Goal: Check status: Check status

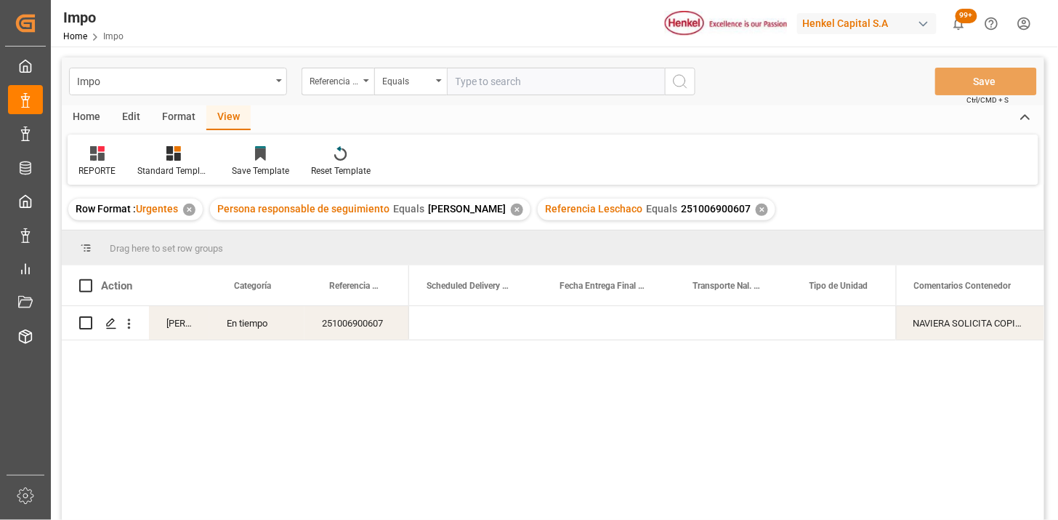
scroll to position [0, 2469]
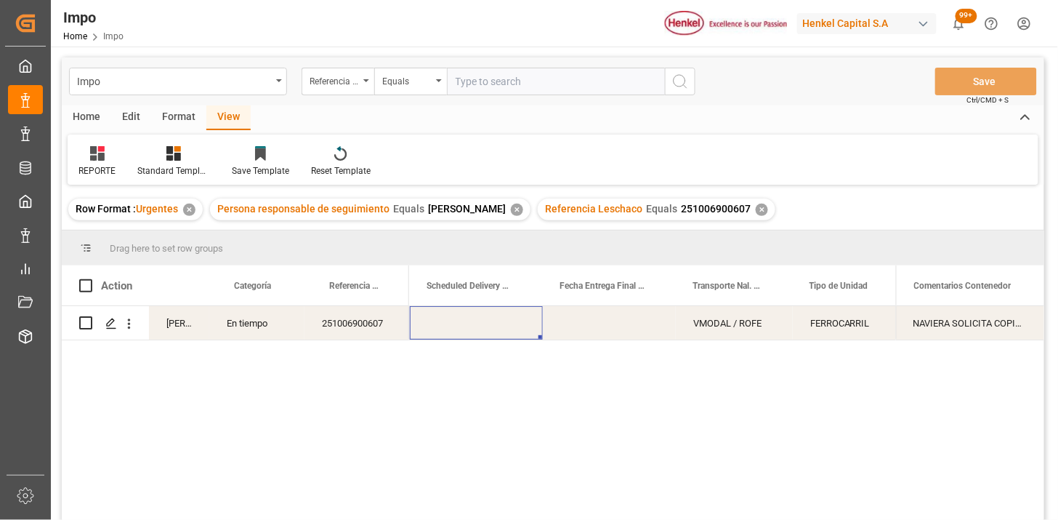
click at [485, 76] on input "text" at bounding box center [556, 82] width 218 height 28
paste input "251006900376"
type input "251006900376"
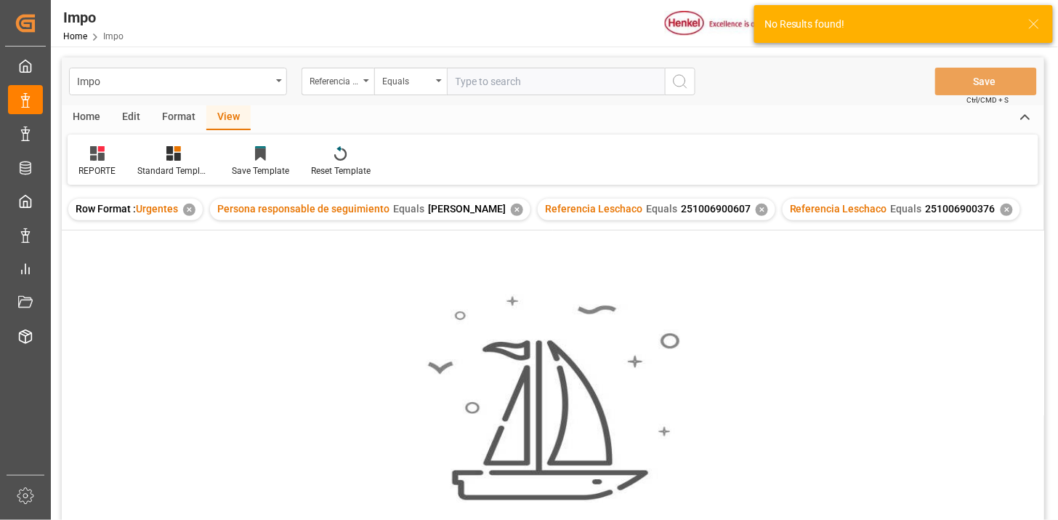
click at [756, 209] on div "✕" at bounding box center [762, 210] width 12 height 12
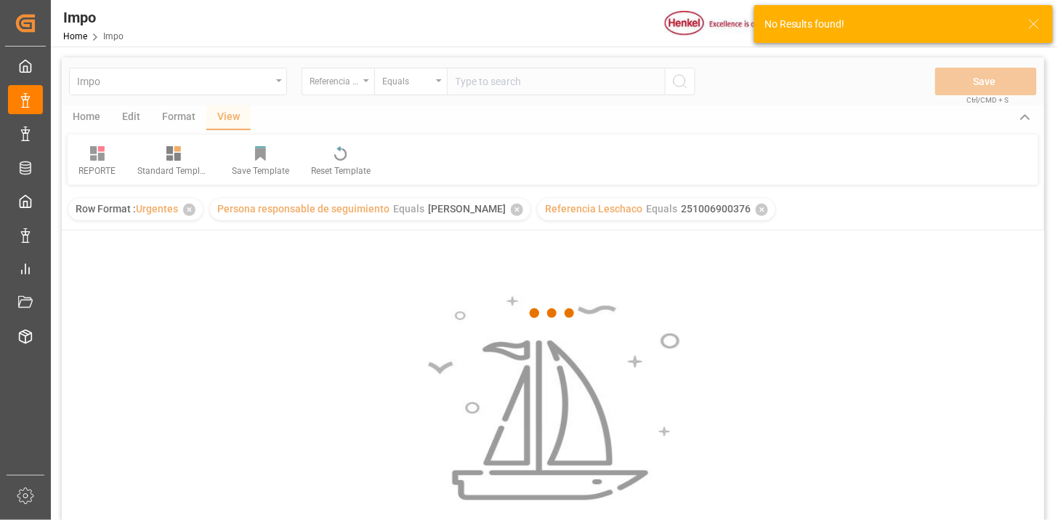
scroll to position [81, 0]
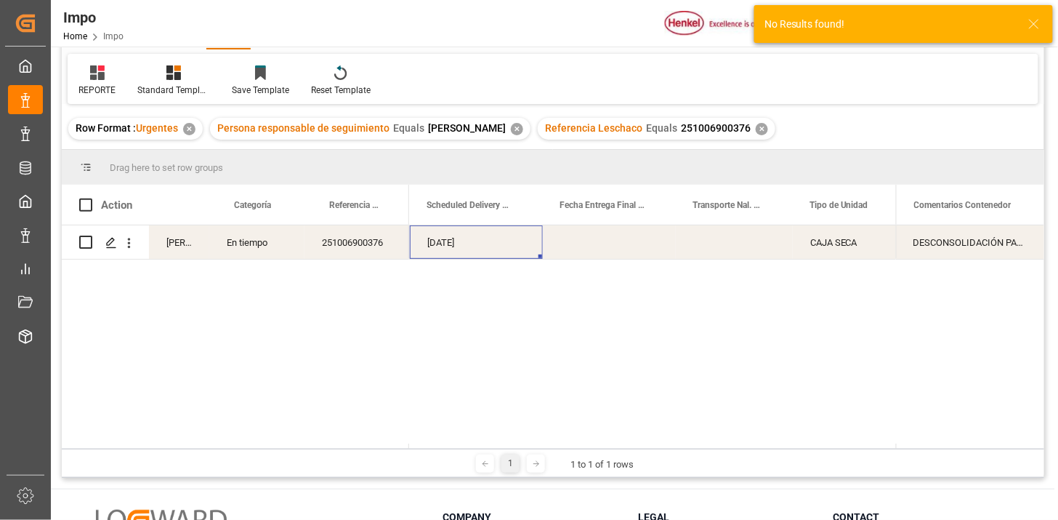
click at [641, 242] on div "Press SPACE to select this row." at bounding box center [609, 241] width 133 height 33
click at [769, 250] on div "Press SPACE to select this row." at bounding box center [734, 241] width 117 height 33
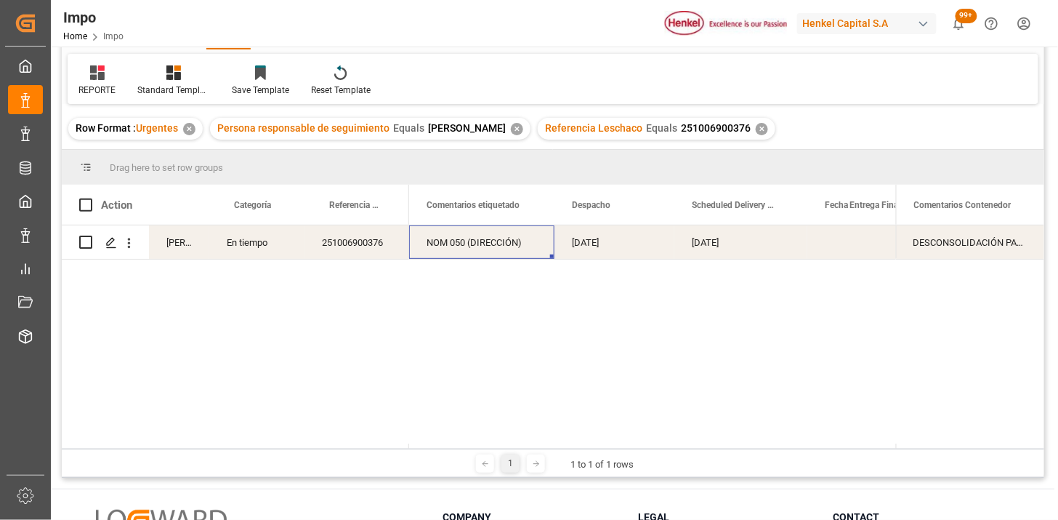
scroll to position [0, 0]
click at [704, 247] on div "08-10-2025" at bounding box center [734, 241] width 120 height 33
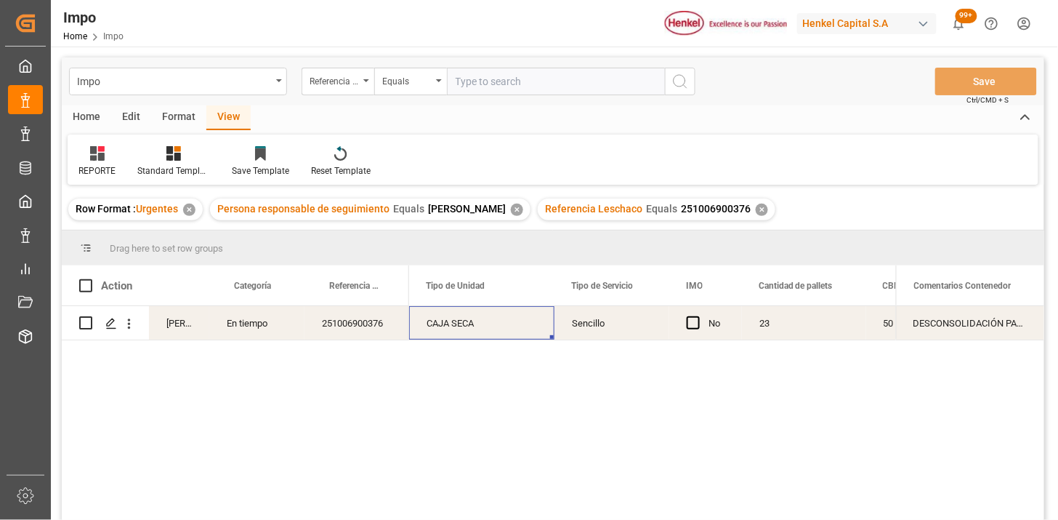
click at [531, 78] on input "text" at bounding box center [556, 82] width 218 height 28
paste input "251006900729"
type input "251006900729"
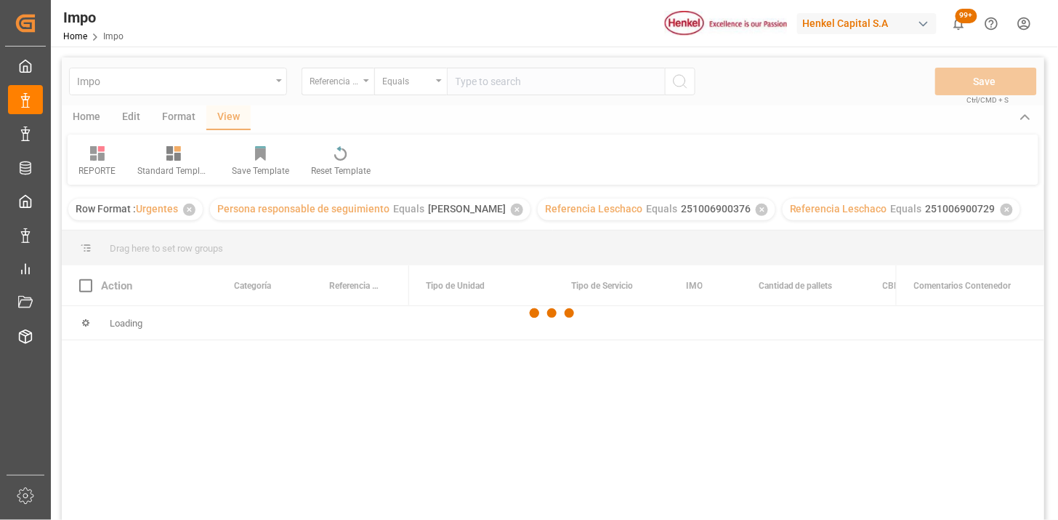
click at [757, 211] on div at bounding box center [553, 312] width 983 height 511
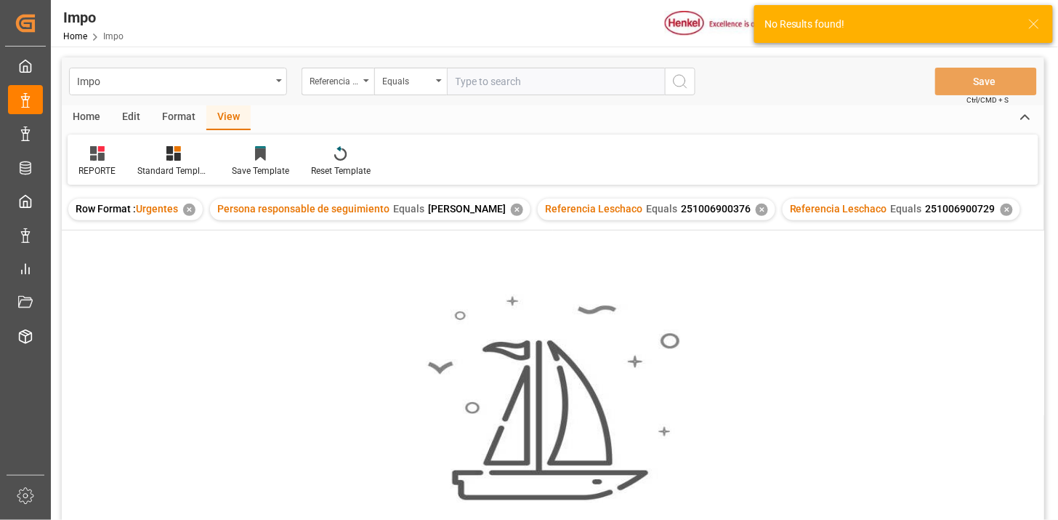
click at [757, 211] on div "✕" at bounding box center [762, 210] width 12 height 12
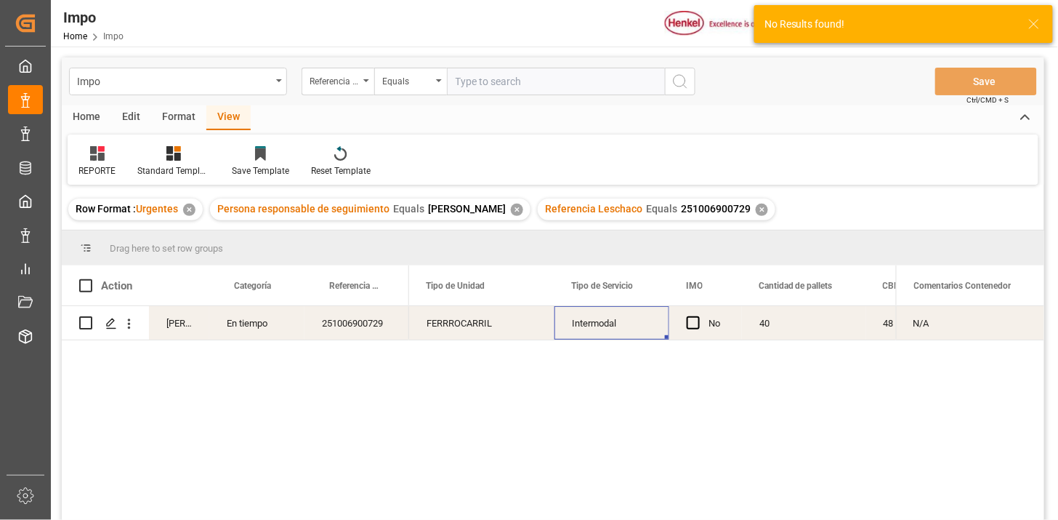
click at [586, 328] on div "Intermodal" at bounding box center [612, 322] width 115 height 33
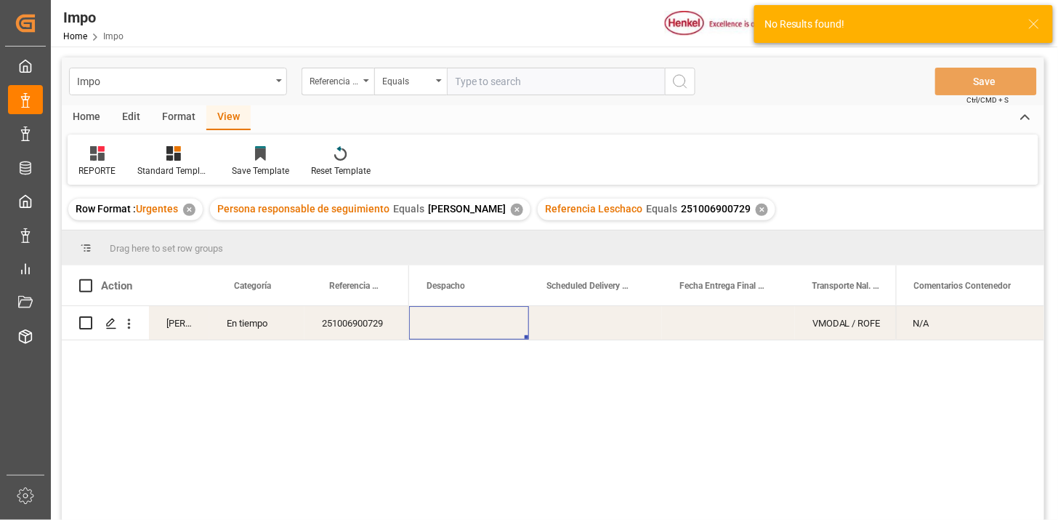
scroll to position [0, 2204]
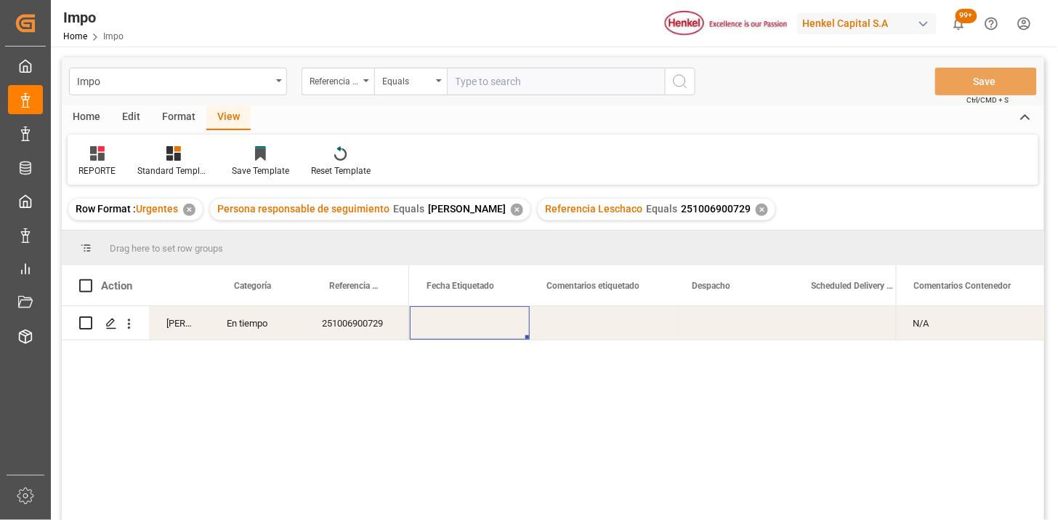
click at [701, 326] on div "Press SPACE to select this row." at bounding box center [735, 322] width 120 height 33
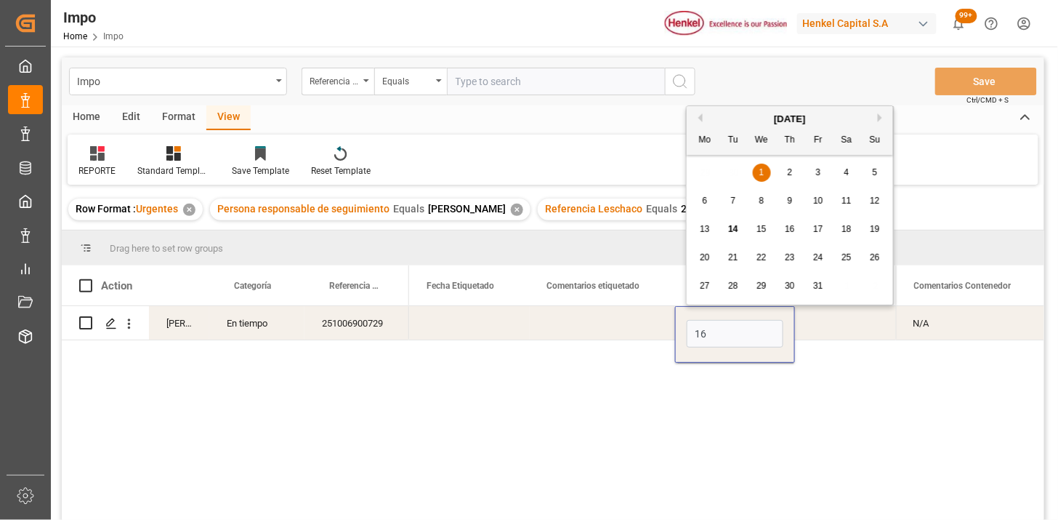
type input "16-10-2025"
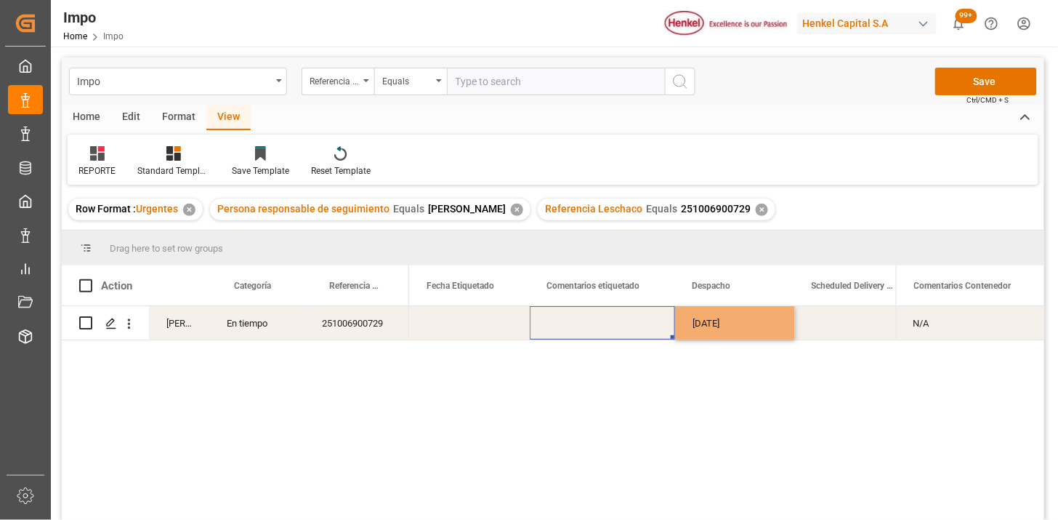
click at [642, 315] on div "Press SPACE to select this row." at bounding box center [602, 322] width 145 height 33
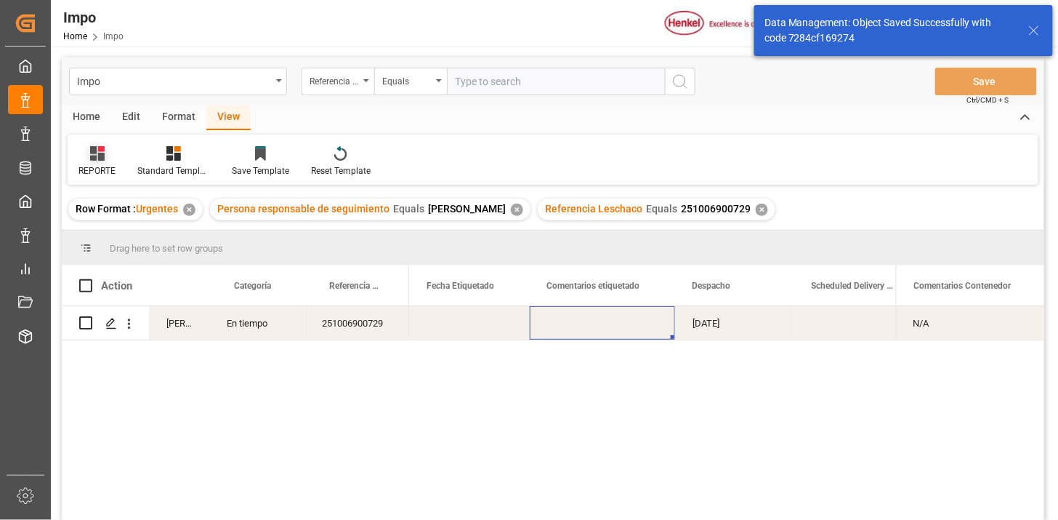
click at [109, 154] on div at bounding box center [96, 152] width 37 height 15
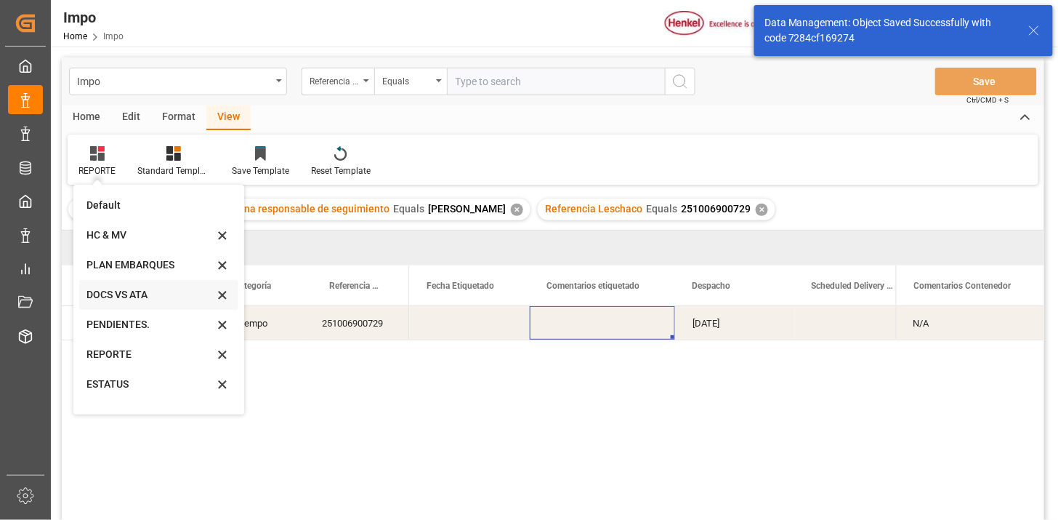
scroll to position [80, 0]
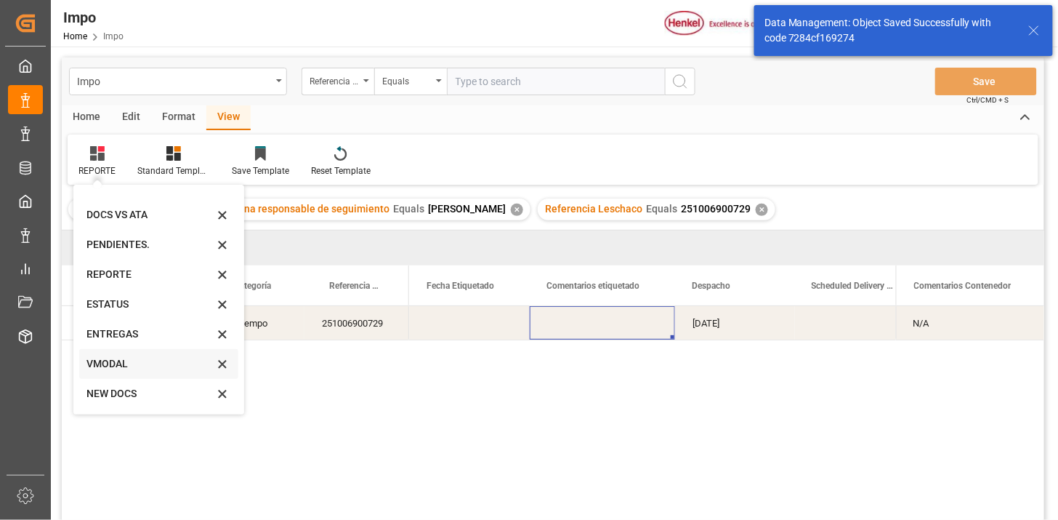
click at [119, 361] on div "VMODAL" at bounding box center [149, 363] width 127 height 15
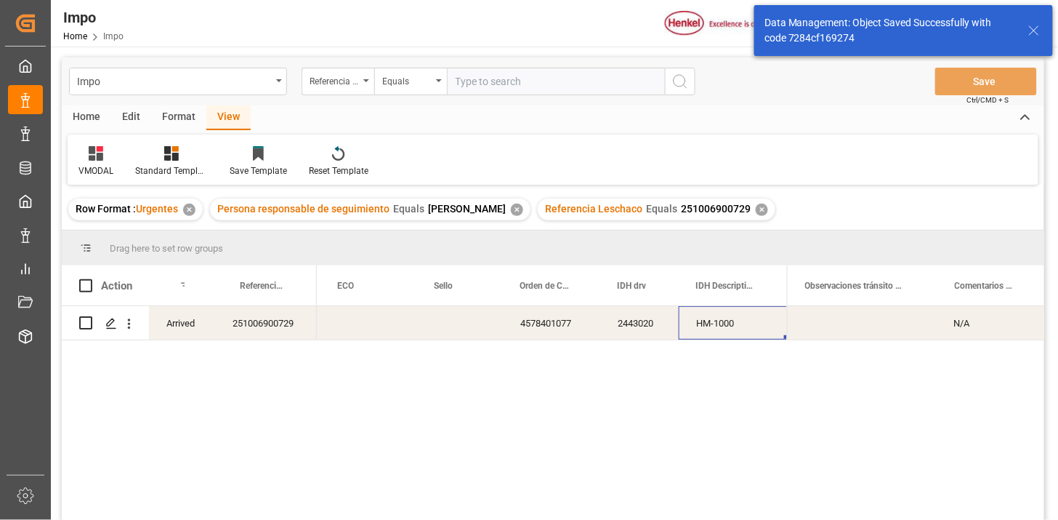
click at [713, 325] on div "HM-1000" at bounding box center [734, 322] width 110 height 33
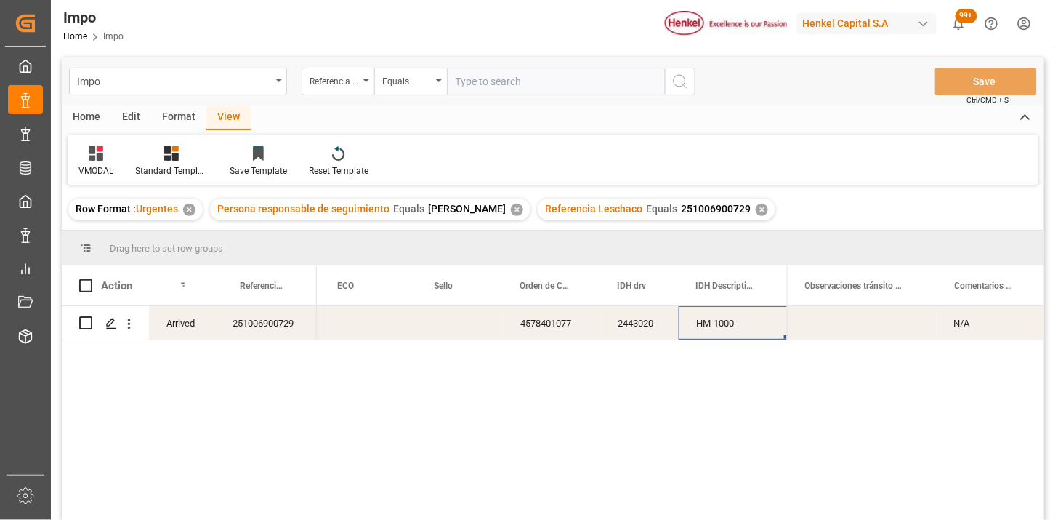
click at [549, 344] on div "4578401077 2443020 HM-1000" at bounding box center [552, 417] width 470 height 223
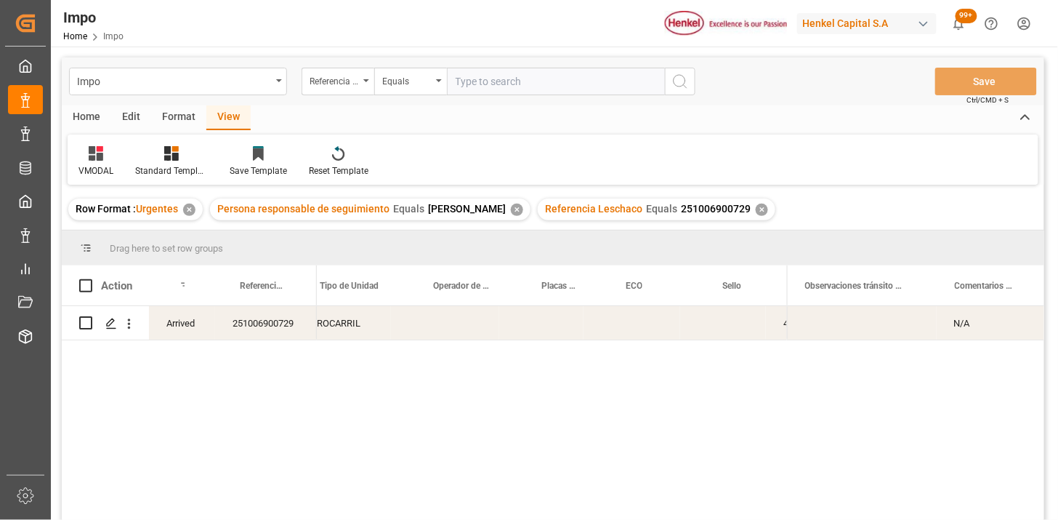
scroll to position [0, 525]
click at [477, 281] on span at bounding box center [474, 285] width 13 height 13
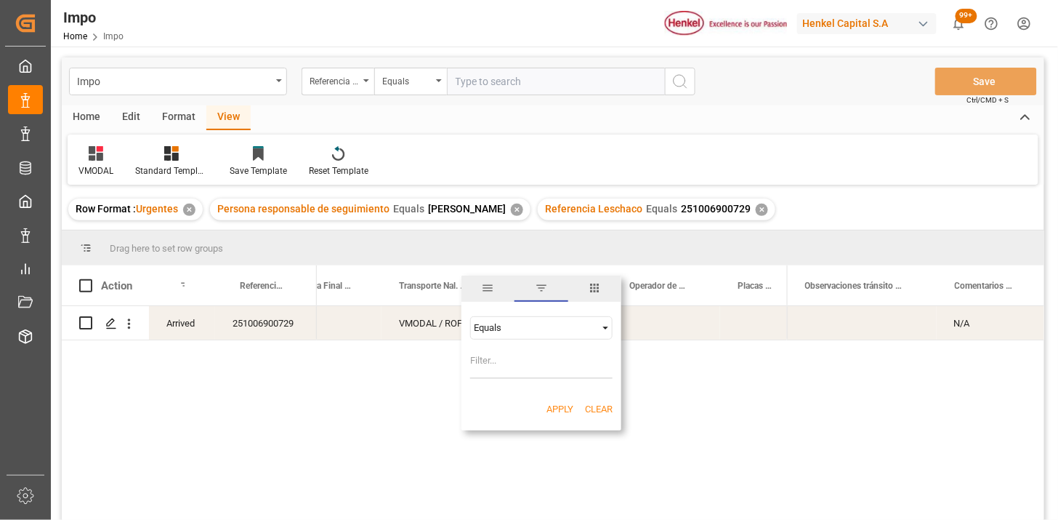
drag, startPoint x: 512, startPoint y: 324, endPoint x: 510, endPoint y: 337, distance: 13.2
click at [510, 327] on div "Equals" at bounding box center [535, 327] width 122 height 11
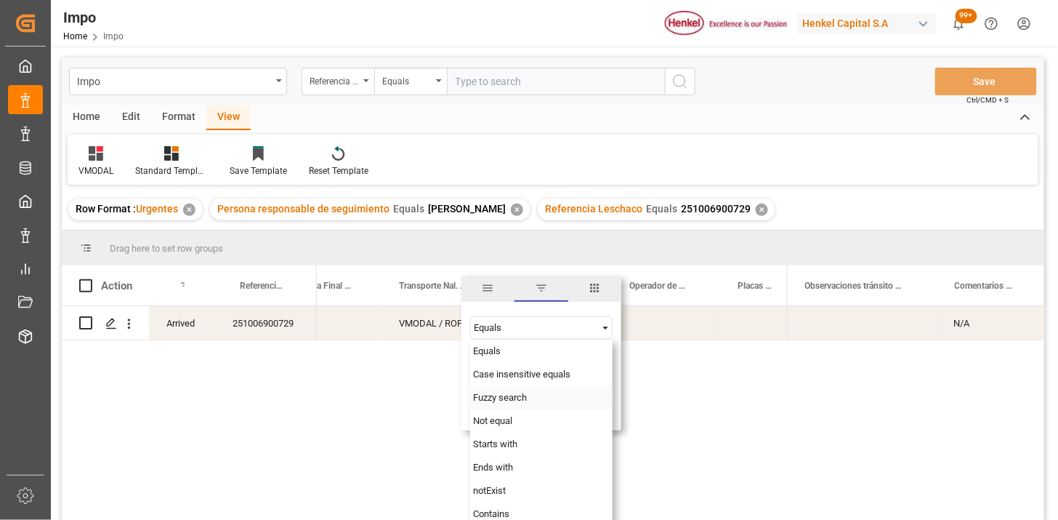
click at [509, 398] on span "Fuzzy search" at bounding box center [500, 397] width 54 height 11
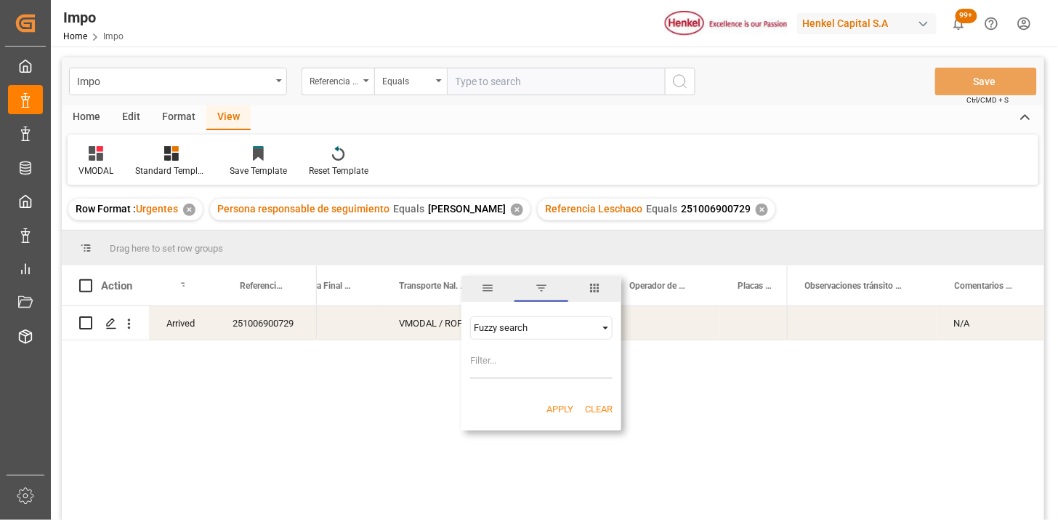
click at [510, 358] on input "Filter Value" at bounding box center [541, 364] width 142 height 29
type input "VMODAL"
click at [548, 408] on button "Apply" at bounding box center [560, 409] width 27 height 15
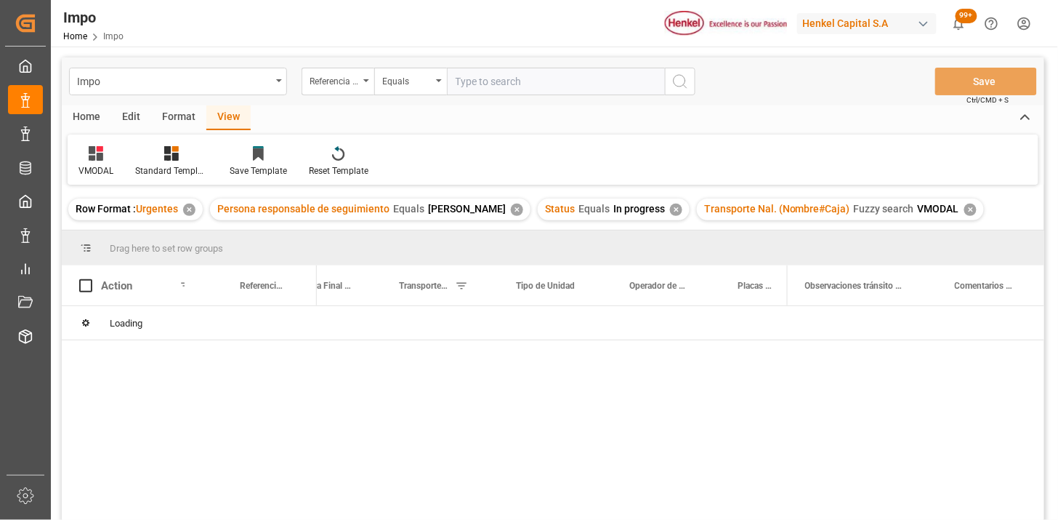
click at [674, 209] on div "✕" at bounding box center [676, 210] width 12 height 12
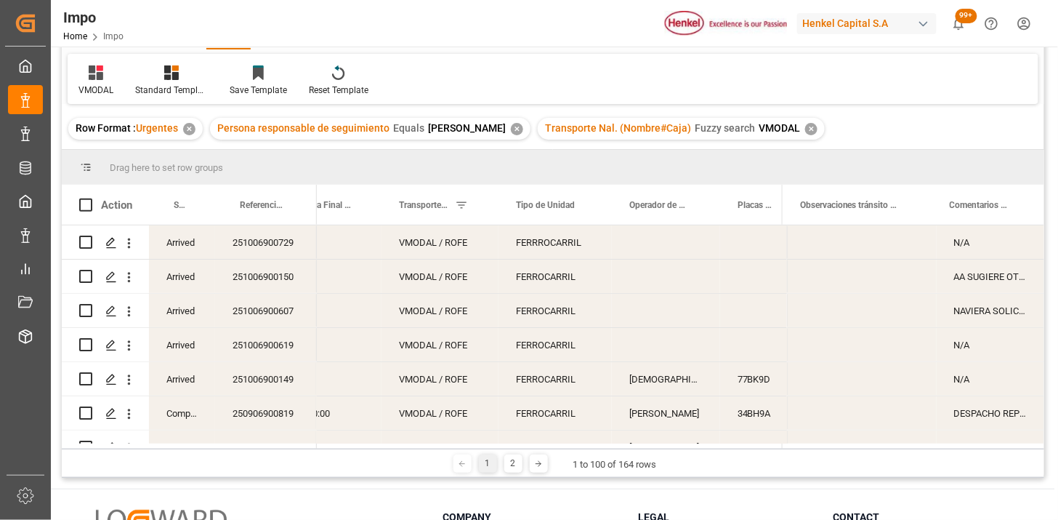
click at [305, 251] on div "251006900729" at bounding box center [266, 241] width 102 height 33
click at [195, 211] on span at bounding box center [191, 204] width 13 height 13
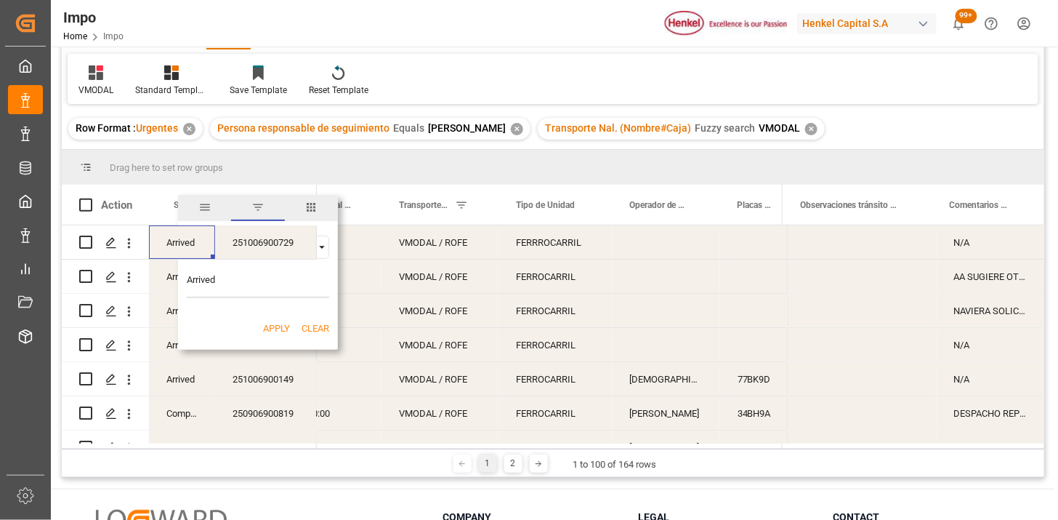
type input "Arrived"
click at [280, 327] on button "Apply" at bounding box center [276, 328] width 27 height 15
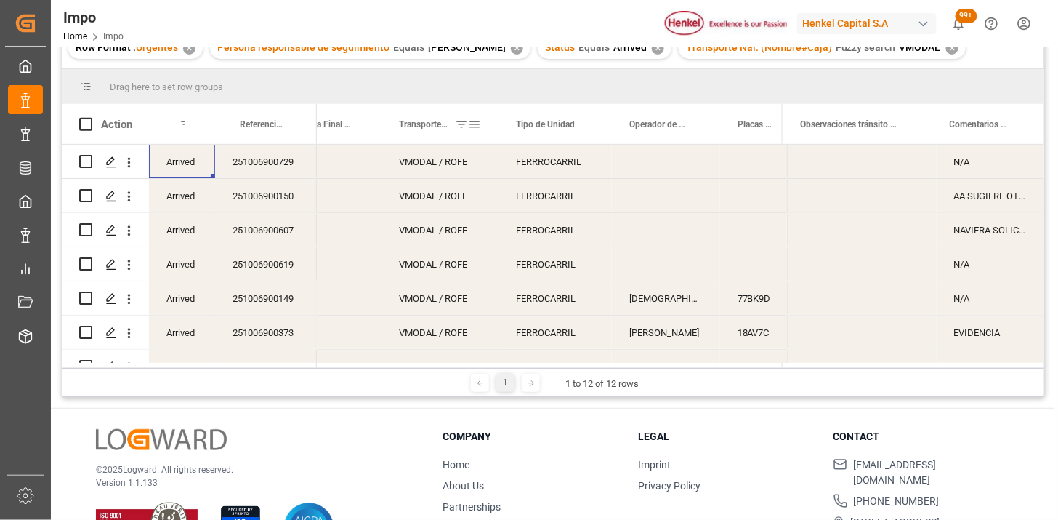
click at [416, 132] on div "Transporte Nal. (Nombre#Caja)" at bounding box center [433, 124] width 69 height 40
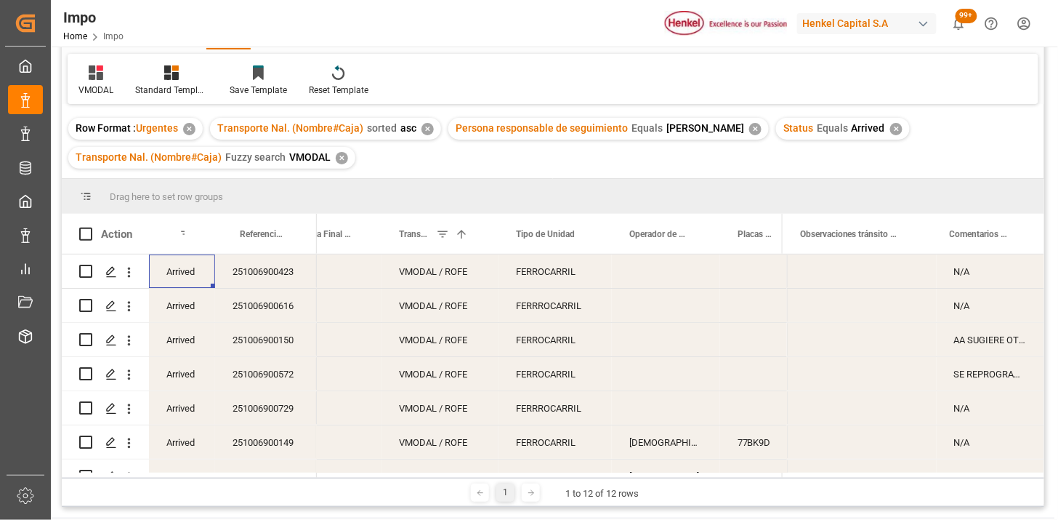
click at [426, 132] on div "✕" at bounding box center [428, 129] width 12 height 12
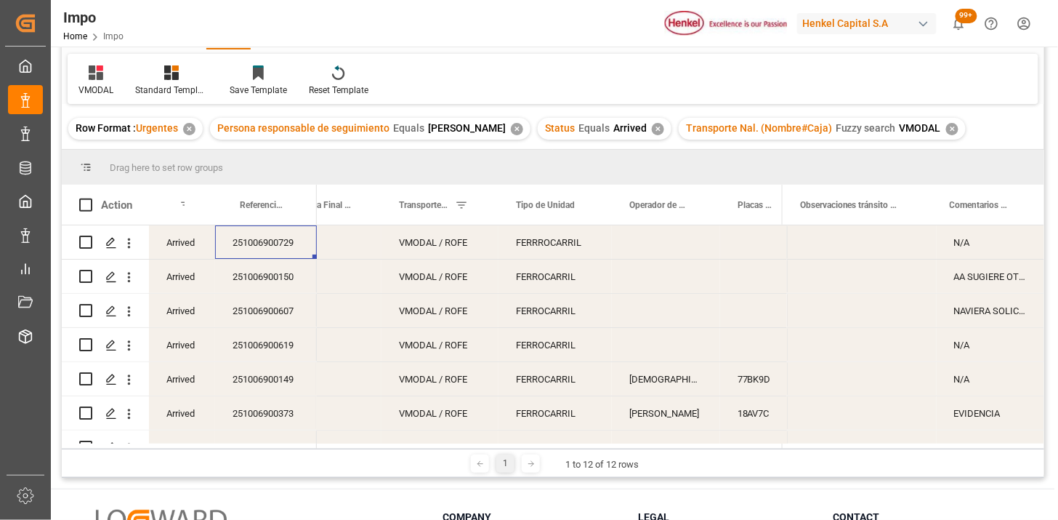
click at [269, 250] on div "251006900729" at bounding box center [266, 241] width 102 height 33
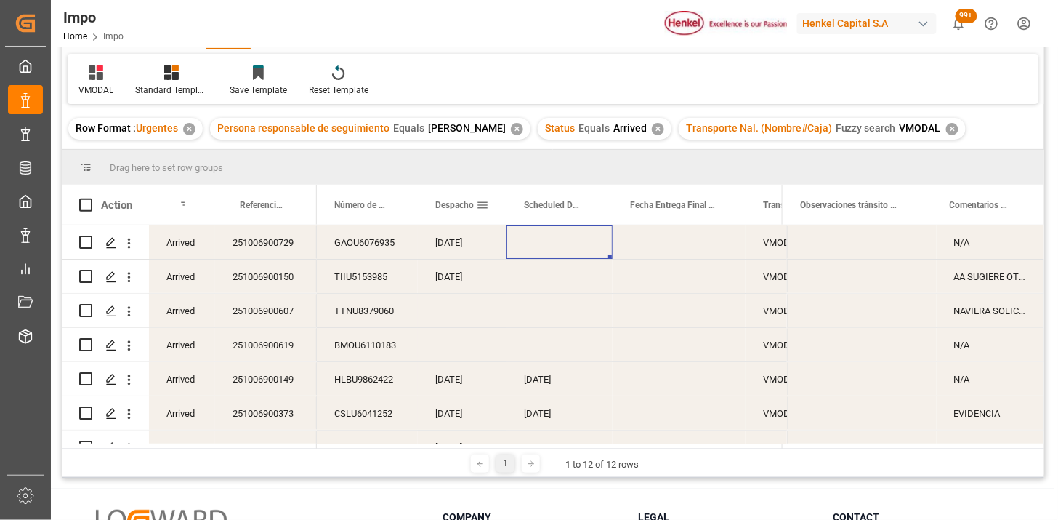
click at [467, 215] on div "Despacho" at bounding box center [455, 205] width 41 height 40
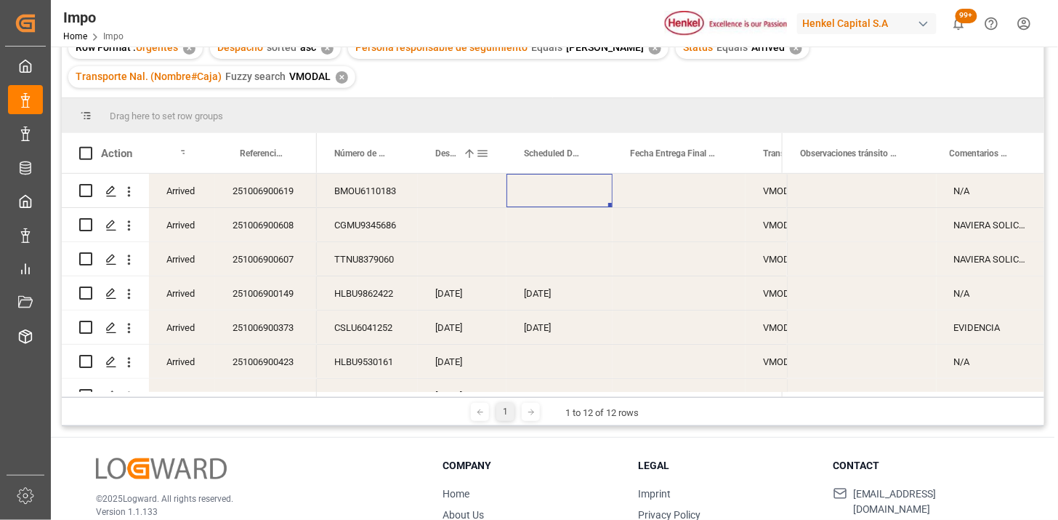
click at [435, 161] on div "Despacho 1" at bounding box center [455, 153] width 41 height 40
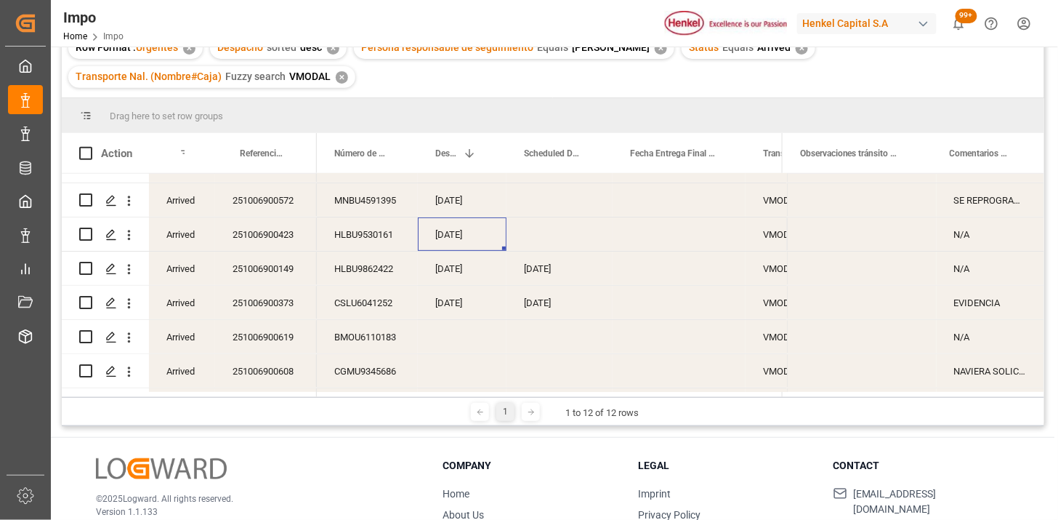
click at [446, 241] on div "10-10-2025" at bounding box center [462, 233] width 89 height 33
click at [398, 156] on span at bounding box center [393, 153] width 13 height 13
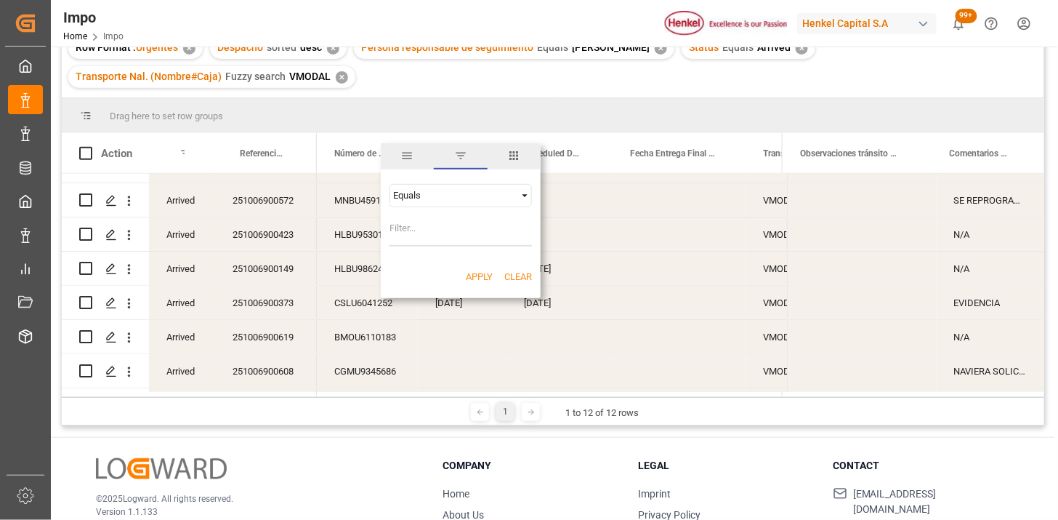
click at [515, 160] on span "columns" at bounding box center [513, 155] width 13 height 13
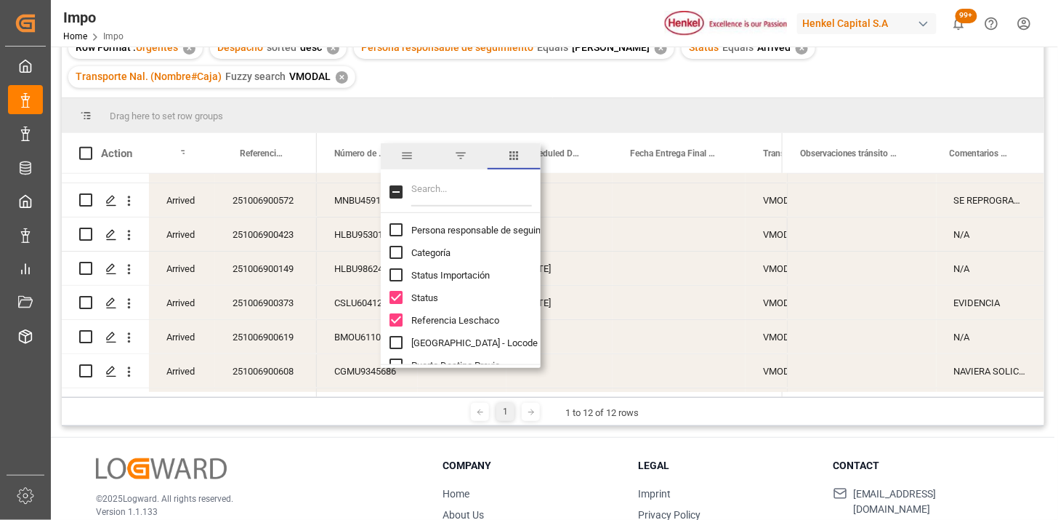
click at [454, 198] on input "Filter Columns Input" at bounding box center [471, 191] width 121 height 29
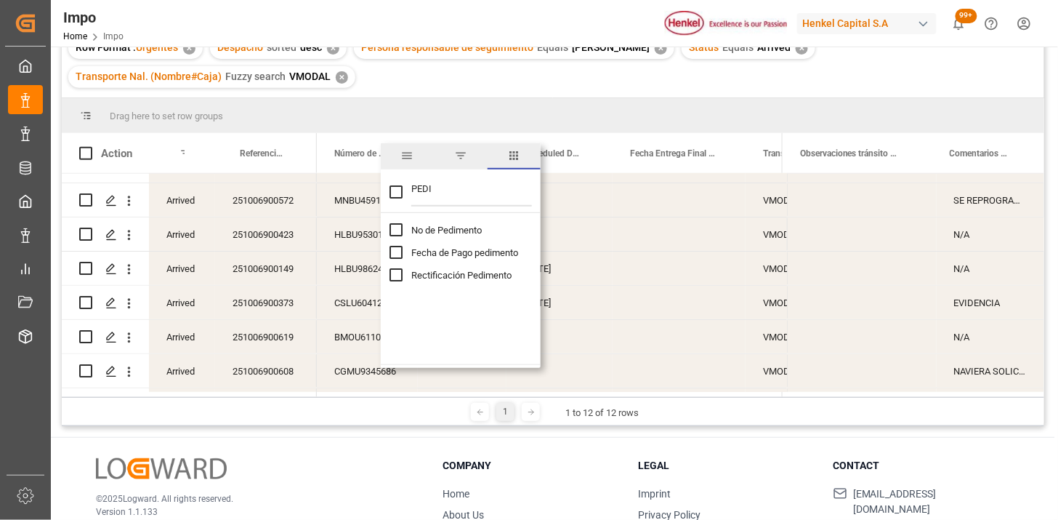
type input "PEDI"
click at [445, 222] on div "No de Pedimento" at bounding box center [470, 230] width 160 height 23
click at [444, 228] on span "No de Pedimento" at bounding box center [446, 230] width 71 height 11
checkbox input "false"
checkbox input "true"
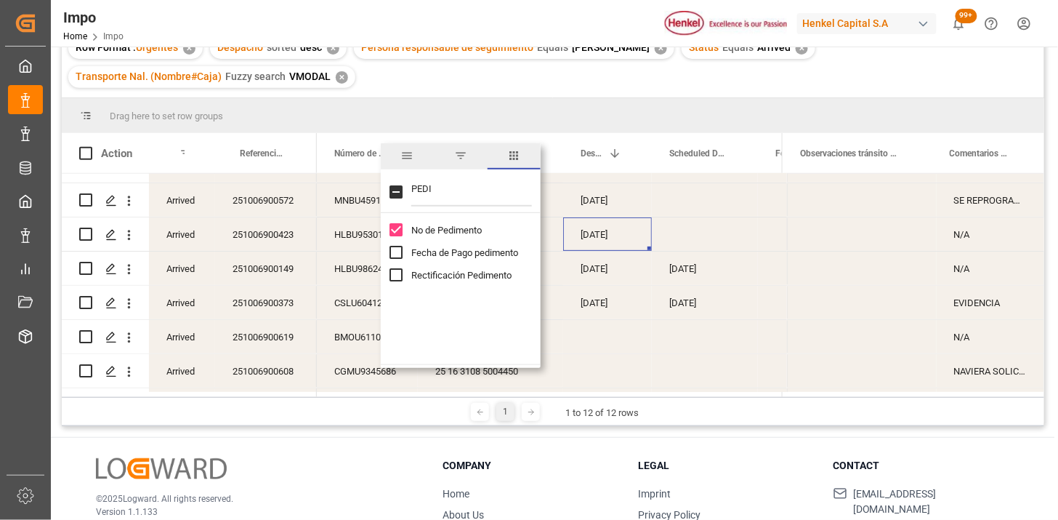
click at [586, 89] on div "Row Format : Urgentes ✕ Despacho sorted desc ✕ Persona responsable de seguimien…" at bounding box center [553, 63] width 983 height 70
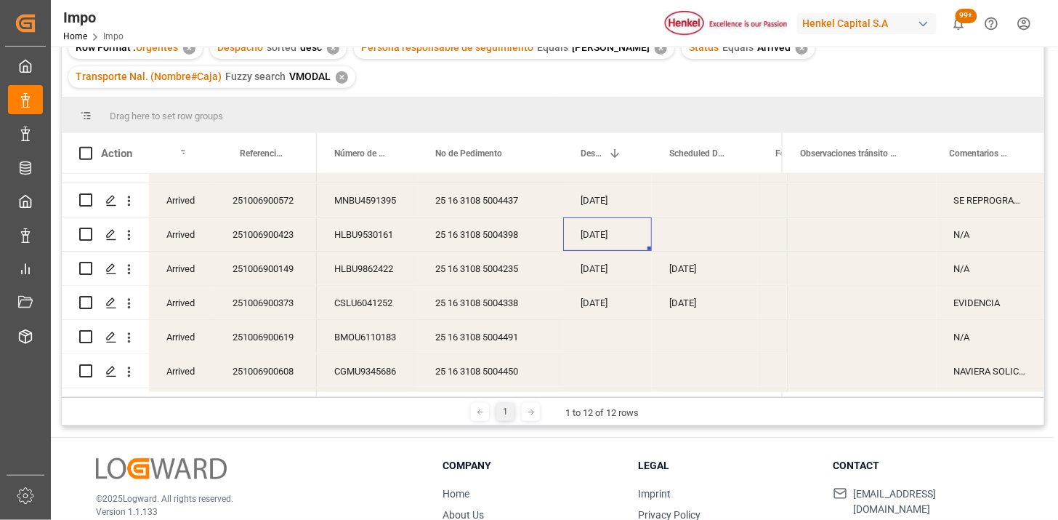
click at [277, 226] on div "251006900423" at bounding box center [266, 233] width 102 height 33
click at [991, 303] on div "EVIDENCIA" at bounding box center [991, 302] width 108 height 33
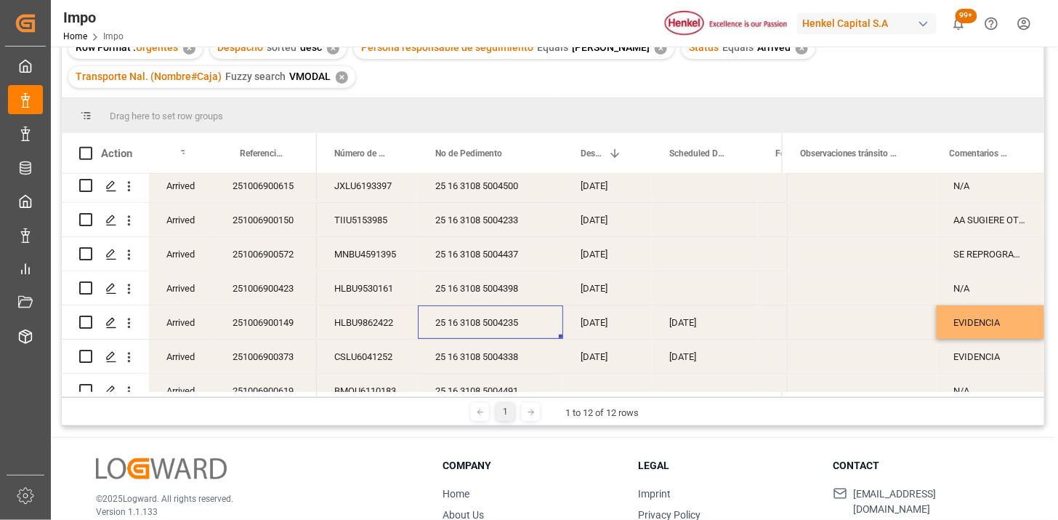
scroll to position [81, 0]
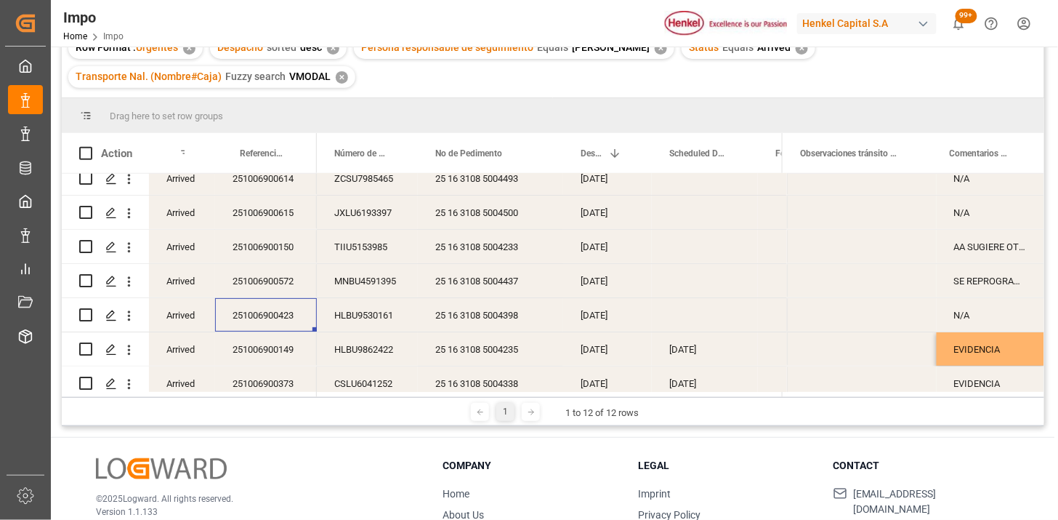
click at [286, 316] on div "251006900423" at bounding box center [266, 314] width 102 height 33
click at [497, 284] on div "25 16 3108 5004437" at bounding box center [490, 280] width 145 height 33
click at [267, 286] on div "251006900572" at bounding box center [266, 280] width 102 height 33
click at [595, 313] on div "10-10-2025" at bounding box center [607, 314] width 89 height 33
click at [590, 291] on div "[DATE]" at bounding box center [607, 280] width 89 height 33
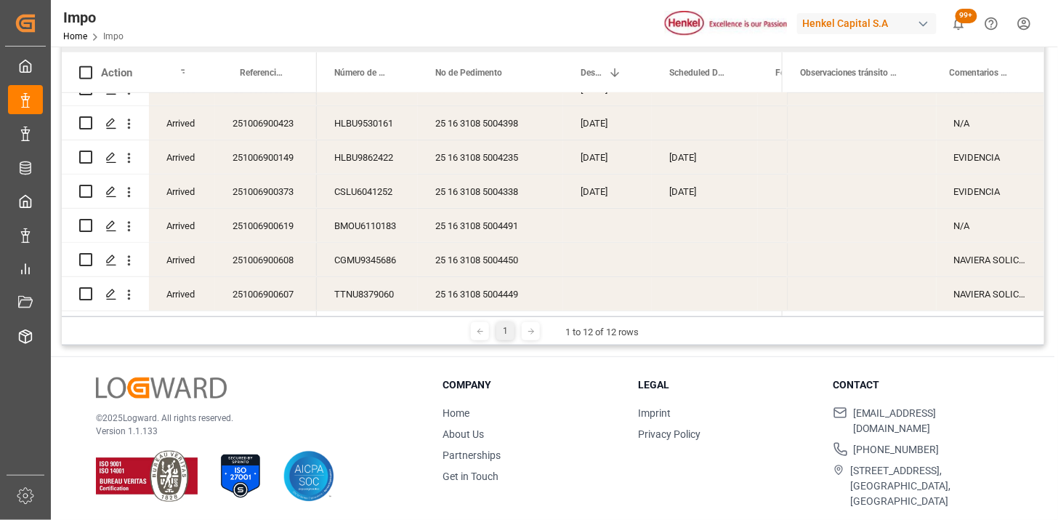
scroll to position [243, 0]
click at [488, 289] on div "25 16 3108 5004449" at bounding box center [490, 291] width 145 height 33
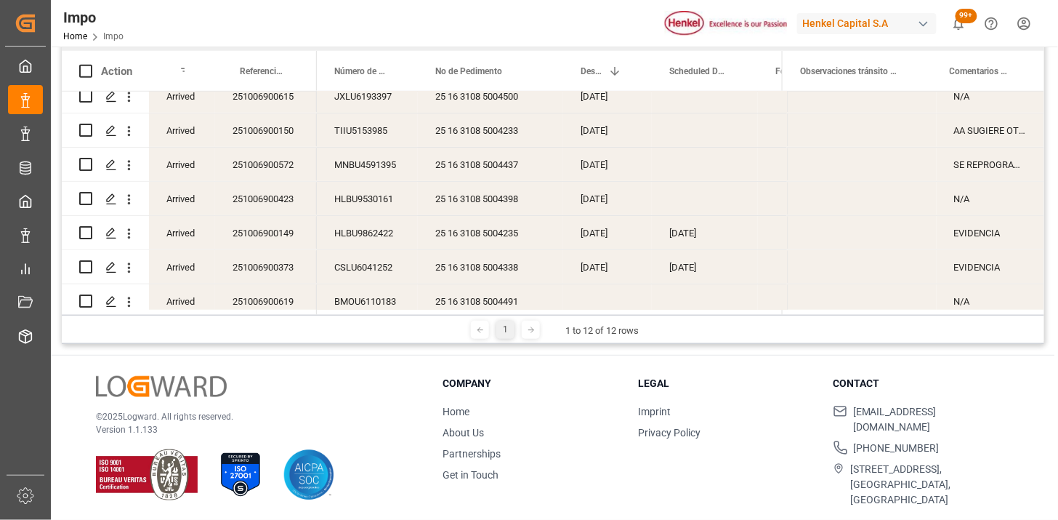
click at [270, 272] on div "251006900373" at bounding box center [266, 266] width 102 height 33
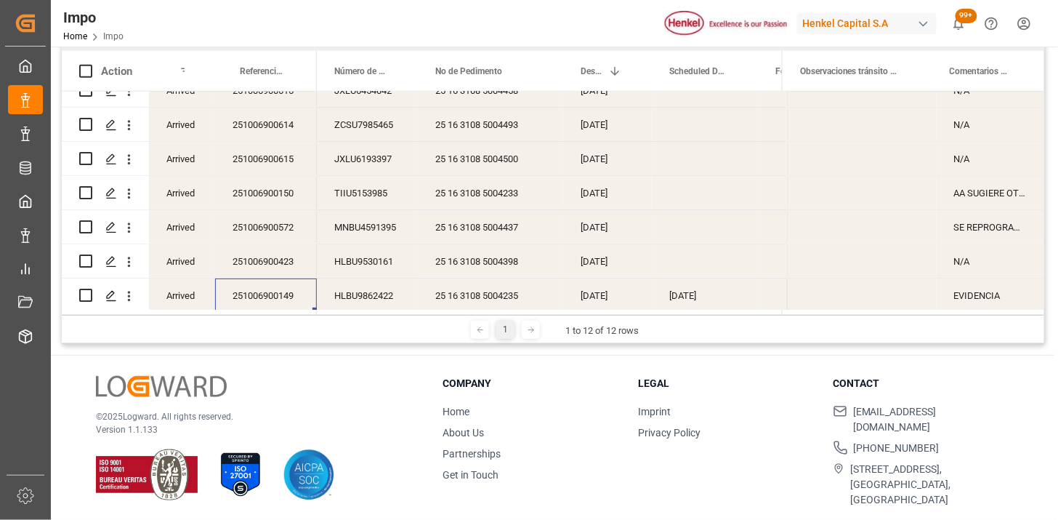
scroll to position [81, 0]
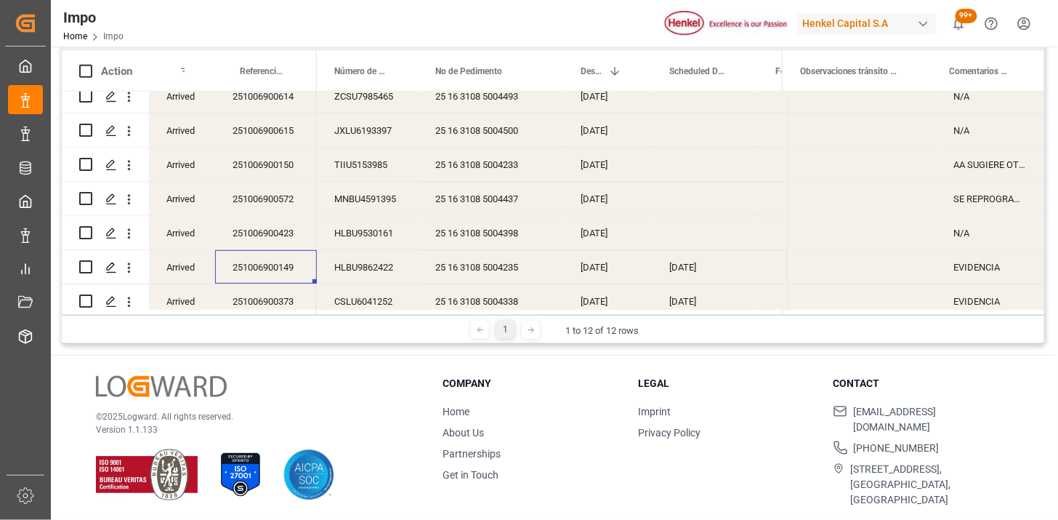
click at [486, 205] on div "25 16 3108 5004437" at bounding box center [490, 198] width 145 height 33
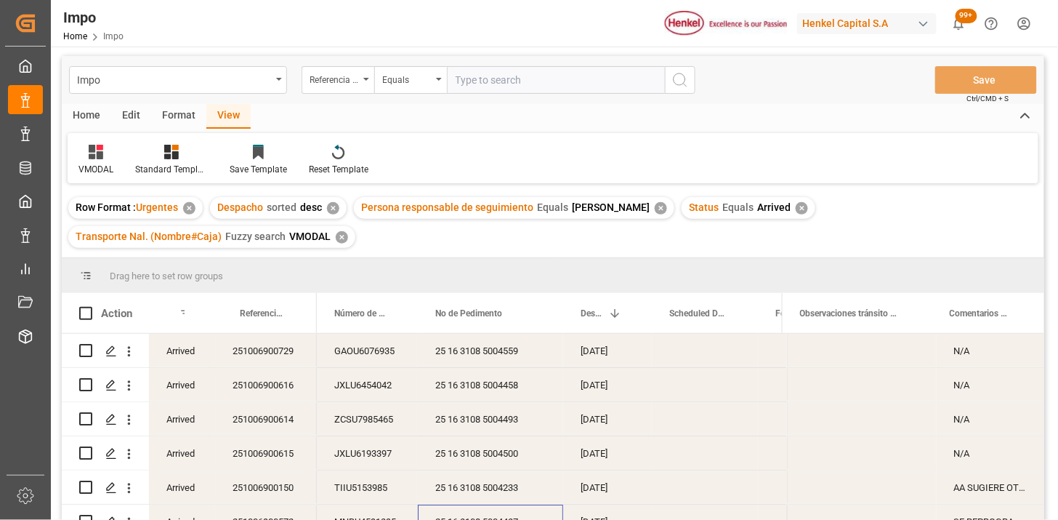
scroll to position [0, 0]
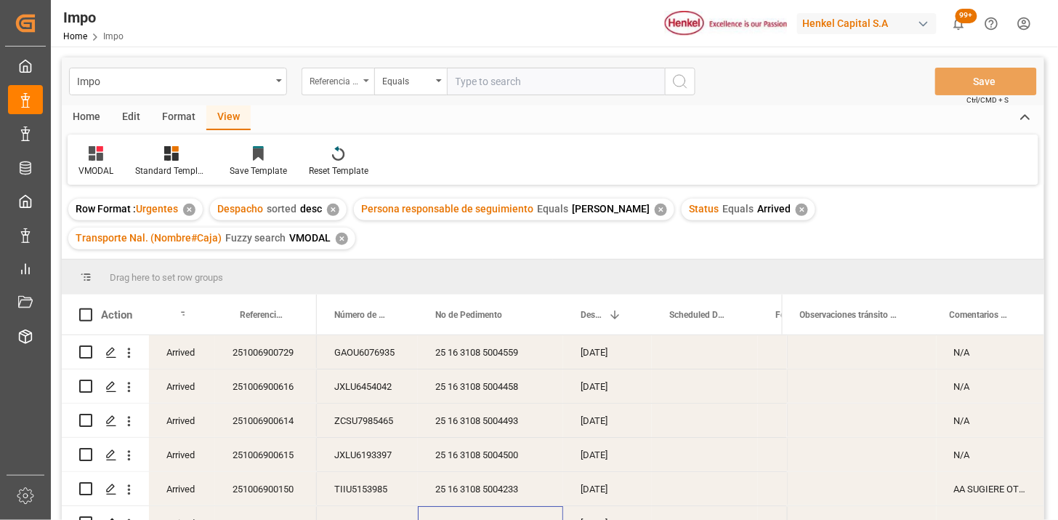
click at [356, 84] on div "Referencia Leschaco" at bounding box center [334, 79] width 49 height 17
type input "bil"
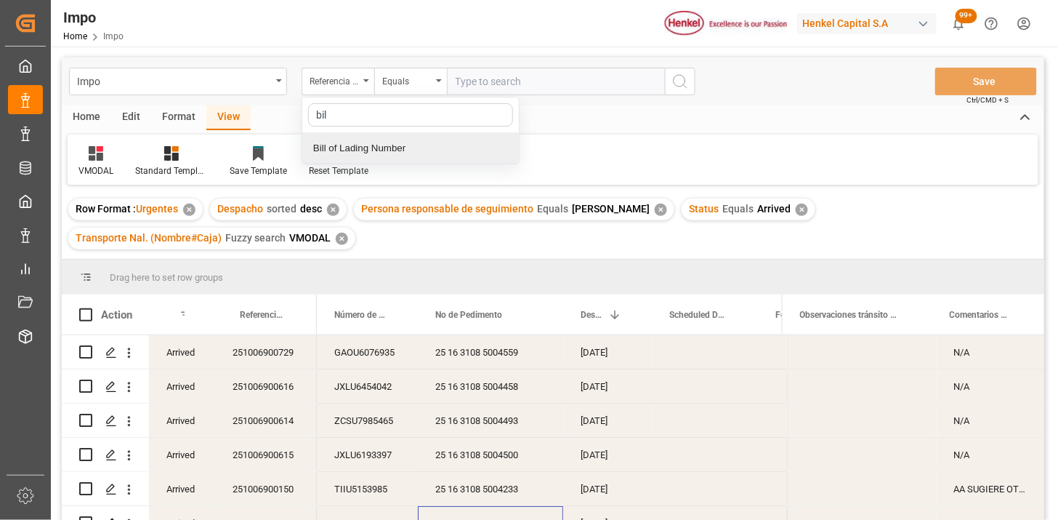
click at [392, 141] on div "Bill of Lading Number" at bounding box center [410, 148] width 217 height 31
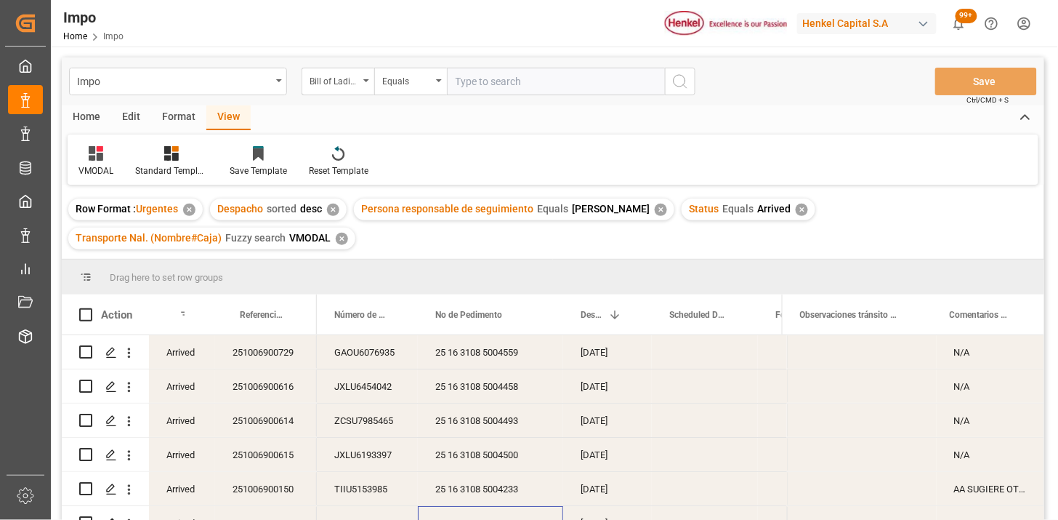
click at [466, 80] on input "text" at bounding box center [556, 82] width 218 height 28
paste input "ONEYSELFE9899700"
type input "ONEYSELFE9899700"
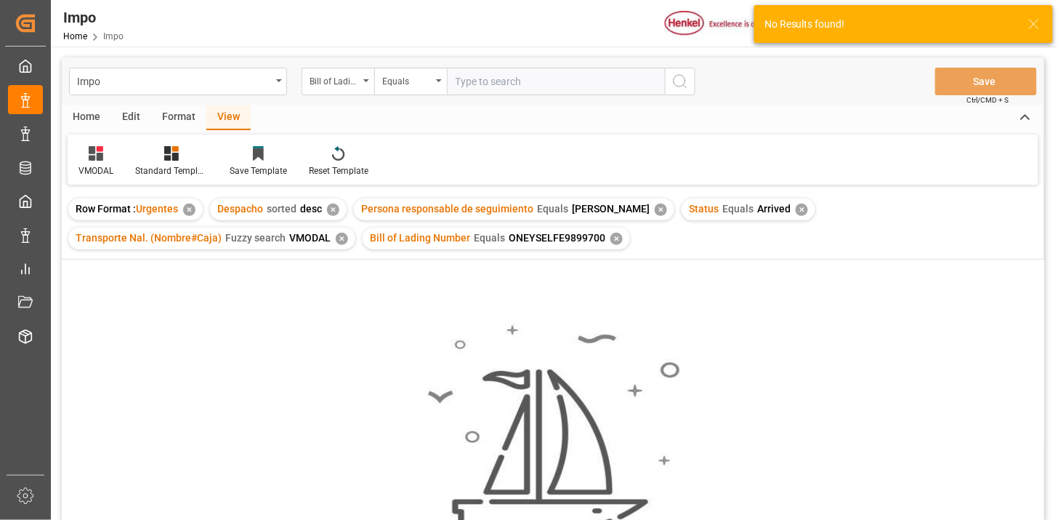
click at [332, 209] on div "✕" at bounding box center [333, 210] width 12 height 12
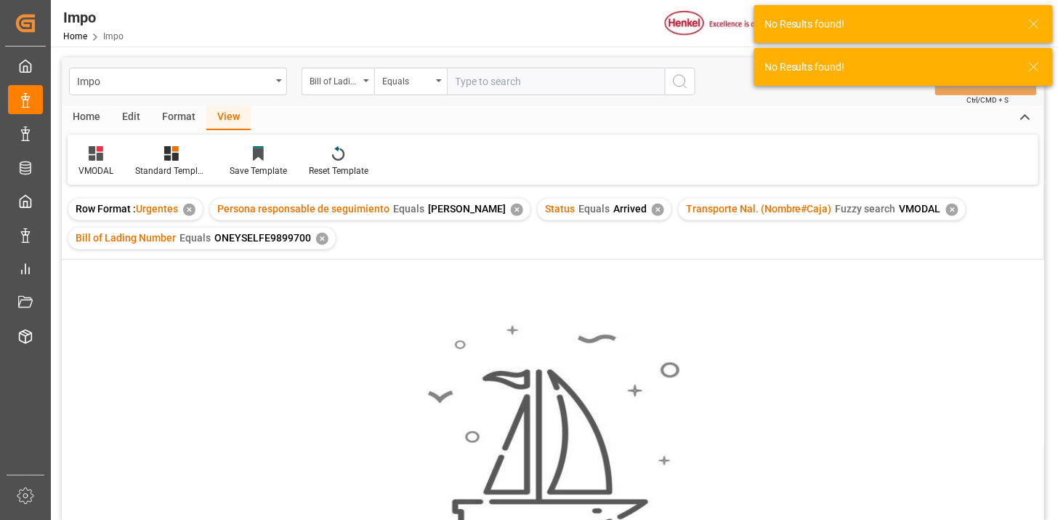
click at [514, 208] on div "✕" at bounding box center [517, 210] width 12 height 12
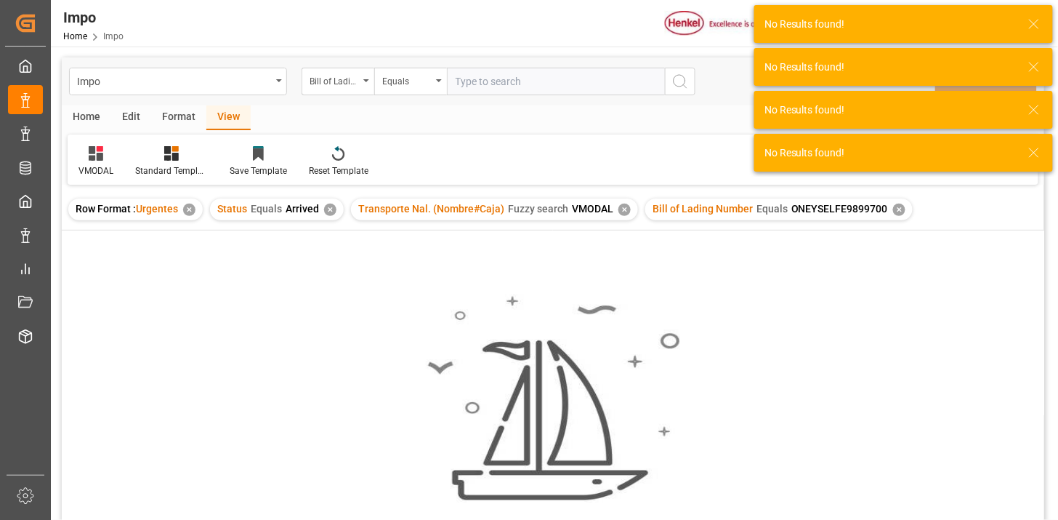
click at [335, 212] on div "Status Equals Arrived ✕" at bounding box center [277, 209] width 134 height 22
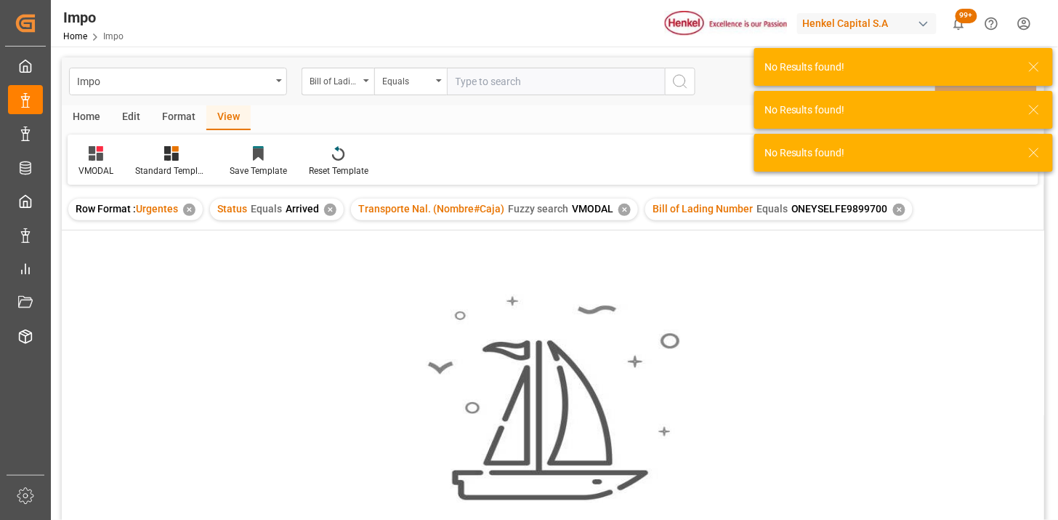
click at [331, 211] on div "✕" at bounding box center [330, 210] width 12 height 12
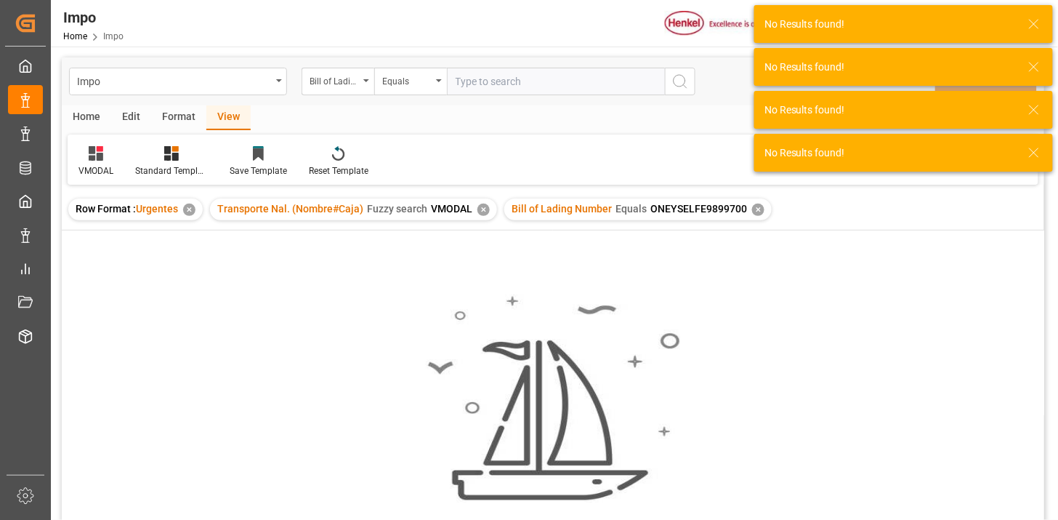
click at [480, 213] on div "✕" at bounding box center [484, 210] width 12 height 12
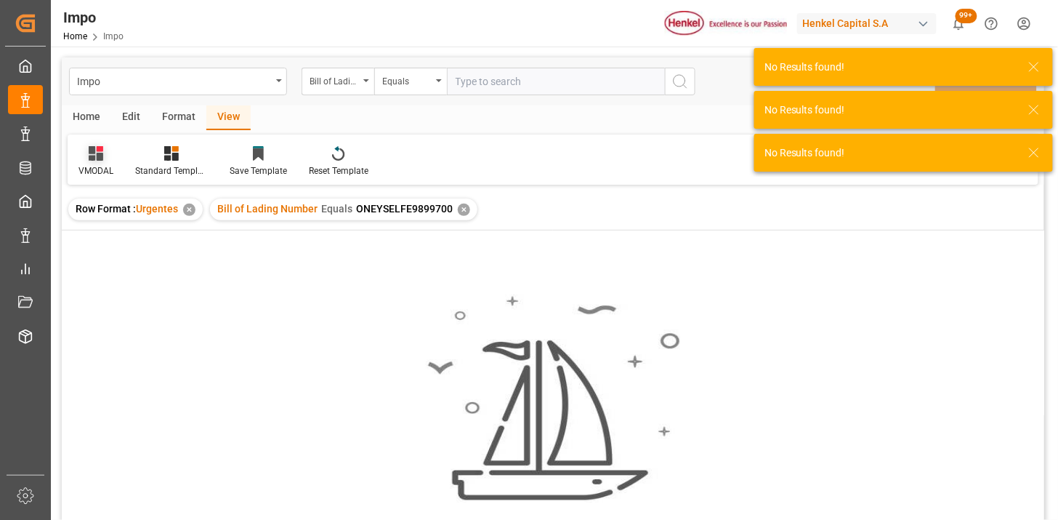
click at [95, 154] on icon at bounding box center [96, 153] width 15 height 15
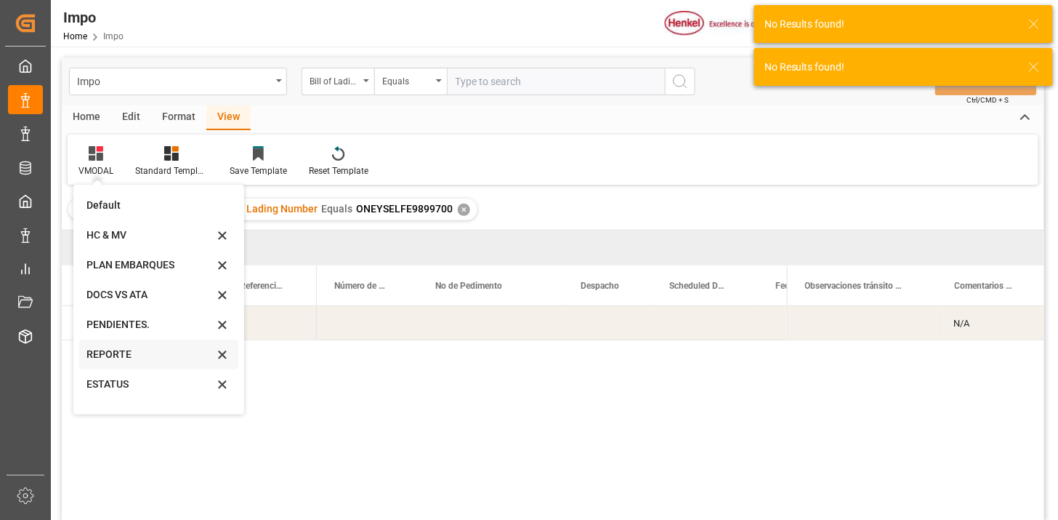
click at [102, 358] on div "REPORTE" at bounding box center [149, 354] width 127 height 15
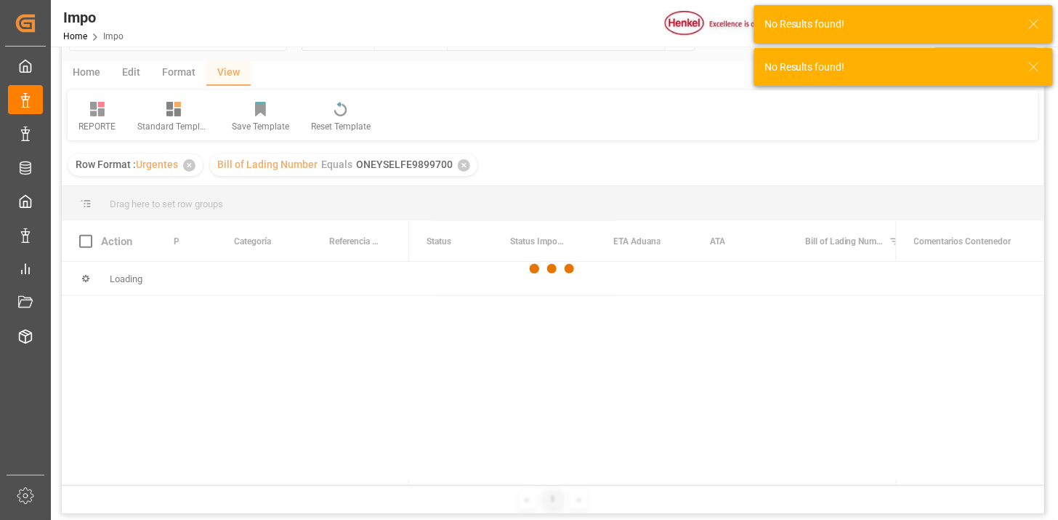
scroll to position [81, 0]
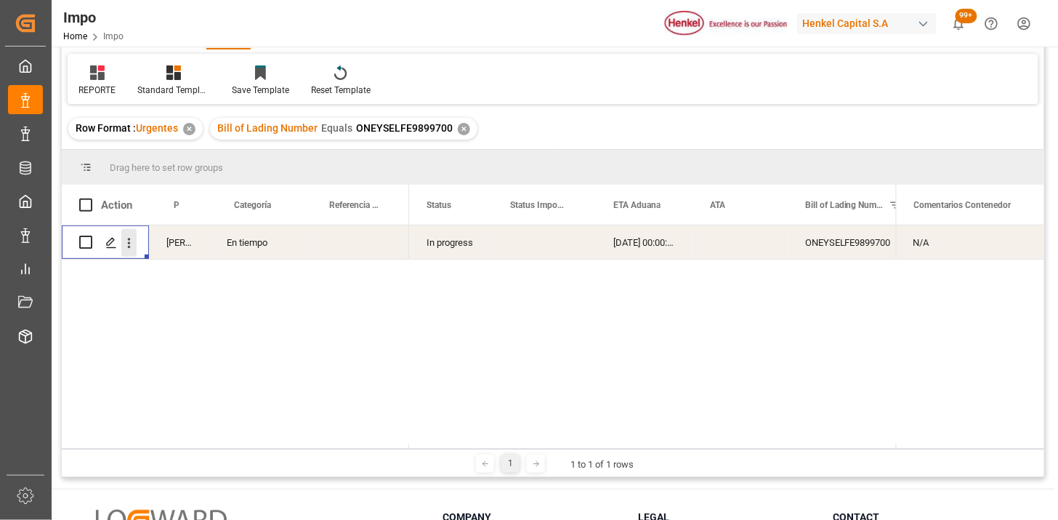
click at [132, 245] on icon "open menu" at bounding box center [128, 242] width 15 height 15
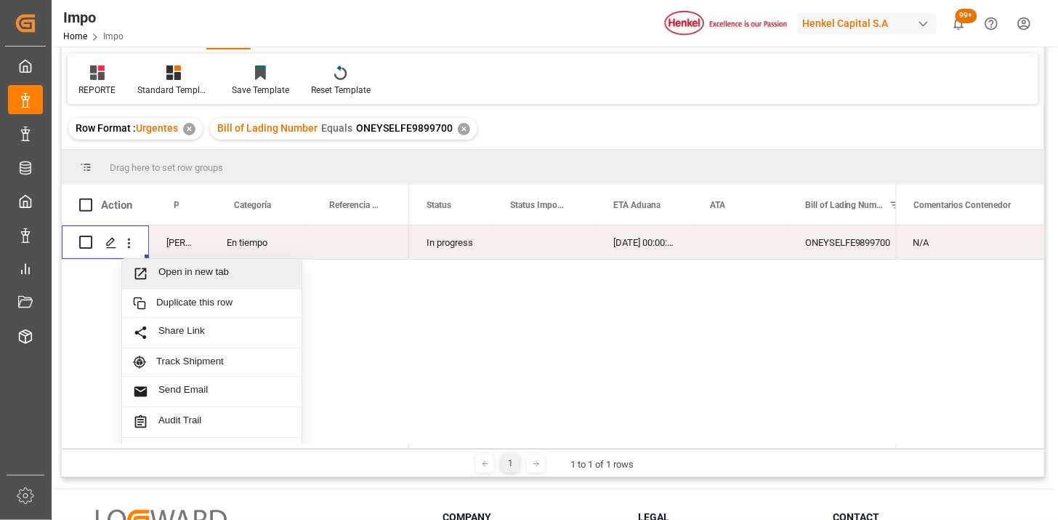
click at [158, 275] on span "Open in new tab" at bounding box center [224, 273] width 132 height 15
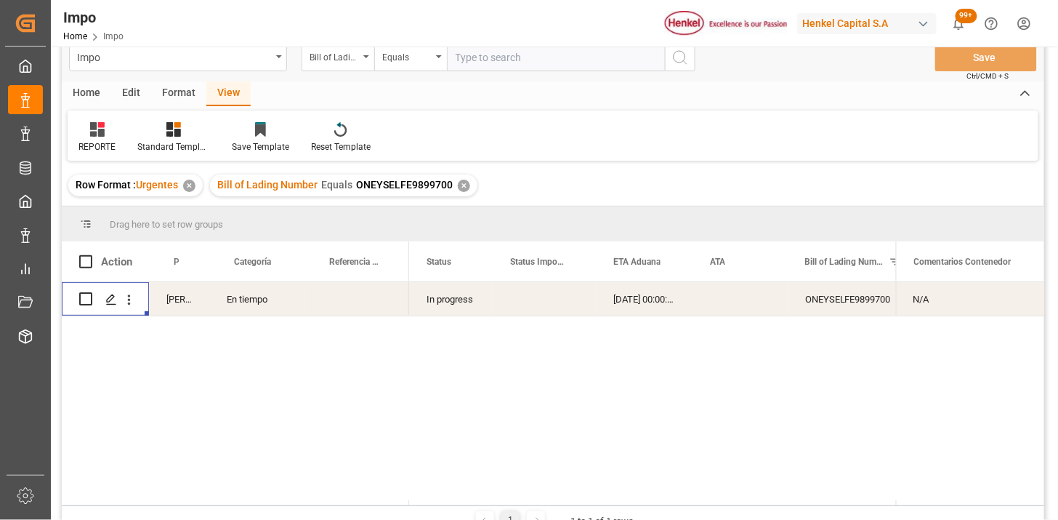
scroll to position [0, 0]
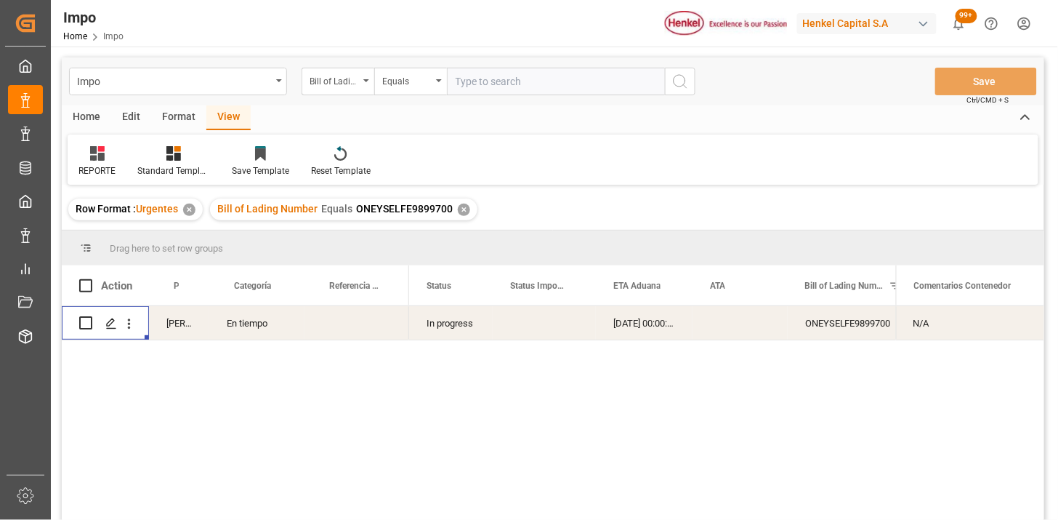
click at [512, 87] on input "text" at bounding box center [556, 82] width 218 height 28
paste input "800510252995"
type input "800510252995"
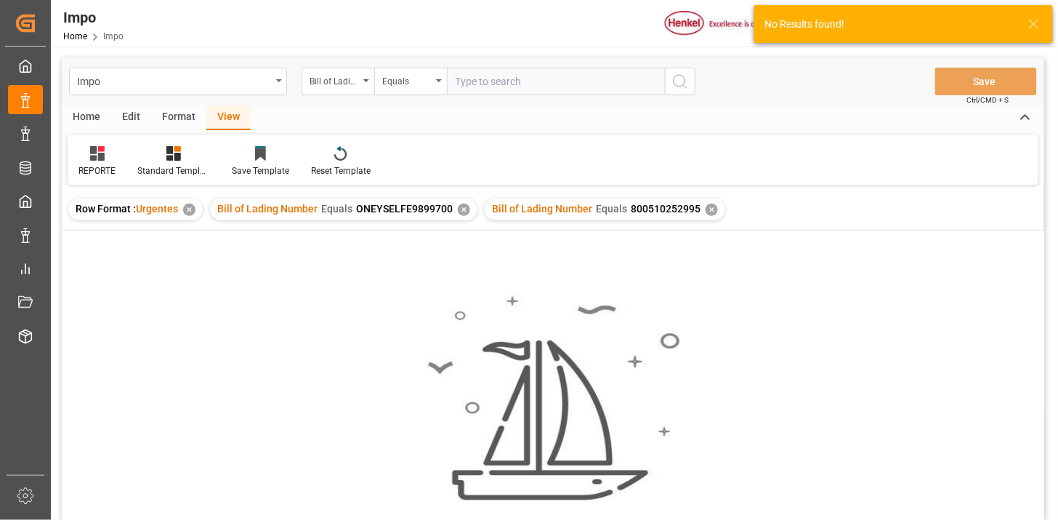
click at [460, 209] on div "✕" at bounding box center [464, 210] width 12 height 12
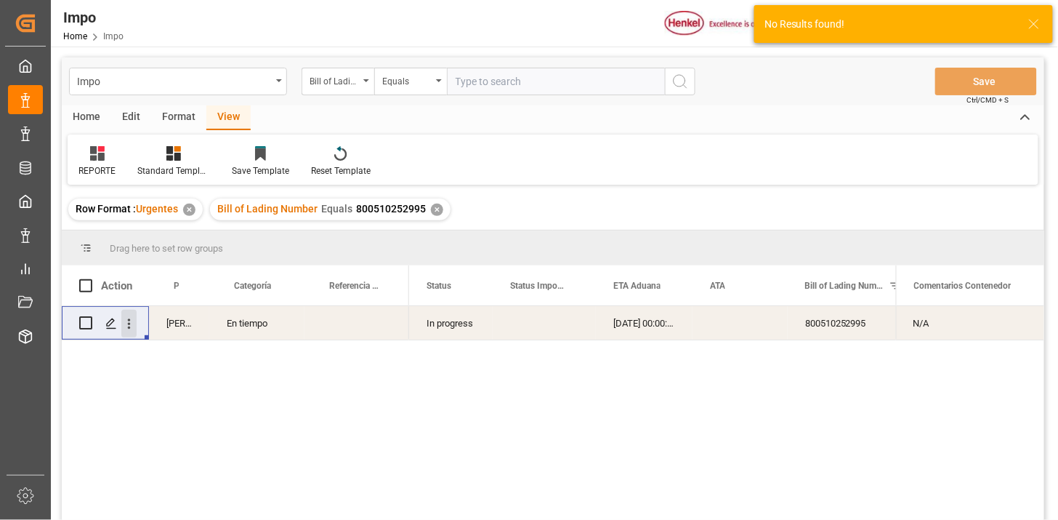
click at [127, 331] on button "open menu" at bounding box center [128, 324] width 15 height 28
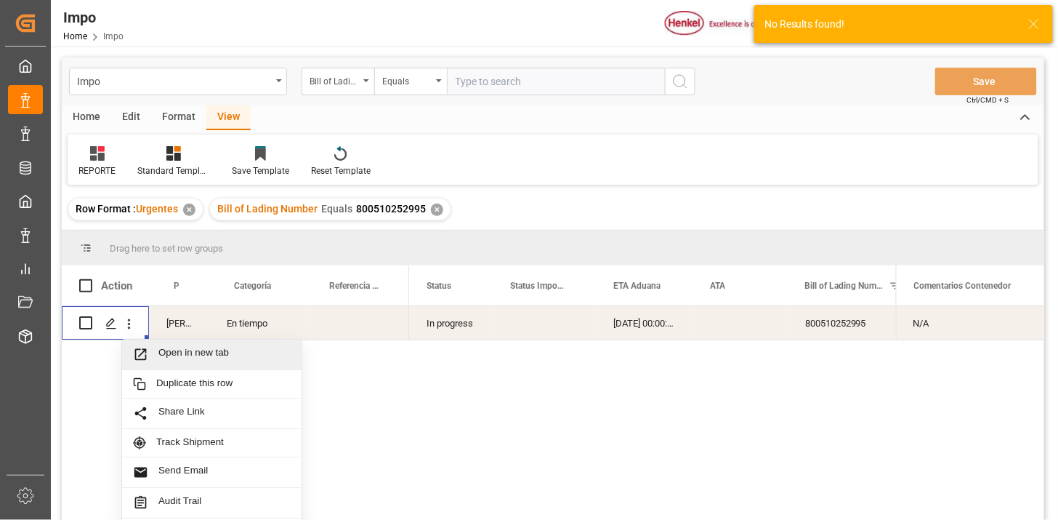
click at [155, 353] on span "Press SPACE to select this row." at bounding box center [145, 354] width 25 height 15
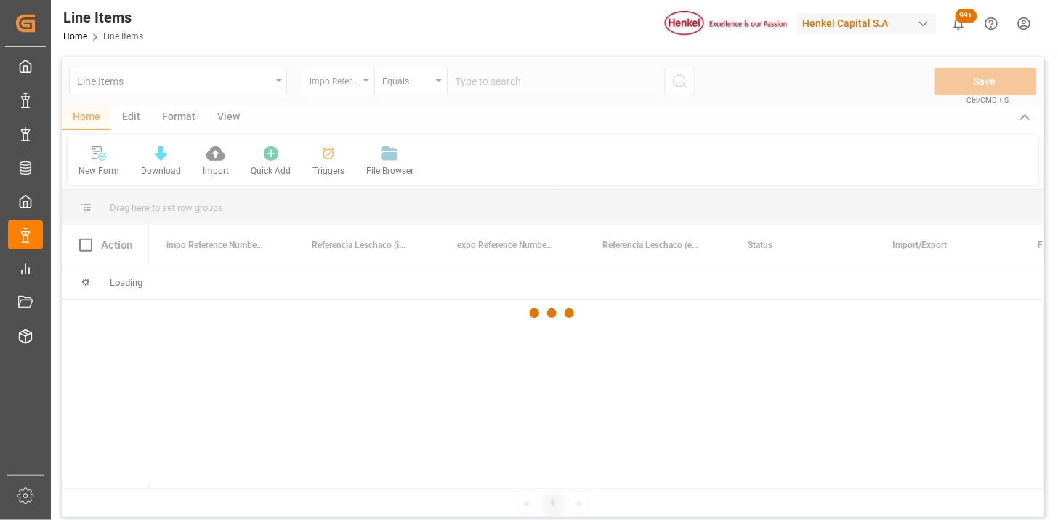
click at [355, 87] on div at bounding box center [553, 312] width 983 height 511
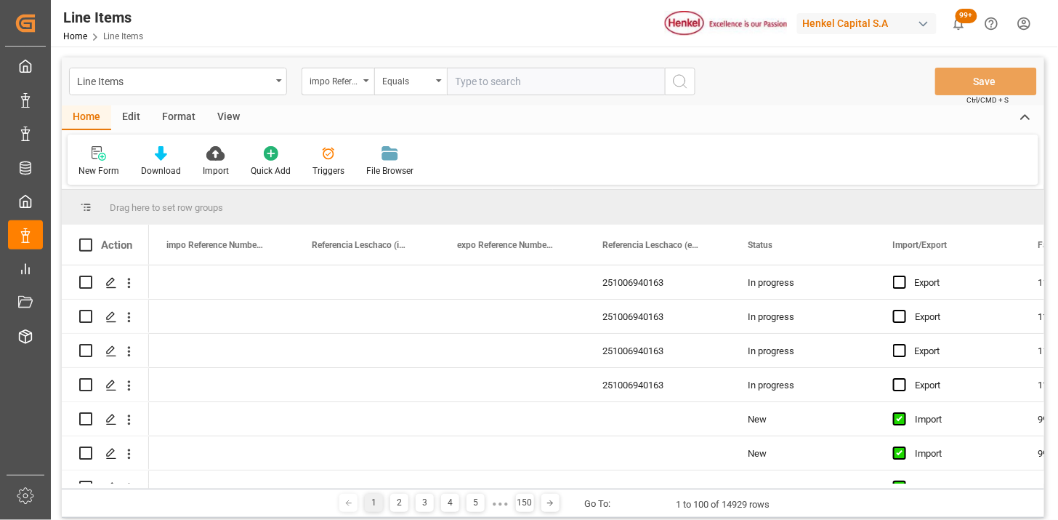
click at [355, 86] on div "impo Reference Number WF" at bounding box center [334, 79] width 49 height 17
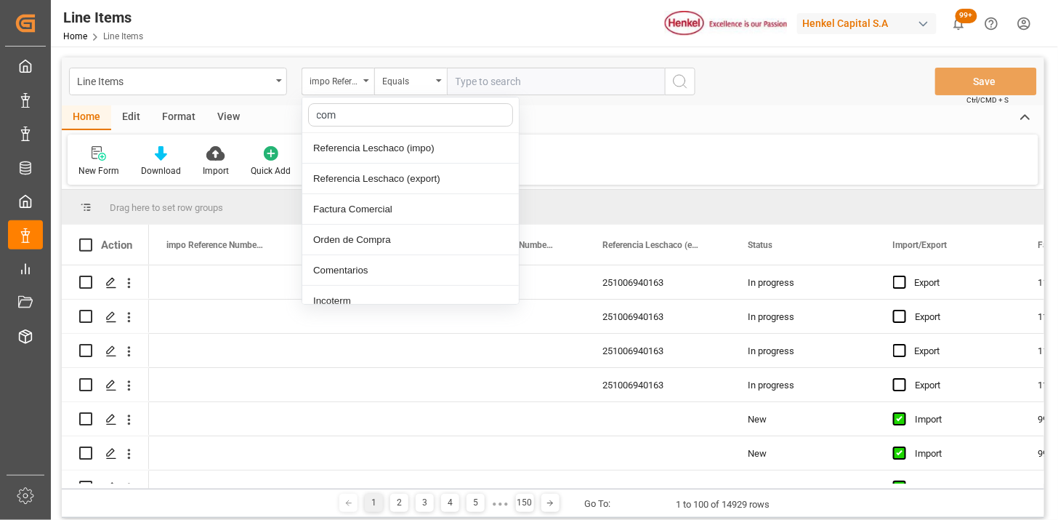
type input "come"
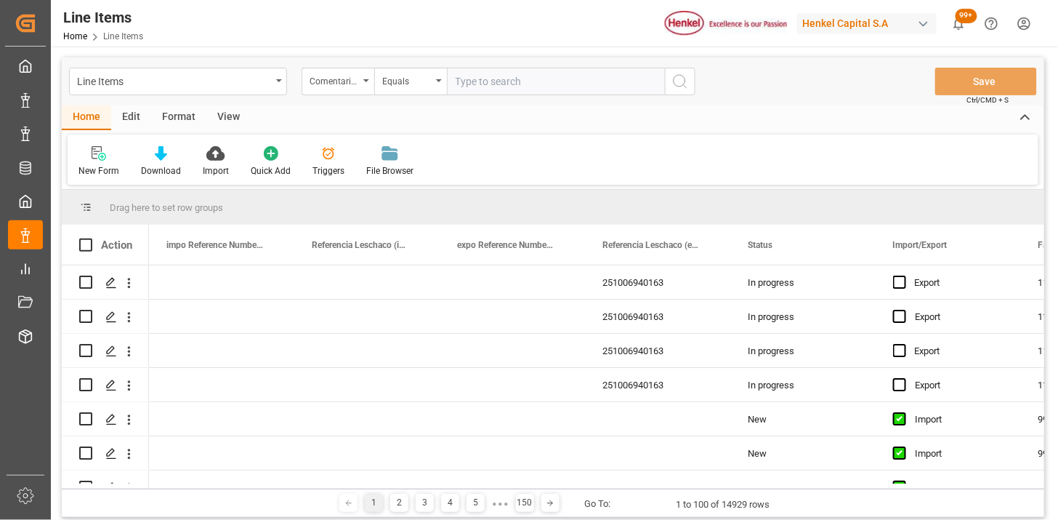
click at [643, 70] on input "text" at bounding box center [556, 82] width 218 height 28
paste input "ONEYSELFE9899700"
type input "ONEYSELFE9899700"
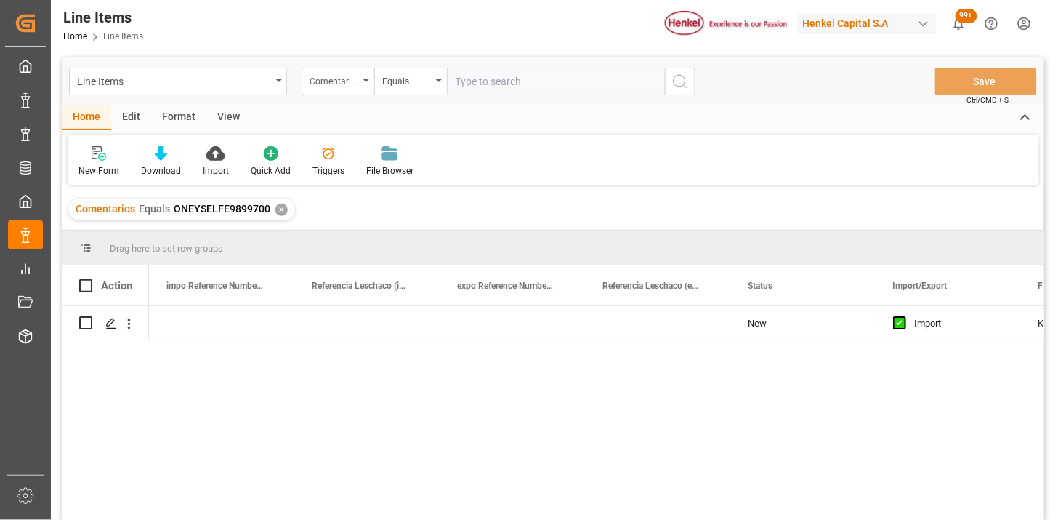
click at [230, 117] on div "View" at bounding box center [228, 117] width 44 height 25
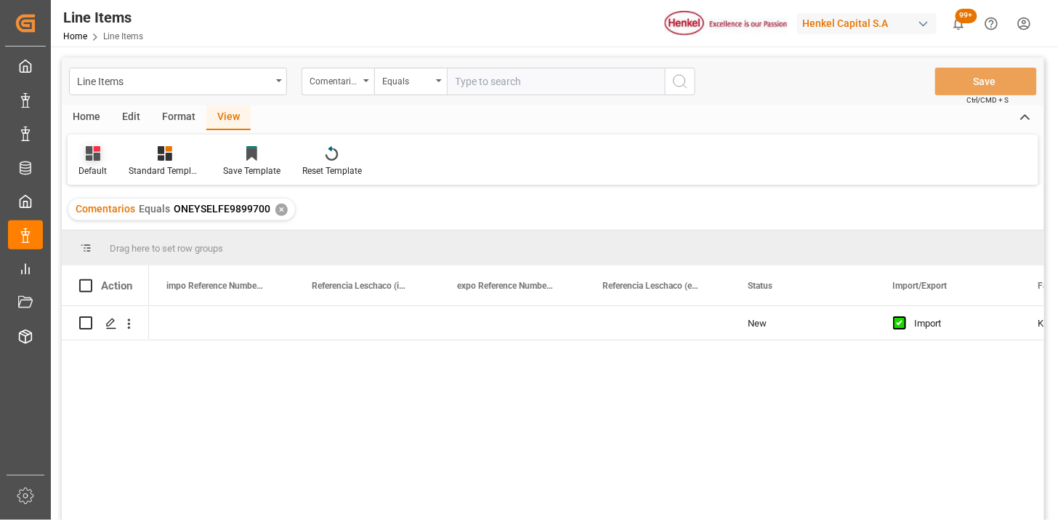
click at [86, 156] on icon at bounding box center [93, 153] width 15 height 15
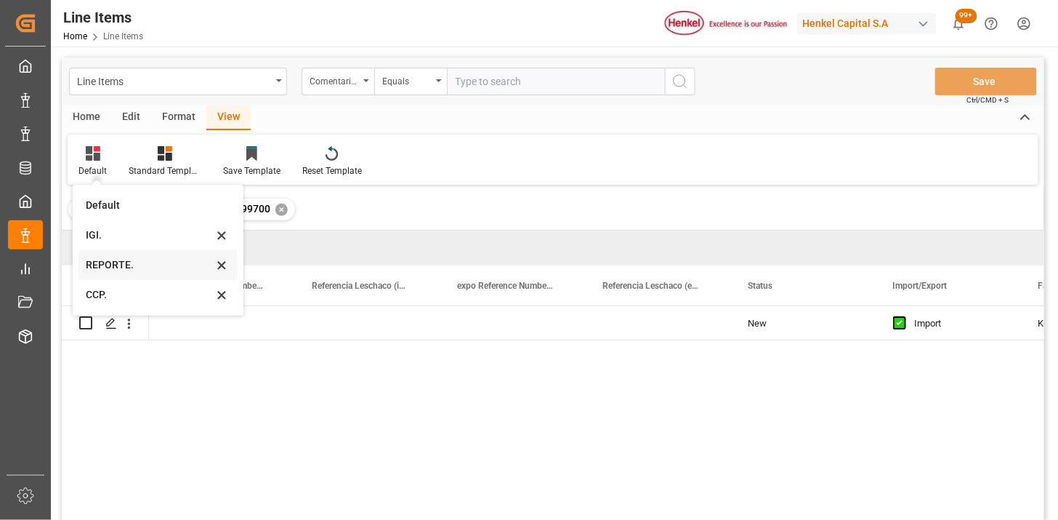
click at [124, 270] on div "REPORTE." at bounding box center [149, 264] width 127 height 15
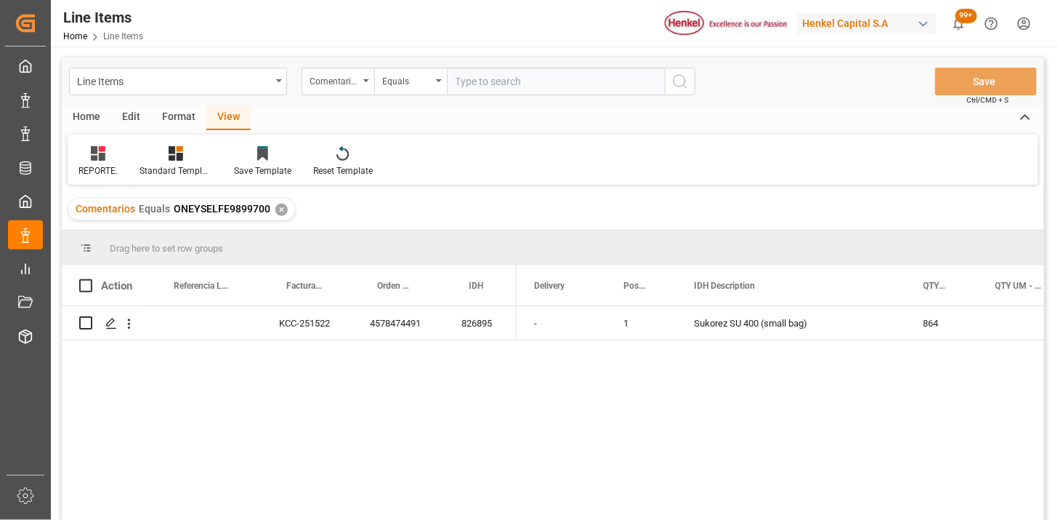
scroll to position [81, 0]
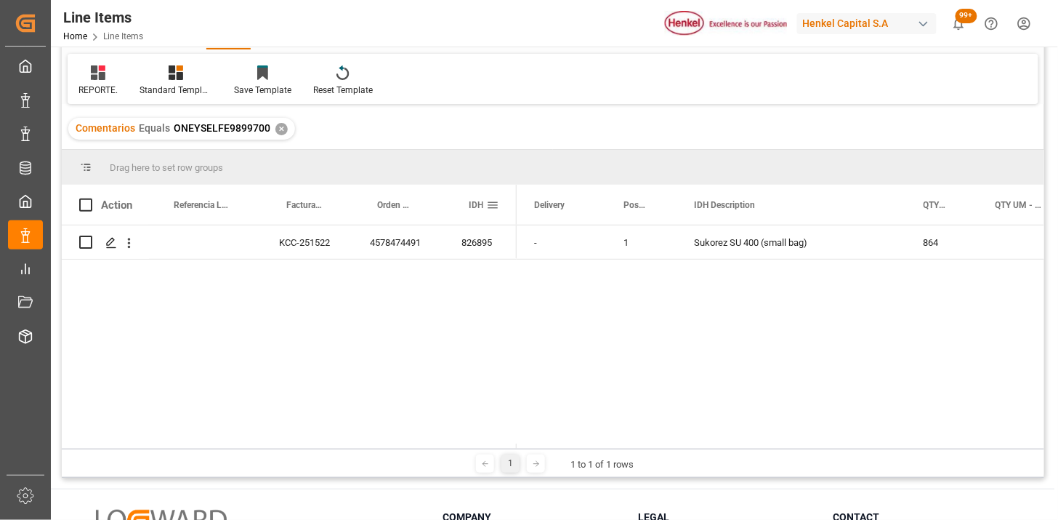
click at [491, 207] on span at bounding box center [492, 204] width 13 height 13
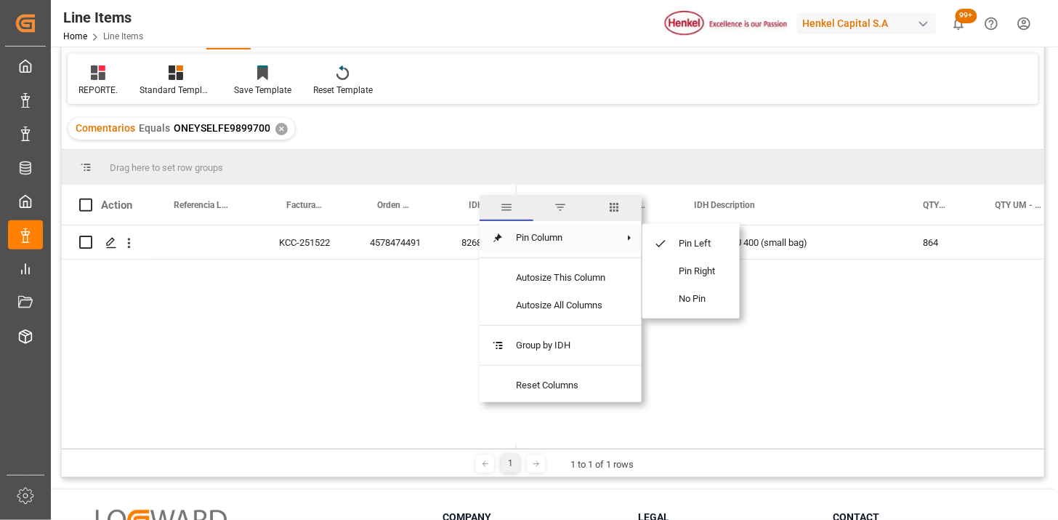
click at [611, 205] on span "columns" at bounding box center [614, 207] width 13 height 13
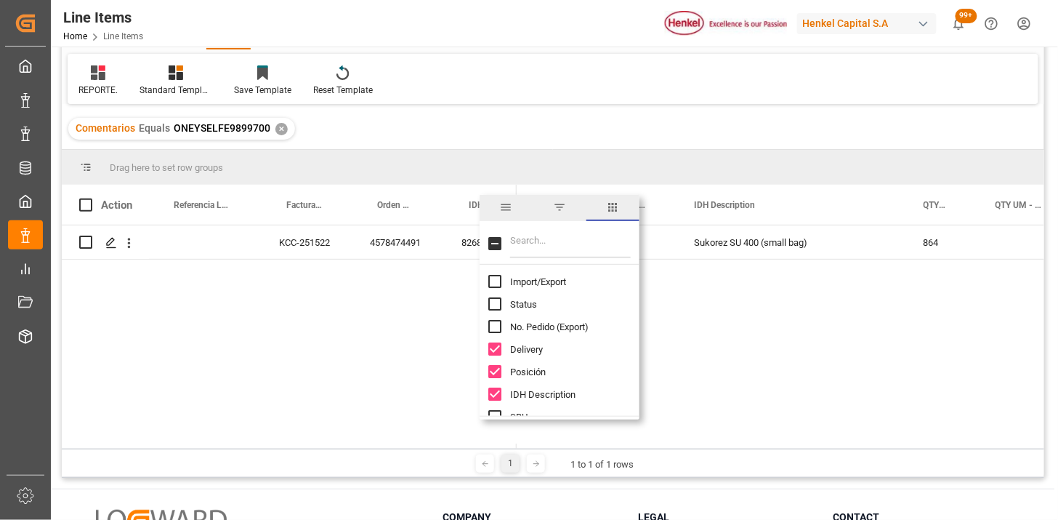
click at [540, 251] on input "Filter Columns Input" at bounding box center [570, 243] width 121 height 29
type input "im"
click at [547, 277] on span "Import/Export" at bounding box center [538, 281] width 56 height 11
checkbox input "true"
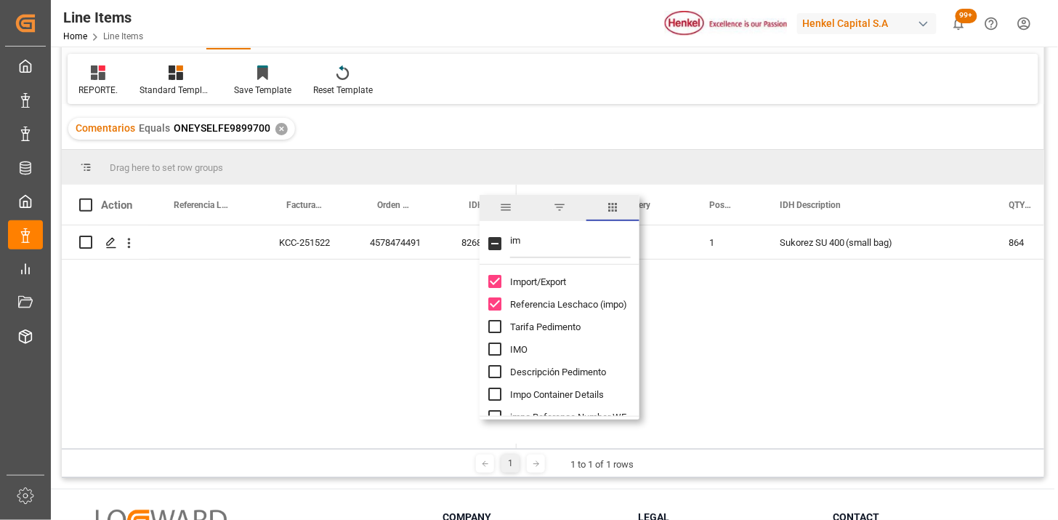
click at [547, 247] on input "im" at bounding box center [570, 243] width 121 height 29
type input "um"
drag, startPoint x: 564, startPoint y: 324, endPoint x: 563, endPoint y: 344, distance: 19.6
click at [564, 324] on span "Peso Neto UM - Factura" at bounding box center [558, 326] width 97 height 11
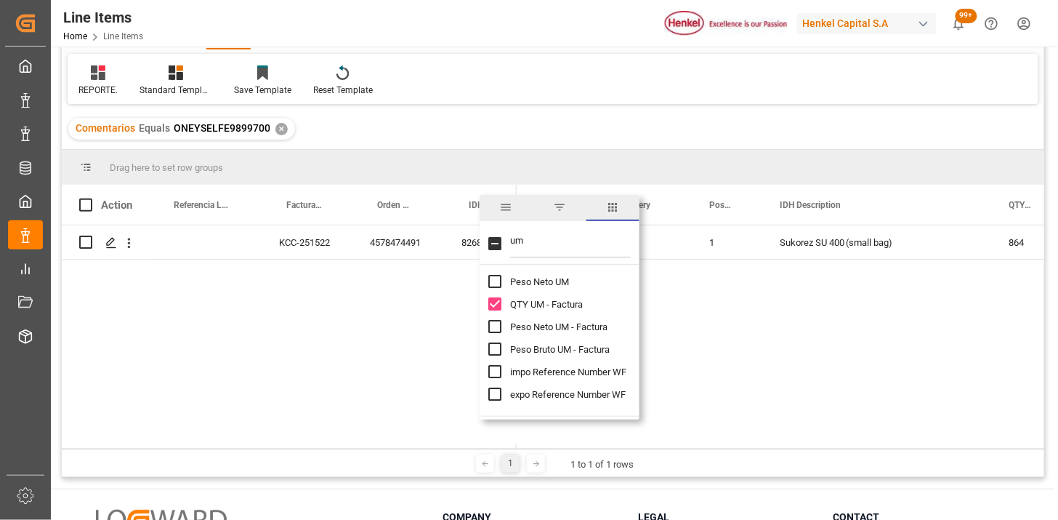
checkbox input "true"
click at [563, 349] on span "Peso Bruto UM - Factura" at bounding box center [560, 349] width 100 height 11
checkbox input "true"
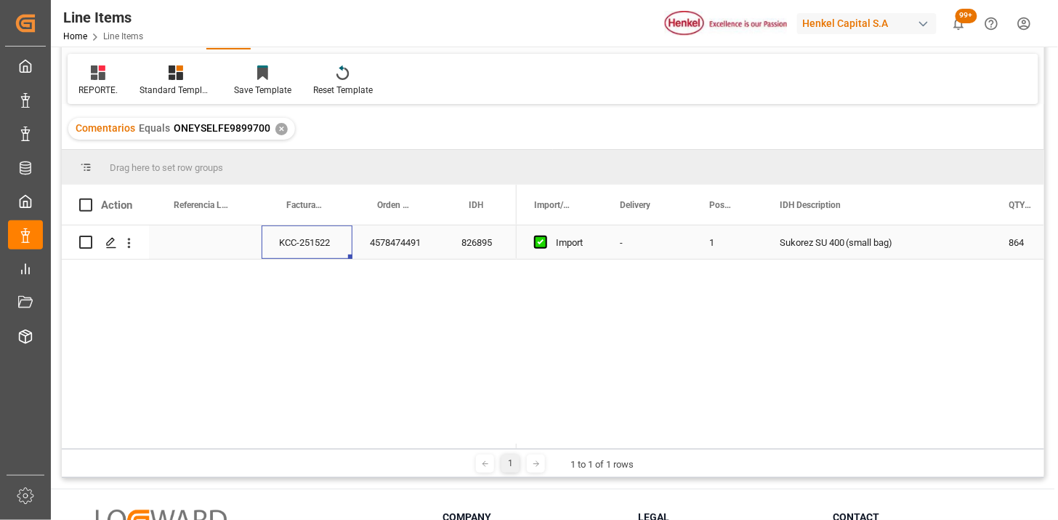
drag, startPoint x: 337, startPoint y: 256, endPoint x: 346, endPoint y: 262, distance: 10.5
click at [337, 257] on div "KCC-251522" at bounding box center [307, 241] width 91 height 33
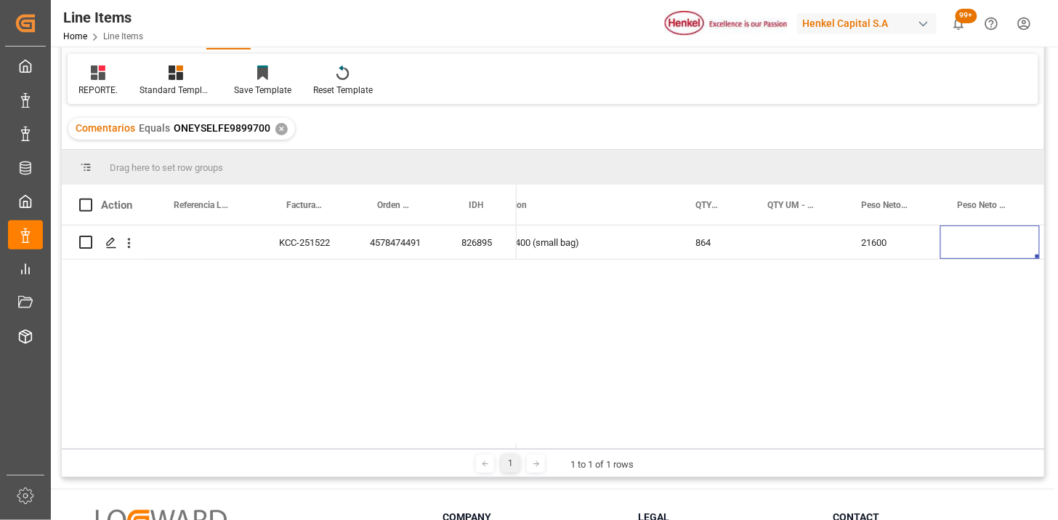
scroll to position [0, 414]
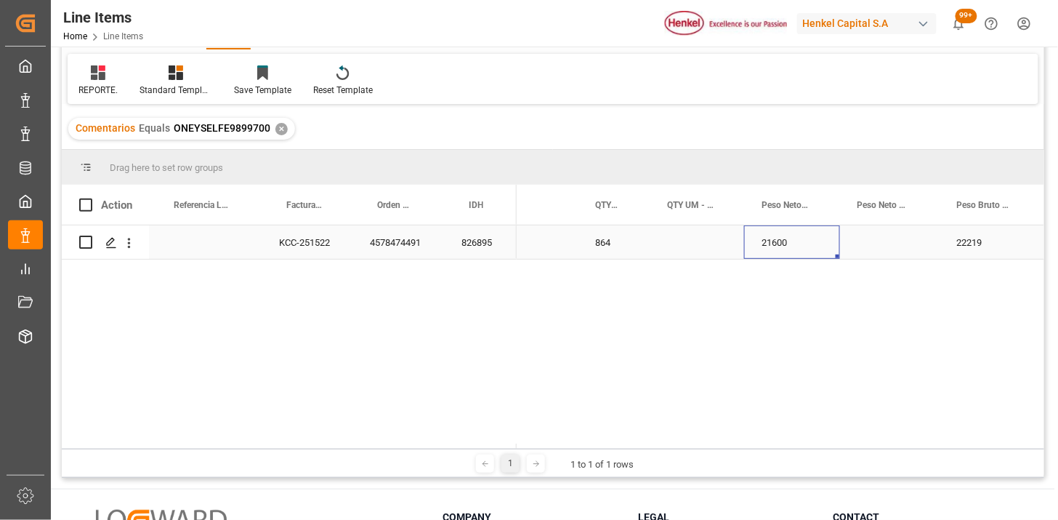
click at [679, 244] on div "Press SPACE to select this row." at bounding box center [697, 241] width 94 height 33
click at [679, 244] on input "Press SPACE to select this row." at bounding box center [696, 251] width 71 height 28
type input "BGS"
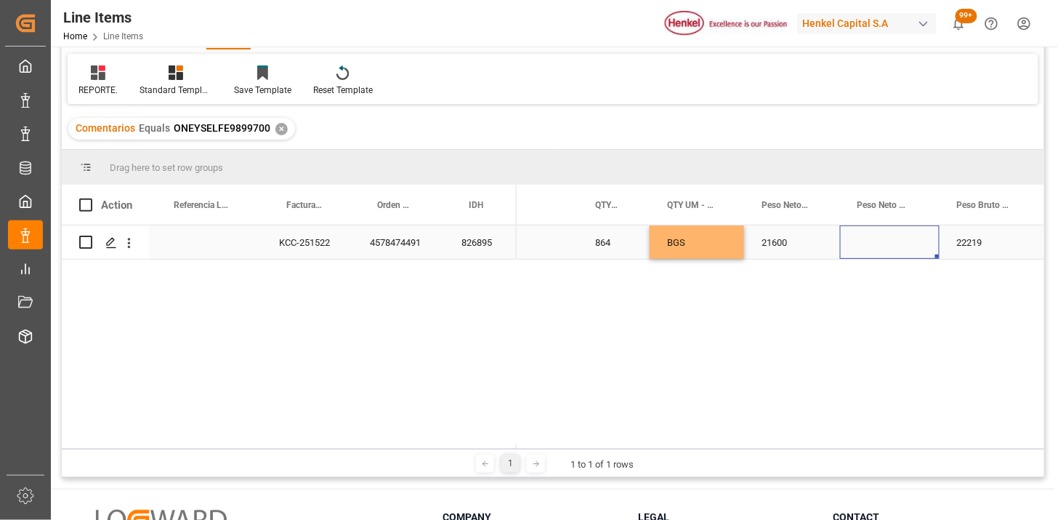
click at [883, 238] on div "Press SPACE to select this row." at bounding box center [890, 241] width 100 height 33
click at [883, 238] on input "Press SPACE to select this row." at bounding box center [890, 251] width 76 height 28
type input "KG"
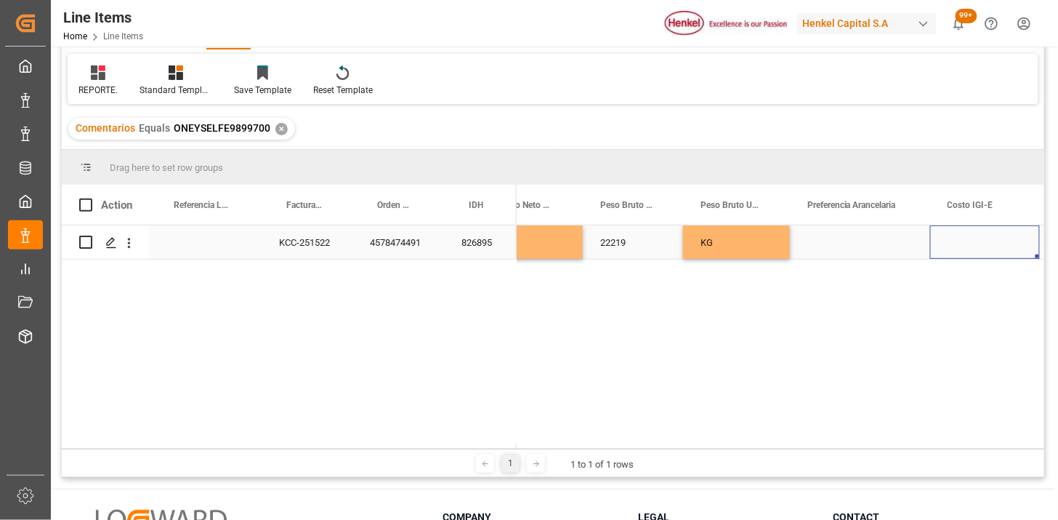
scroll to position [0, 917]
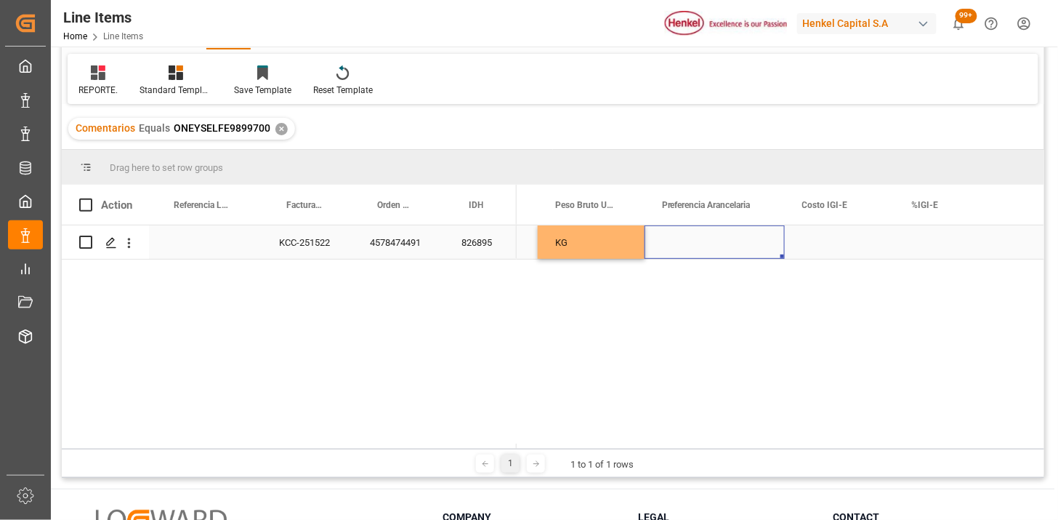
click at [741, 233] on div "Press SPACE to select this row." at bounding box center [715, 241] width 140 height 33
click at [756, 242] on button "Select" at bounding box center [714, 251] width 117 height 28
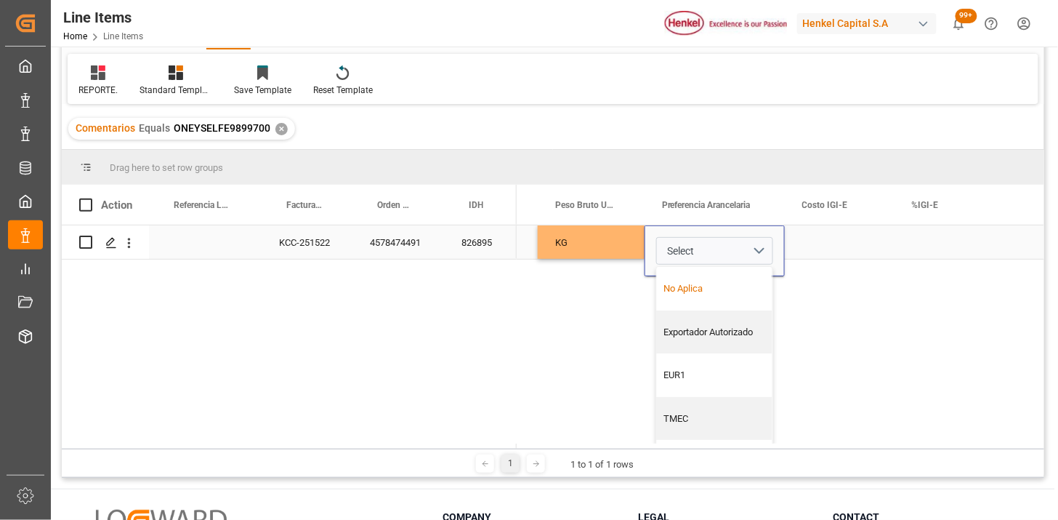
click at [728, 297] on div "No Aplica" at bounding box center [715, 289] width 116 height 44
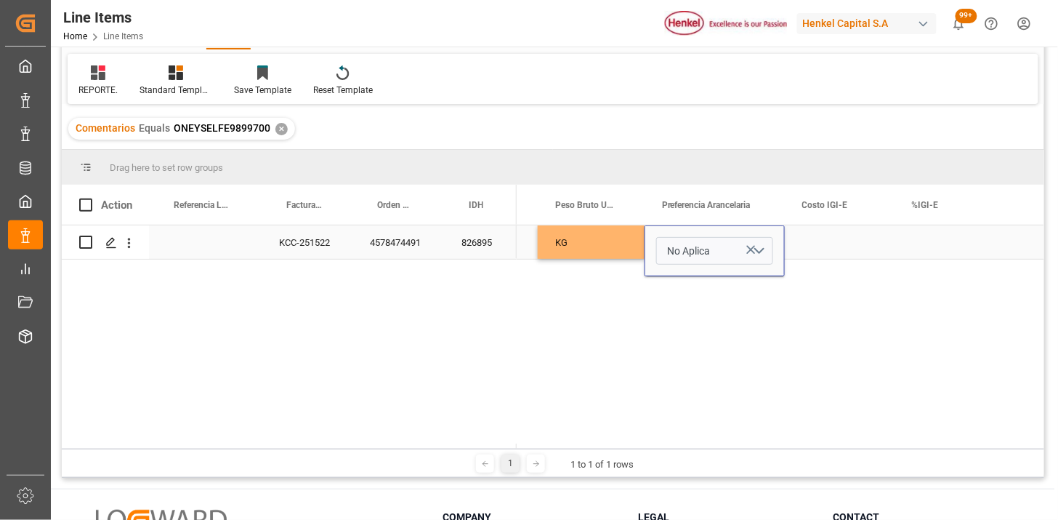
click at [848, 235] on div "Press SPACE to select this row." at bounding box center [840, 241] width 110 height 33
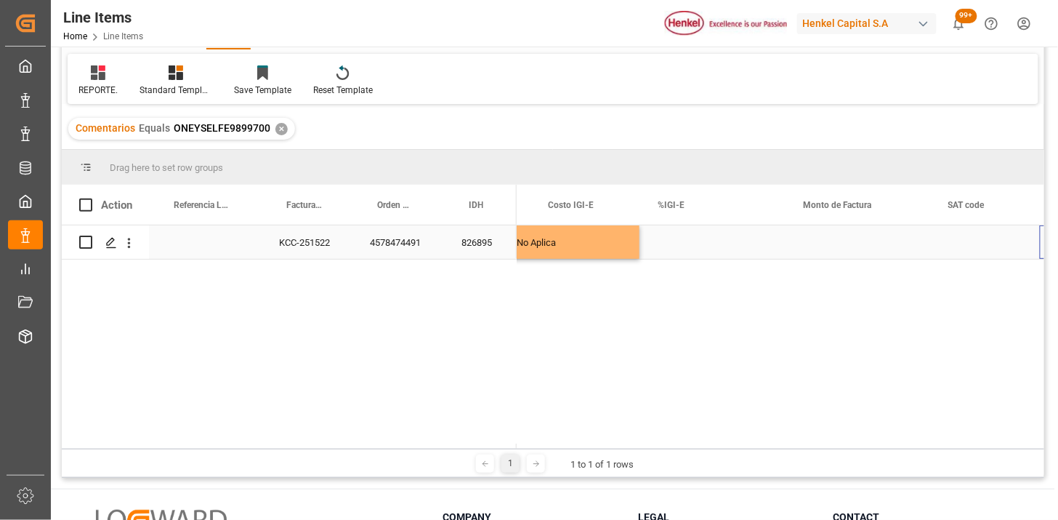
scroll to position [0, 1171]
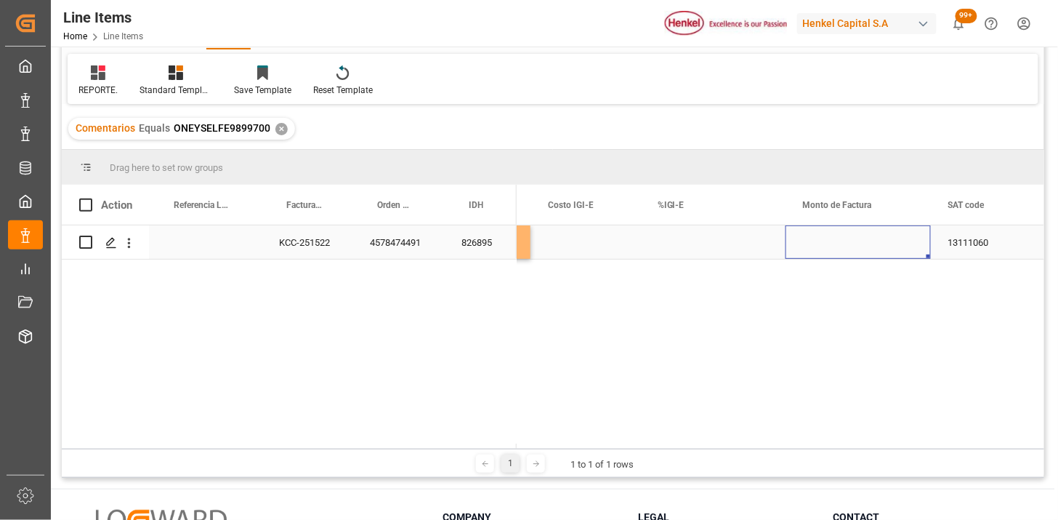
click at [872, 243] on div "Press SPACE to select this row." at bounding box center [858, 241] width 145 height 33
click at [872, 243] on input "Press SPACE to select this row." at bounding box center [858, 251] width 122 height 28
type input "3864"
click at [872, 243] on div "3864" at bounding box center [858, 241] width 145 height 33
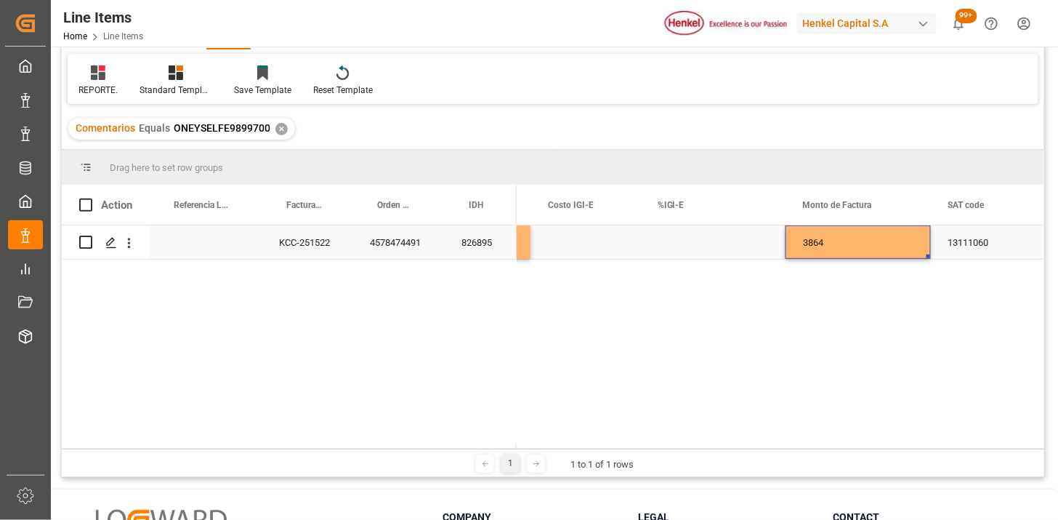
click at [872, 243] on div "3864" at bounding box center [858, 241] width 145 height 33
type input "38664"
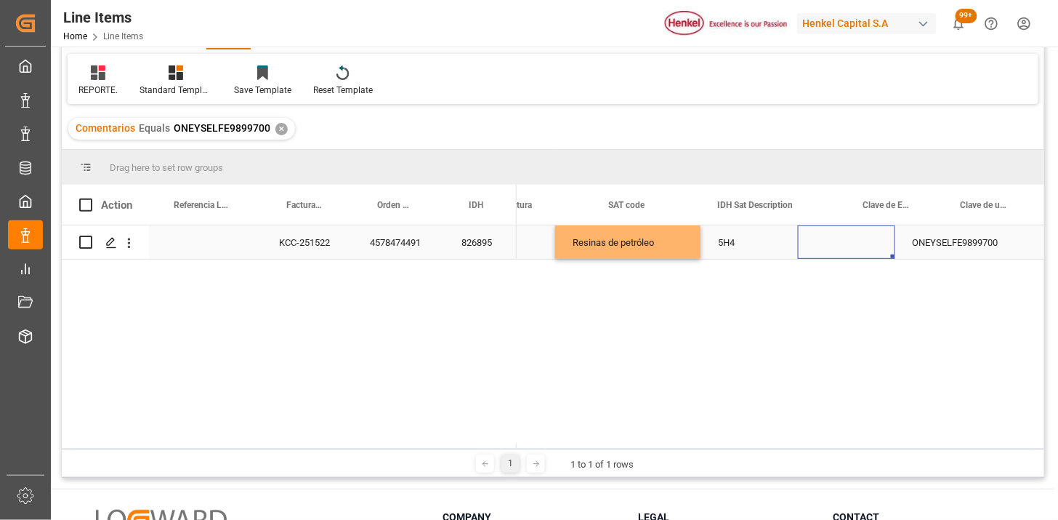
scroll to position [0, 1656]
click at [829, 243] on div "Press SPACE to select this row." at bounding box center [846, 241] width 97 height 33
click at [830, 243] on div "Press SPACE to select this row." at bounding box center [846, 241] width 97 height 33
click at [870, 254] on icon "open menu" at bounding box center [868, 251] width 17 height 17
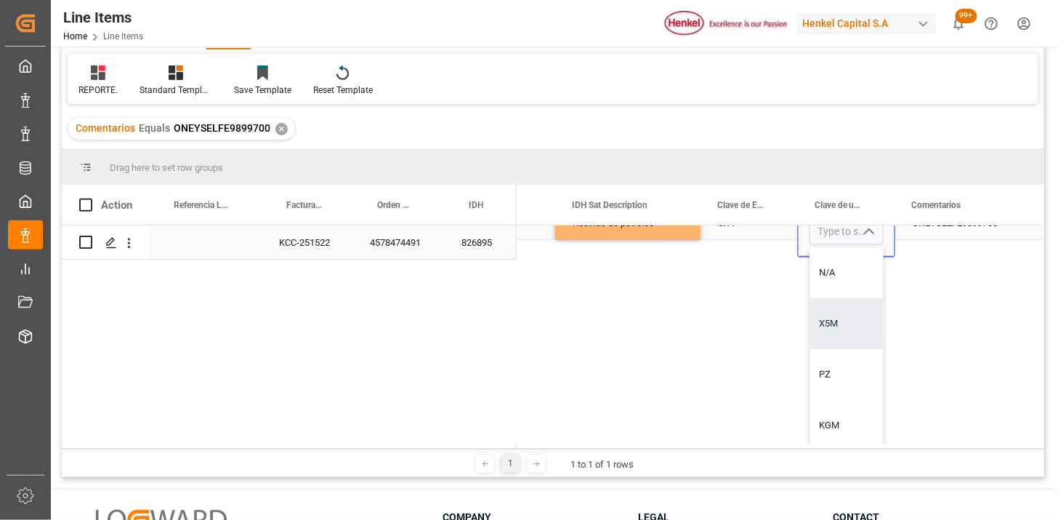
scroll to position [0, 0]
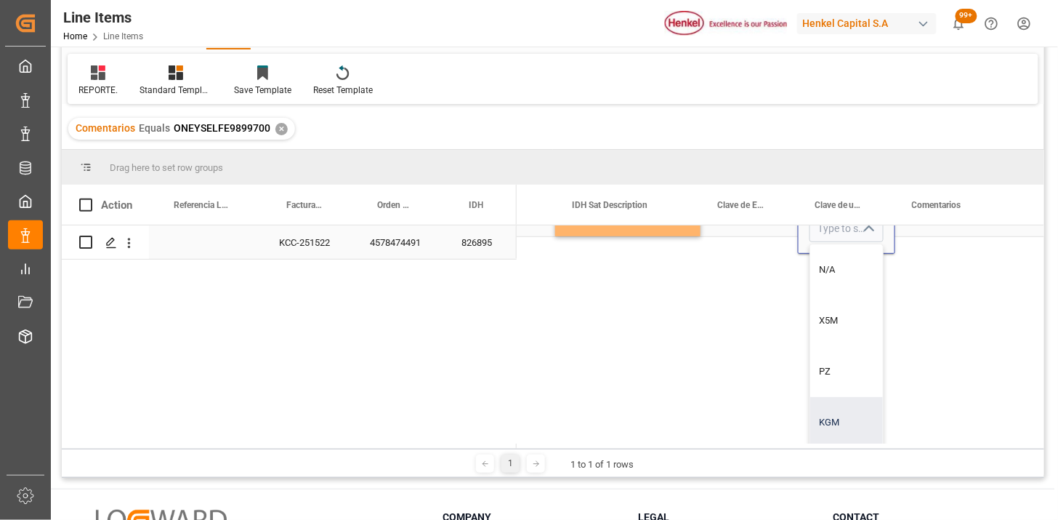
click at [829, 405] on div "KGM" at bounding box center [846, 422] width 73 height 51
type input "KGM"
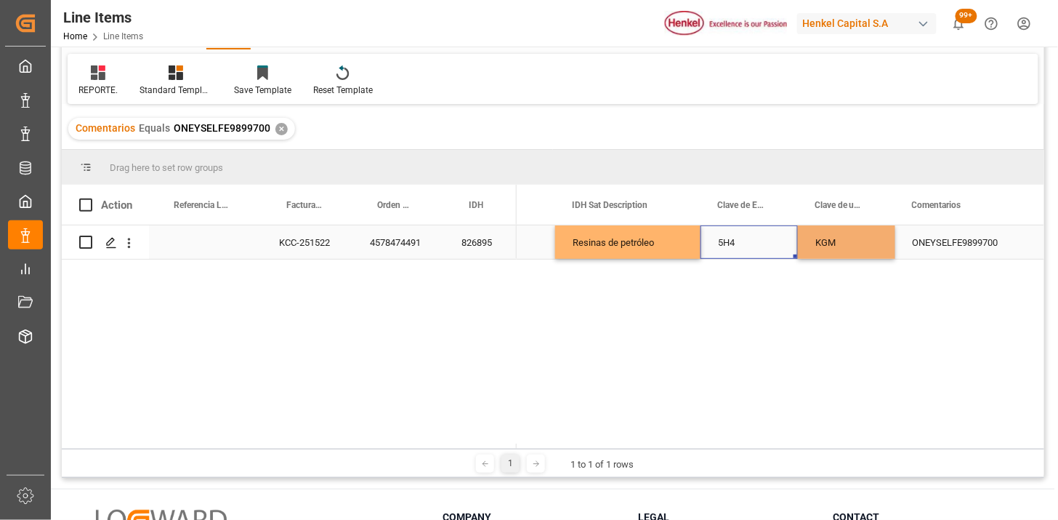
click at [738, 254] on div "5H4" at bounding box center [749, 241] width 97 height 33
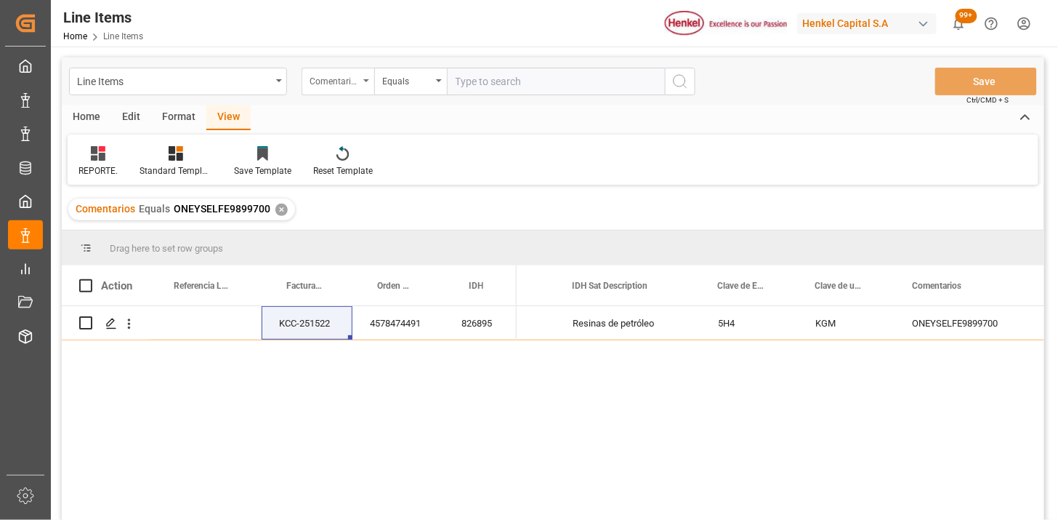
click at [354, 84] on div "Comentarios" at bounding box center [334, 79] width 49 height 17
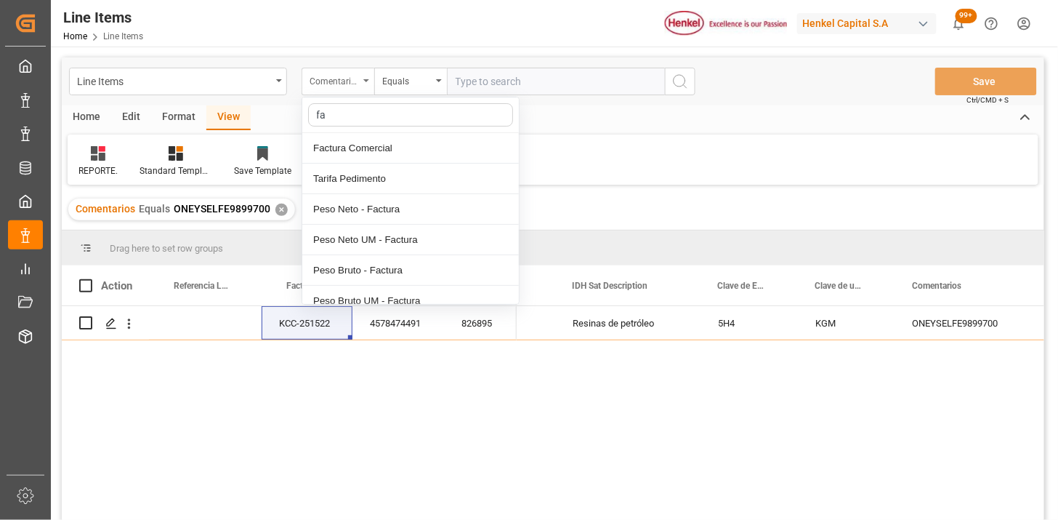
type input "fac"
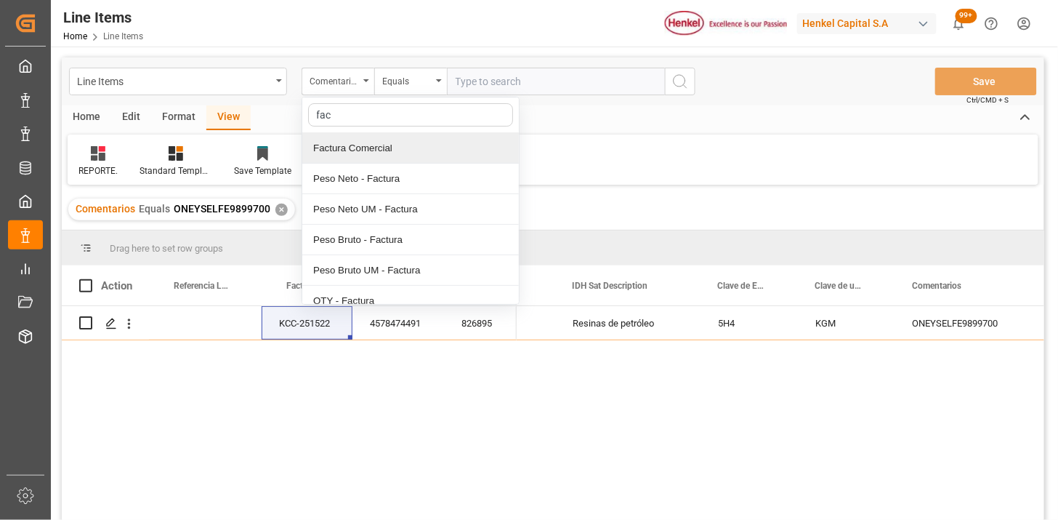
click at [368, 146] on div "Factura Comercial" at bounding box center [410, 148] width 217 height 31
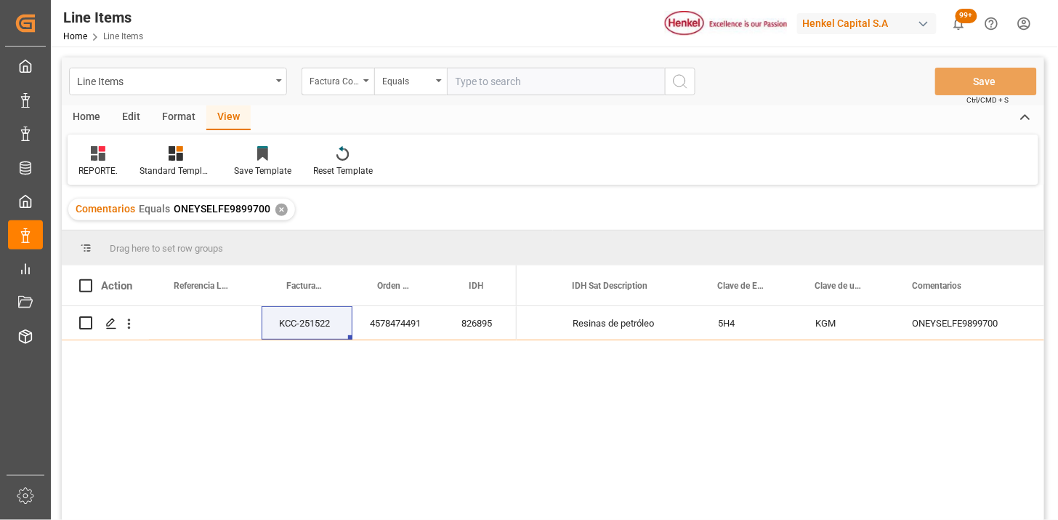
click at [483, 84] on input "text" at bounding box center [556, 82] width 218 height 28
paste input "LH4578401101"
type input "LH4578401101"
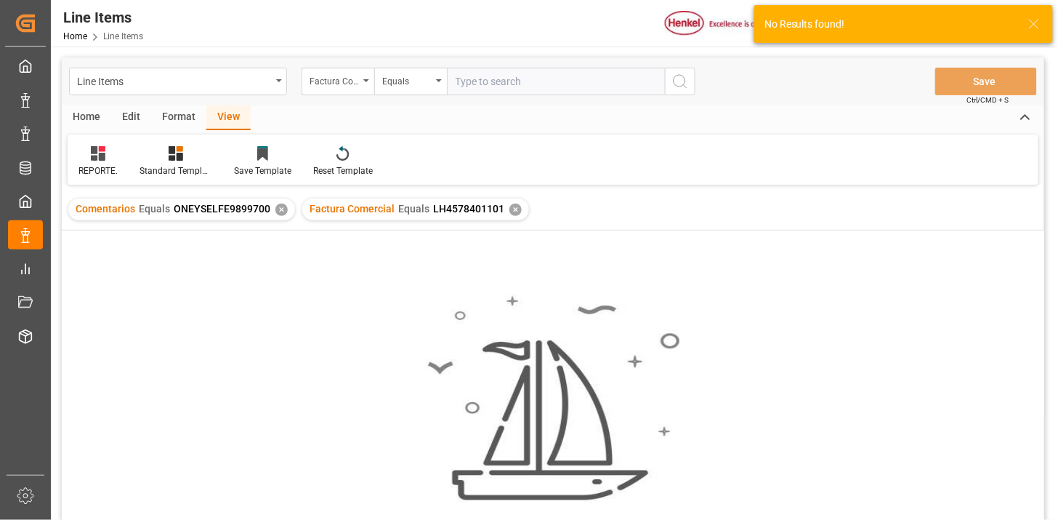
click at [281, 209] on div "✕" at bounding box center [281, 210] width 12 height 12
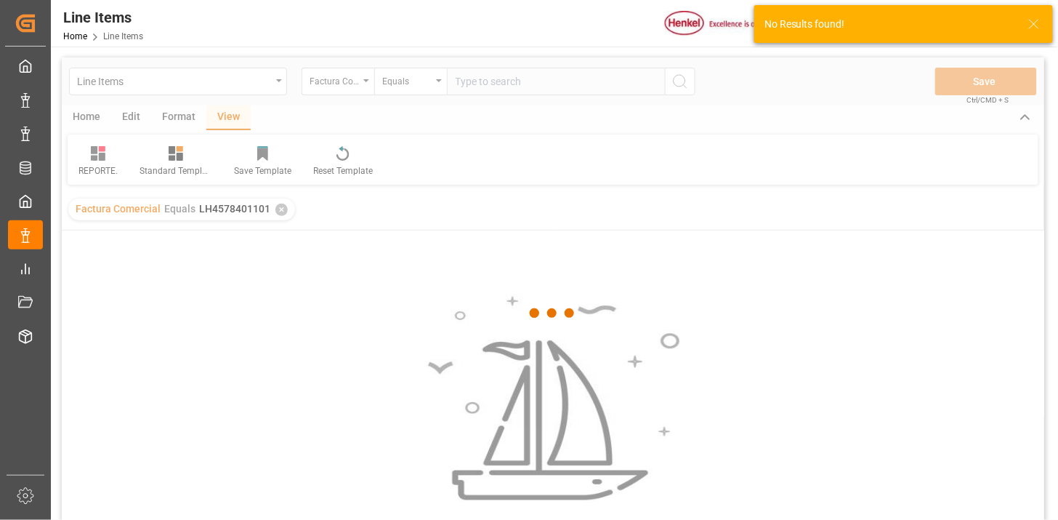
scroll to position [81, 0]
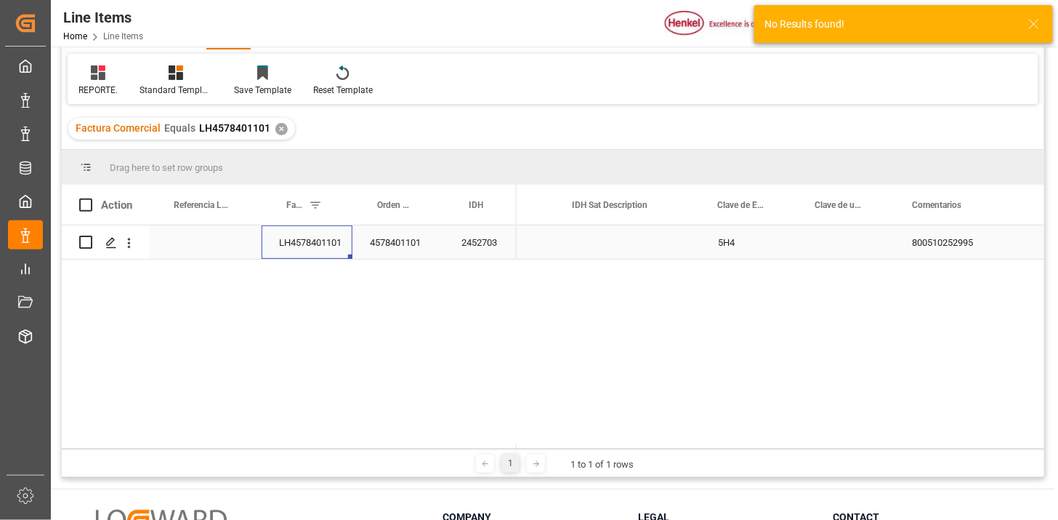
click at [301, 253] on div "LH4578401101" at bounding box center [307, 241] width 91 height 33
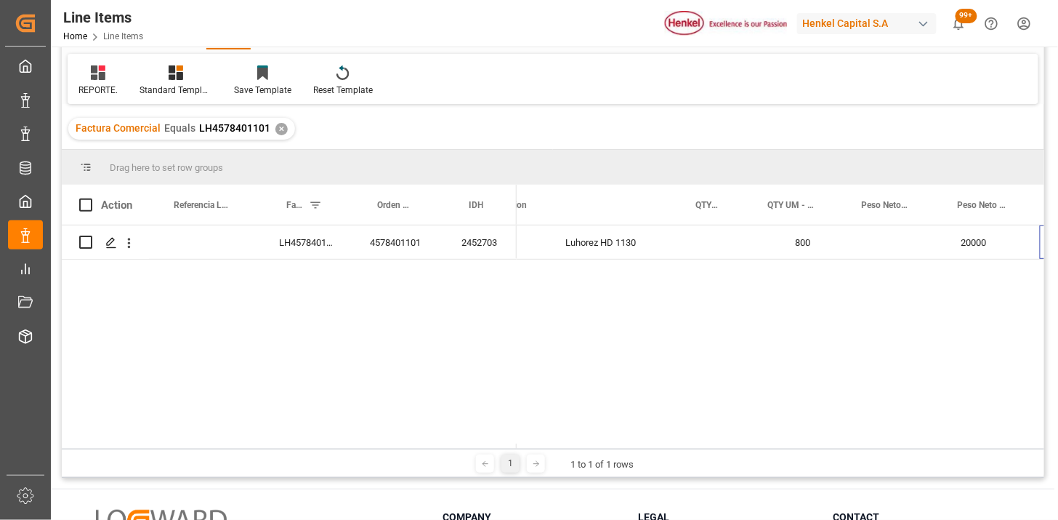
scroll to position [0, 314]
click at [785, 242] on div "Press SPACE to select this row." at bounding box center [797, 241] width 94 height 33
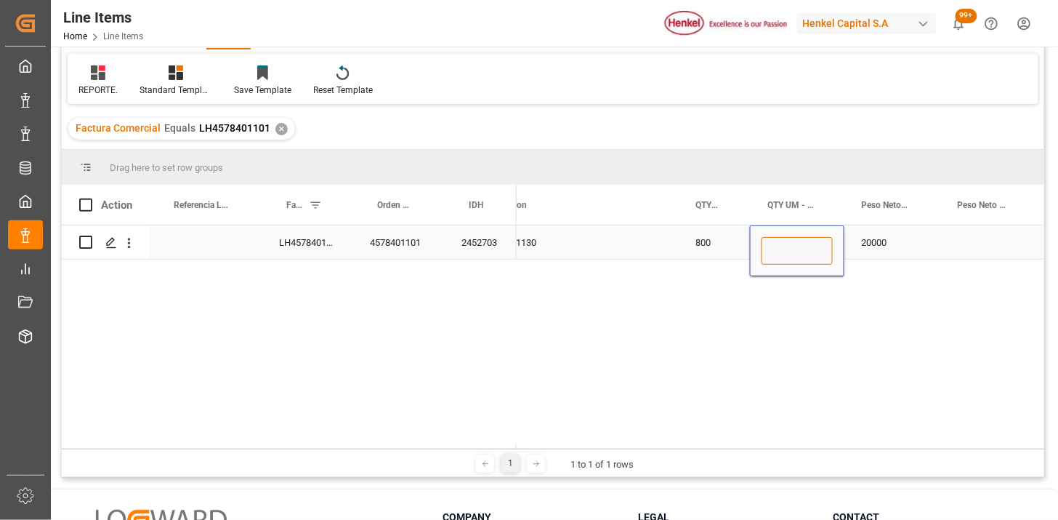
click at [785, 242] on input "Press SPACE to select this row." at bounding box center [797, 251] width 71 height 28
type input "BGS"
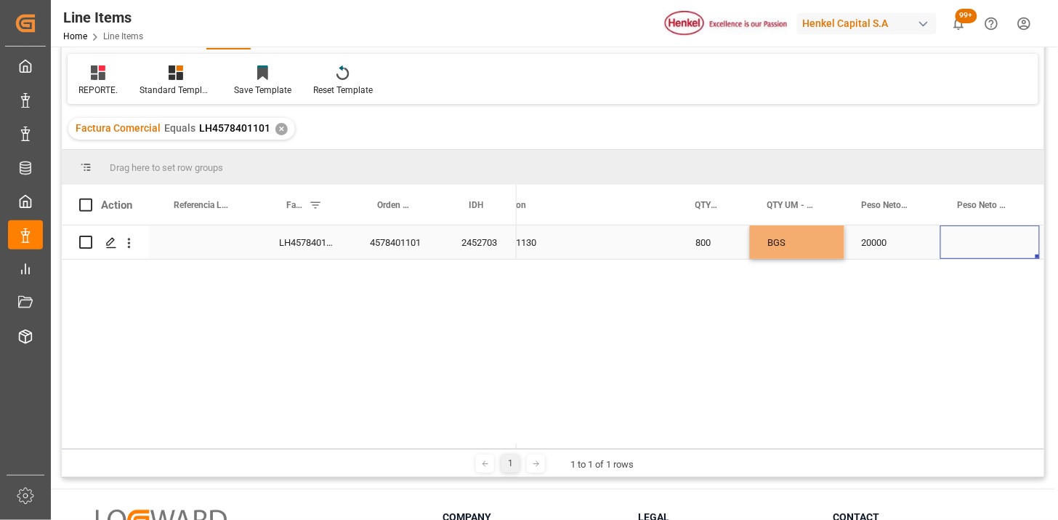
scroll to position [0, 414]
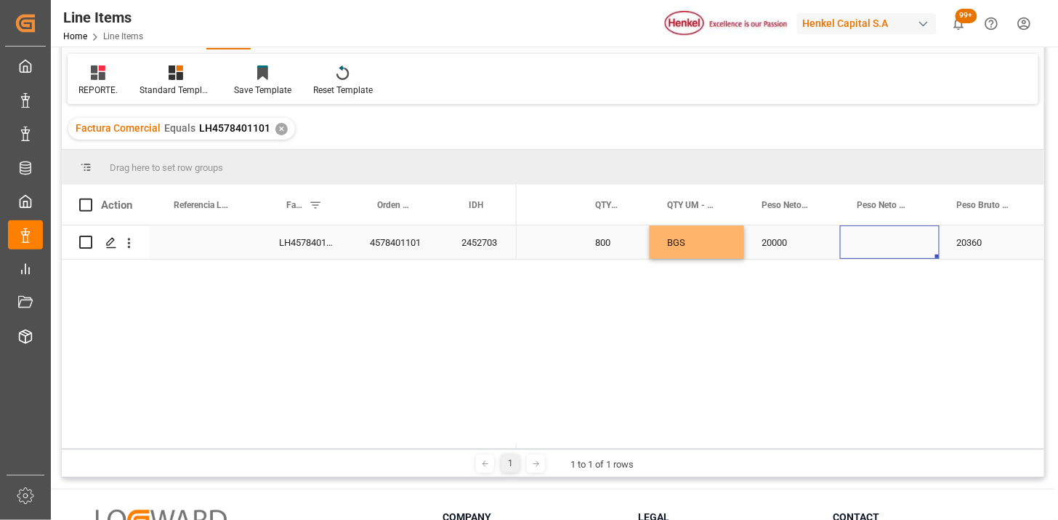
click at [862, 248] on div "Press SPACE to select this row." at bounding box center [890, 241] width 100 height 33
type input "KG"
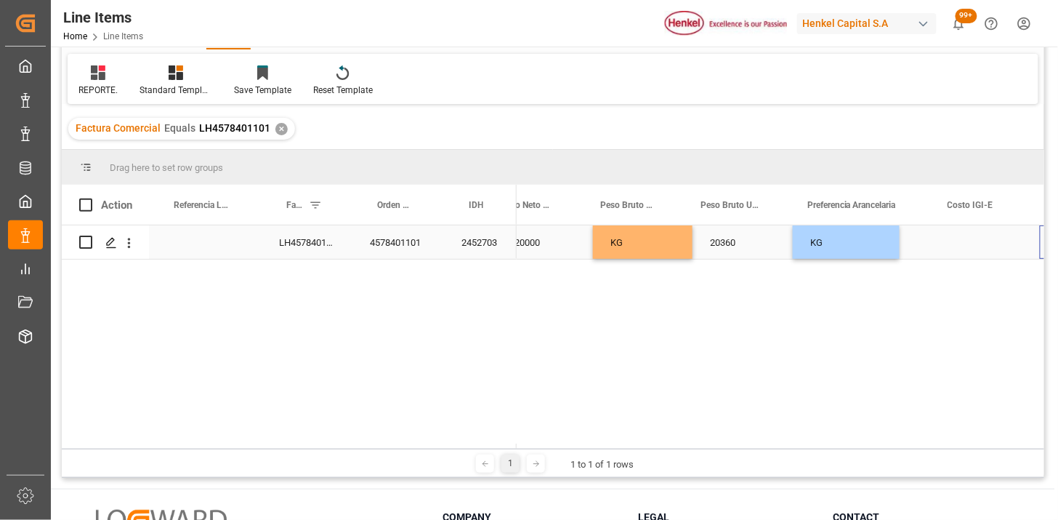
scroll to position [0, 771]
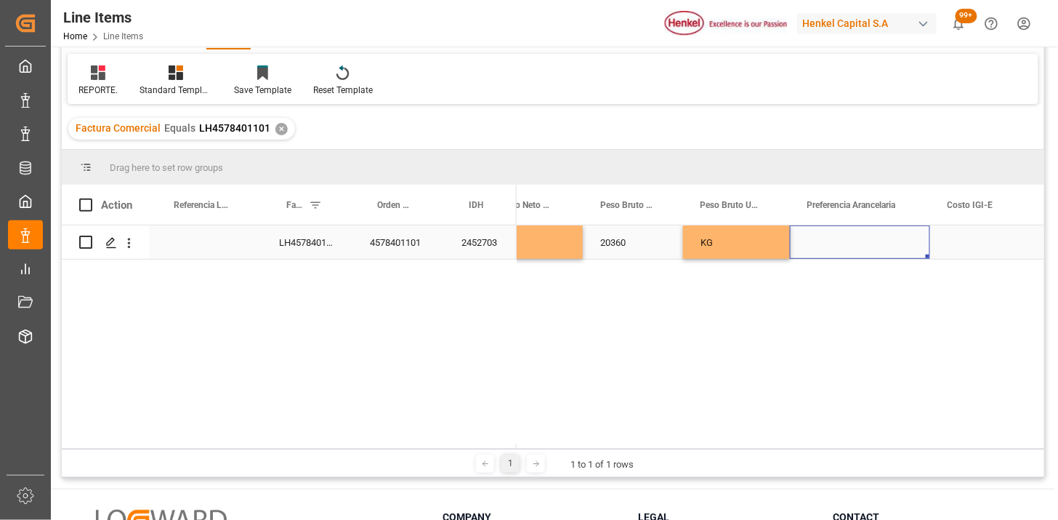
drag, startPoint x: 862, startPoint y: 248, endPoint x: 874, endPoint y: 276, distance: 30.9
click at [874, 276] on div "BGS 20000 KG 20360 KG" at bounding box center [781, 336] width 528 height 223
click at [866, 245] on div "Press SPACE to select this row." at bounding box center [860, 241] width 140 height 33
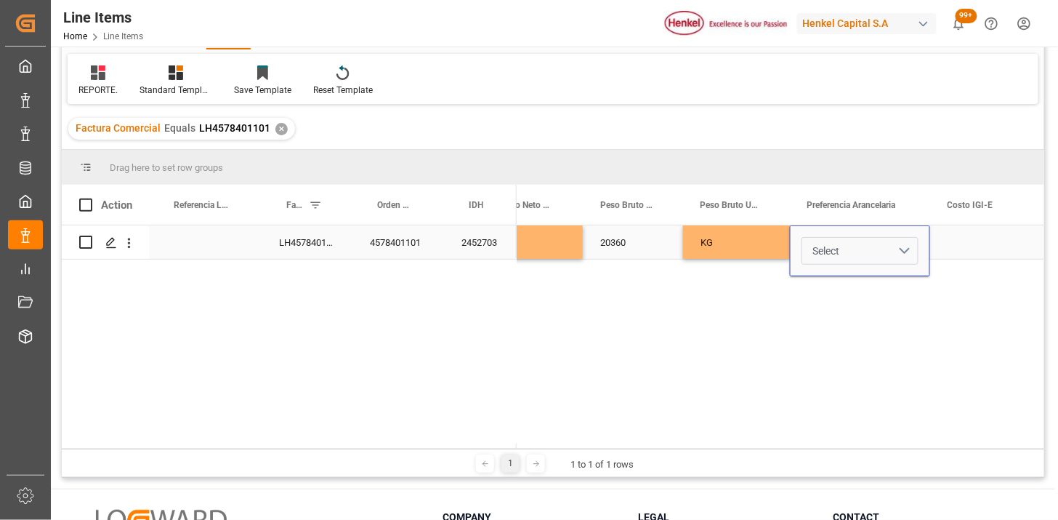
click at [893, 252] on button "Select" at bounding box center [860, 251] width 117 height 28
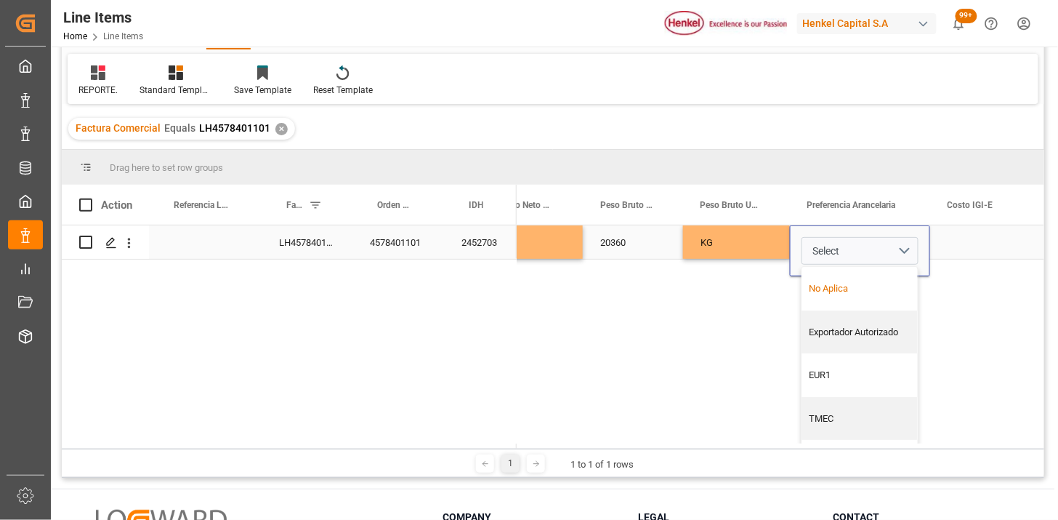
click at [869, 281] on div "No Aplica" at bounding box center [860, 288] width 100 height 15
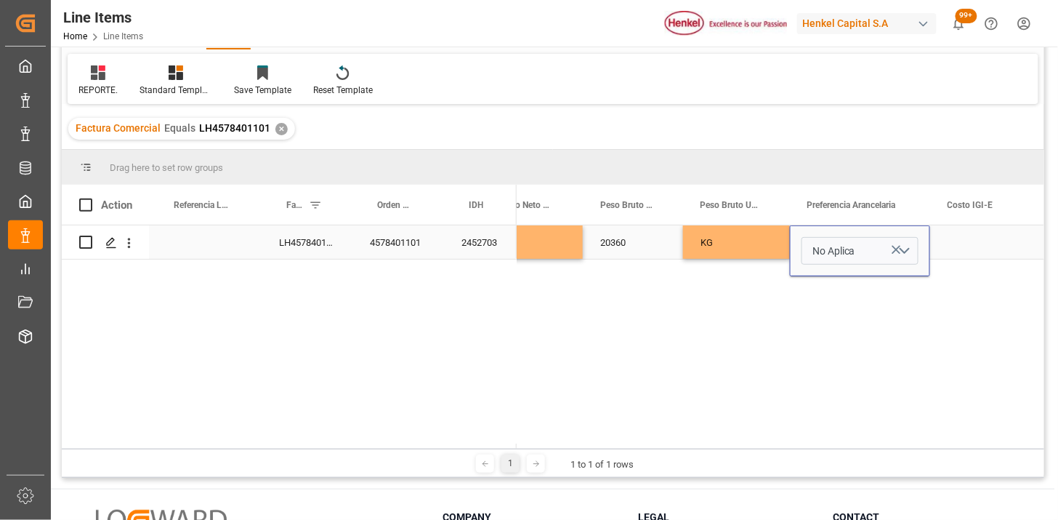
click at [946, 243] on div "Press SPACE to select this row." at bounding box center [985, 241] width 110 height 33
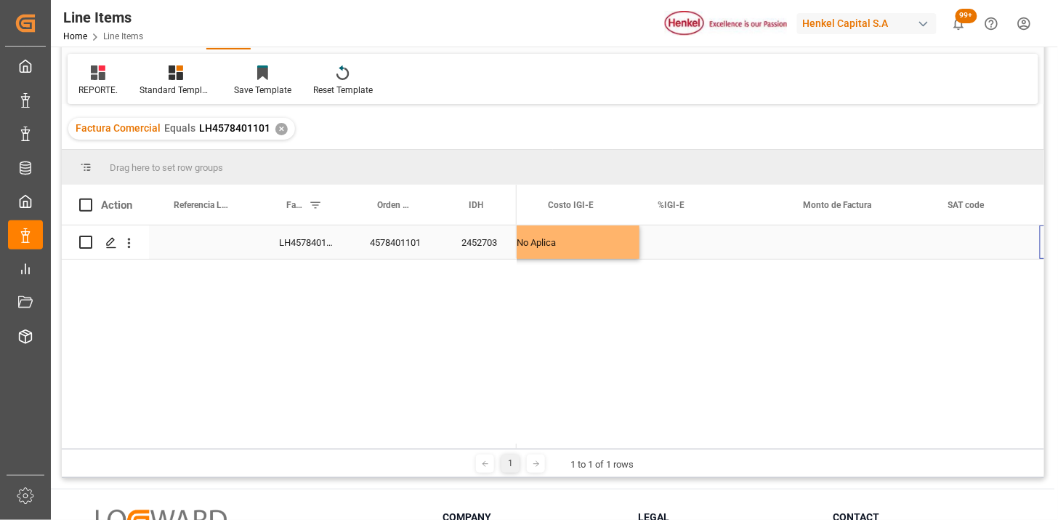
scroll to position [0, 1171]
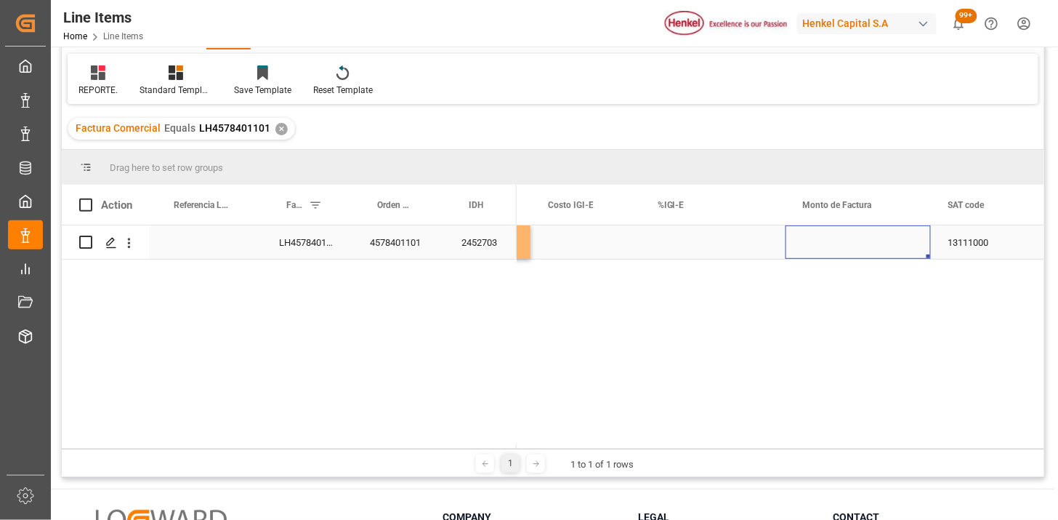
click at [866, 243] on div "Press SPACE to select this row." at bounding box center [858, 241] width 145 height 33
click at [866, 243] on input "Press SPACE to select this row." at bounding box center [858, 251] width 122 height 28
type input "26200"
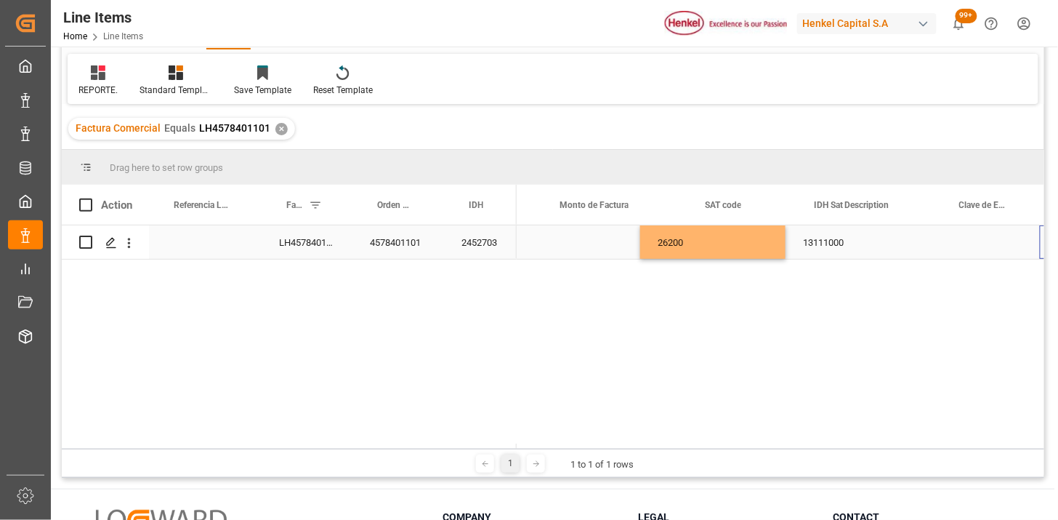
scroll to position [0, 1414]
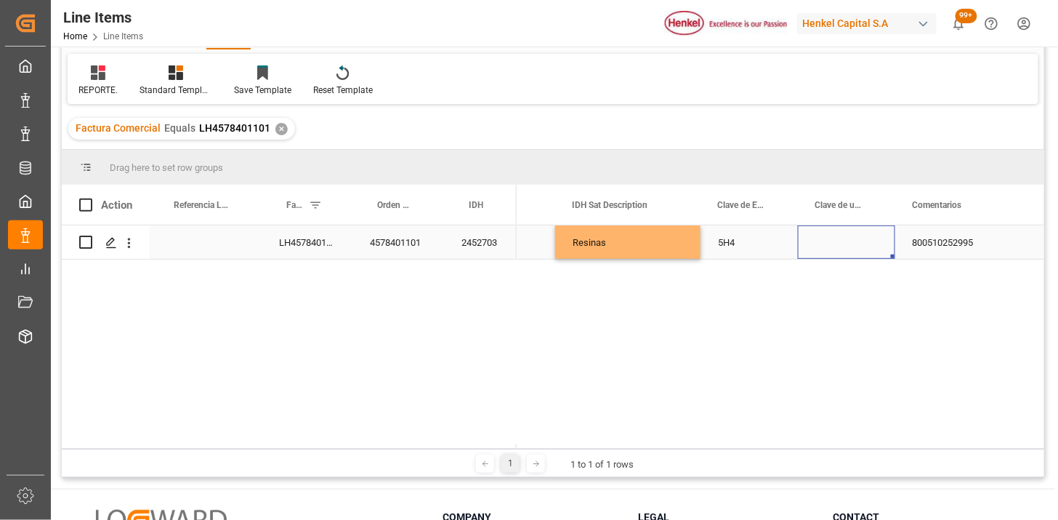
click at [867, 244] on div "Press SPACE to select this row." at bounding box center [846, 241] width 97 height 33
click at [869, 244] on div "Press SPACE to select this row." at bounding box center [846, 241] width 97 height 33
click at [873, 249] on icon "open menu" at bounding box center [868, 251] width 17 height 17
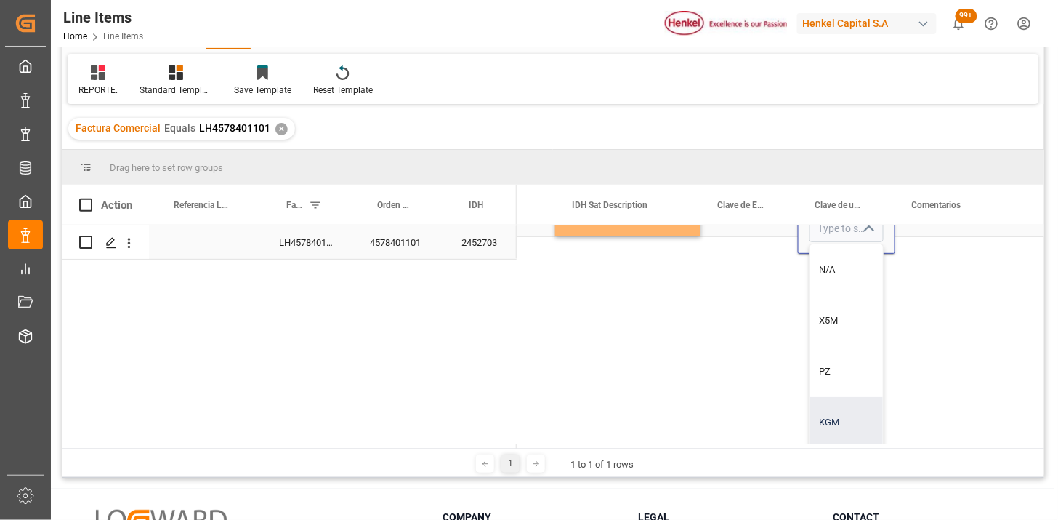
click at [853, 422] on div "KGM" at bounding box center [846, 422] width 73 height 51
type input "KGM"
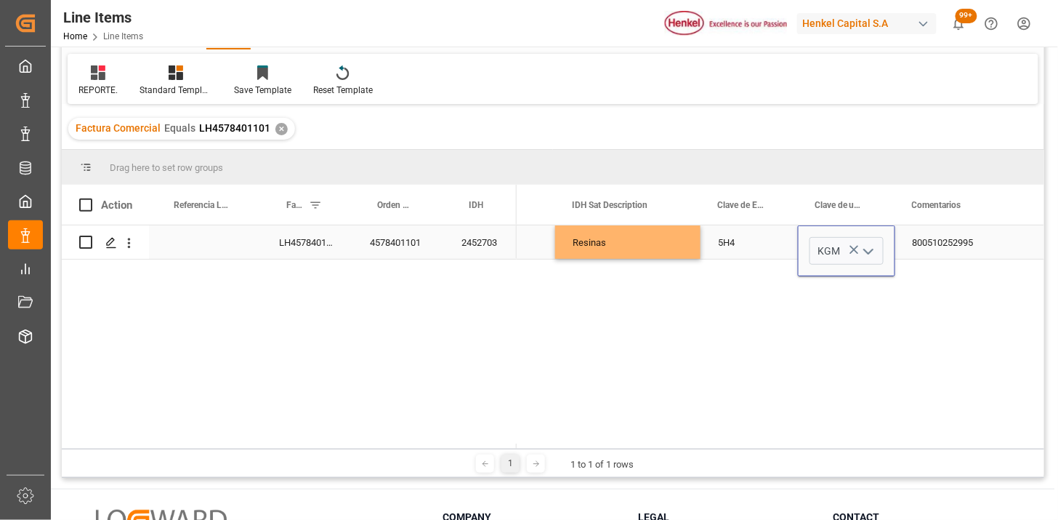
click at [703, 371] on div "26200 13111000 Resinas 5H4 KGM 800510252995" at bounding box center [781, 336] width 528 height 223
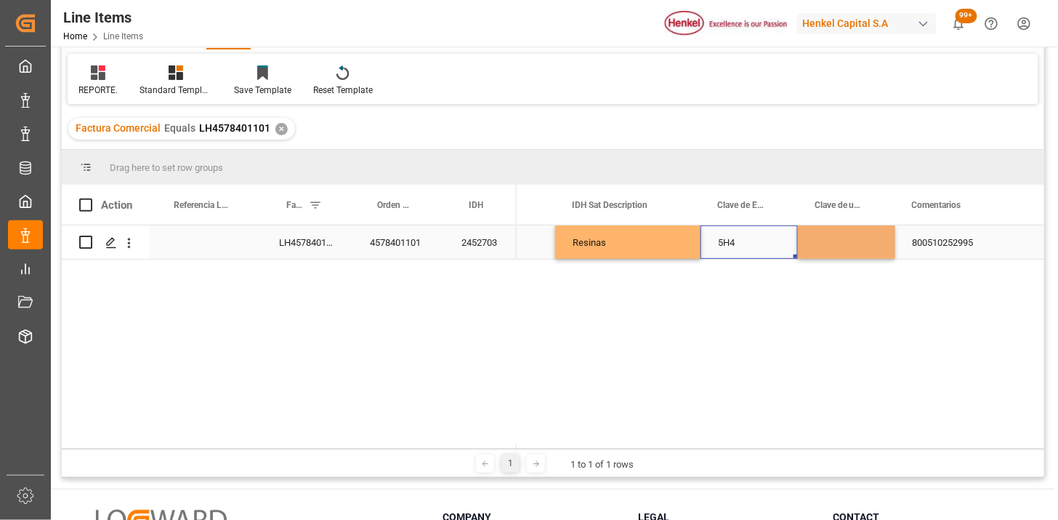
click at [736, 236] on div "5H4" at bounding box center [749, 241] width 97 height 33
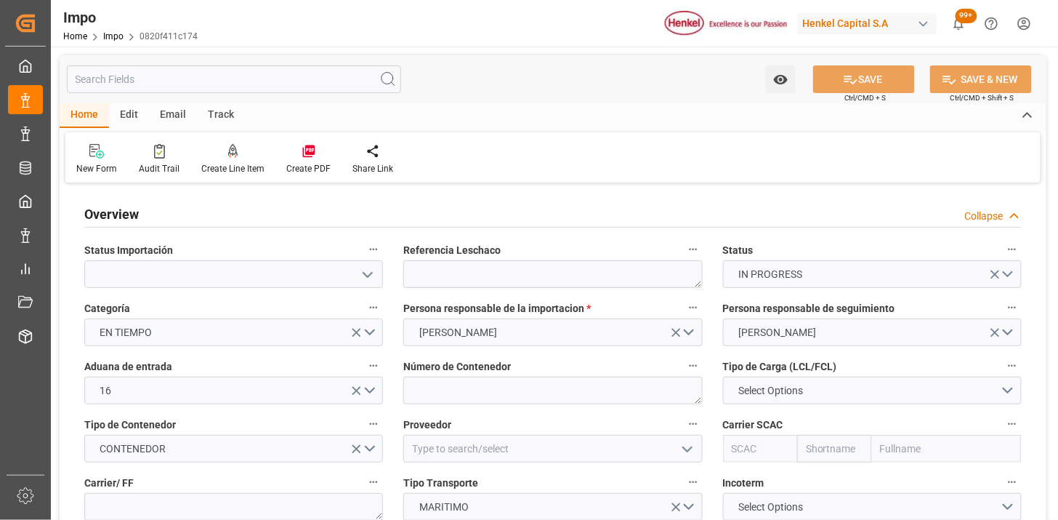
type input "[DATE]"
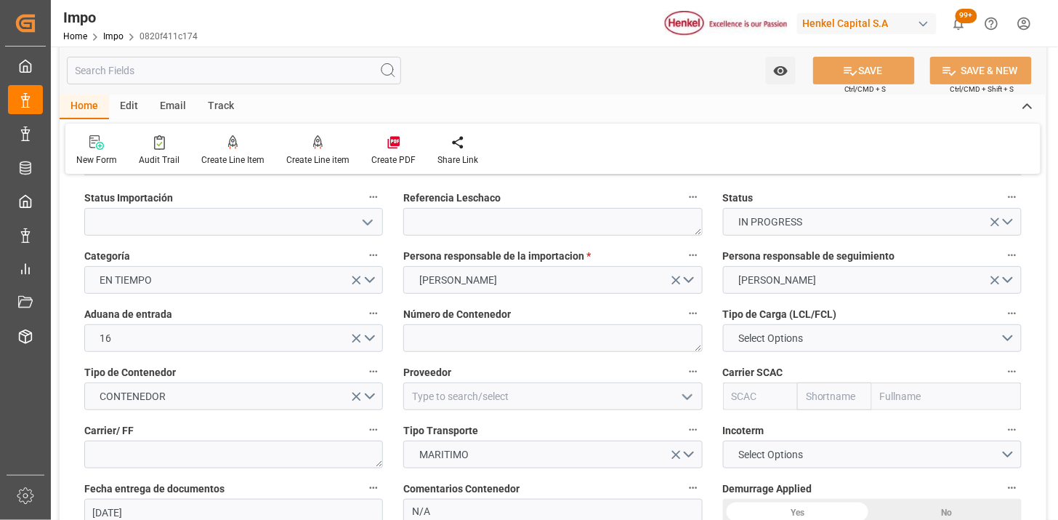
scroll to position [81, 0]
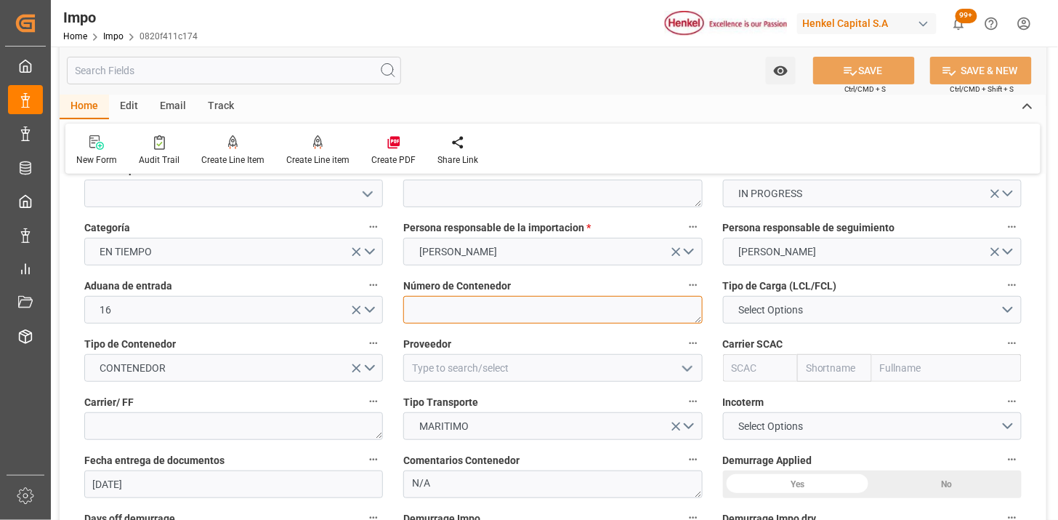
click at [437, 299] on textarea at bounding box center [552, 310] width 299 height 28
paste textarea "FFAU7383645"
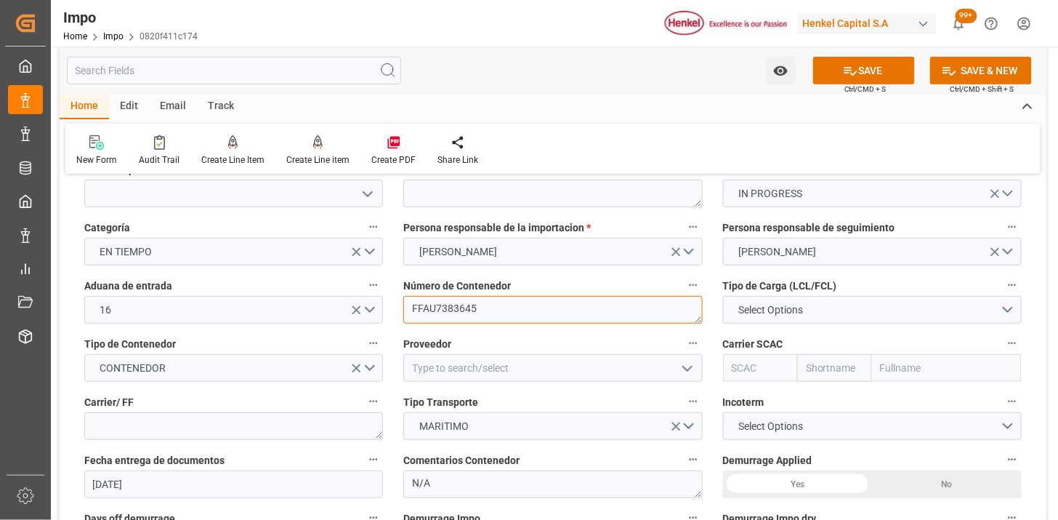
type textarea "FFAU7383645"
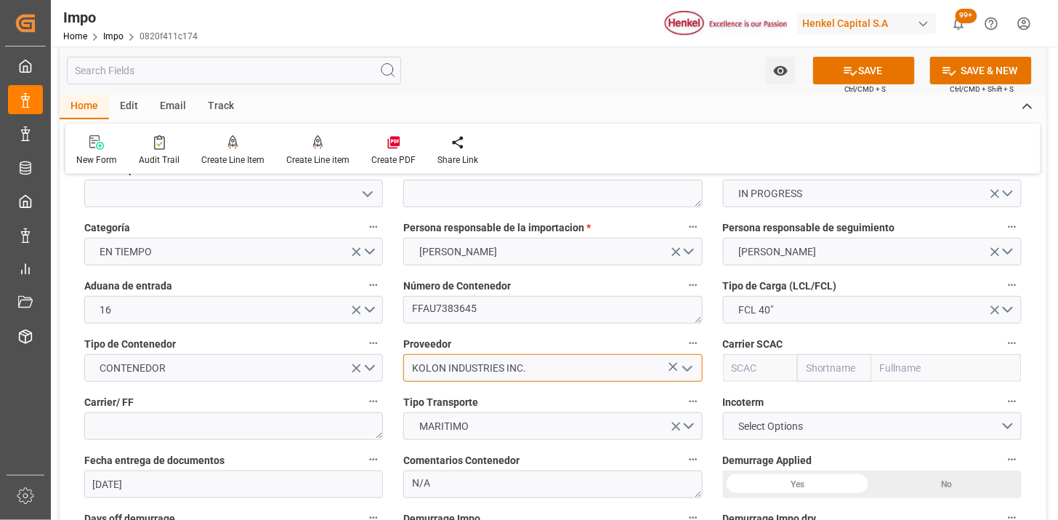
type input "KOLON INDUSTRIES INC."
type input "ONEY"
type input "ONE"
type input "Ocean Network Express"
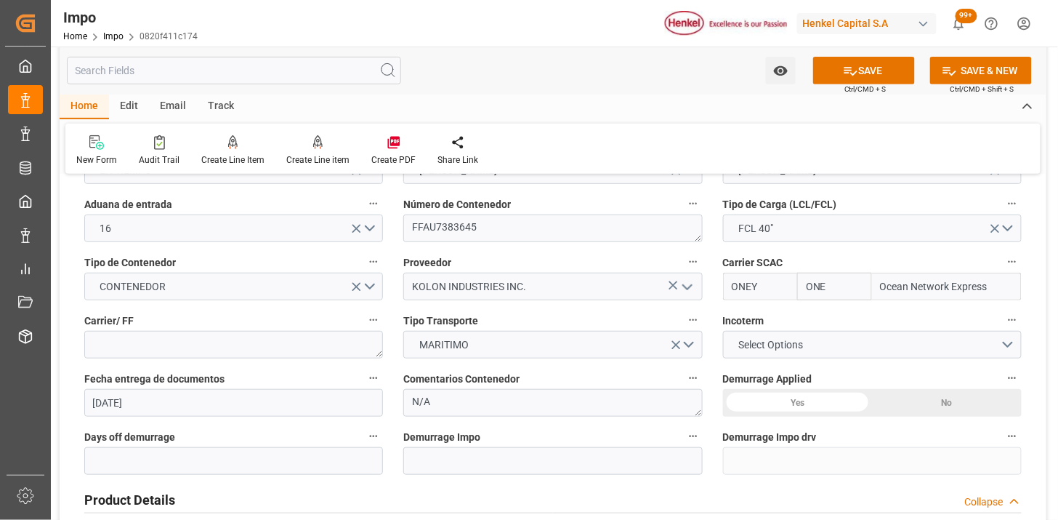
scroll to position [242, 0]
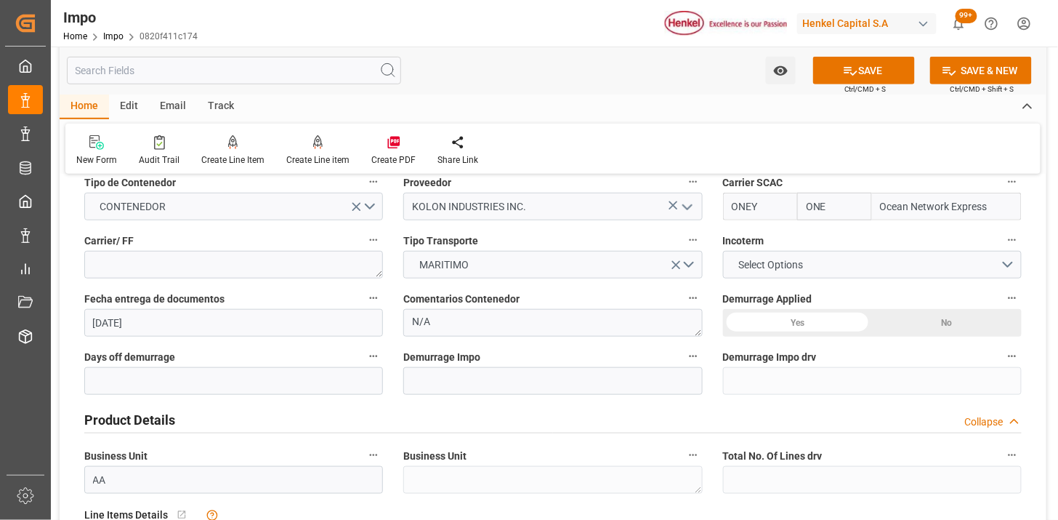
type input "ONEY"
type textarea "ONE"
click at [754, 270] on span "Select Options" at bounding box center [770, 264] width 79 height 15
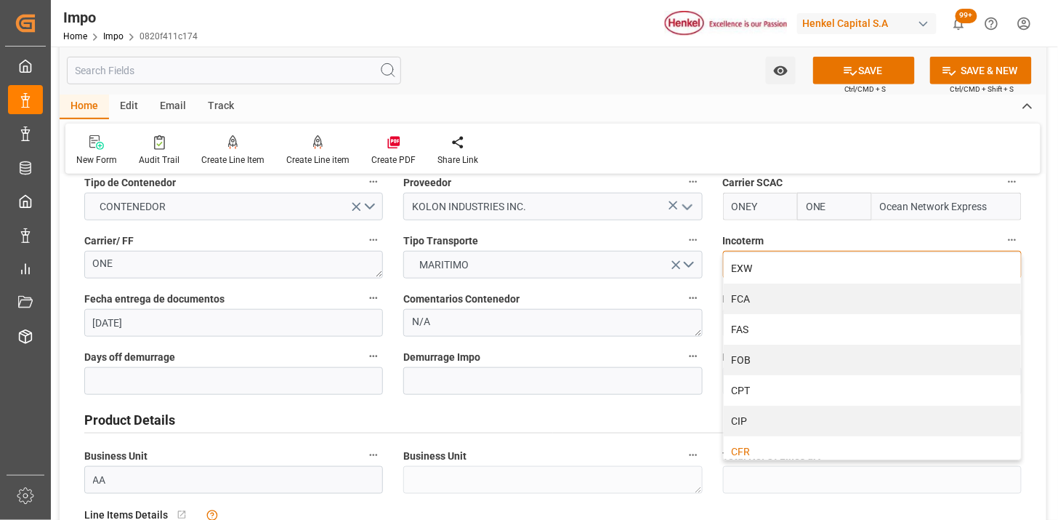
click at [754, 443] on div "CFR" at bounding box center [872, 451] width 297 height 31
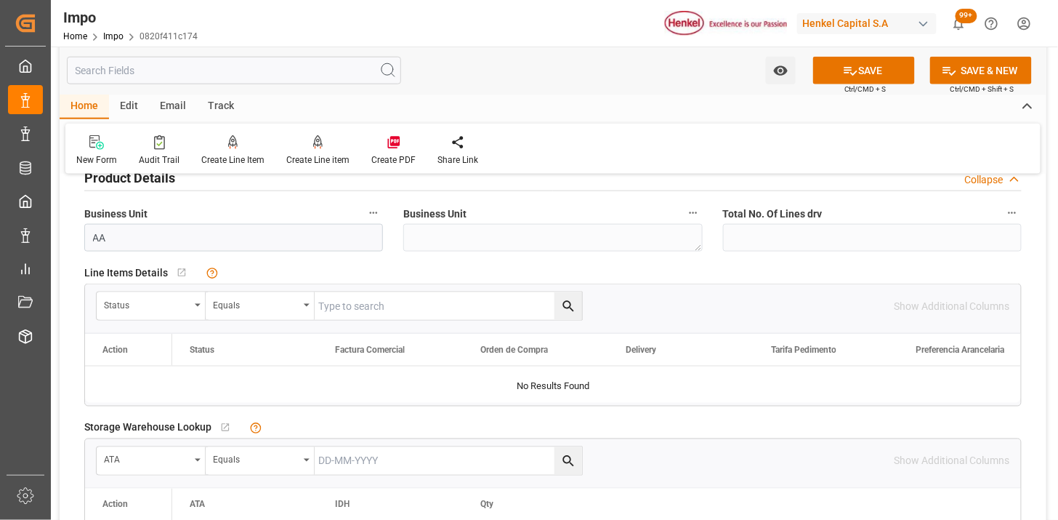
scroll to position [565, 0]
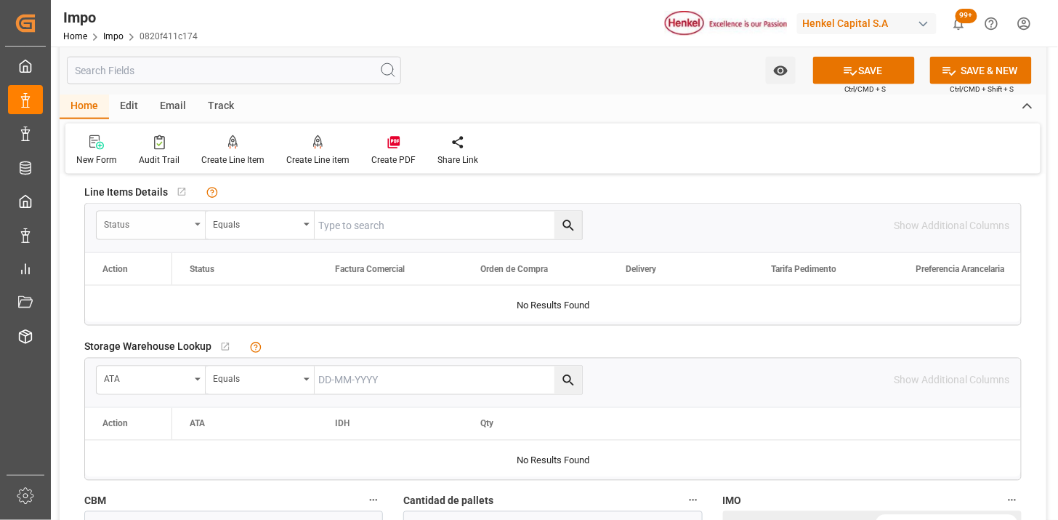
click at [157, 224] on div "Status" at bounding box center [147, 222] width 86 height 17
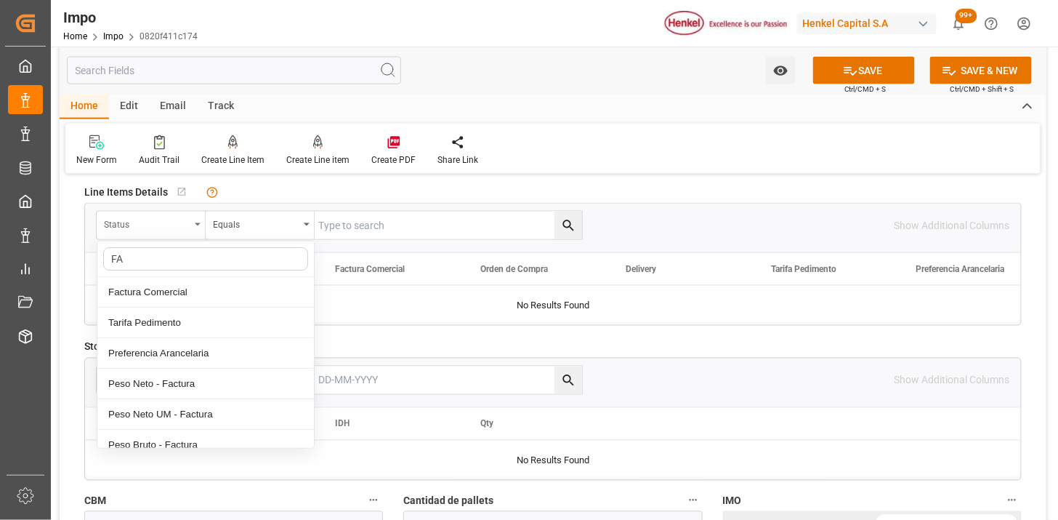
type input "FAC"
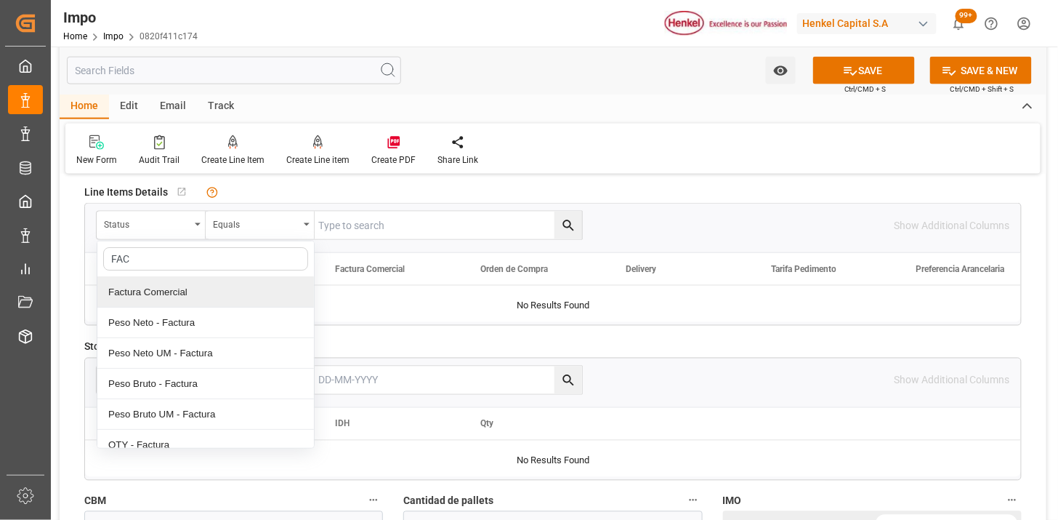
click at [158, 279] on div "Factura Comercial" at bounding box center [205, 292] width 217 height 31
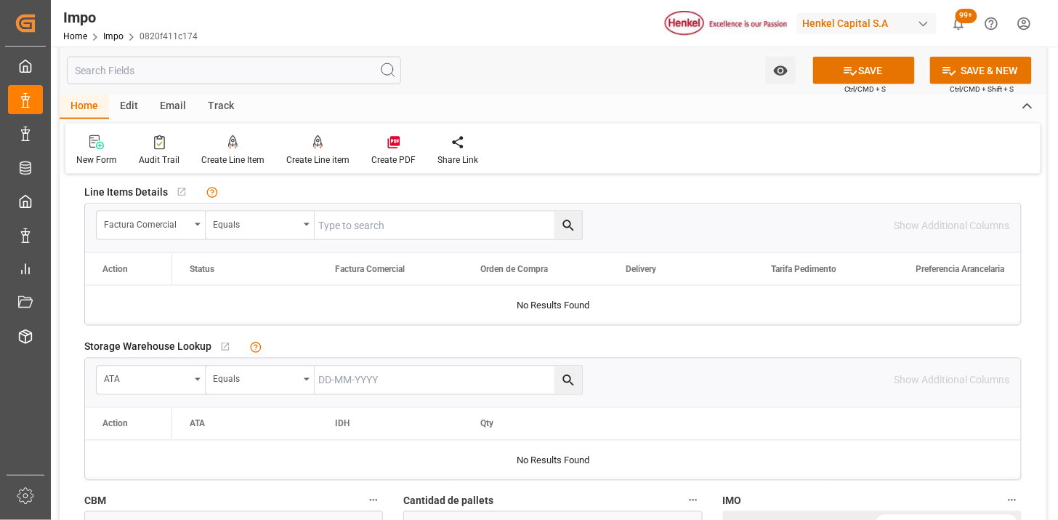
click at [346, 222] on input "text" at bounding box center [448, 226] width 267 height 28
paste input "KCC-251522"
type input "KCC-251522"
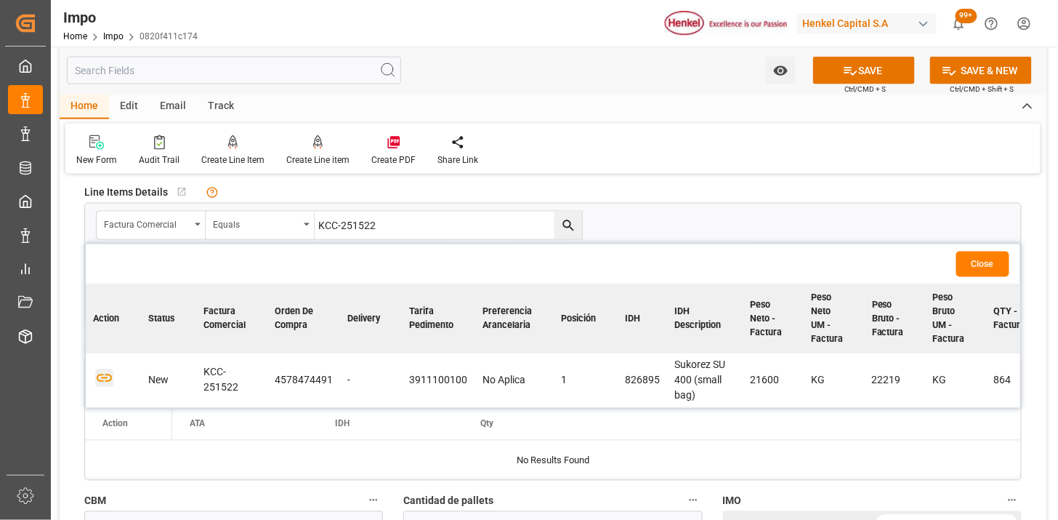
click at [109, 371] on icon "button" at bounding box center [104, 378] width 18 height 18
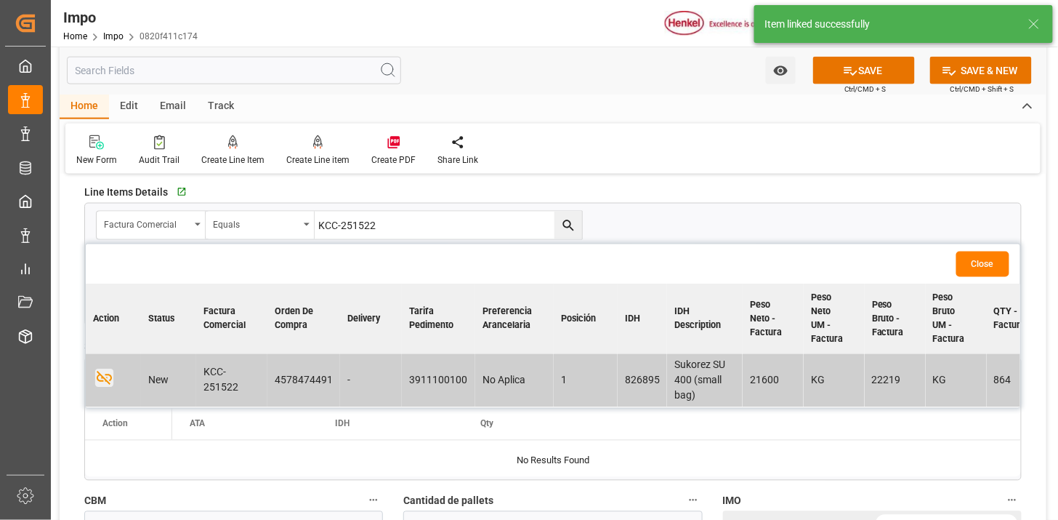
drag, startPoint x: 964, startPoint y: 267, endPoint x: 920, endPoint y: 270, distance: 44.5
click at [968, 266] on button "Close" at bounding box center [982, 263] width 53 height 25
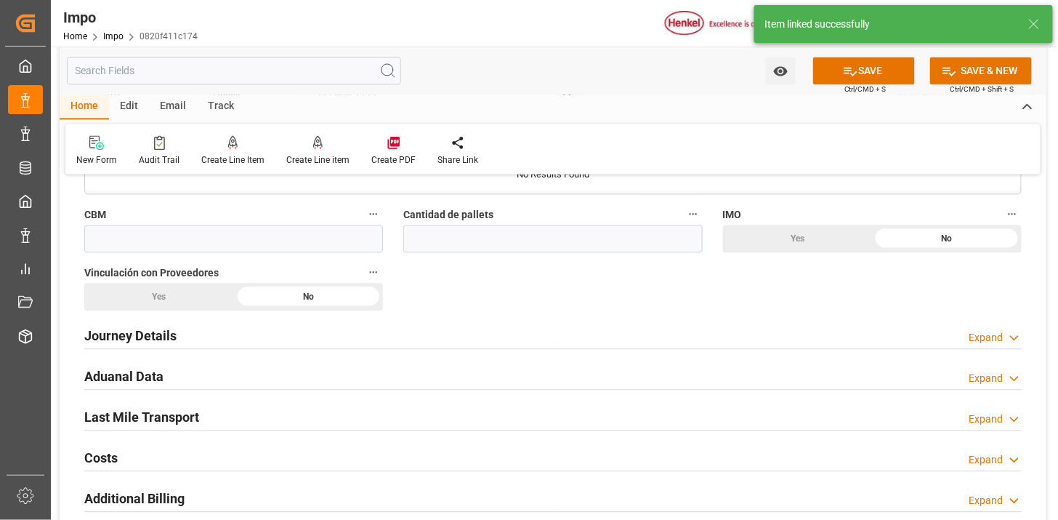
scroll to position [888, 0]
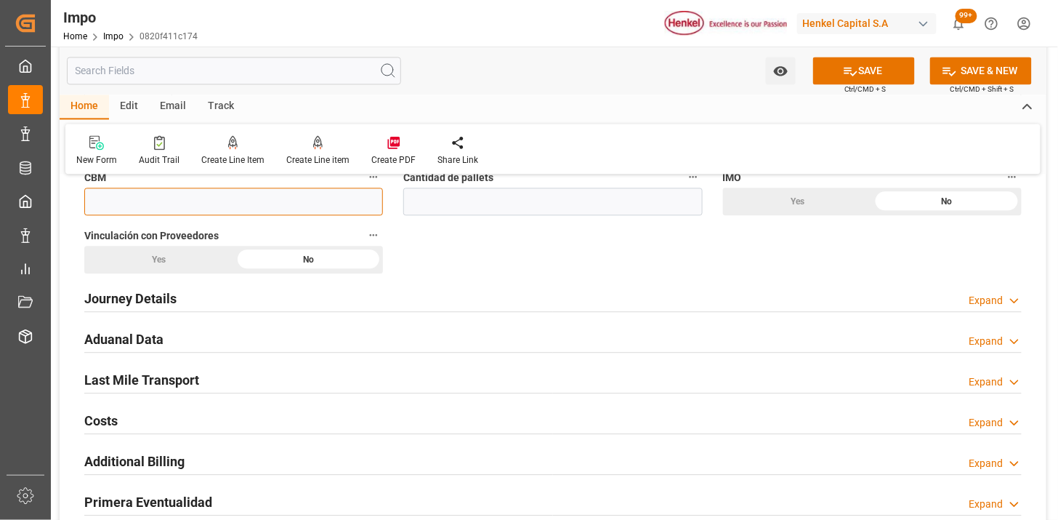
click at [217, 209] on input "text" at bounding box center [233, 202] width 299 height 28
type input "30"
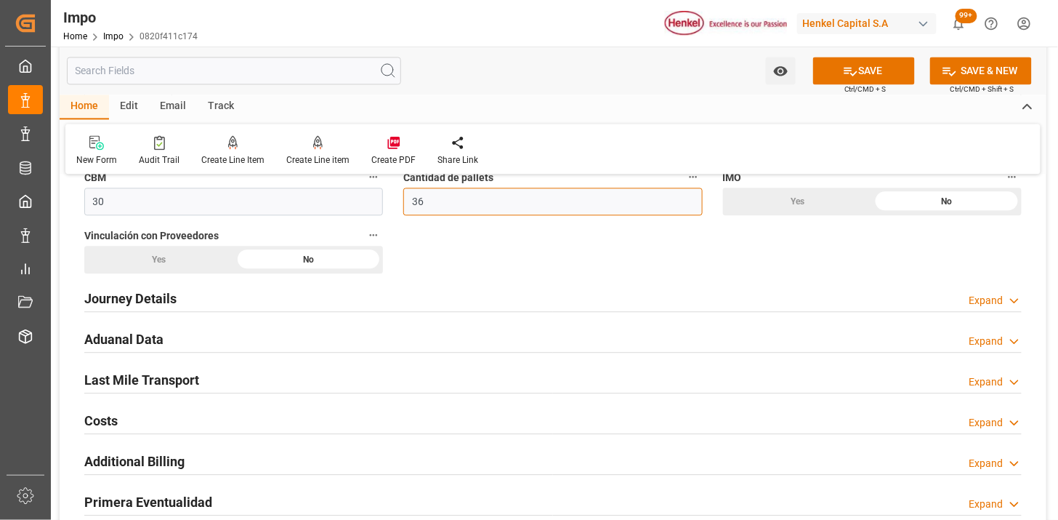
scroll to position [969, 0]
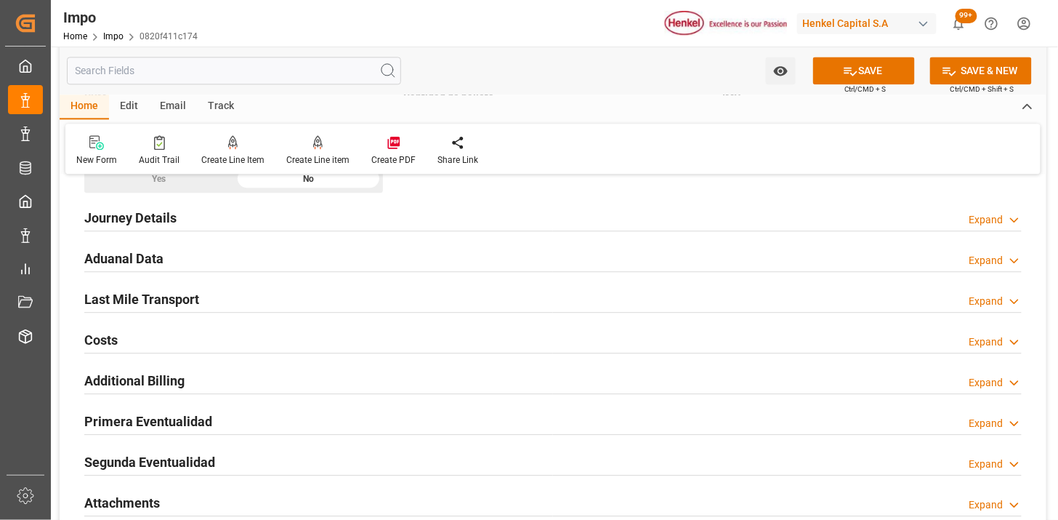
type input "36"
click at [206, 219] on div "Journey Details Expand" at bounding box center [553, 217] width 938 height 28
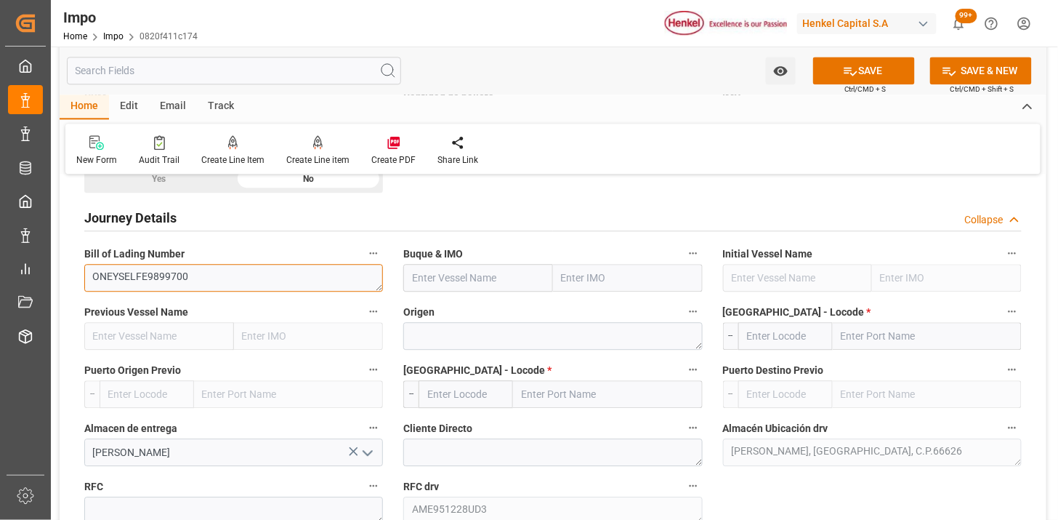
click at [288, 278] on textarea "ONEYSELFE9899700" at bounding box center [233, 278] width 299 height 28
paste input "MSC LELLA"
type input "MSC LELLA"
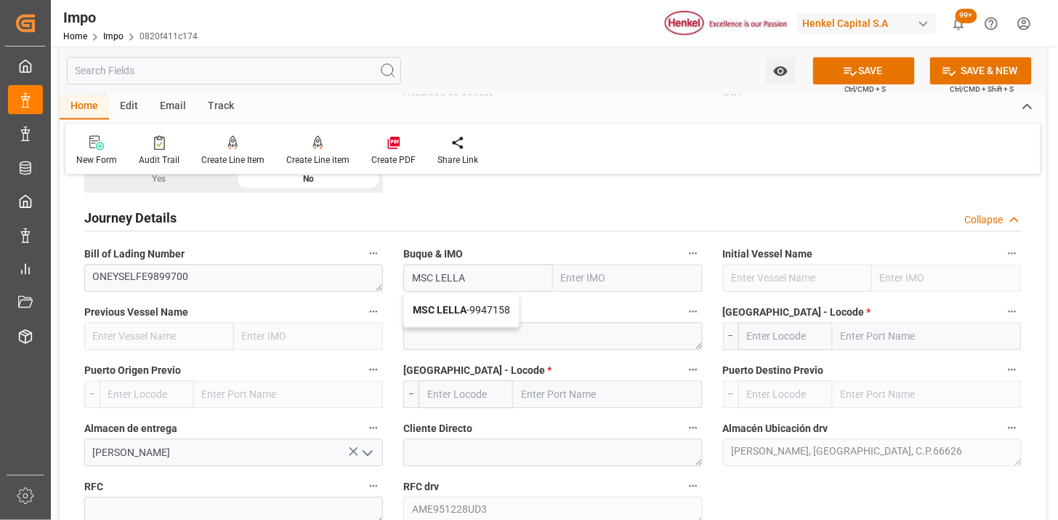
type input "9947158"
type input "MSC LELLA"
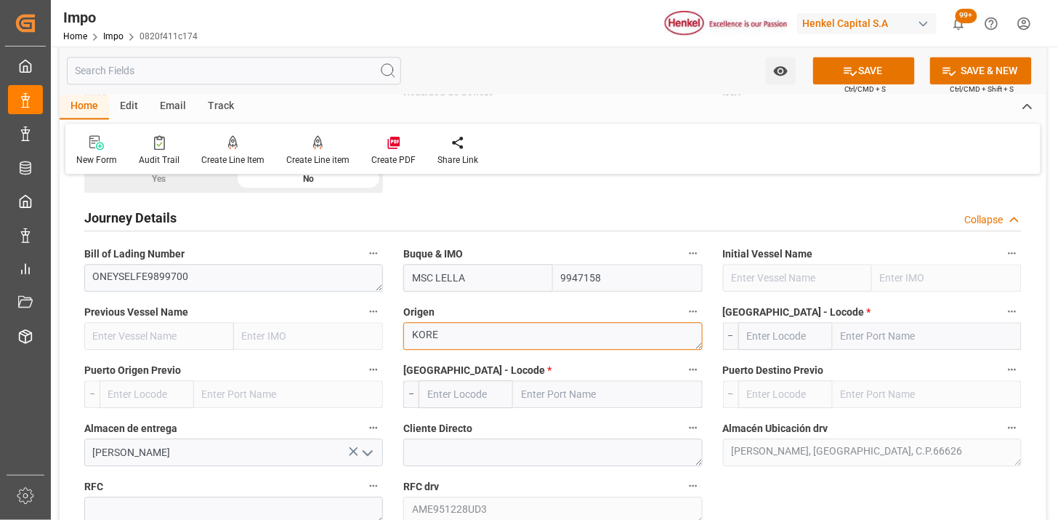
type textarea "KORE"
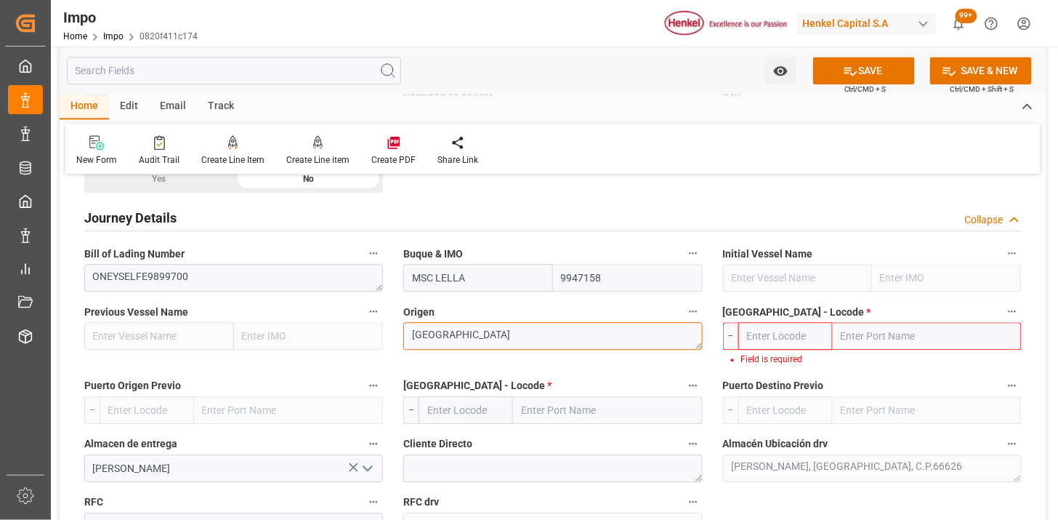
type textarea "KOREA"
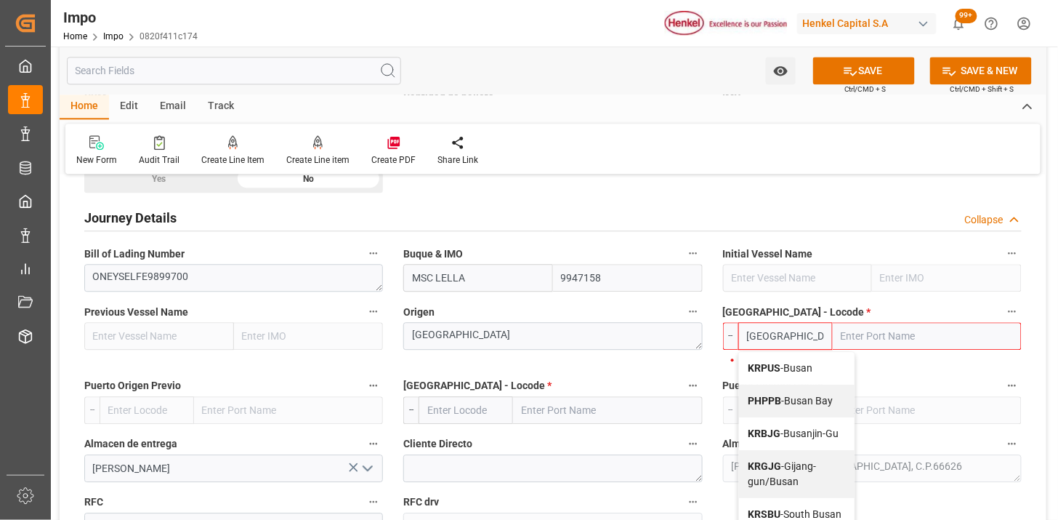
type input "KRPUS"
type input "Busan"
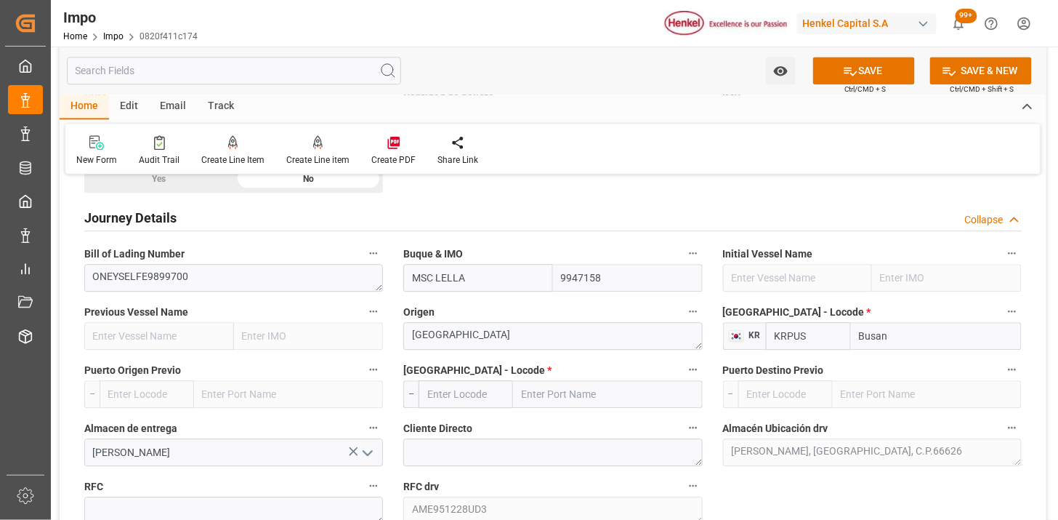
type input "KRPUS"
type input "MXZLO"
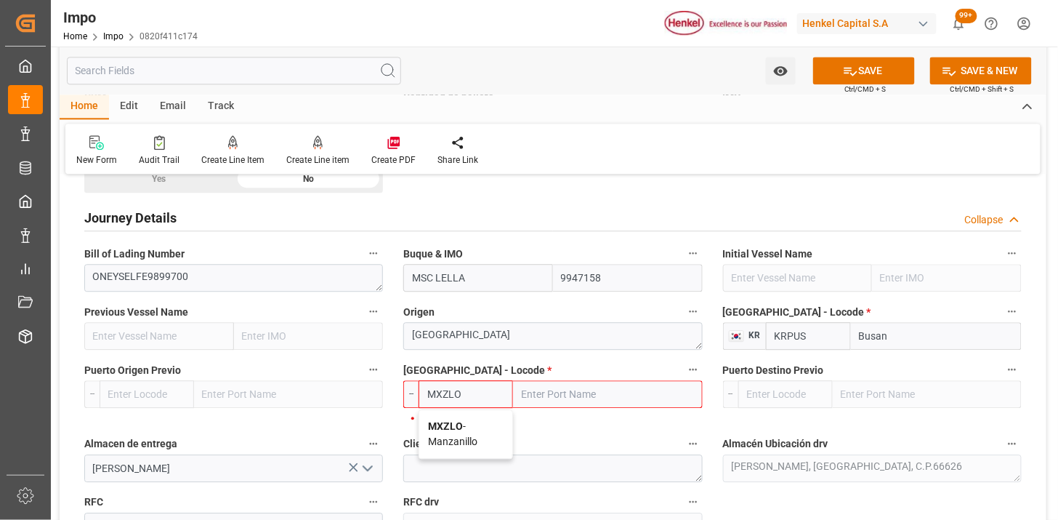
type input "Manzanillo"
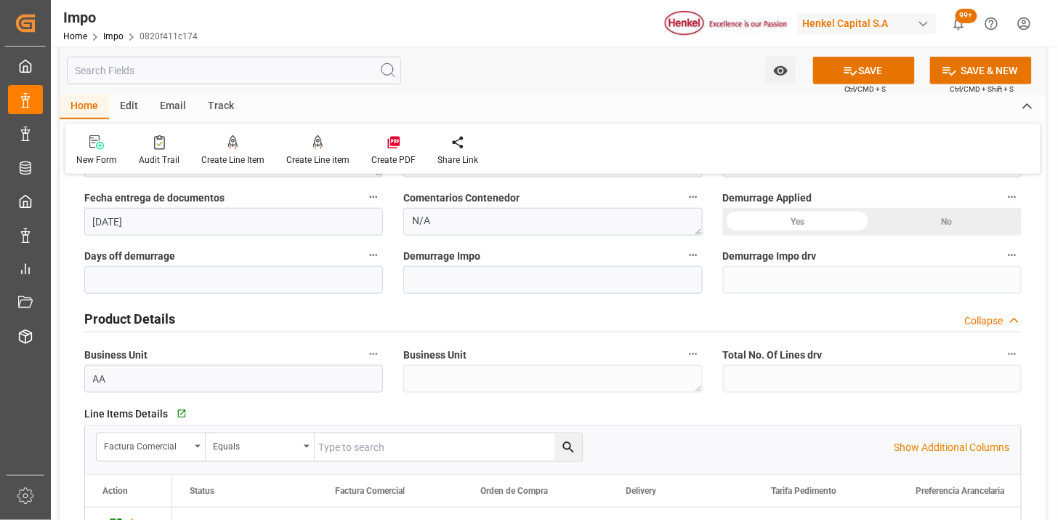
scroll to position [323, 0]
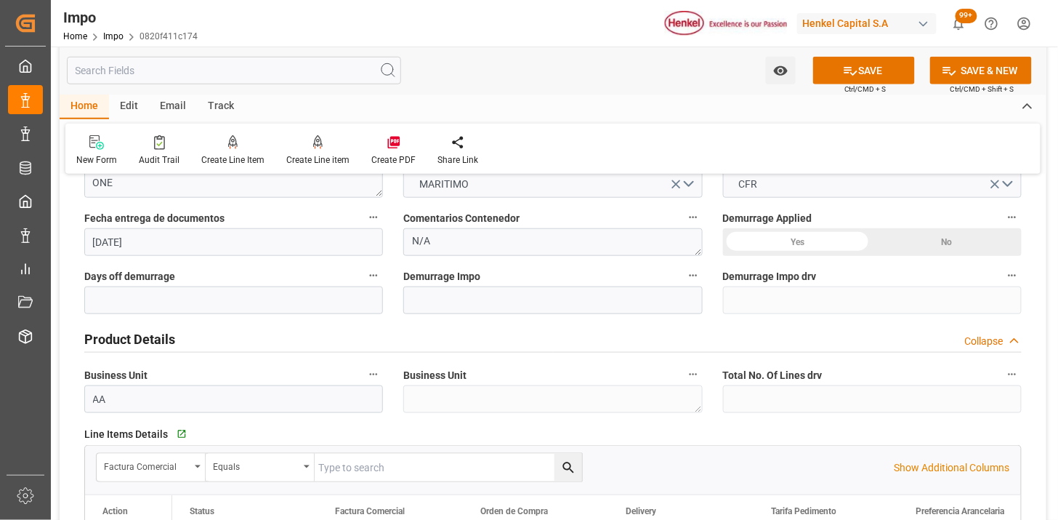
type input "MXZLO"
click at [518, 244] on textarea "N/A" at bounding box center [552, 242] width 299 height 28
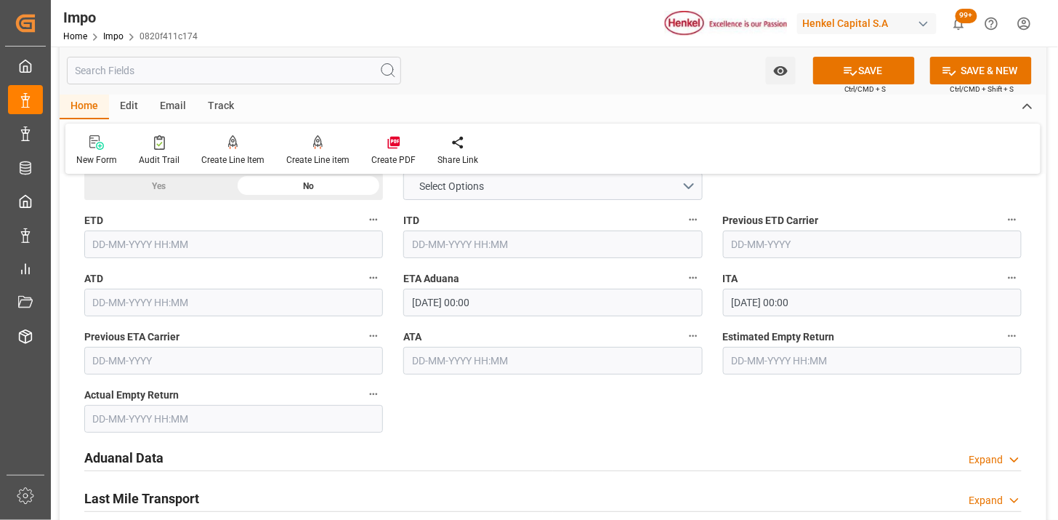
scroll to position [1534, 0]
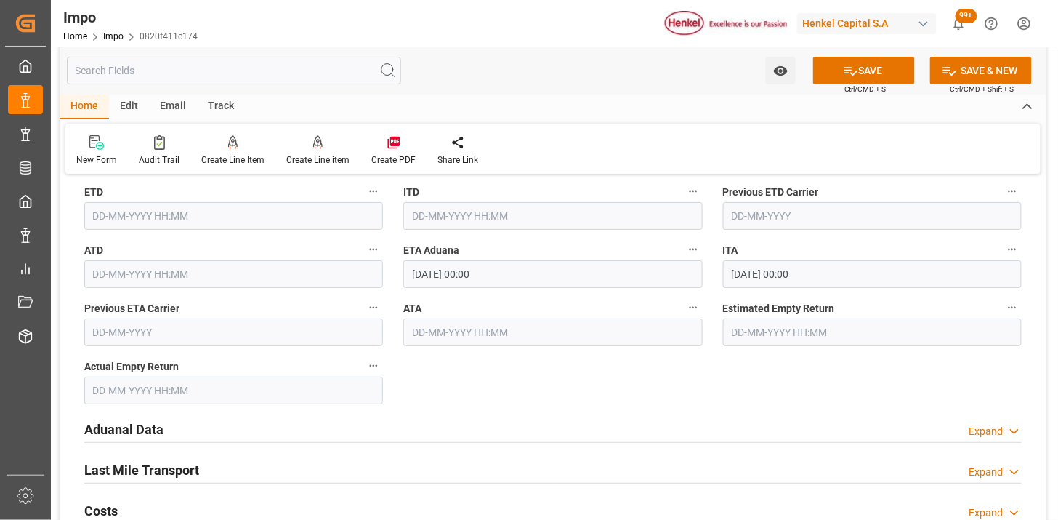
type textarea "INSTRUCCIONES DE ENTREGA"
click at [522, 277] on input "14-10-2025 00:00" at bounding box center [552, 274] width 299 height 28
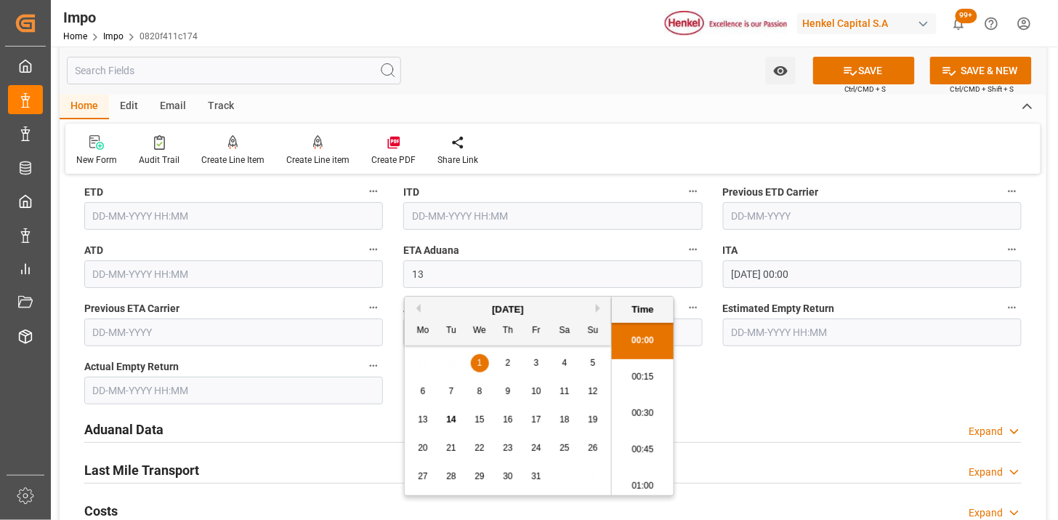
type input "13-10-2025 00:00"
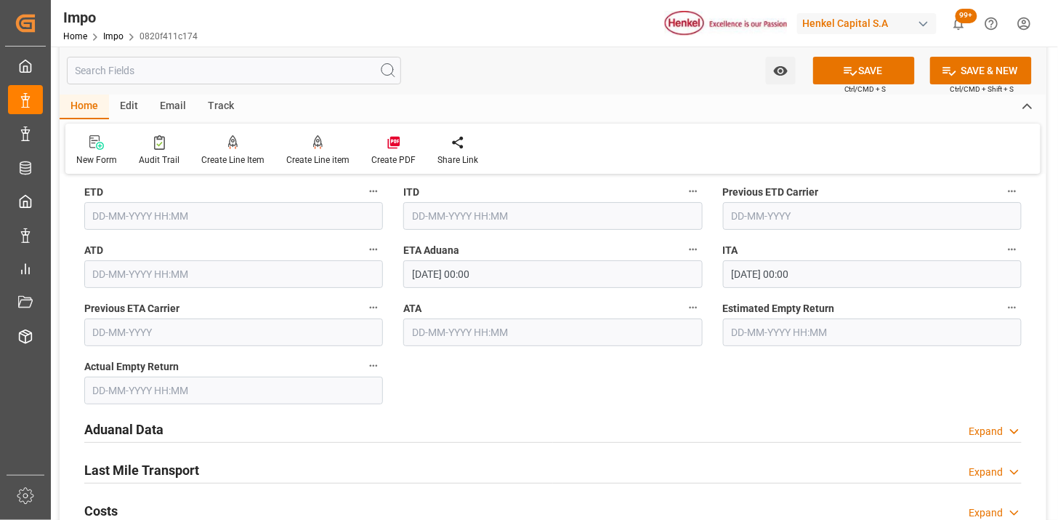
click at [496, 321] on input "text" at bounding box center [552, 332] width 299 height 28
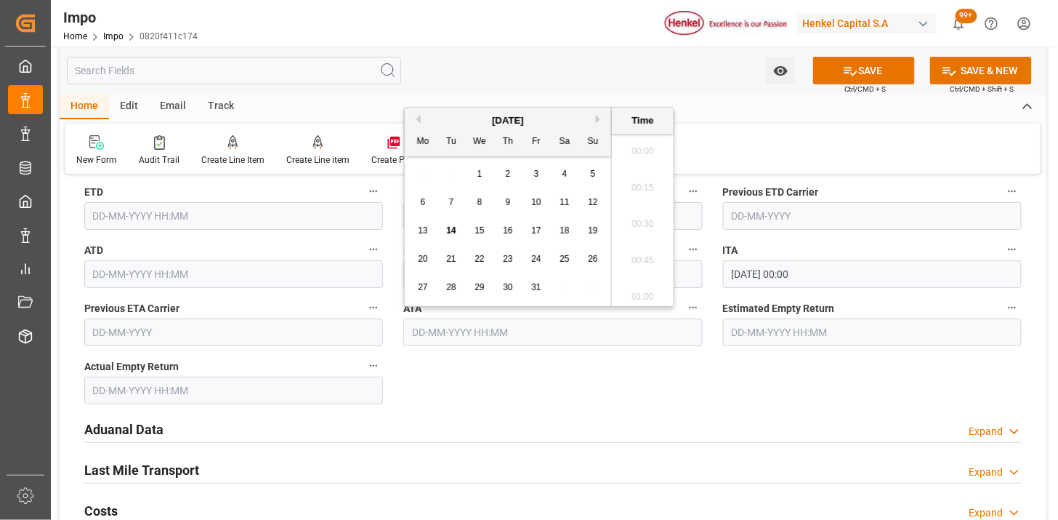
scroll to position [1858, 0]
type input "13-10-2025 00:00"
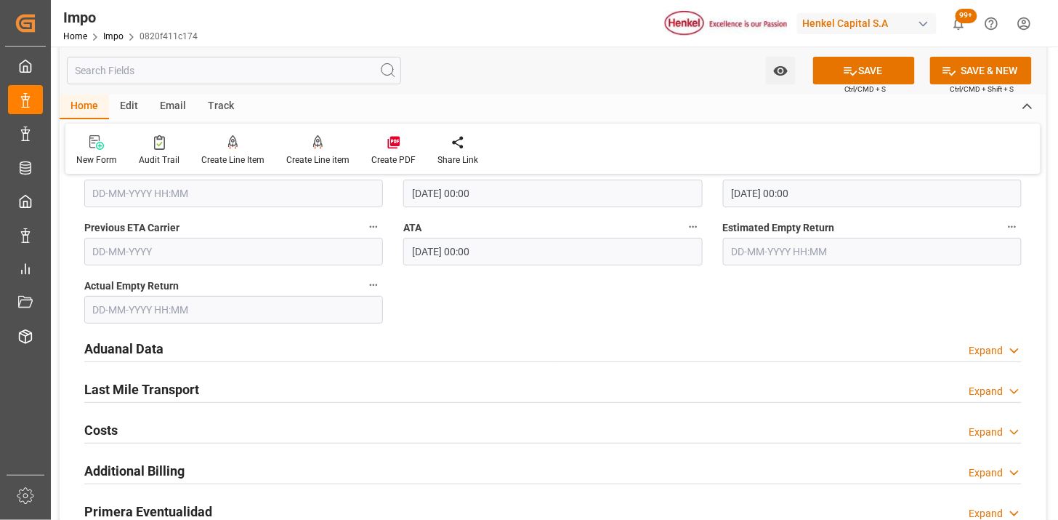
scroll to position [1696, 0]
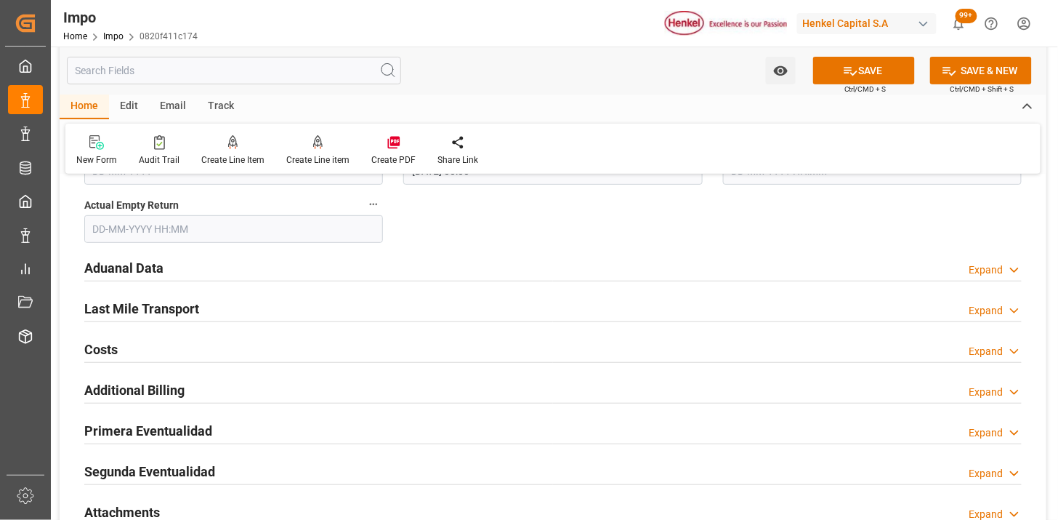
click at [347, 275] on div "Aduanal Data Expand" at bounding box center [553, 267] width 938 height 28
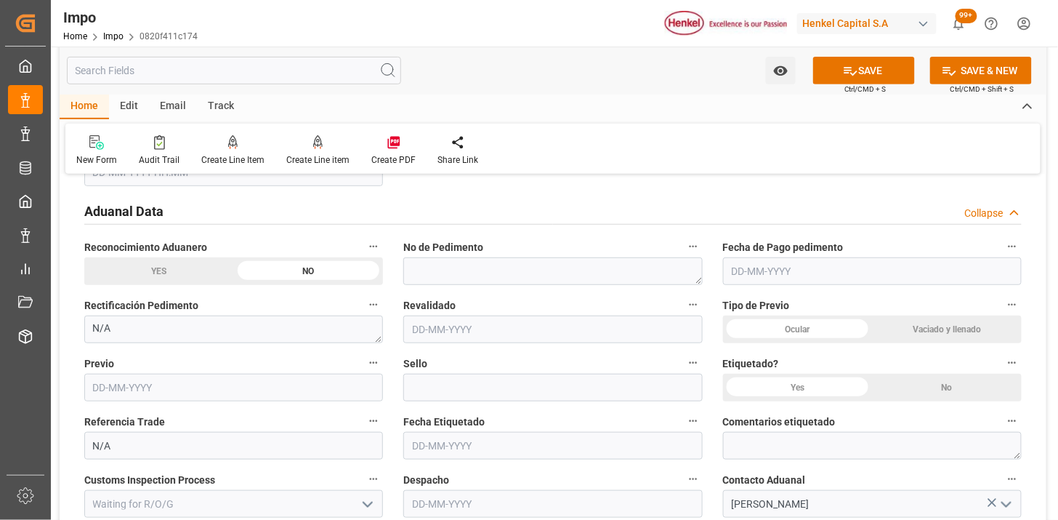
scroll to position [1776, 0]
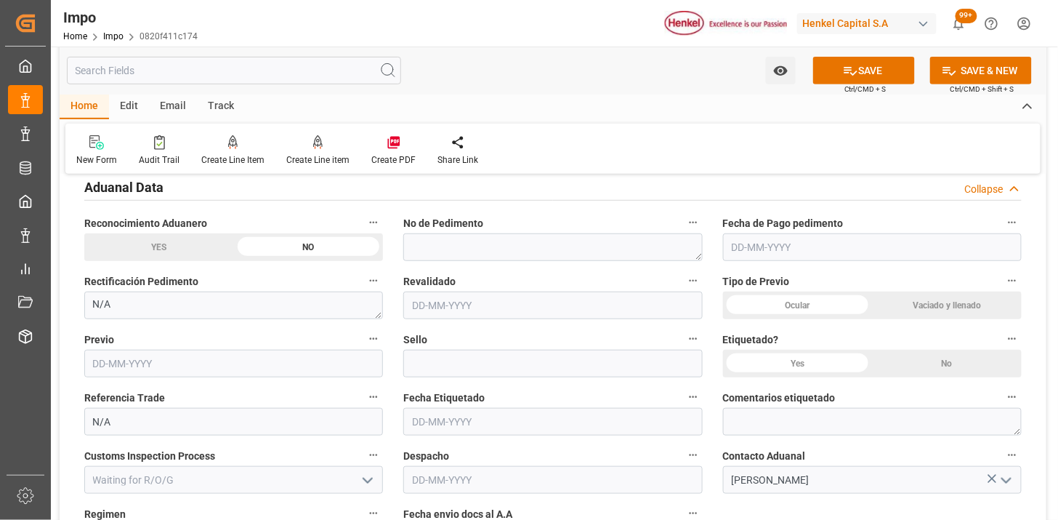
drag, startPoint x: 837, startPoint y: 311, endPoint x: 846, endPoint y: 314, distance: 9.2
click at [837, 310] on div "Ocular" at bounding box center [798, 305] width 150 height 28
click at [952, 376] on div "No" at bounding box center [947, 364] width 150 height 28
click at [954, 361] on div "No" at bounding box center [947, 364] width 150 height 28
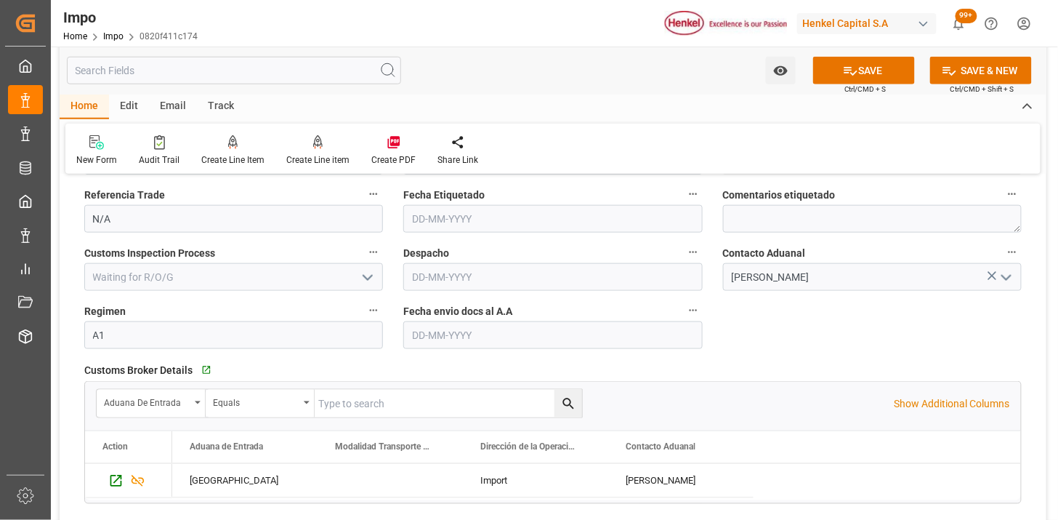
scroll to position [2018, 0]
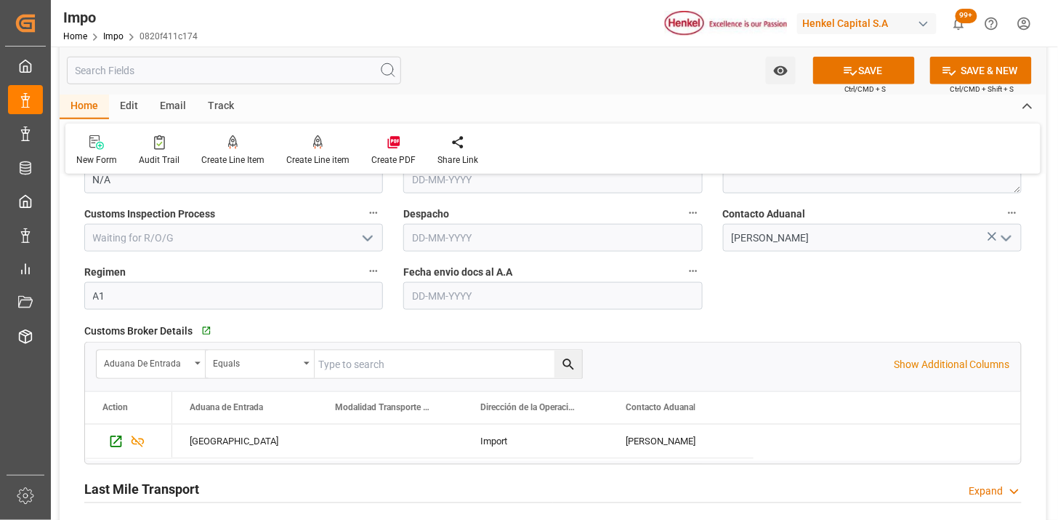
click at [447, 293] on input "text" at bounding box center [552, 296] width 299 height 28
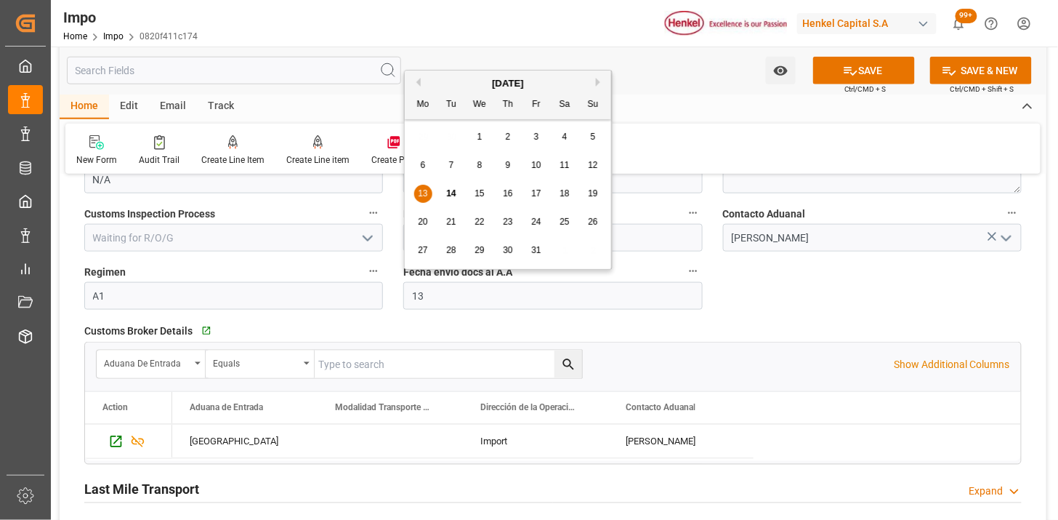
type input "[DATE]"
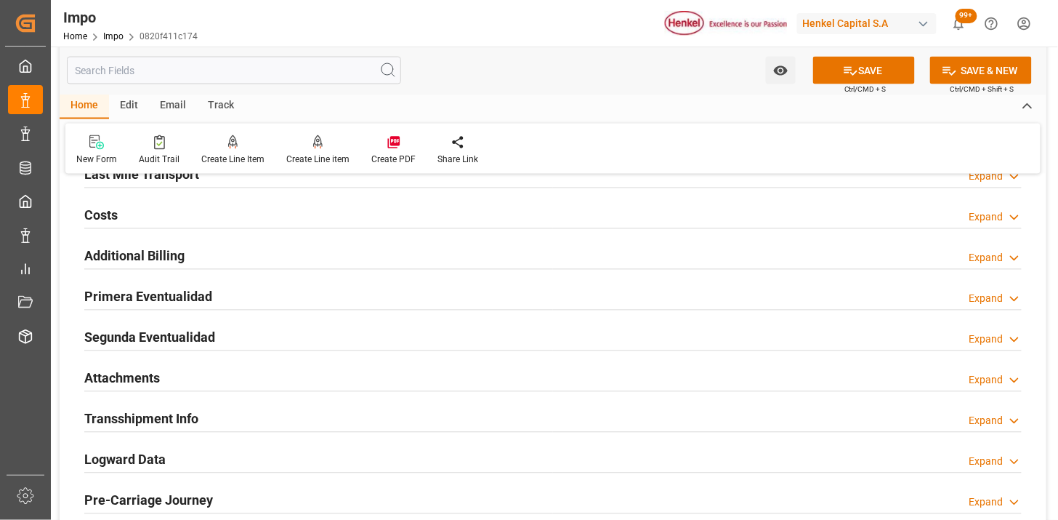
scroll to position [2342, 0]
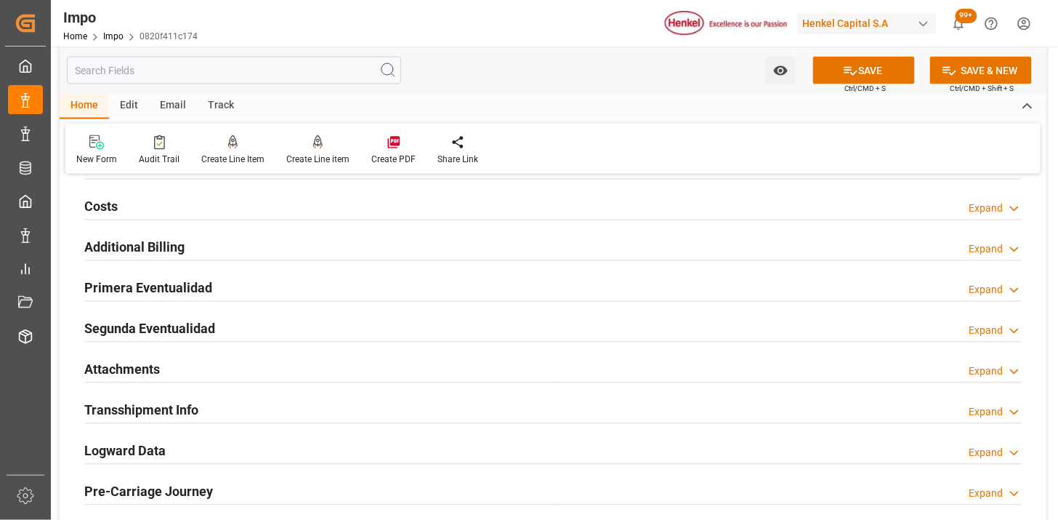
click at [207, 359] on div "Attachments Expand" at bounding box center [553, 369] width 938 height 28
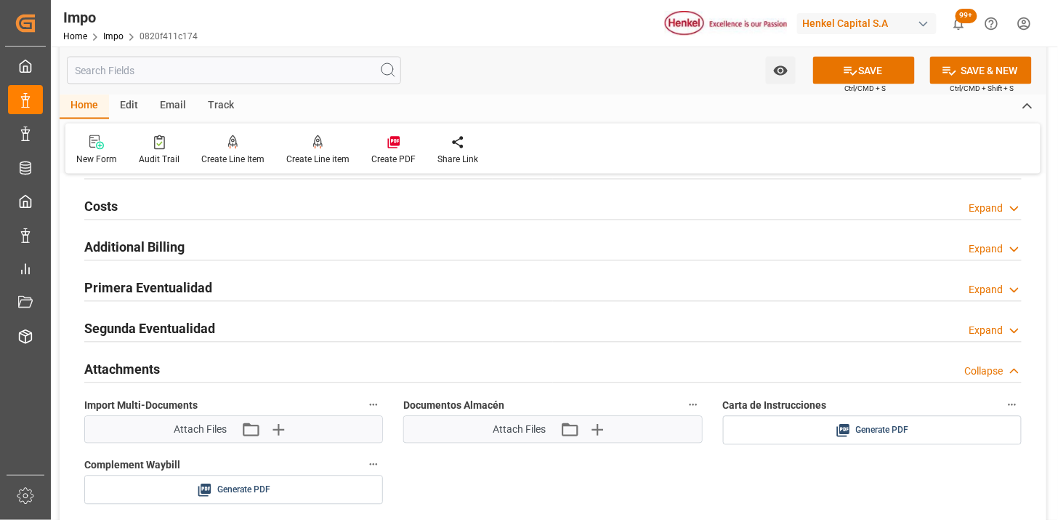
scroll to position [2422, 0]
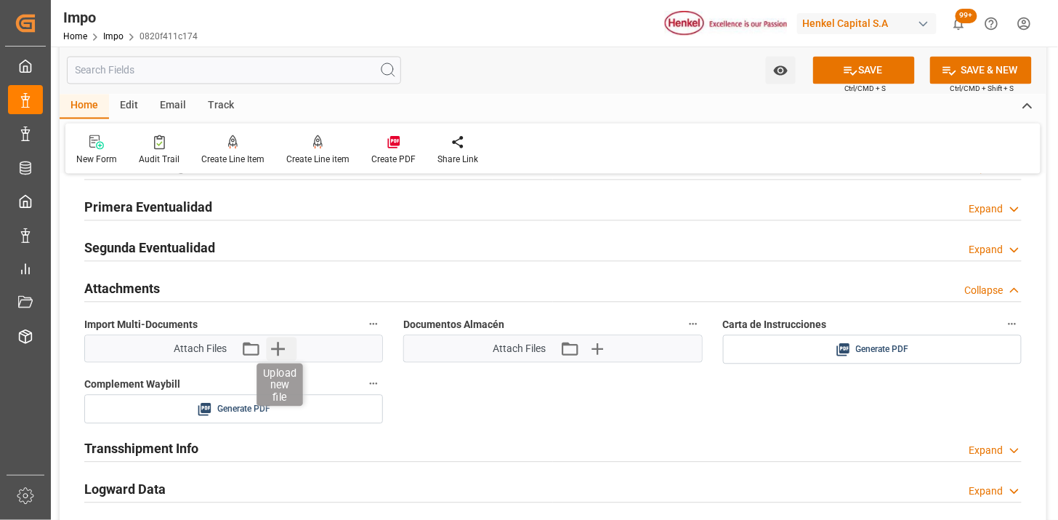
click at [274, 350] on icon "button" at bounding box center [278, 349] width 14 height 14
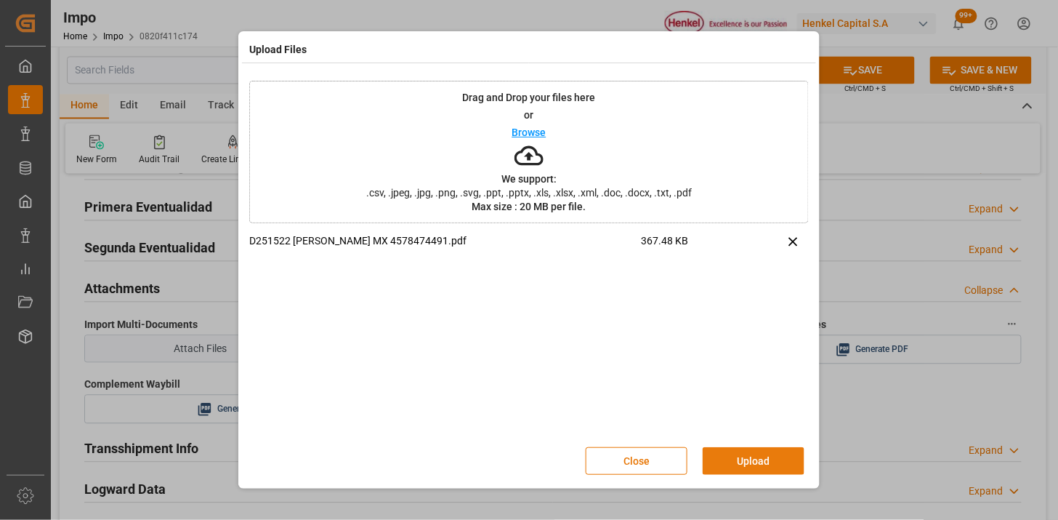
click at [731, 449] on button "Upload" at bounding box center [754, 461] width 102 height 28
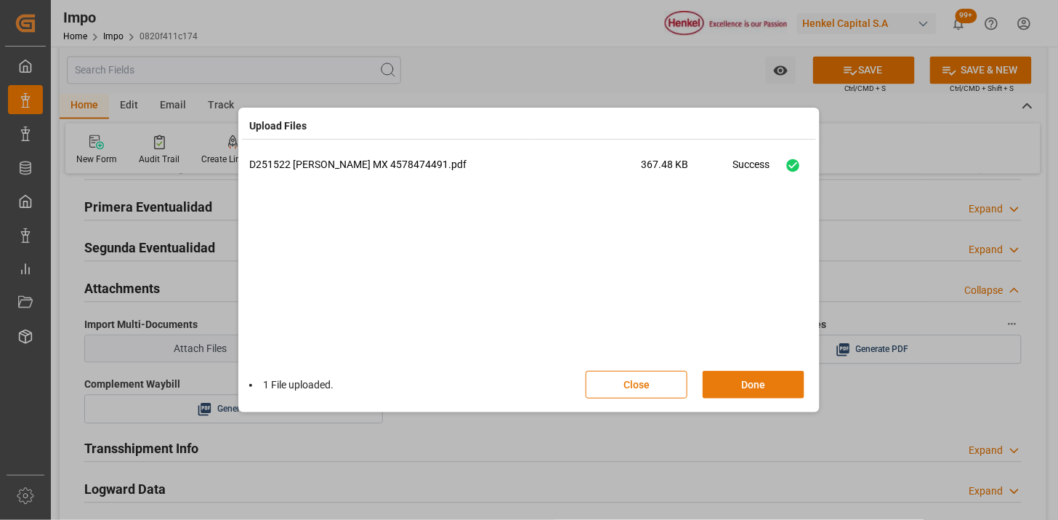
click at [757, 382] on button "Done" at bounding box center [754, 385] width 102 height 28
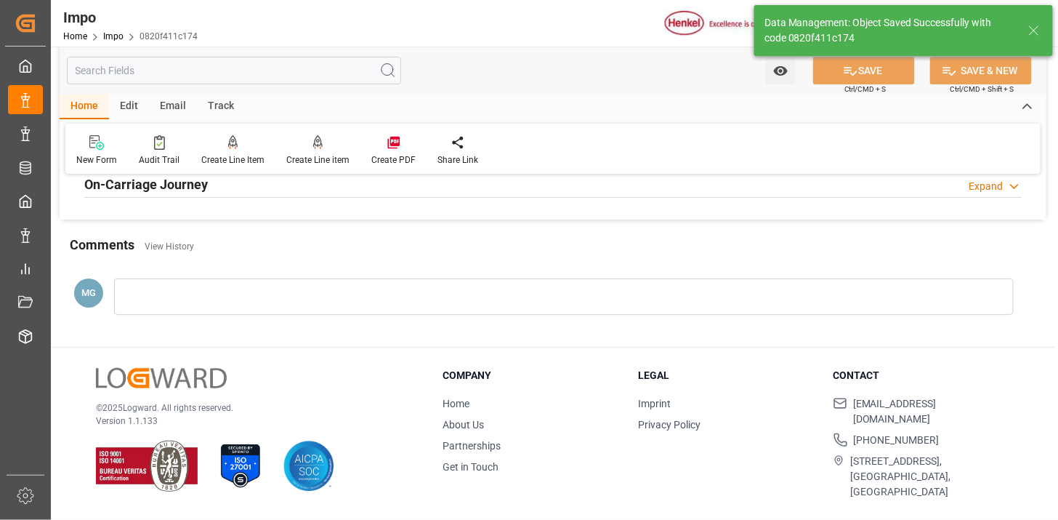
type textarea "AA"
type input "1"
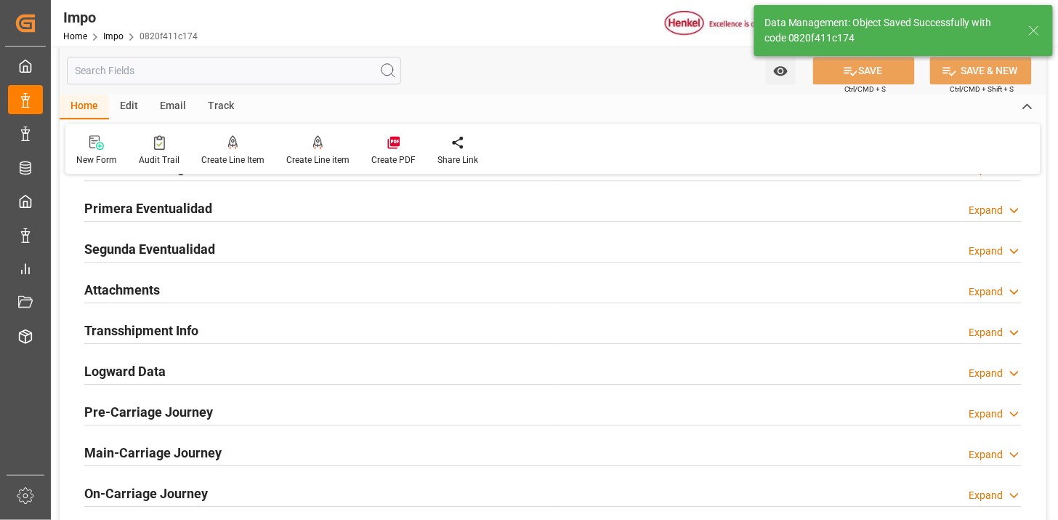
click at [351, 296] on div "Attachments Expand" at bounding box center [553, 289] width 938 height 28
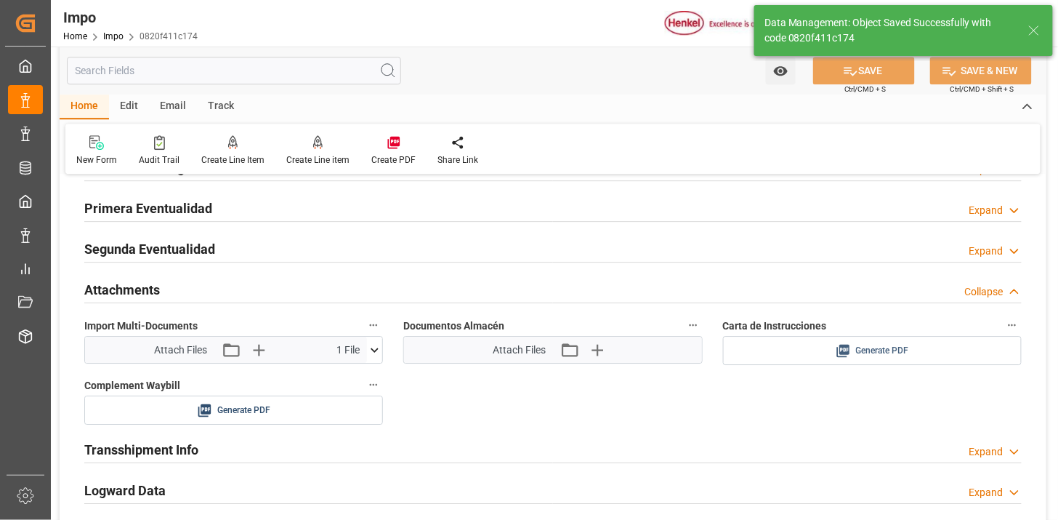
click at [893, 352] on span "Generate PDF" at bounding box center [882, 351] width 53 height 18
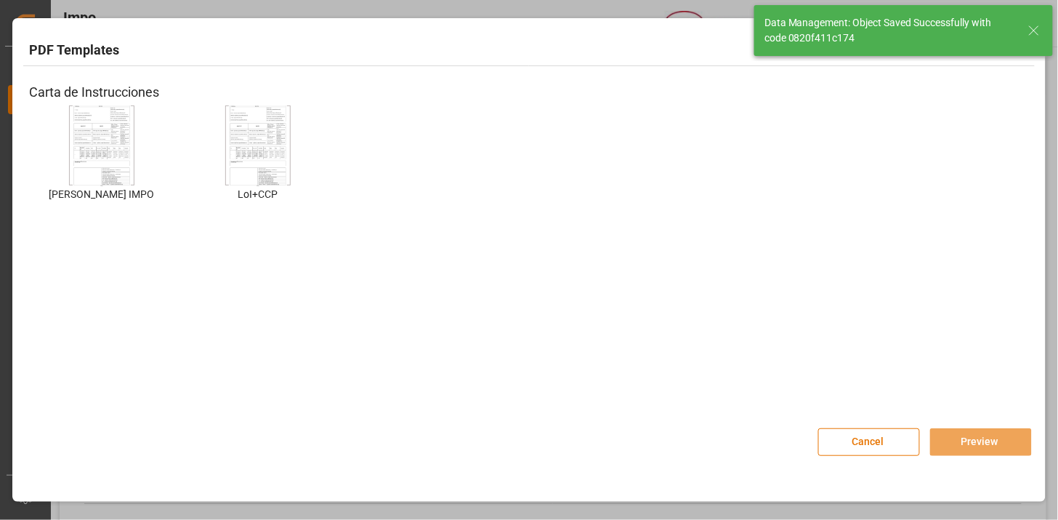
click at [100, 156] on img at bounding box center [102, 146] width 58 height 82
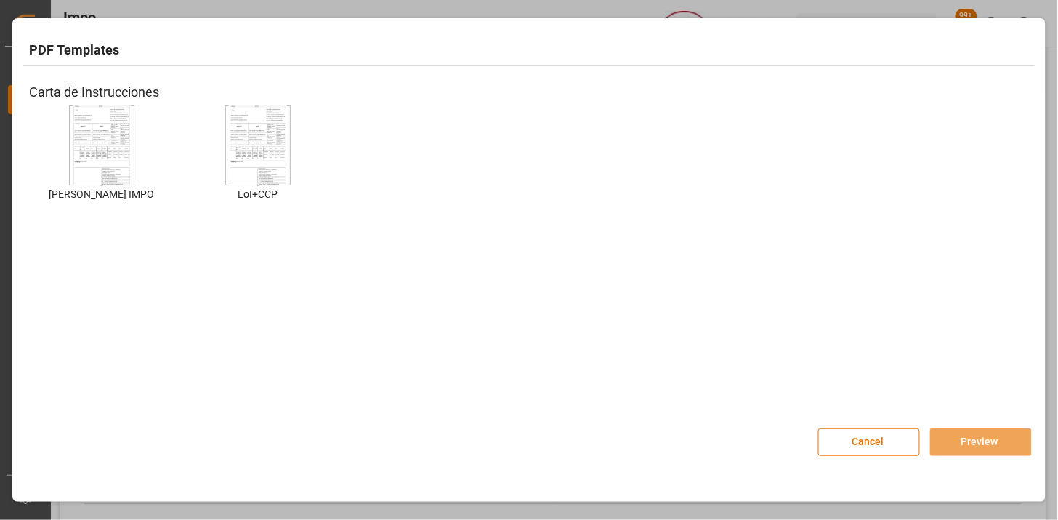
click at [95, 176] on img at bounding box center [102, 146] width 58 height 82
drag, startPoint x: 992, startPoint y: 433, endPoint x: 913, endPoint y: 423, distance: 79.9
click at [991, 432] on button "Preview" at bounding box center [981, 442] width 102 height 28
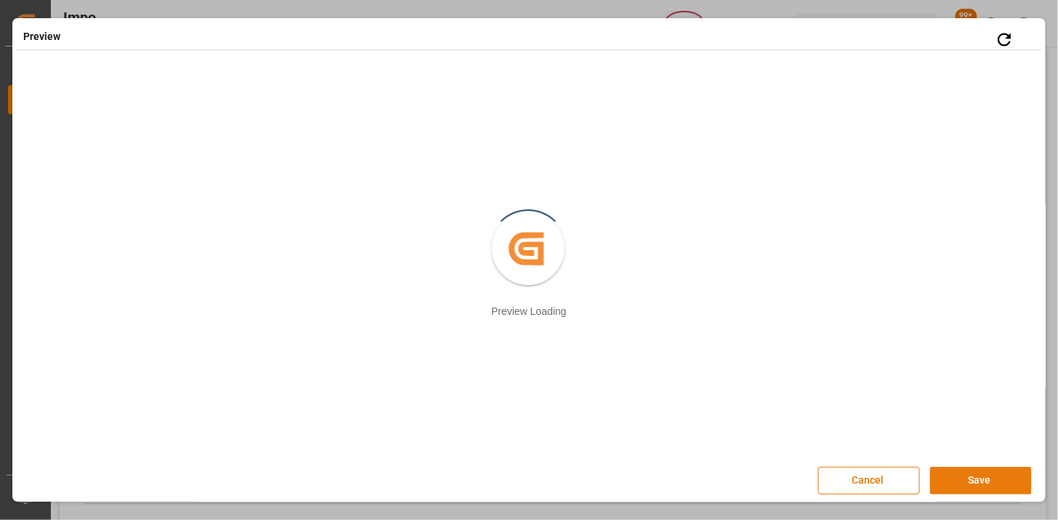
click at [955, 483] on button "Save" at bounding box center [981, 481] width 102 height 28
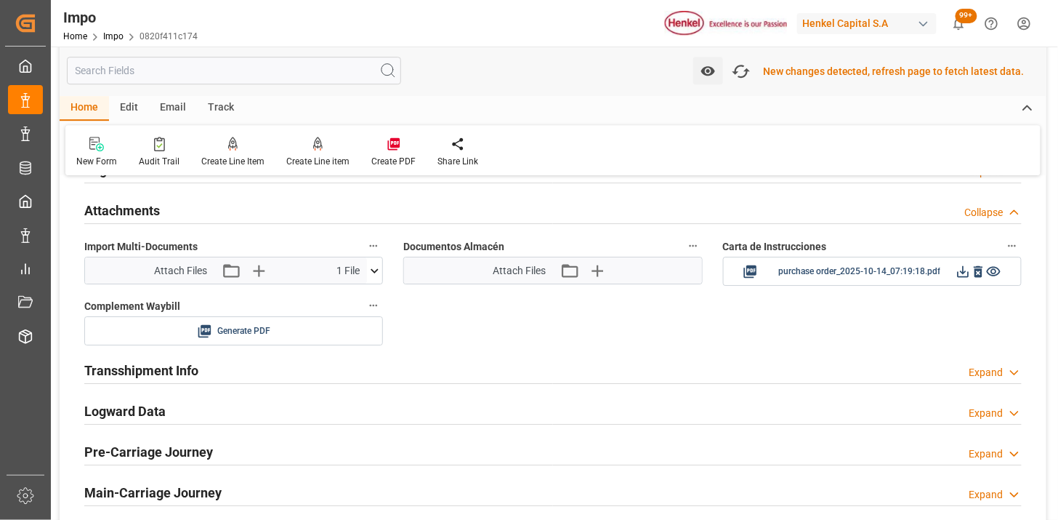
scroll to position [1265, 0]
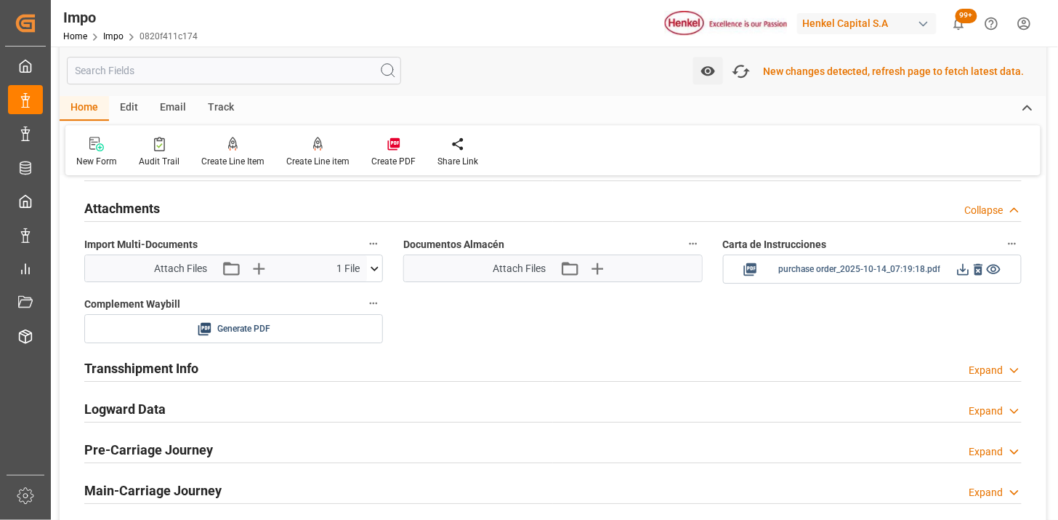
click at [967, 273] on icon at bounding box center [963, 269] width 15 height 15
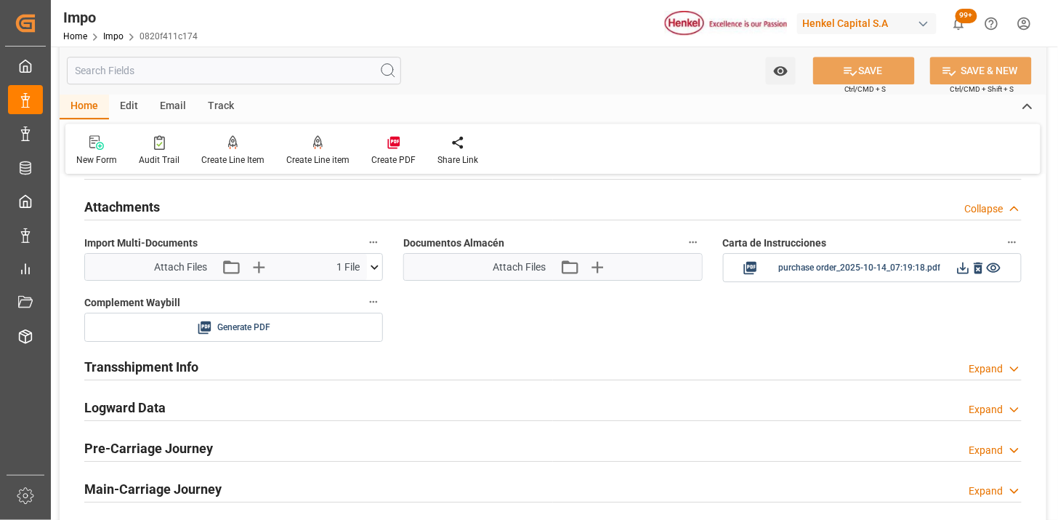
scroll to position [1262, 0]
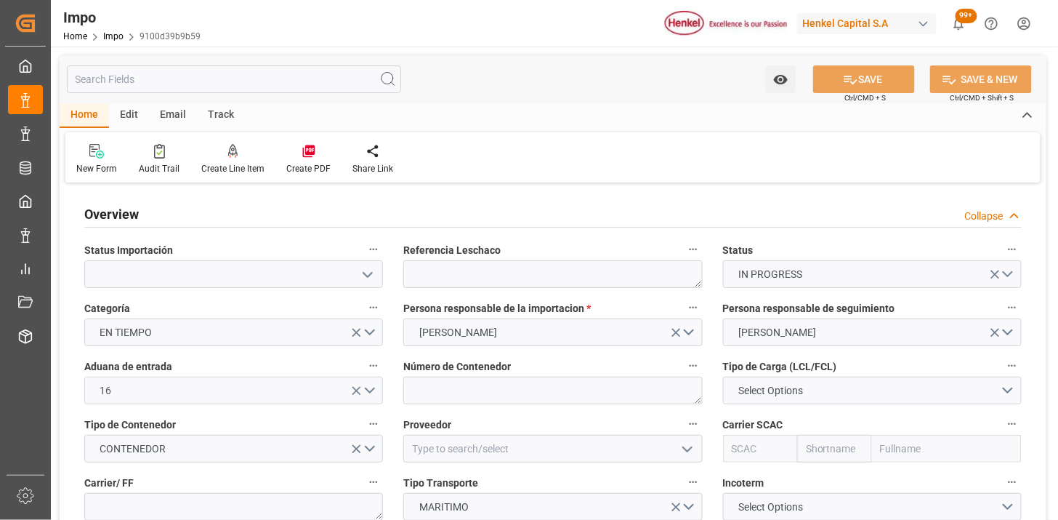
type input "[DATE]"
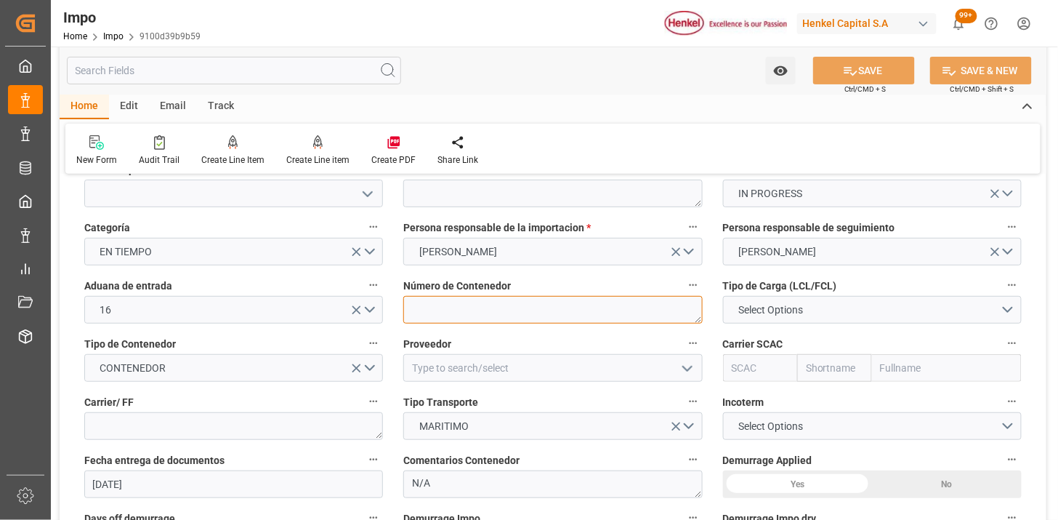
click at [493, 316] on textarea at bounding box center [552, 310] width 299 height 28
paste textarea "FSCU5971456"
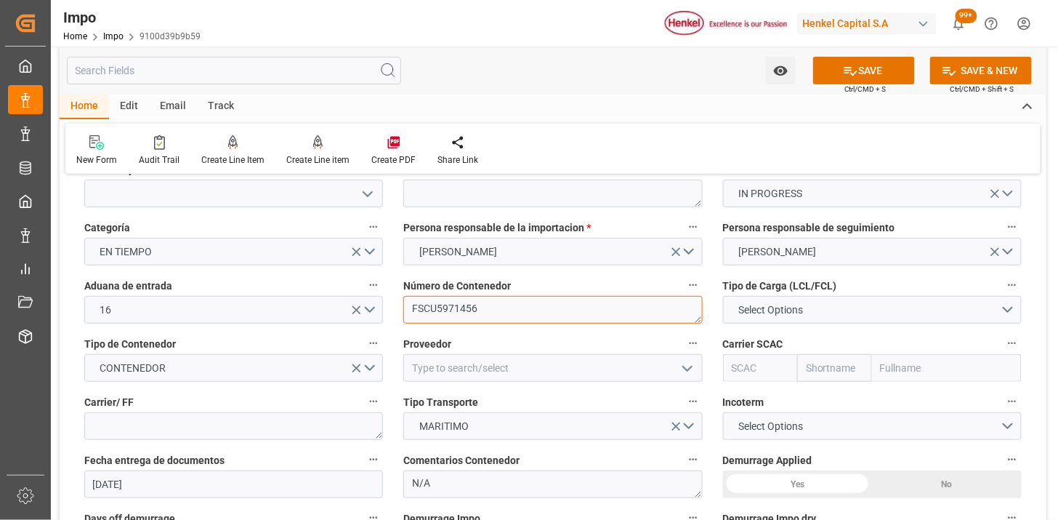
type textarea "FSCU5971456"
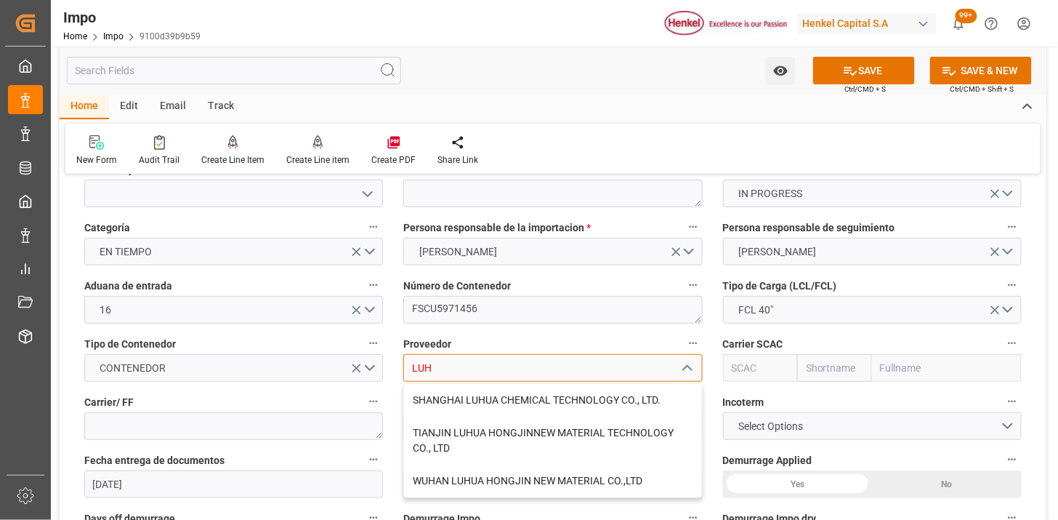
type input "LUH"
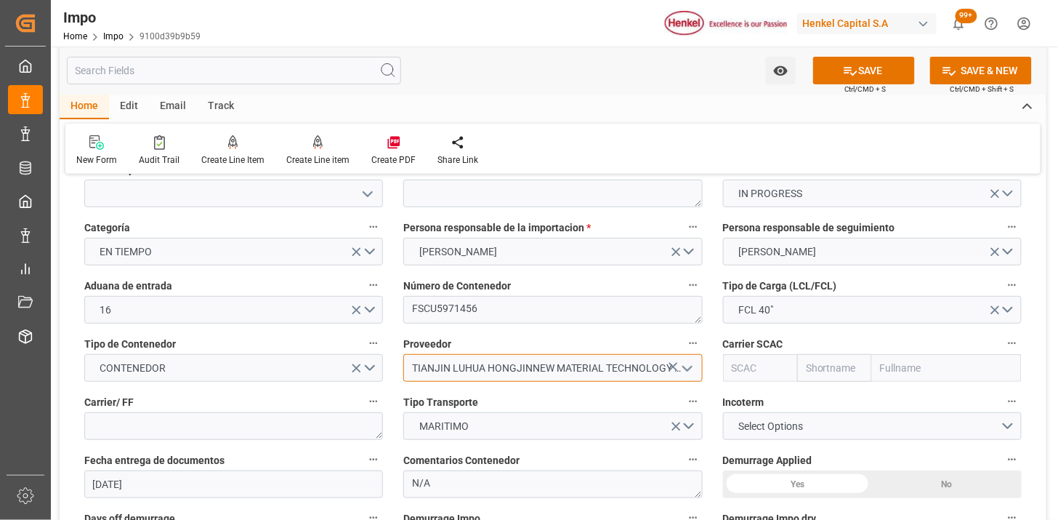
type input "TIANJIN LUHUA HONGJINNEW MATERIAL TECHNOLOGY CO., LTD"
type input "TS LINES"
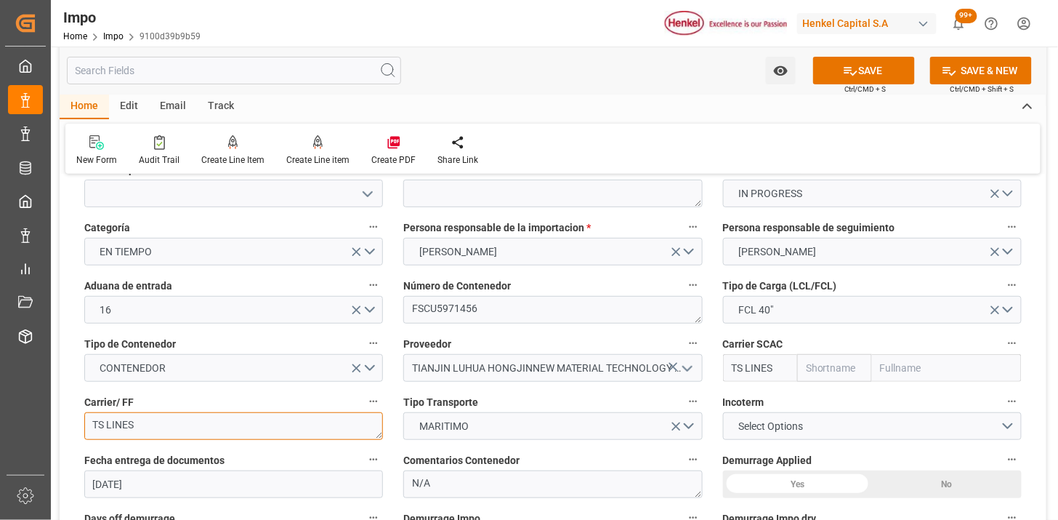
type textarea "TS LINES"
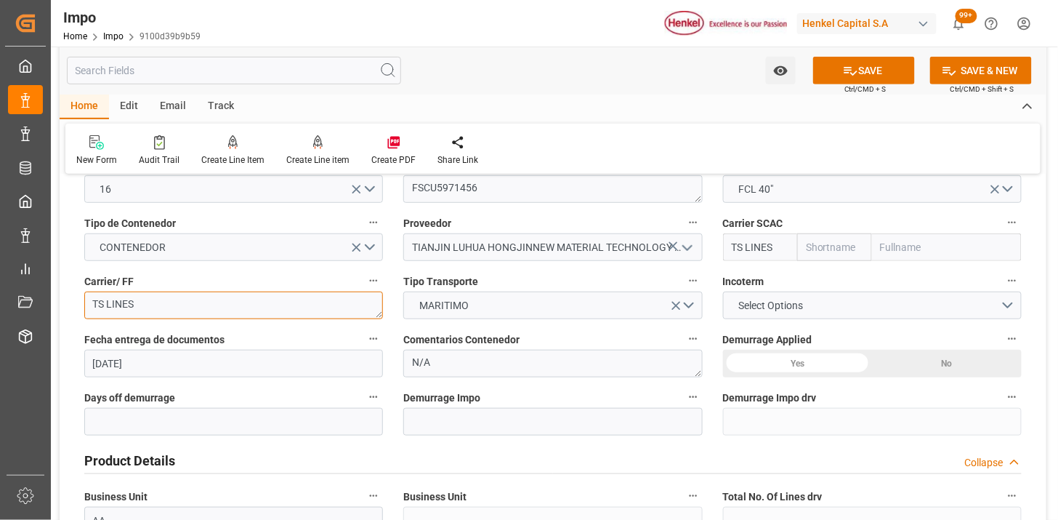
scroll to position [242, 0]
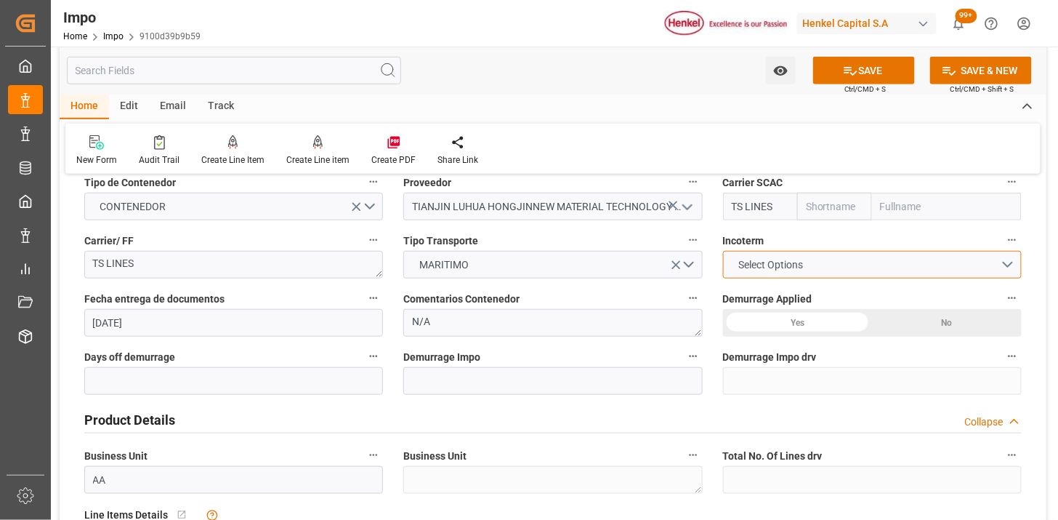
click at [762, 265] on span "Select Options" at bounding box center [770, 264] width 79 height 15
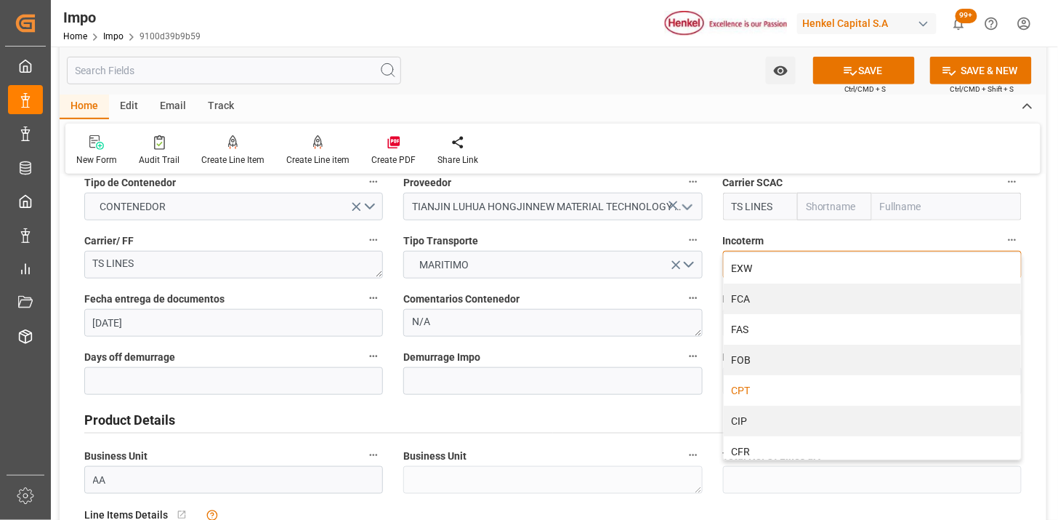
scroll to position [81, 0]
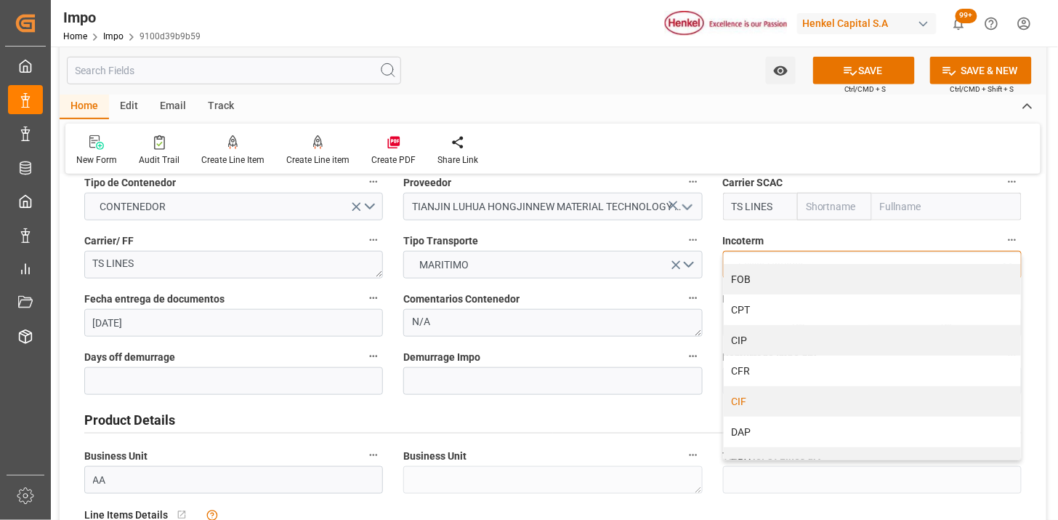
click at [766, 400] on div "CIF" at bounding box center [872, 401] width 297 height 31
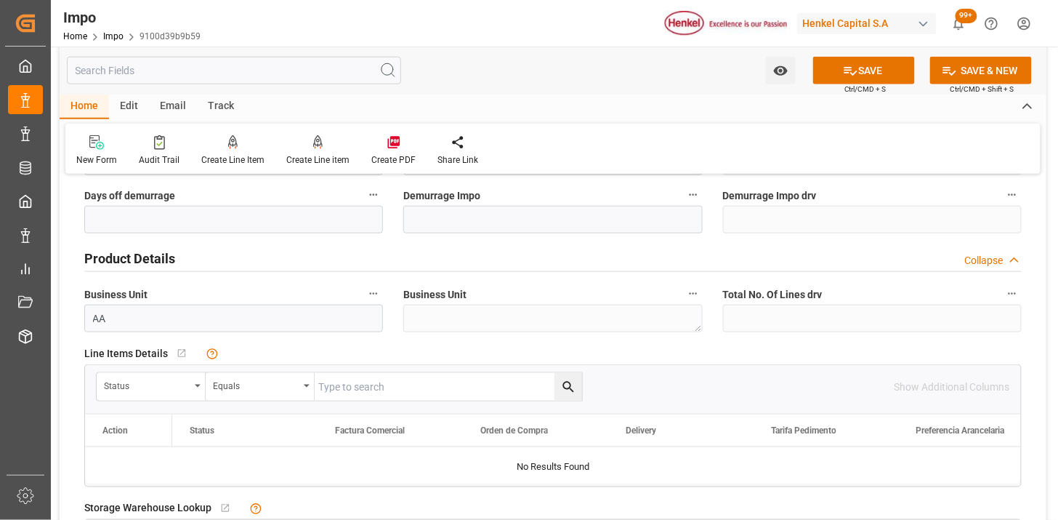
scroll to position [484, 0]
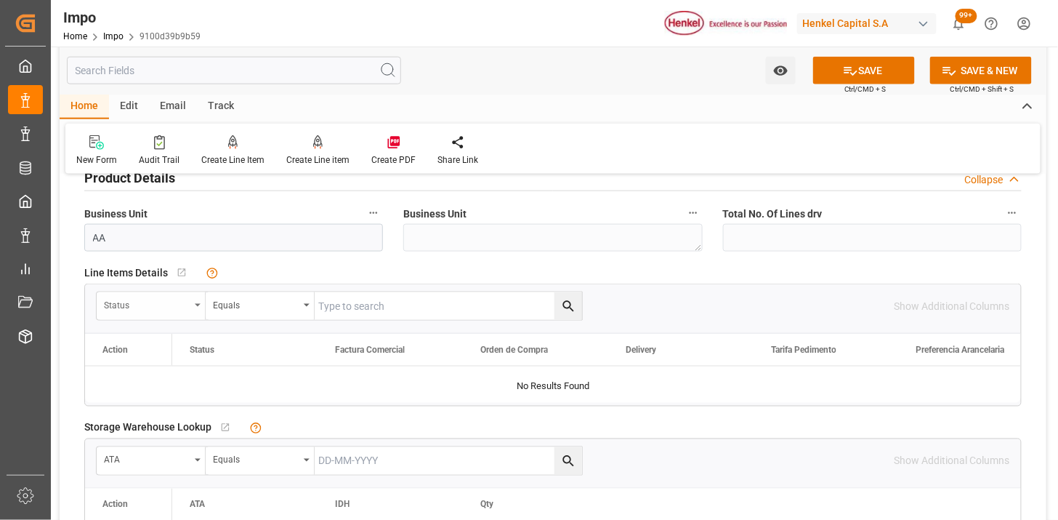
click at [129, 317] on div "Status" at bounding box center [151, 306] width 109 height 28
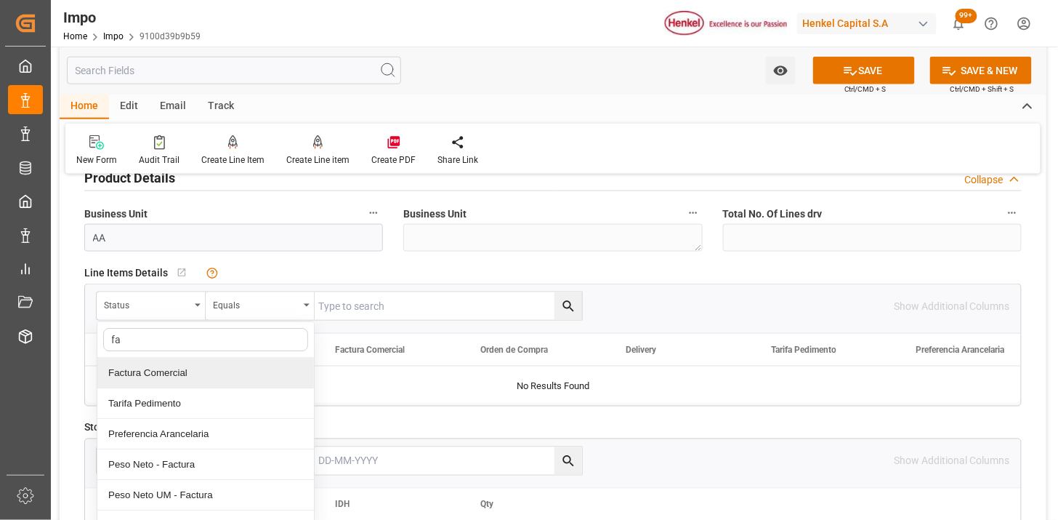
type input "fac"
drag, startPoint x: 193, startPoint y: 373, endPoint x: 337, endPoint y: 310, distance: 156.9
click at [193, 373] on div "Factura Comercial" at bounding box center [205, 373] width 217 height 31
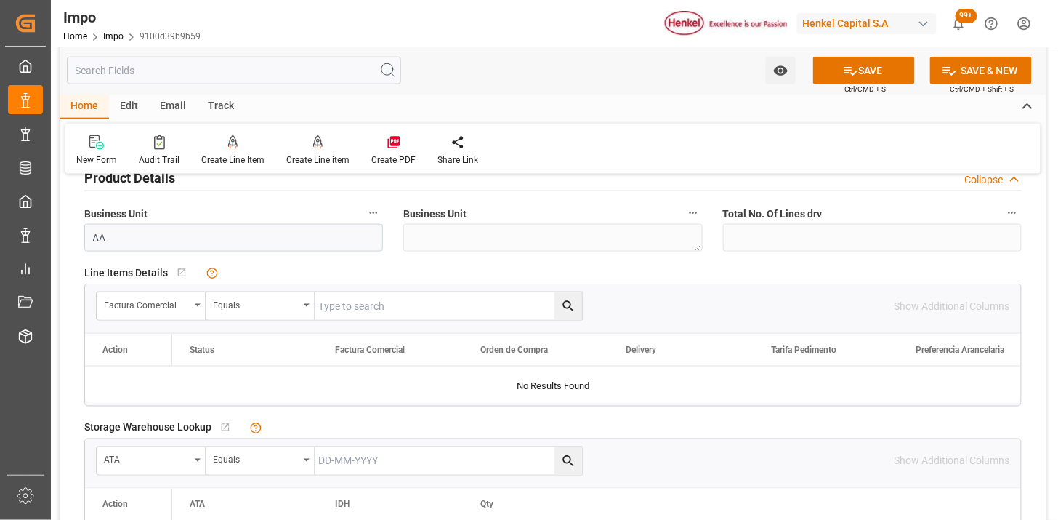
click at [347, 305] on input "text" at bounding box center [448, 306] width 267 height 28
paste input "LH4578401101"
type input "LH4578401101"
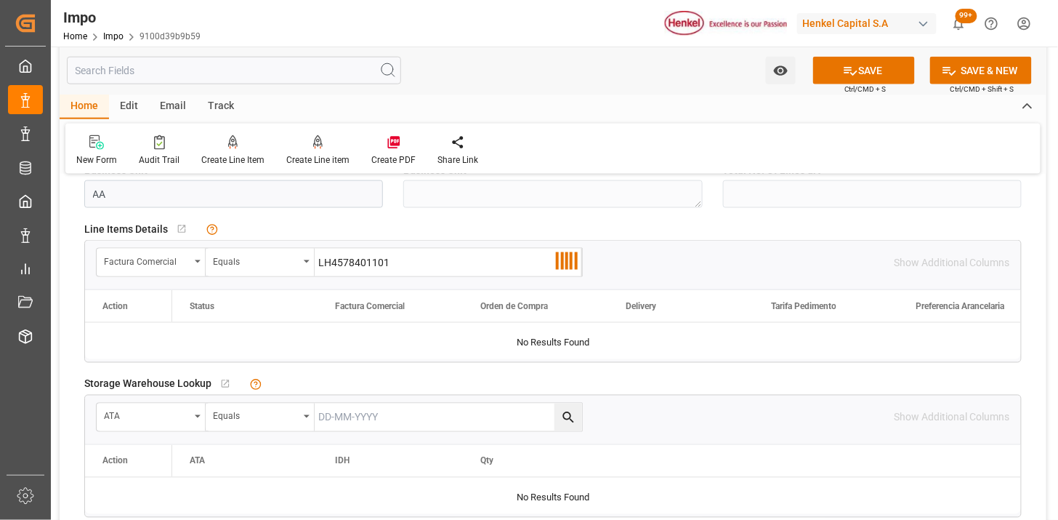
scroll to position [565, 0]
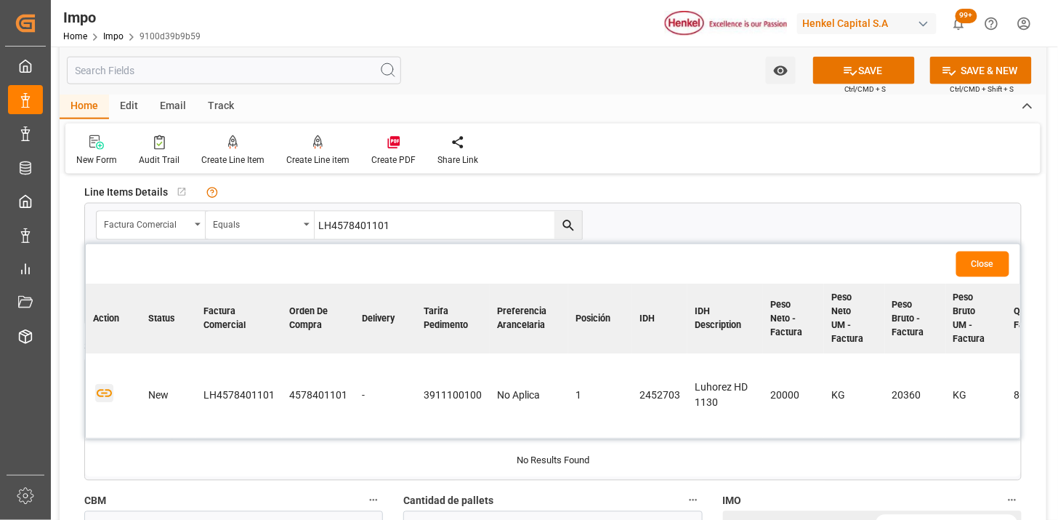
click at [104, 395] on icon "button" at bounding box center [104, 393] width 18 height 18
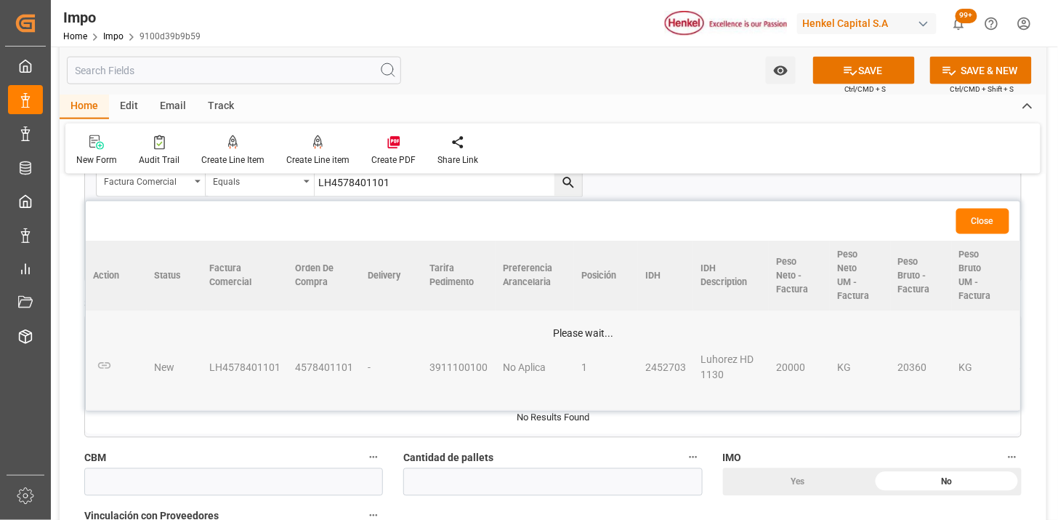
scroll to position [645, 0]
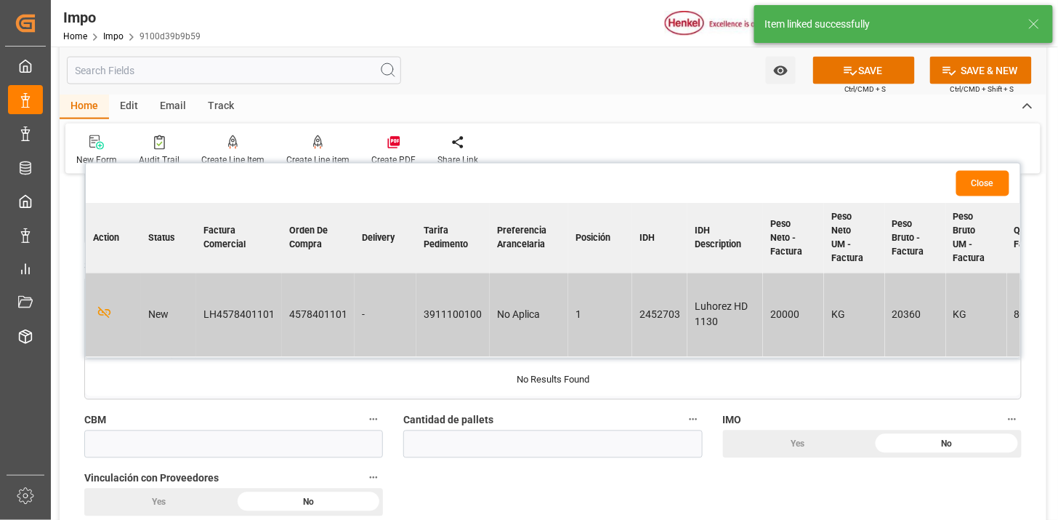
click at [983, 176] on button "Close" at bounding box center [982, 183] width 53 height 25
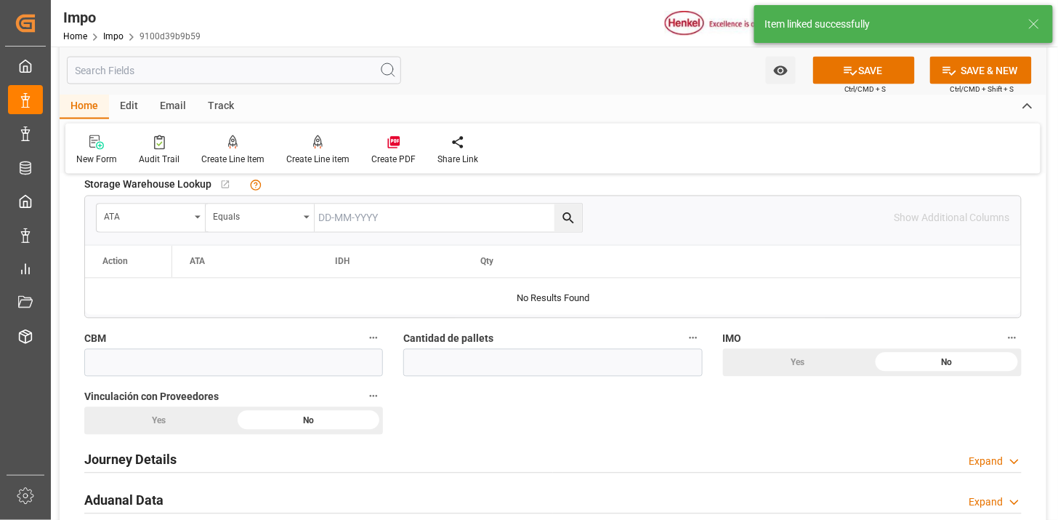
scroll to position [807, 0]
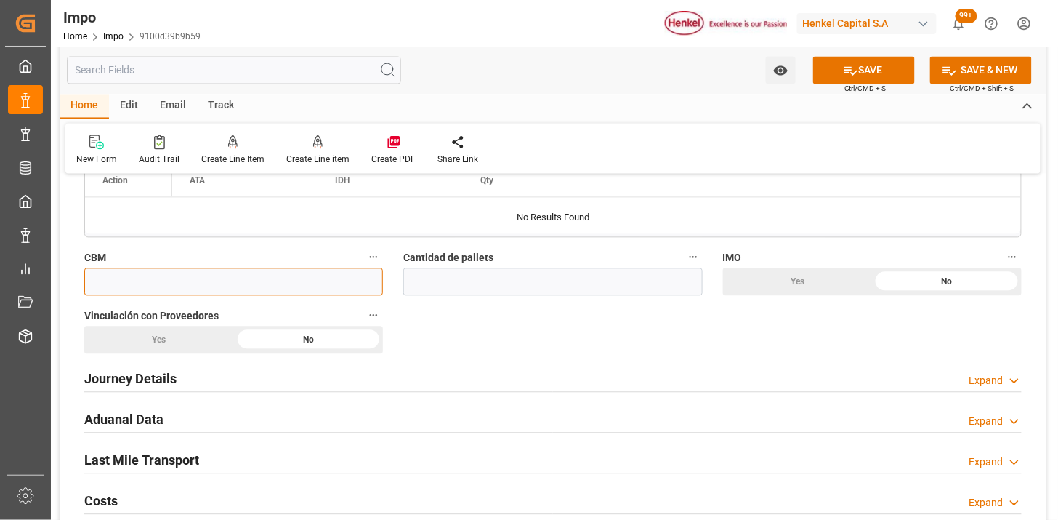
click at [333, 273] on input "text" at bounding box center [233, 282] width 299 height 28
paste input "50.00000"
type input "50"
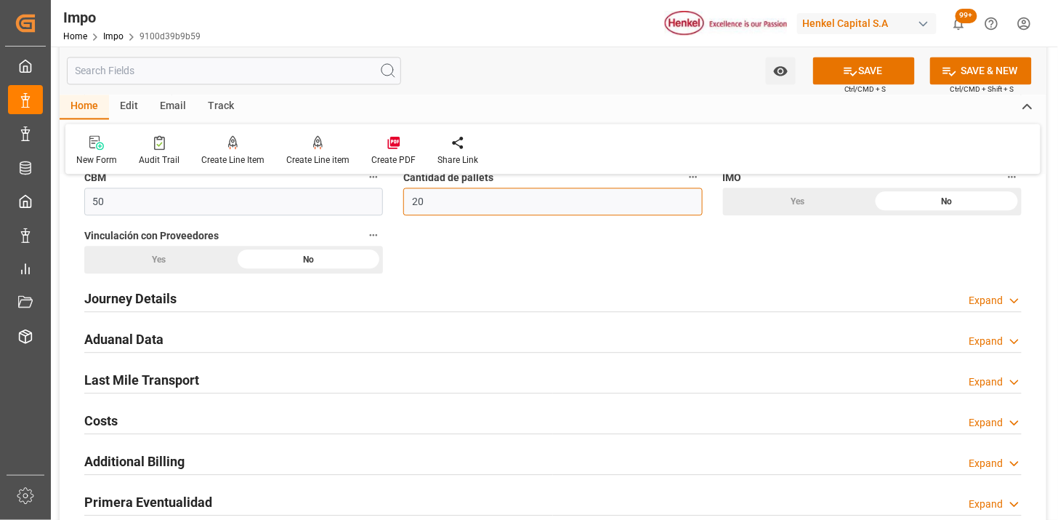
type input "20"
click at [231, 303] on div "Journey Details Expand" at bounding box center [553, 297] width 938 height 28
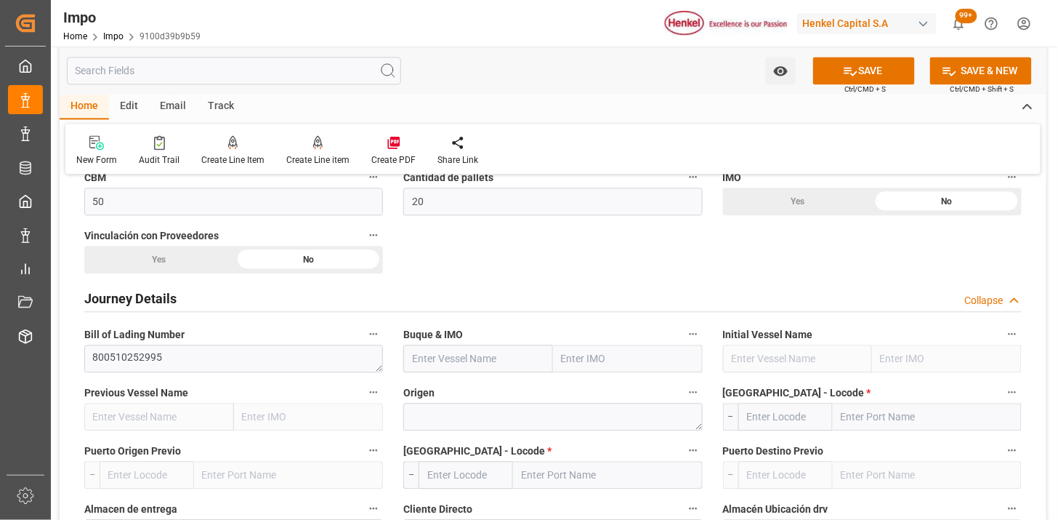
scroll to position [969, 0]
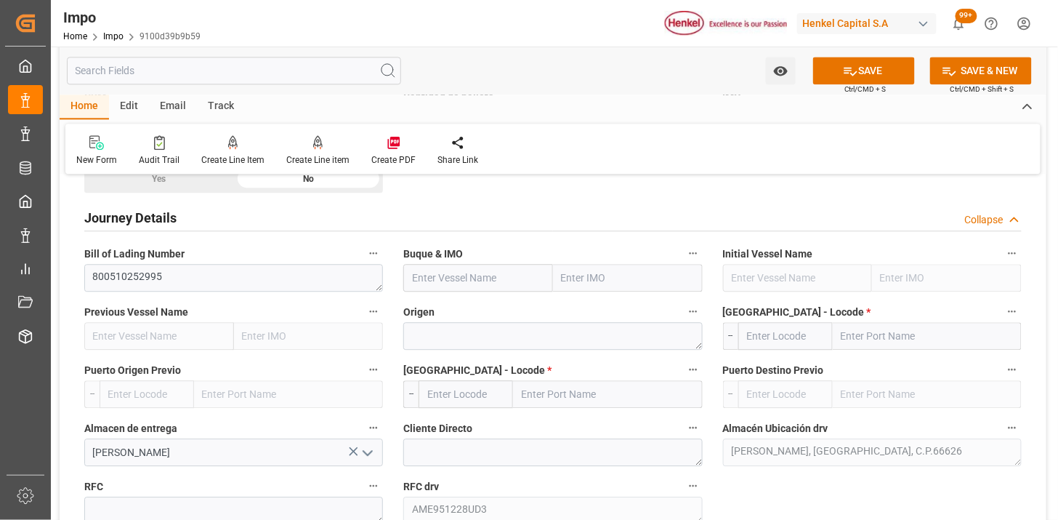
click at [493, 283] on input "text" at bounding box center [478, 278] width 150 height 28
paste input "TS KWANGYANG"
type input "TS KWANGYANG"
type input "9757541"
type input "TS KWANGYANG"
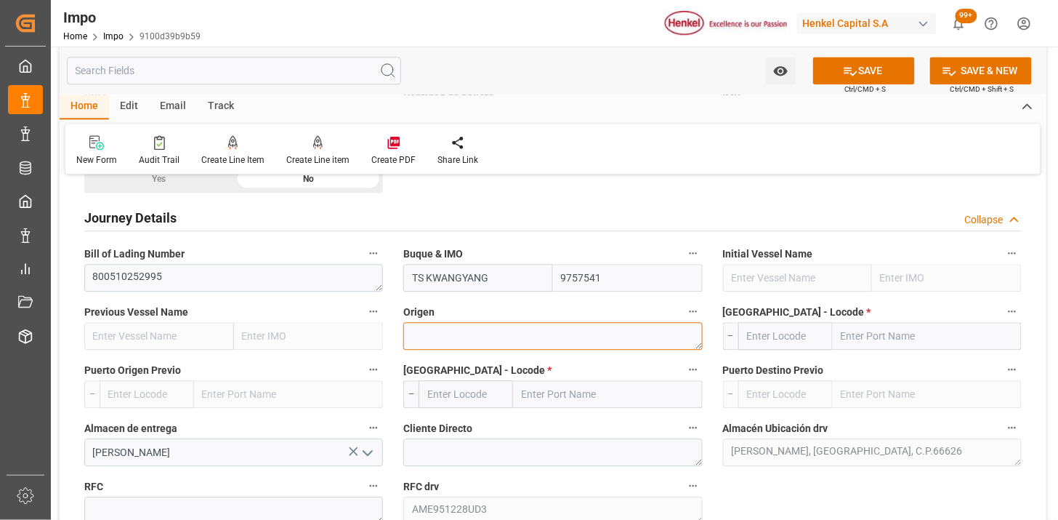
click at [524, 333] on textarea at bounding box center [552, 336] width 299 height 28
type textarea "CHINA"
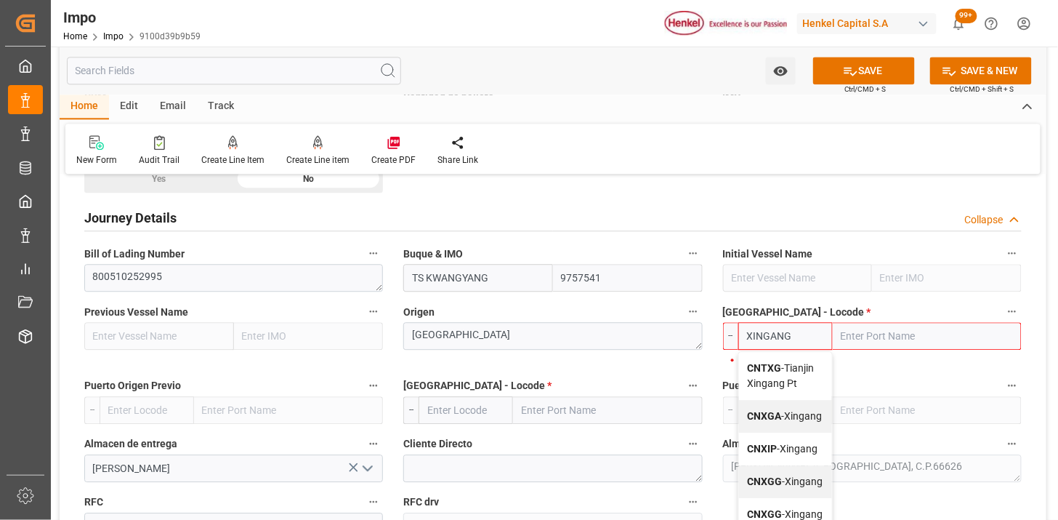
type input "CNXGA"
type input "Xingang"
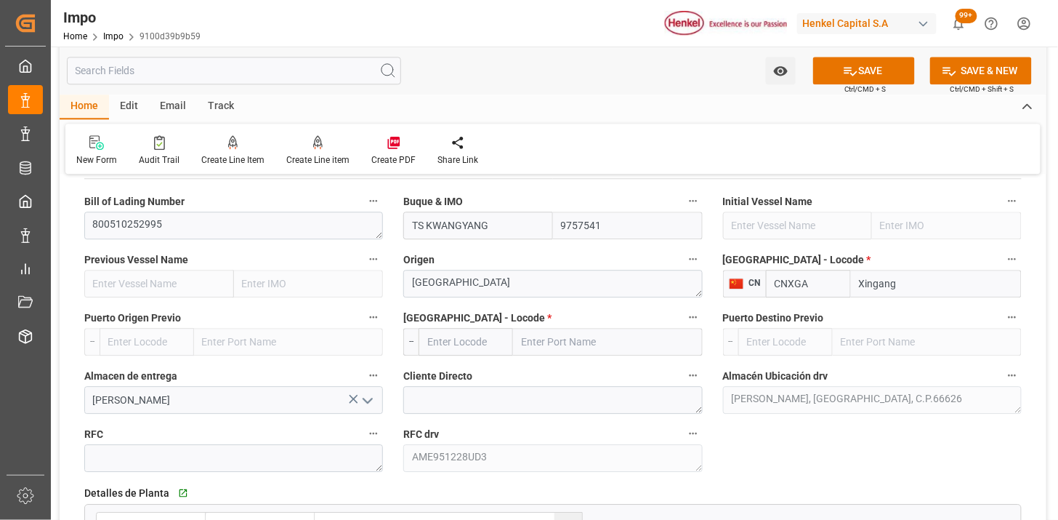
scroll to position [1050, 0]
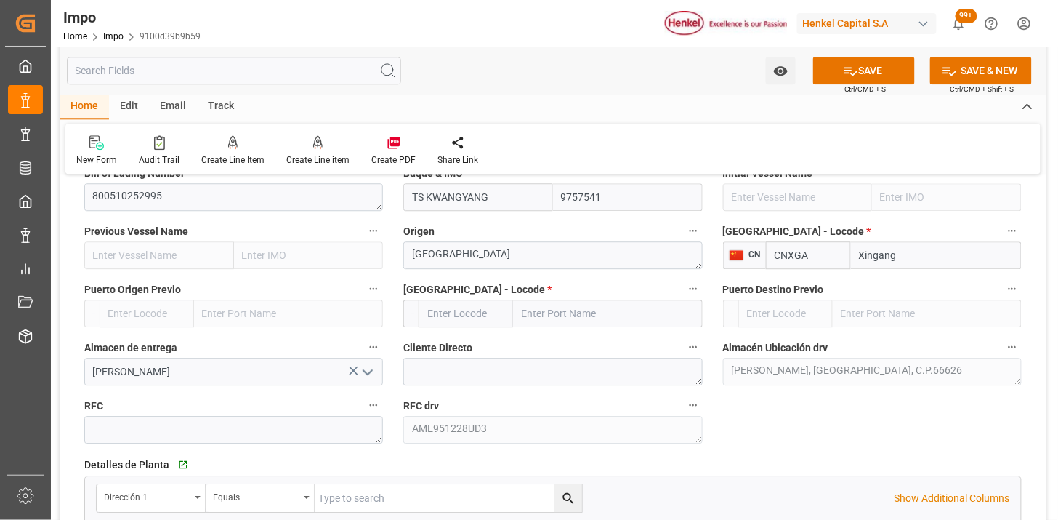
type input "CNXGA"
click at [454, 305] on input "text" at bounding box center [466, 313] width 94 height 28
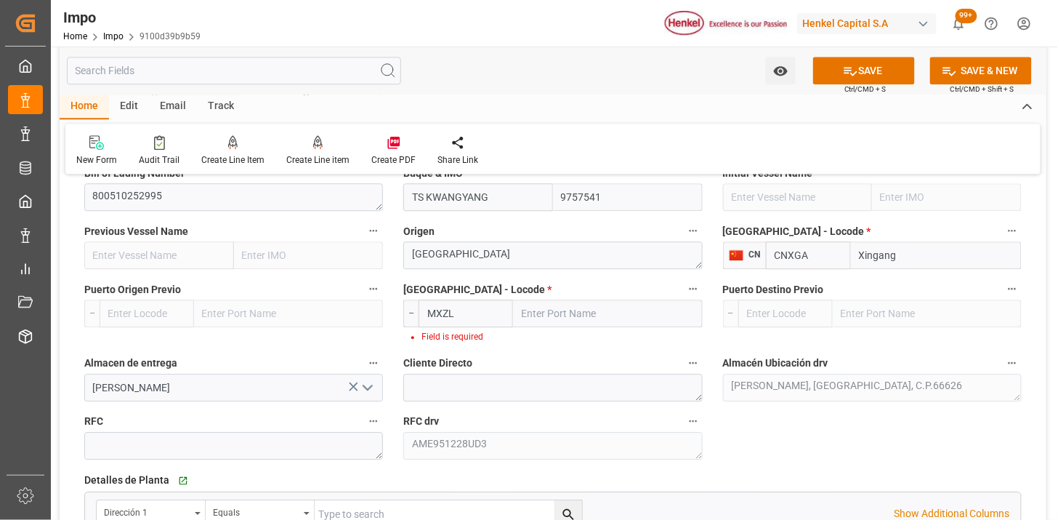
type input "MXZLO"
type input "Manzanillo"
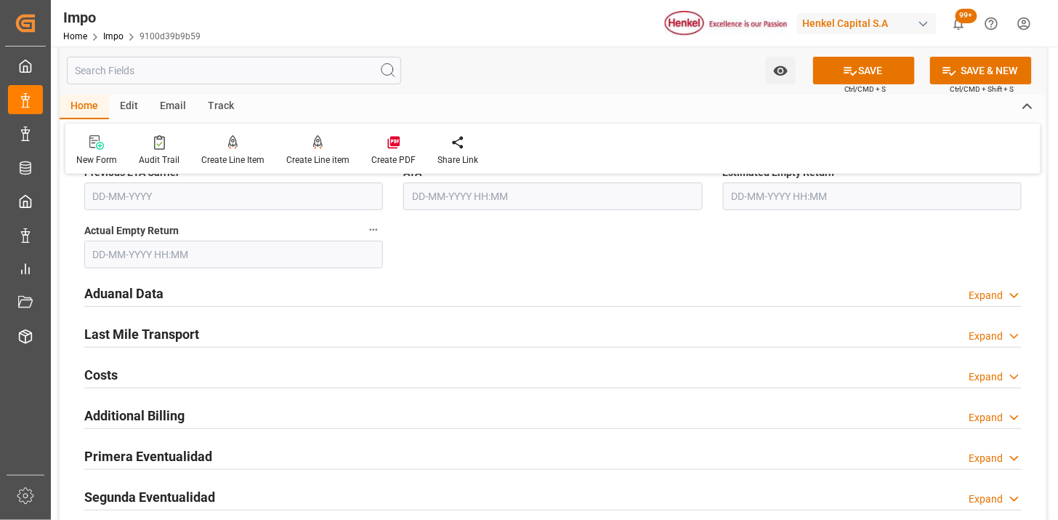
scroll to position [1696, 0]
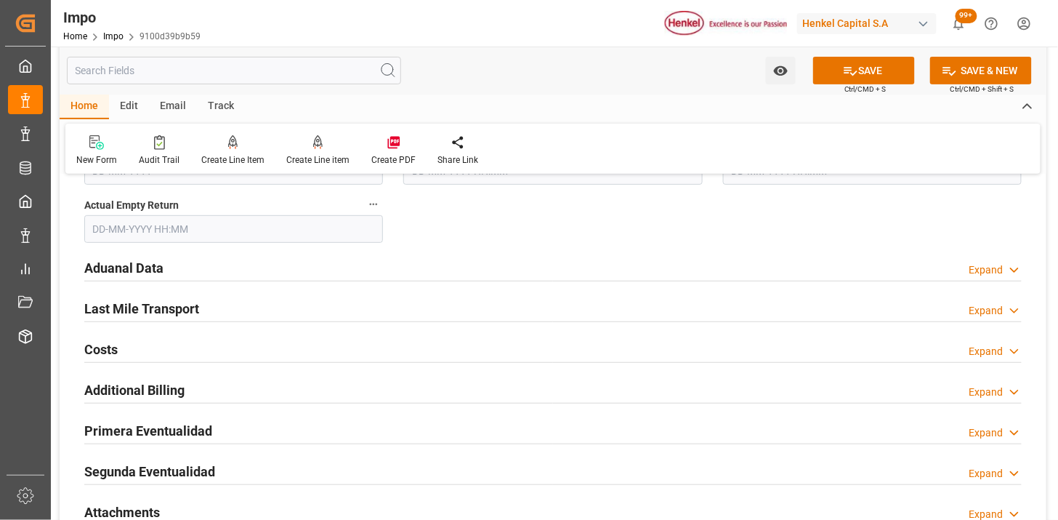
type input "MXZLO"
click at [382, 278] on div "Aduanal Data Expand" at bounding box center [553, 267] width 938 height 28
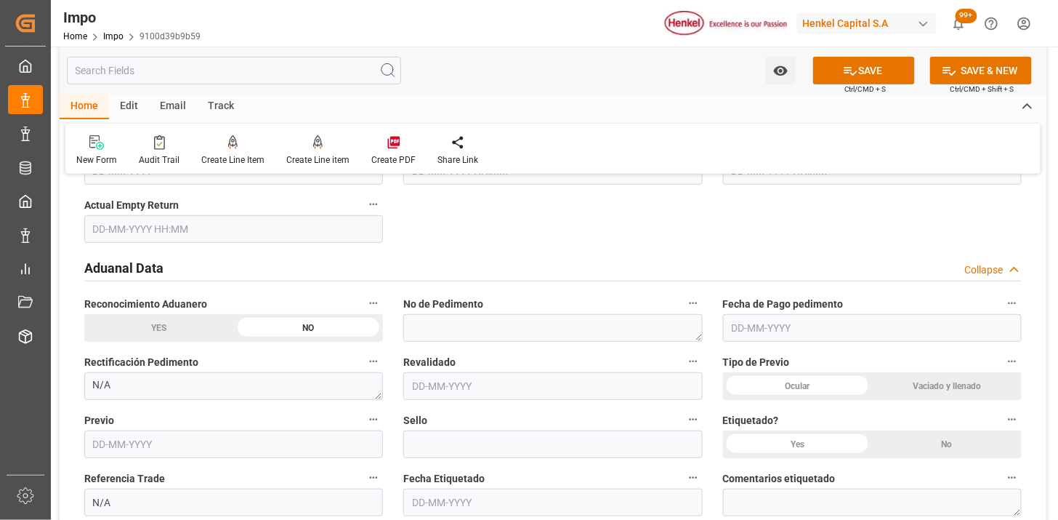
scroll to position [1776, 0]
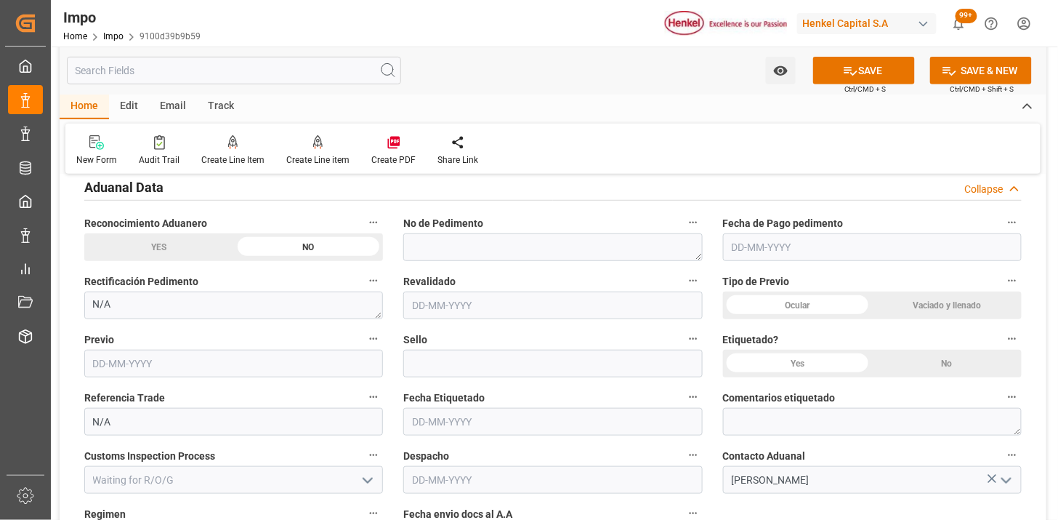
click at [757, 307] on div "Ocular" at bounding box center [798, 305] width 150 height 28
click at [962, 358] on div "No" at bounding box center [947, 364] width 150 height 28
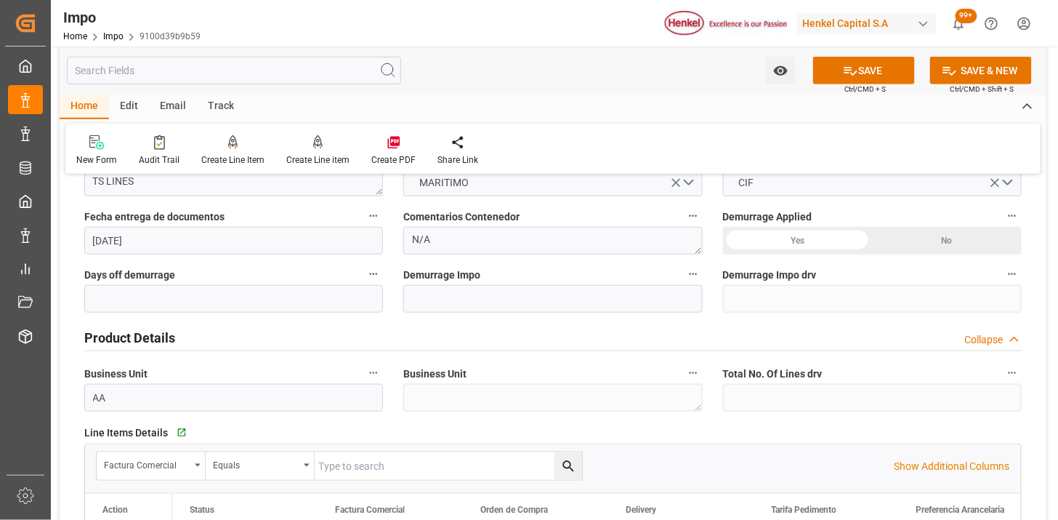
scroll to position [323, 0]
click at [487, 240] on textarea "N/A" at bounding box center [552, 242] width 299 height 28
type textarea "i"
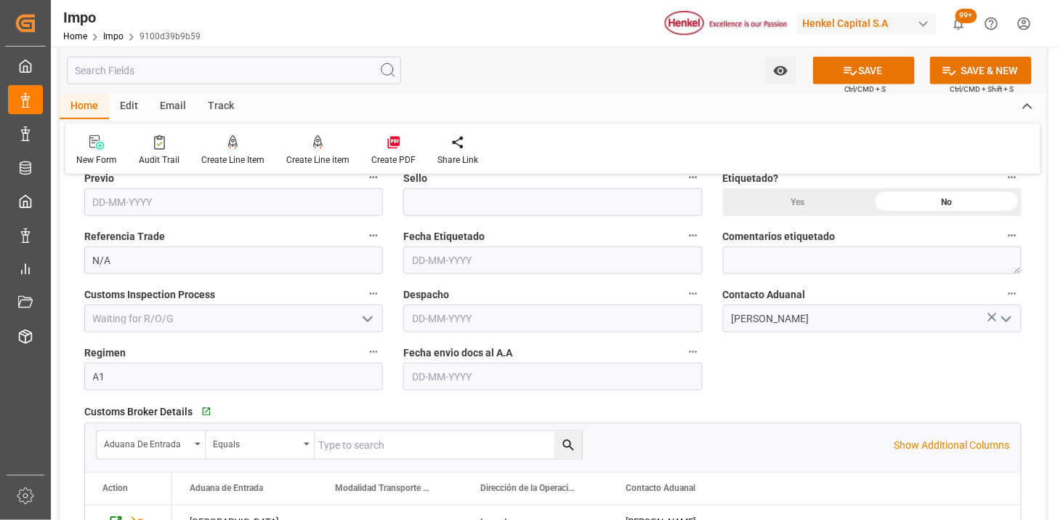
scroll to position [2018, 0]
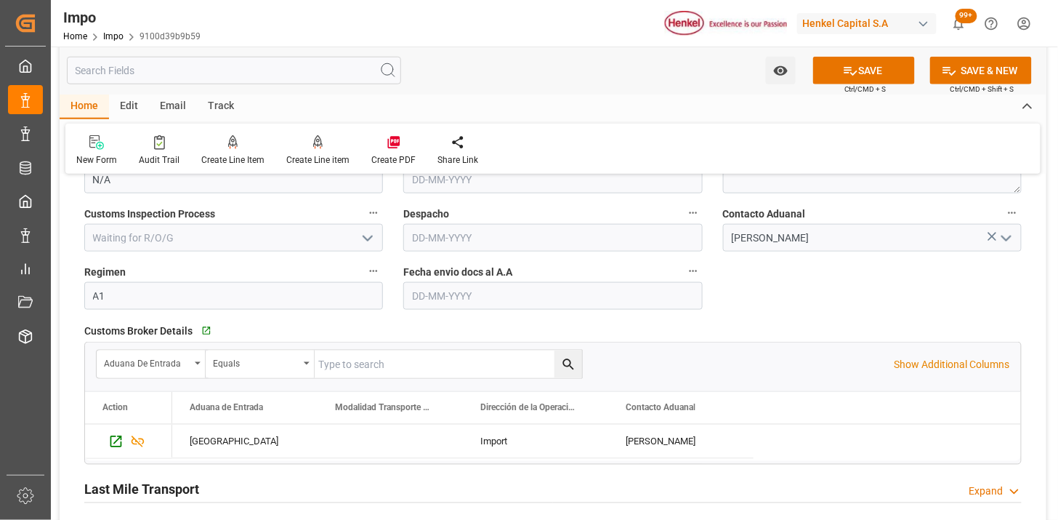
type textarea "INSTRUCCIONES DE ENTREGA"
click at [455, 291] on input "text" at bounding box center [552, 296] width 299 height 28
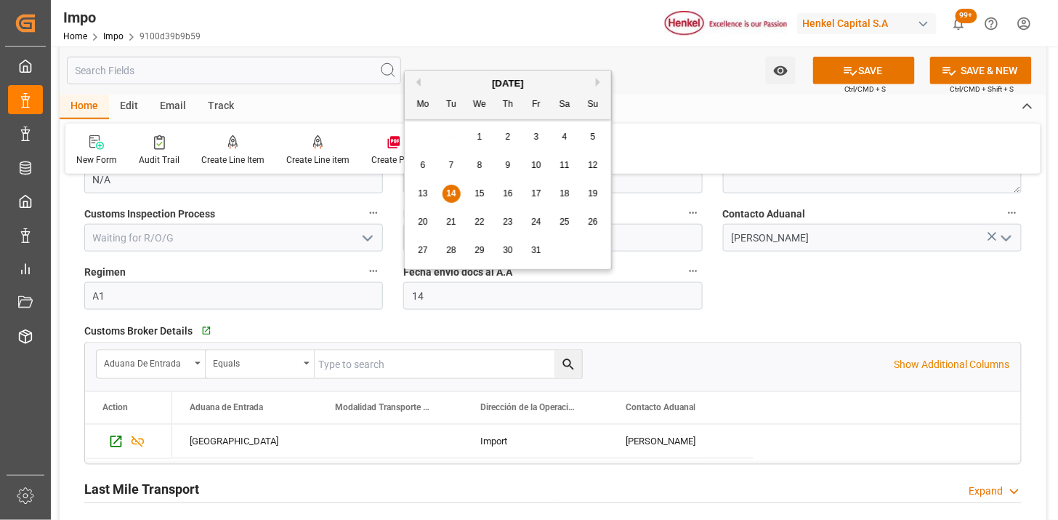
type input "[DATE]"
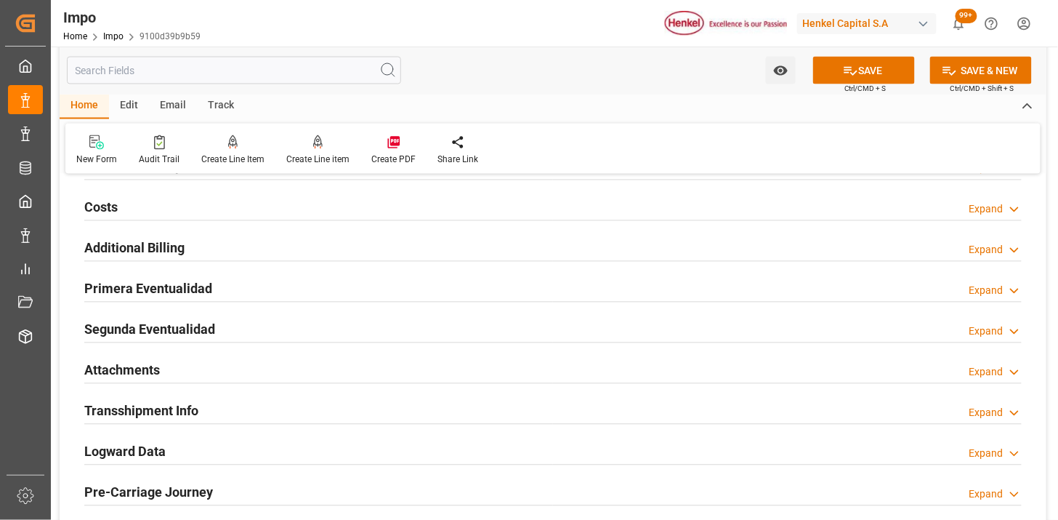
scroll to position [2342, 0]
click at [234, 361] on div "Attachments Expand" at bounding box center [553, 369] width 938 height 28
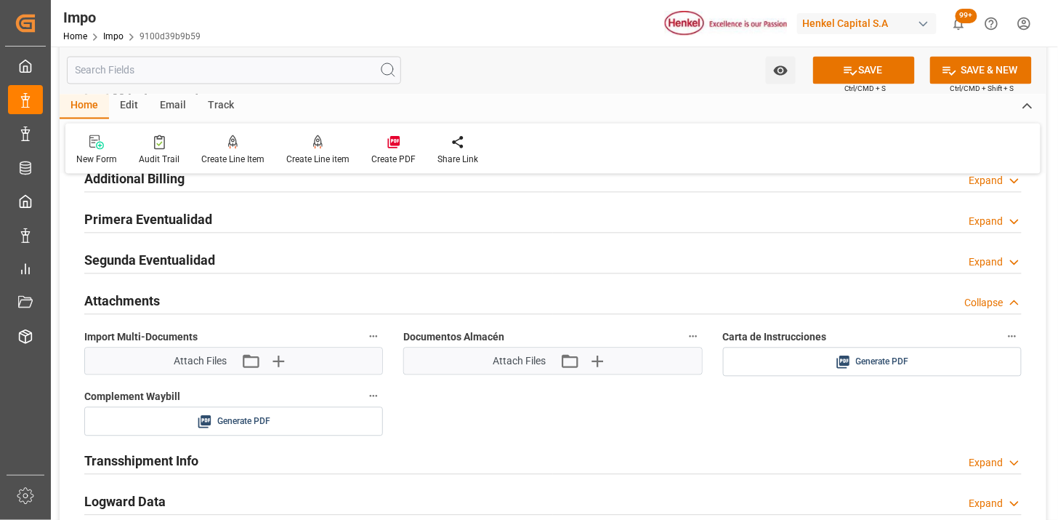
scroll to position [2422, 0]
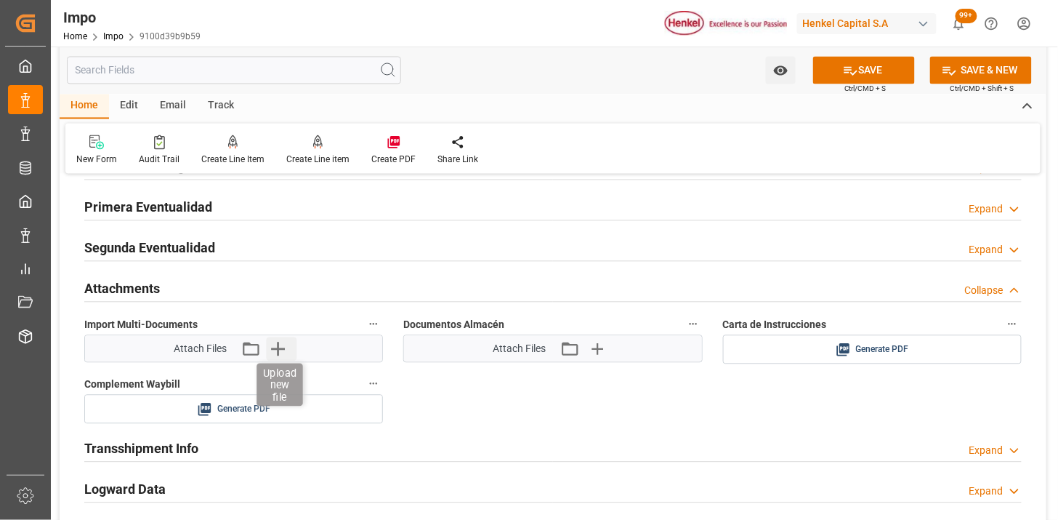
click at [275, 346] on icon "button" at bounding box center [277, 348] width 23 height 23
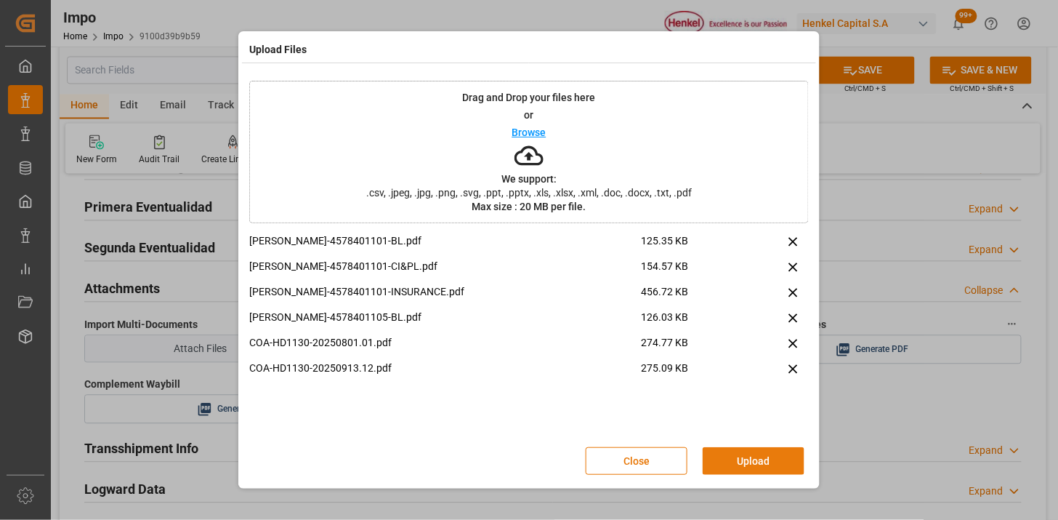
click at [769, 459] on button "Upload" at bounding box center [754, 461] width 102 height 28
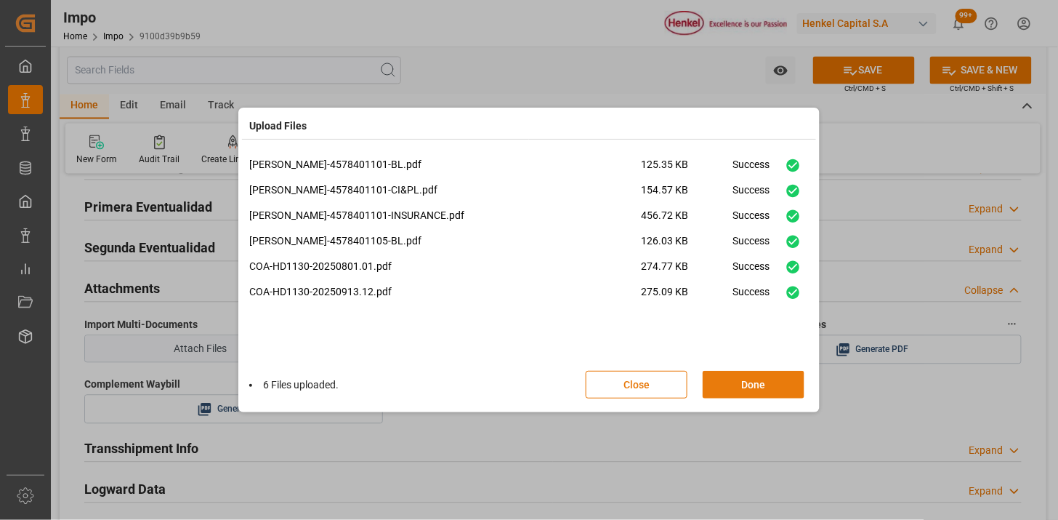
click at [731, 386] on button "Done" at bounding box center [754, 385] width 102 height 28
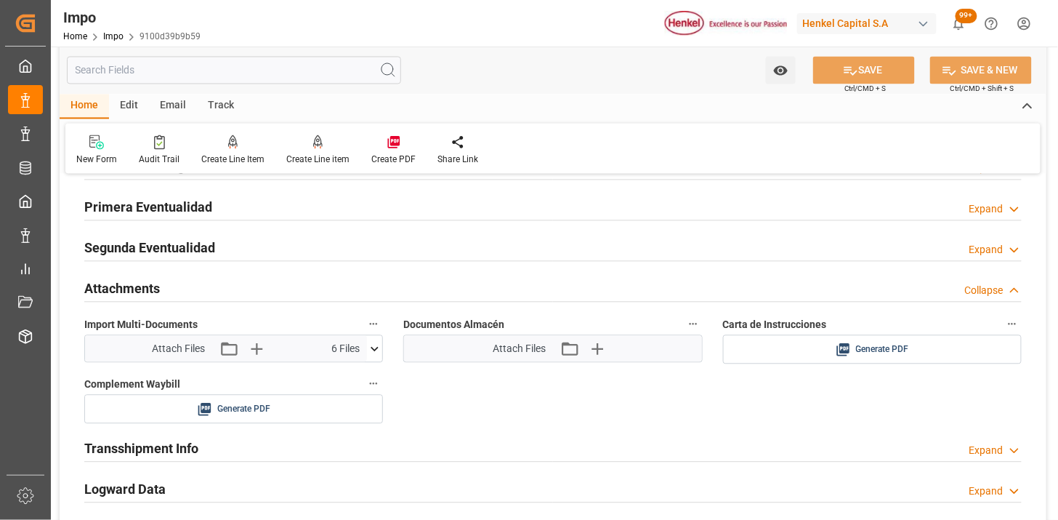
scroll to position [2503, 0]
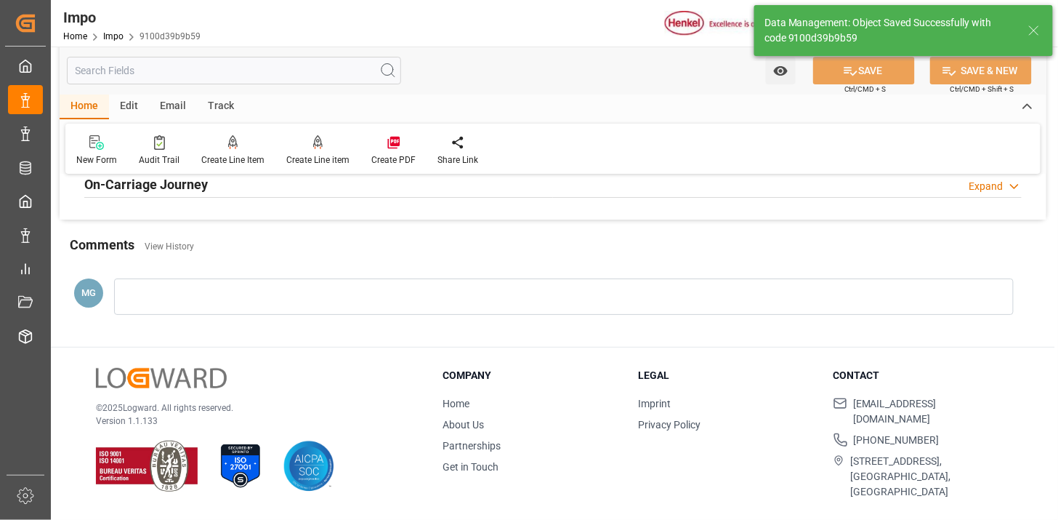
type textarea "AA"
type input "1"
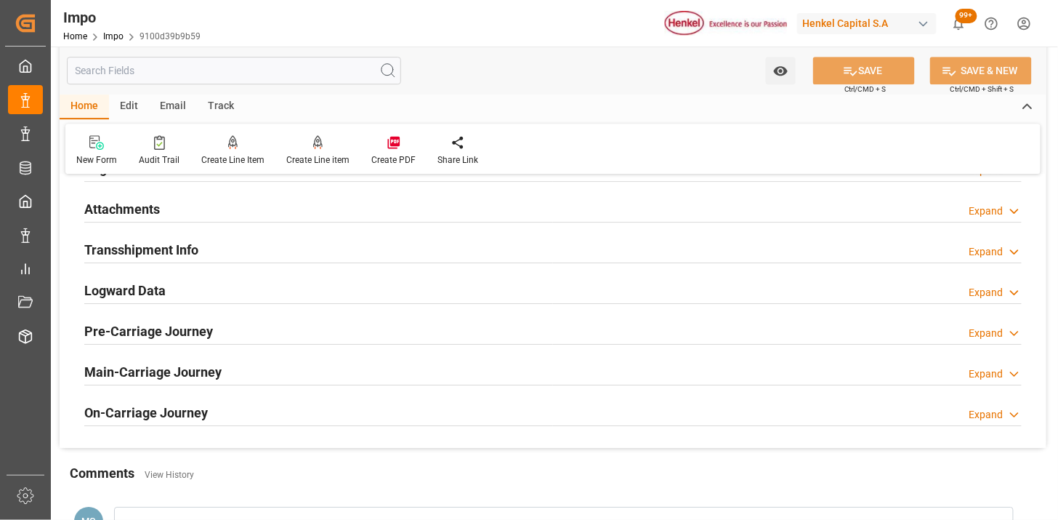
click at [270, 215] on div "Attachments Expand" at bounding box center [553, 208] width 938 height 28
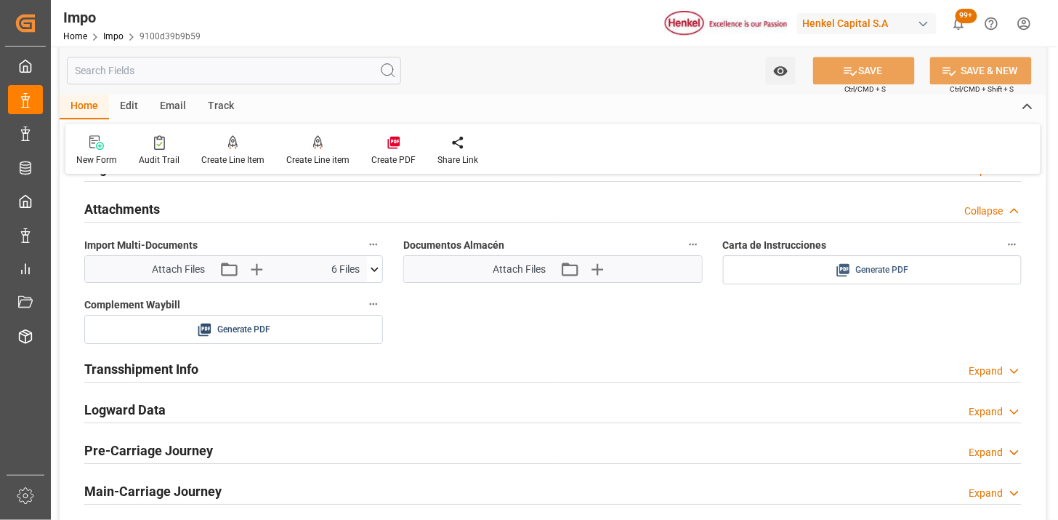
click at [866, 271] on span "Generate PDF" at bounding box center [882, 270] width 53 height 18
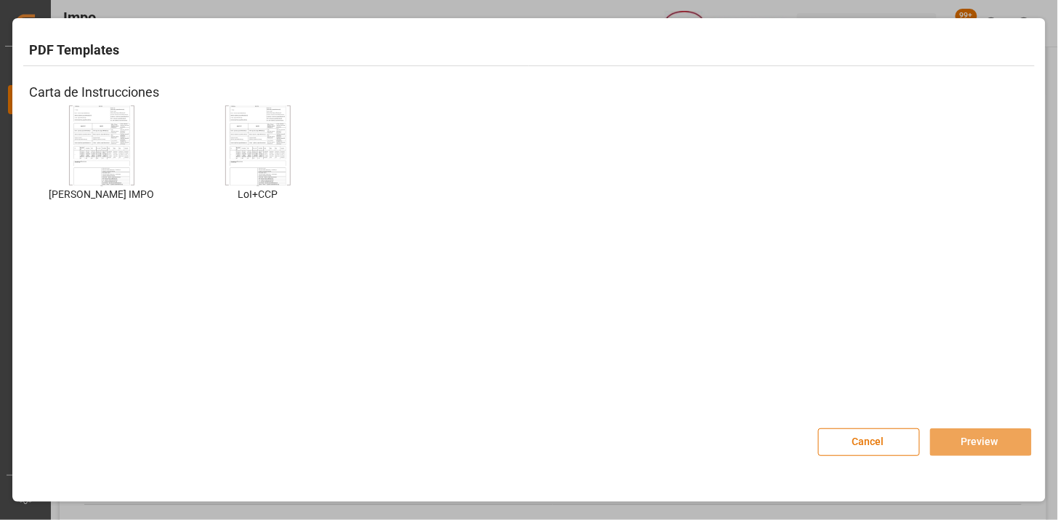
click at [111, 146] on img at bounding box center [102, 146] width 58 height 82
click at [983, 449] on button "Preview" at bounding box center [981, 442] width 102 height 28
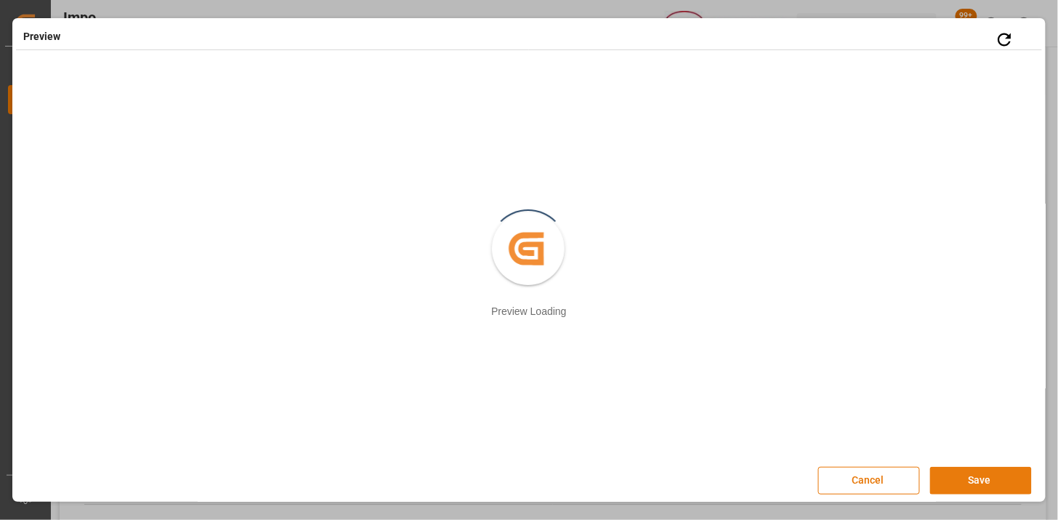
click at [941, 480] on button "Save" at bounding box center [981, 481] width 102 height 28
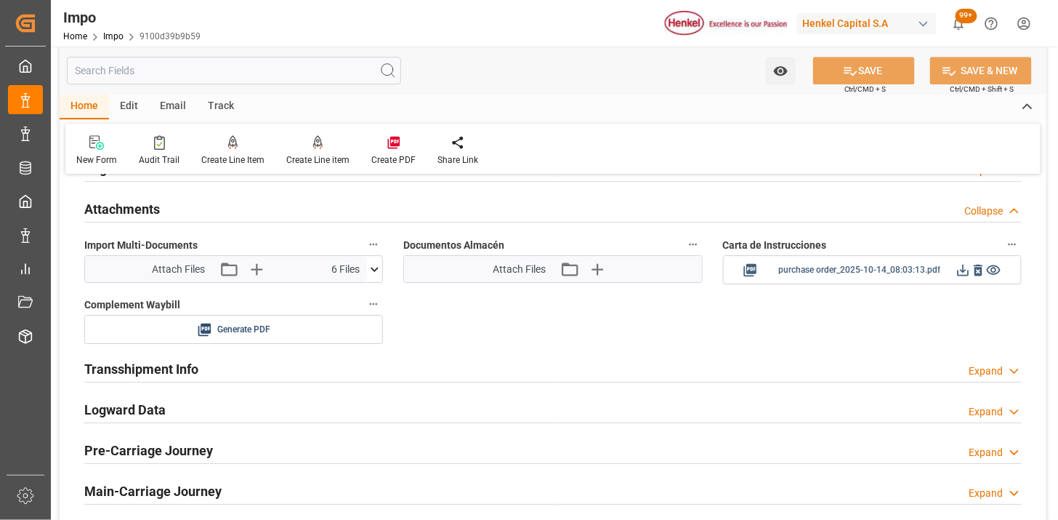
click at [960, 270] on icon at bounding box center [963, 269] width 15 height 15
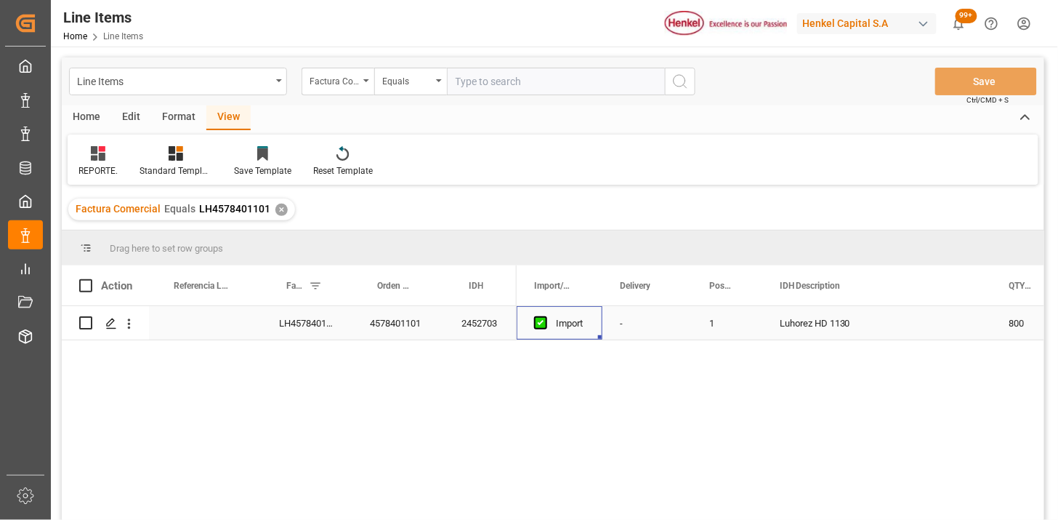
click at [329, 330] on div "LH4578401101" at bounding box center [307, 322] width 91 height 33
click at [409, 85] on div "Equals" at bounding box center [406, 79] width 49 height 17
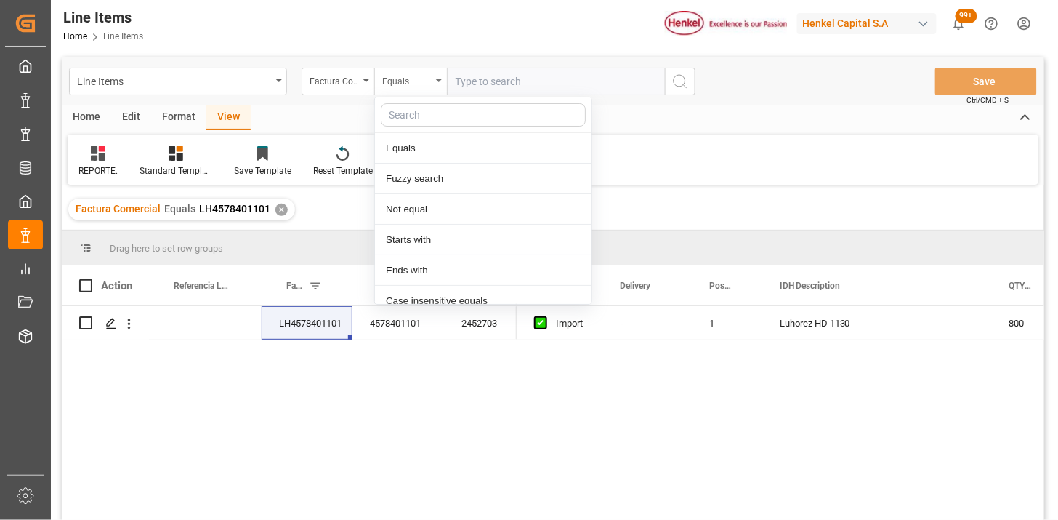
scroll to position [73, 0]
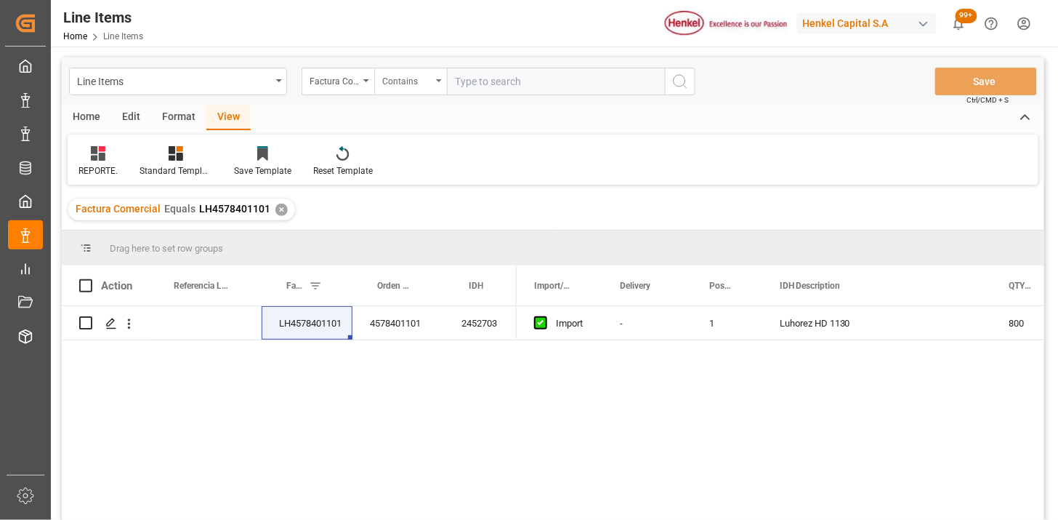
paste input "LH4578401101"
paste input "LH4578401105"
type input "LH4578401101,LH4578401105"
click at [278, 206] on div "✕" at bounding box center [281, 210] width 12 height 12
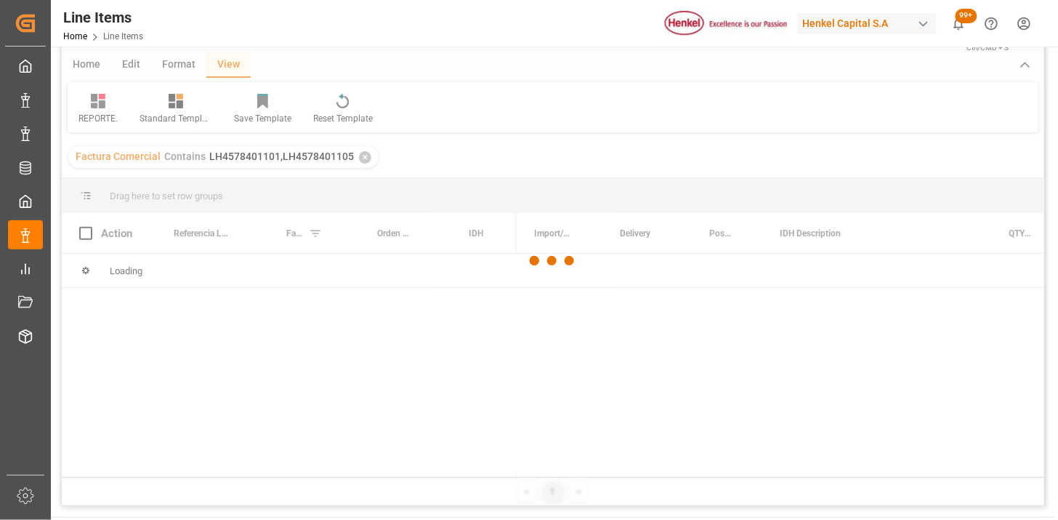
scroll to position [81, 0]
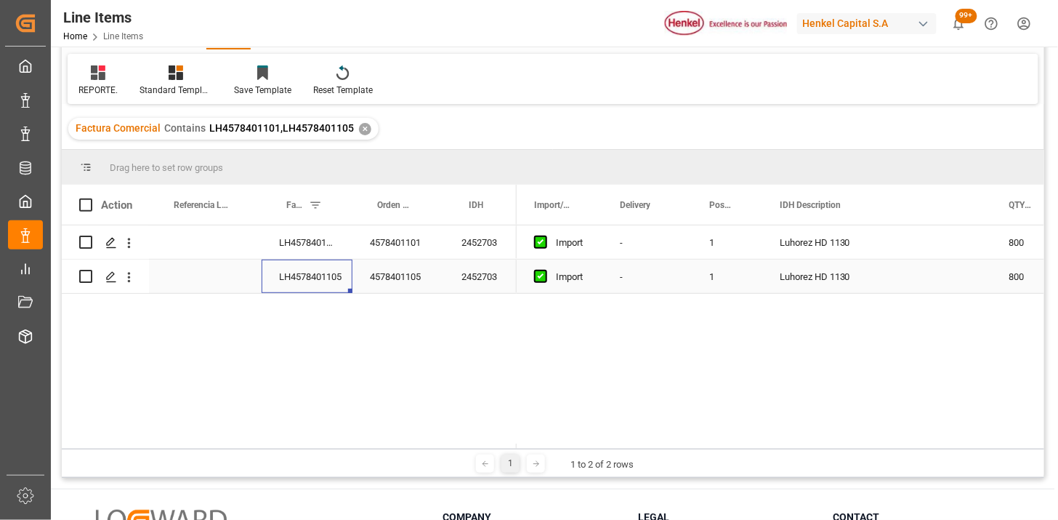
click at [317, 284] on div "LH4578401105" at bounding box center [307, 275] width 91 height 33
click at [315, 262] on div "LH4578401105" at bounding box center [307, 275] width 91 height 33
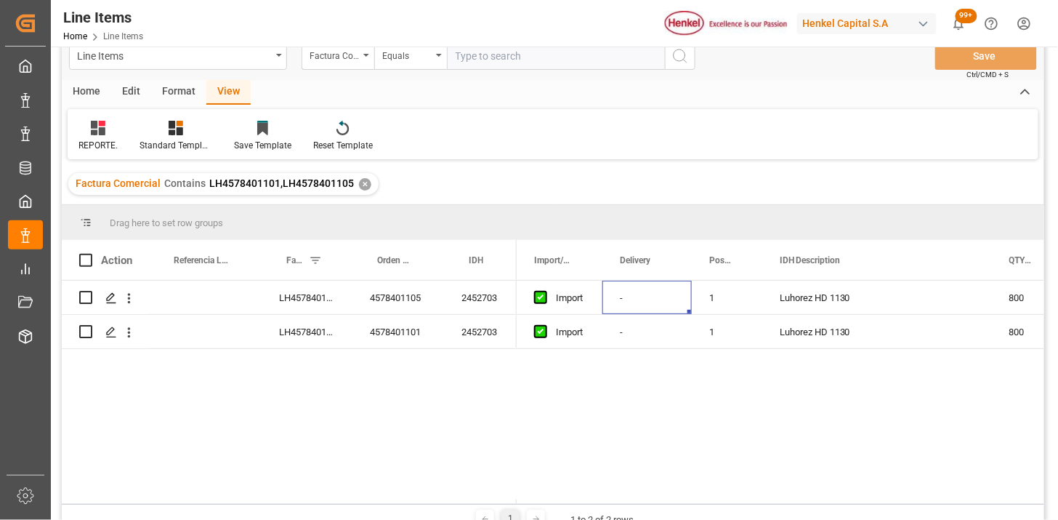
scroll to position [0, 0]
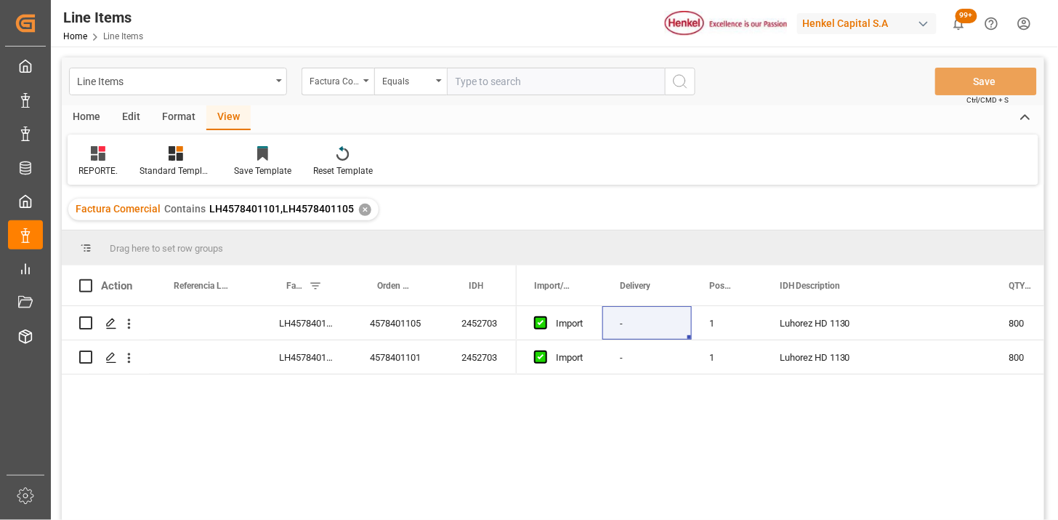
click at [504, 73] on input "text" at bounding box center [556, 82] width 218 height 28
paste input "196929182"
type input "196929182"
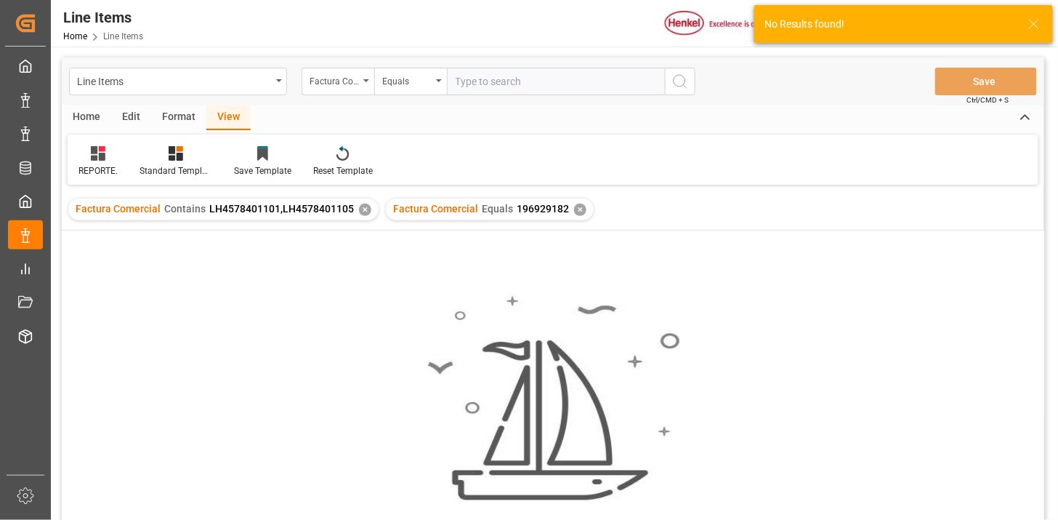
click at [360, 208] on div "✕" at bounding box center [365, 210] width 12 height 12
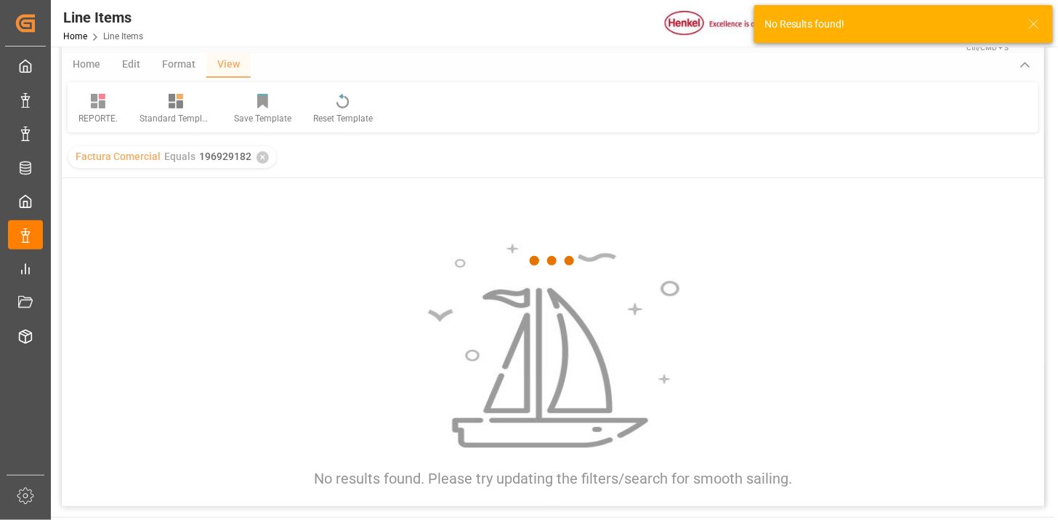
scroll to position [81, 0]
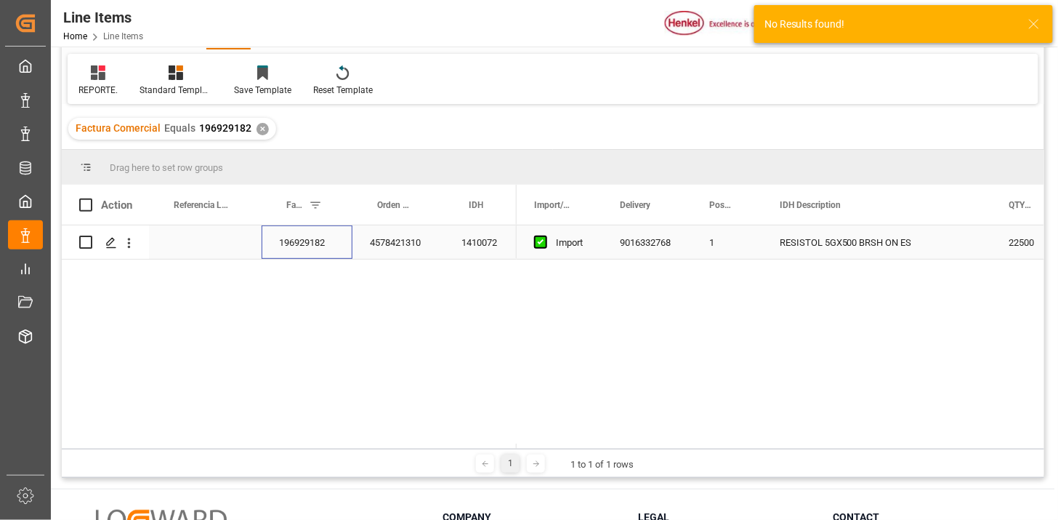
click at [307, 256] on div "196929182" at bounding box center [307, 241] width 91 height 33
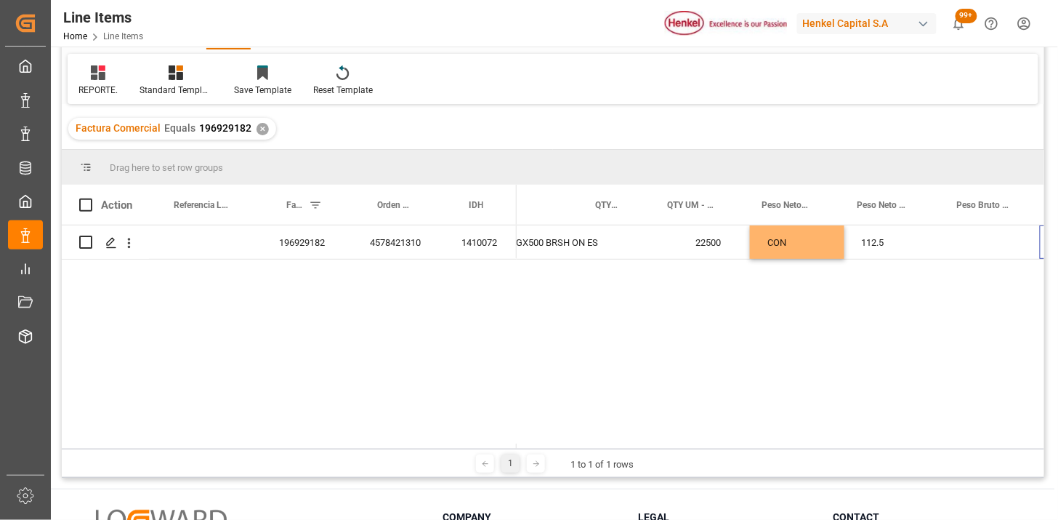
scroll to position [0, 414]
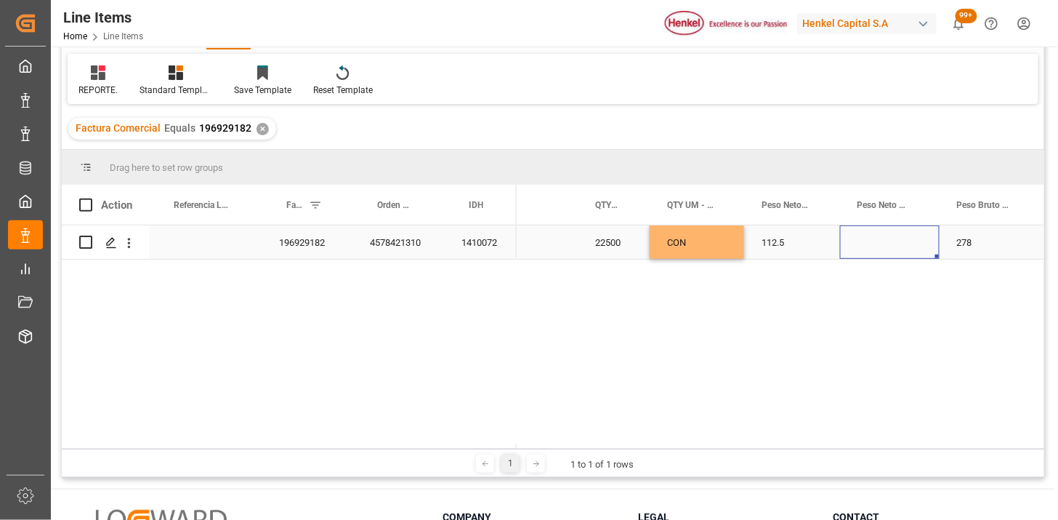
click at [885, 245] on div "Press SPACE to select this row." at bounding box center [890, 241] width 100 height 33
click at [885, 245] on input "Press SPACE to select this row." at bounding box center [890, 251] width 76 height 28
type input "KG"
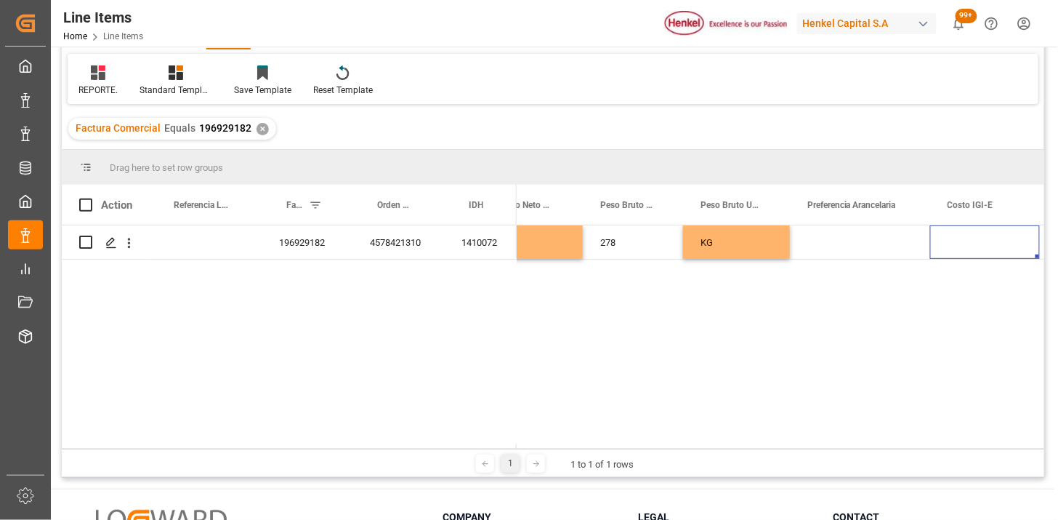
scroll to position [0, 917]
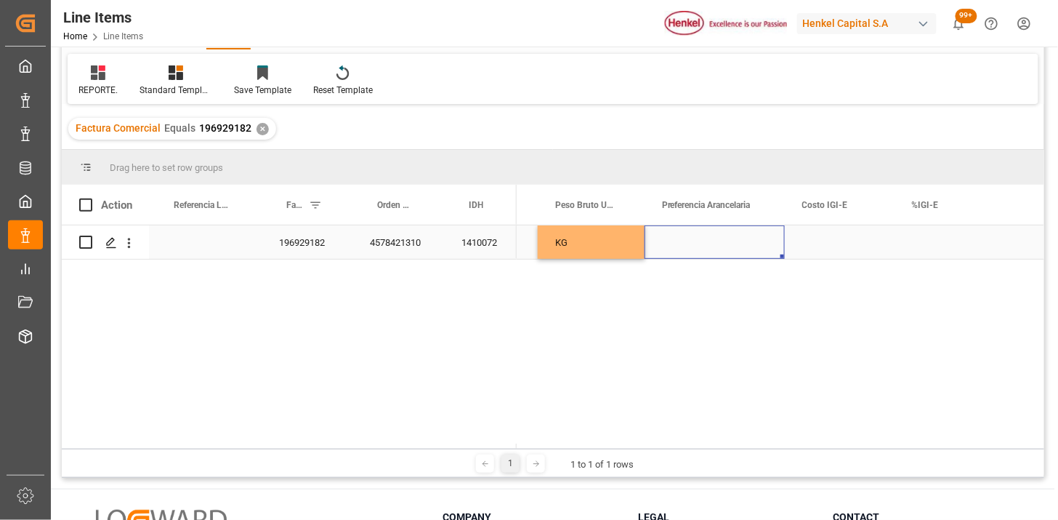
click at [724, 237] on div "Press SPACE to select this row." at bounding box center [715, 241] width 140 height 33
click at [757, 246] on button "Select" at bounding box center [714, 251] width 117 height 28
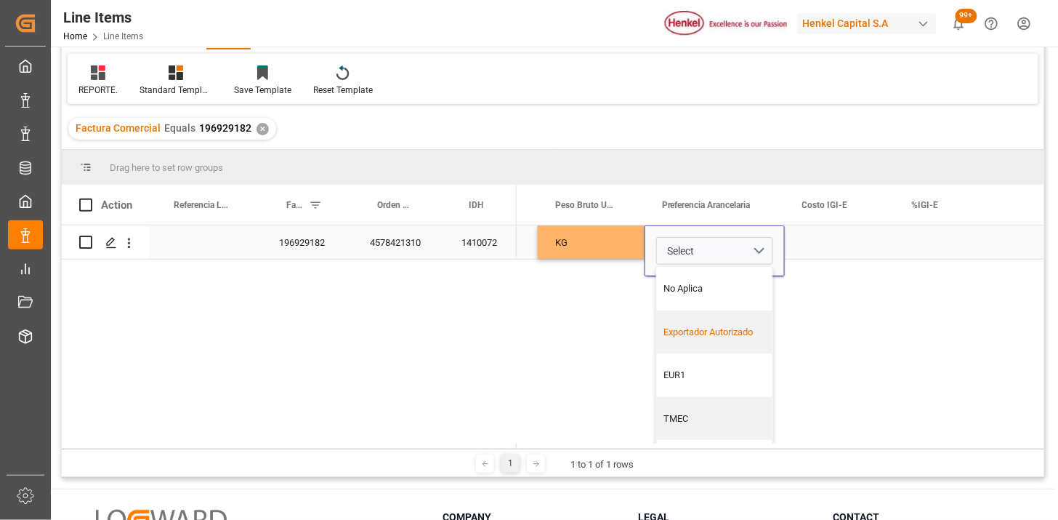
click at [714, 322] on div "Exportador Autorizado" at bounding box center [715, 332] width 116 height 44
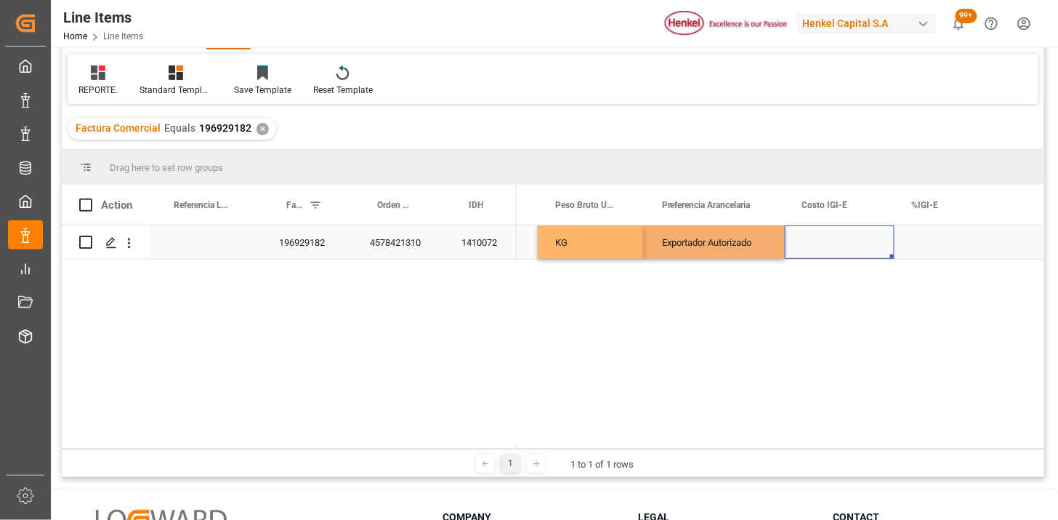
click at [819, 256] on div "Press SPACE to select this row." at bounding box center [840, 241] width 110 height 33
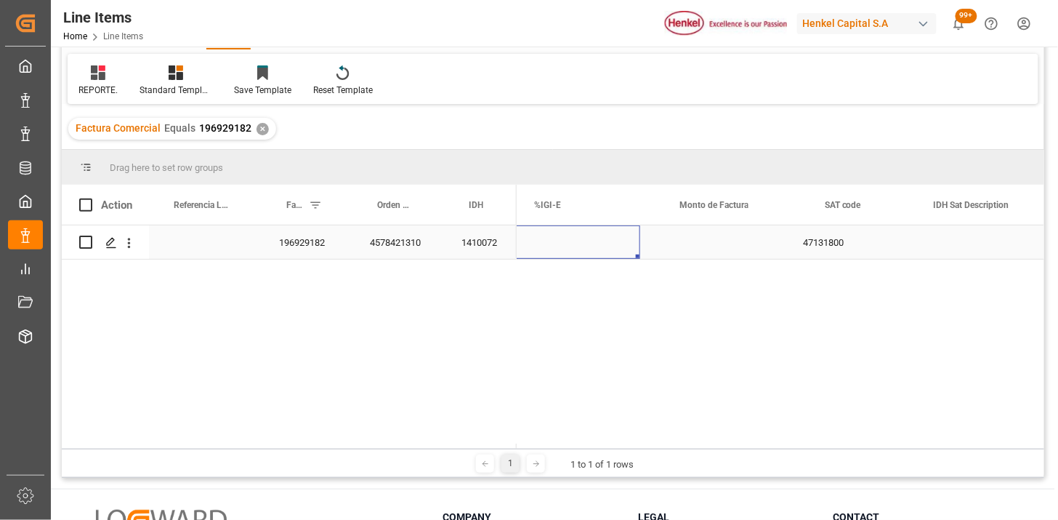
scroll to position [0, 1185]
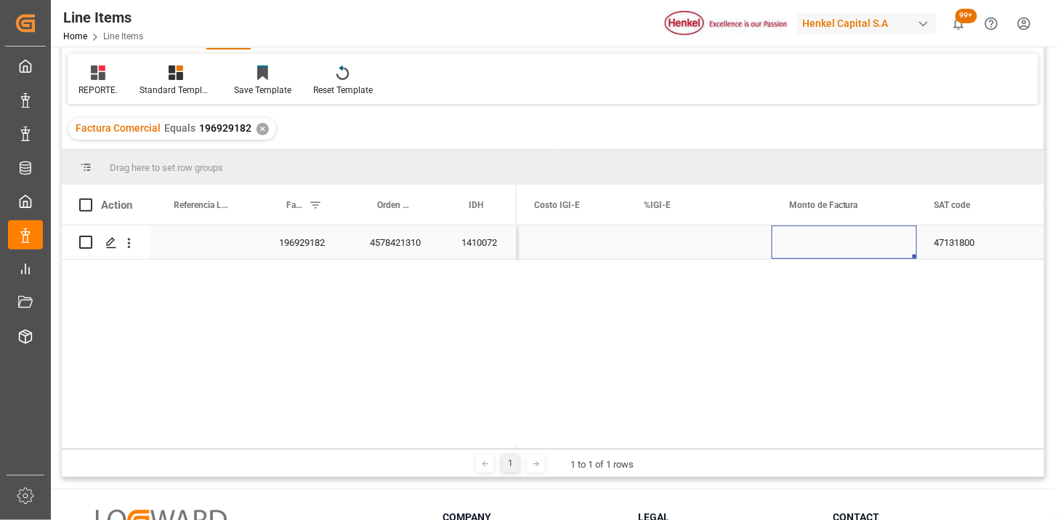
click at [816, 238] on div "Press SPACE to select this row." at bounding box center [844, 241] width 145 height 33
click at [831, 249] on input "Press SPACE to select this row." at bounding box center [845, 251] width 122 height 28
type input "7211.93"
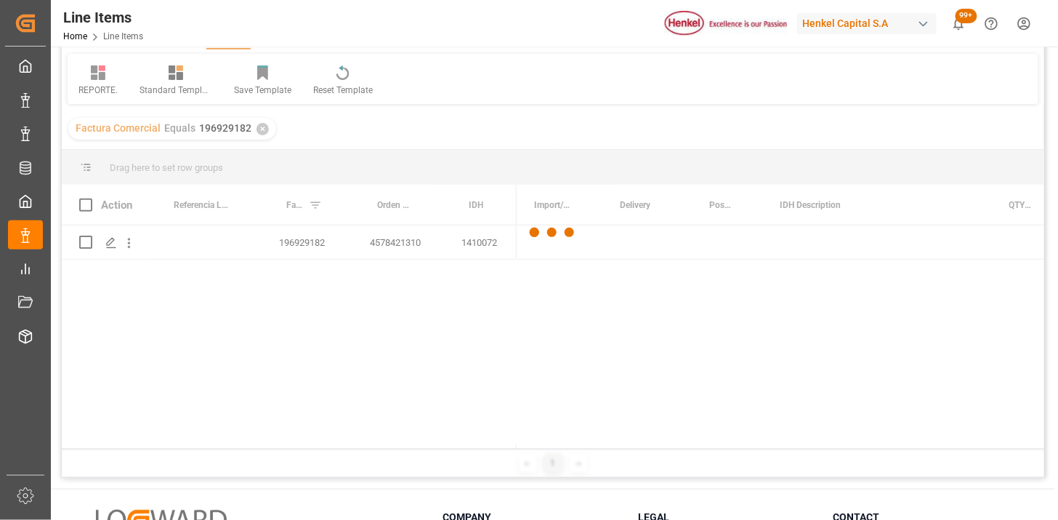
scroll to position [0, 0]
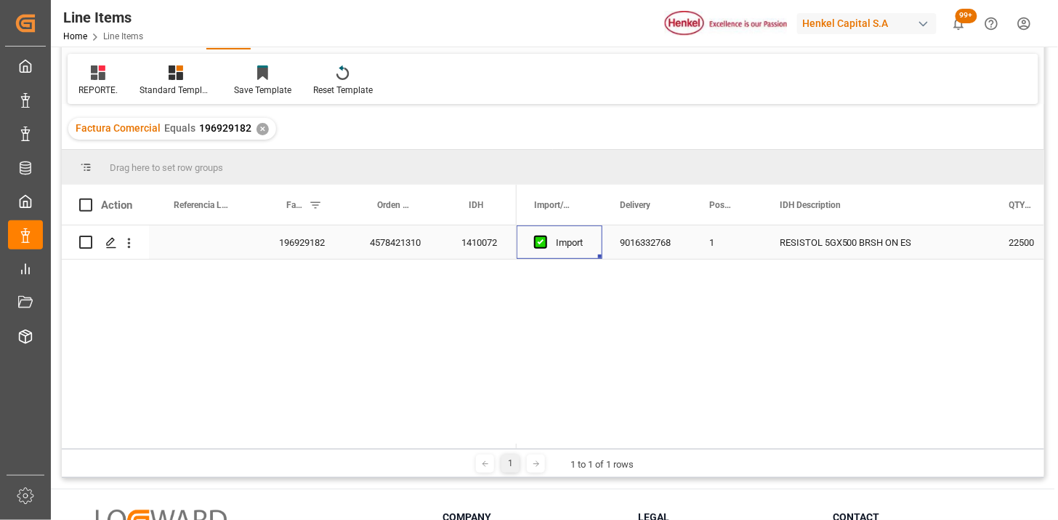
click at [487, 249] on div "1410072" at bounding box center [480, 241] width 73 height 33
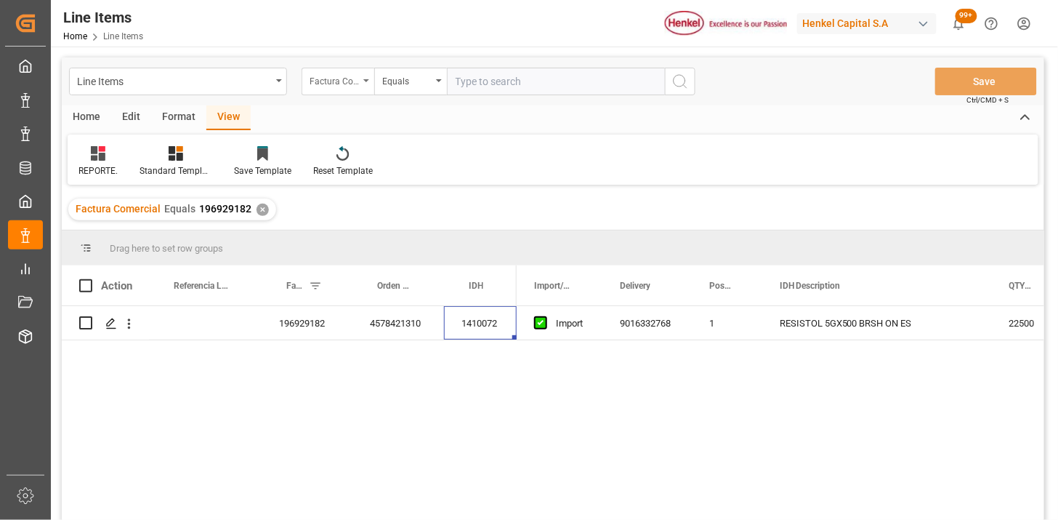
click at [333, 84] on div "Factura Comercial" at bounding box center [334, 79] width 49 height 17
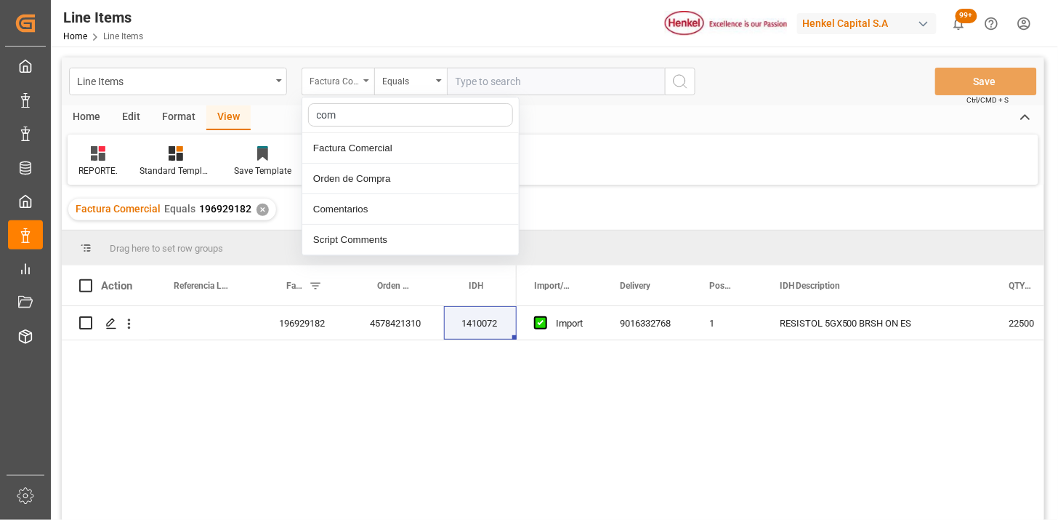
type input "come"
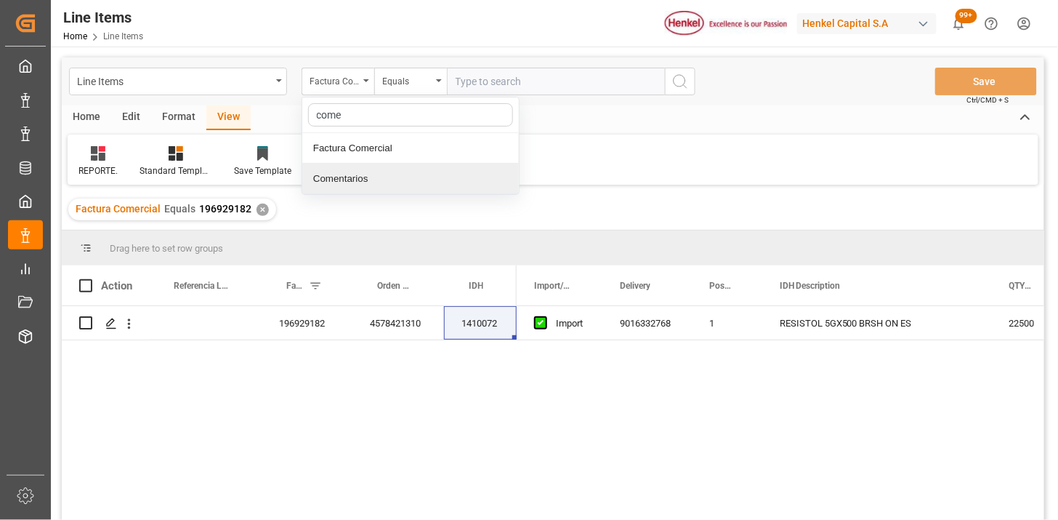
click at [426, 177] on div "Comentarios" at bounding box center [410, 179] width 217 height 31
click at [483, 81] on input "text" at bounding box center [556, 82] width 218 height 28
paste input "250940000052"
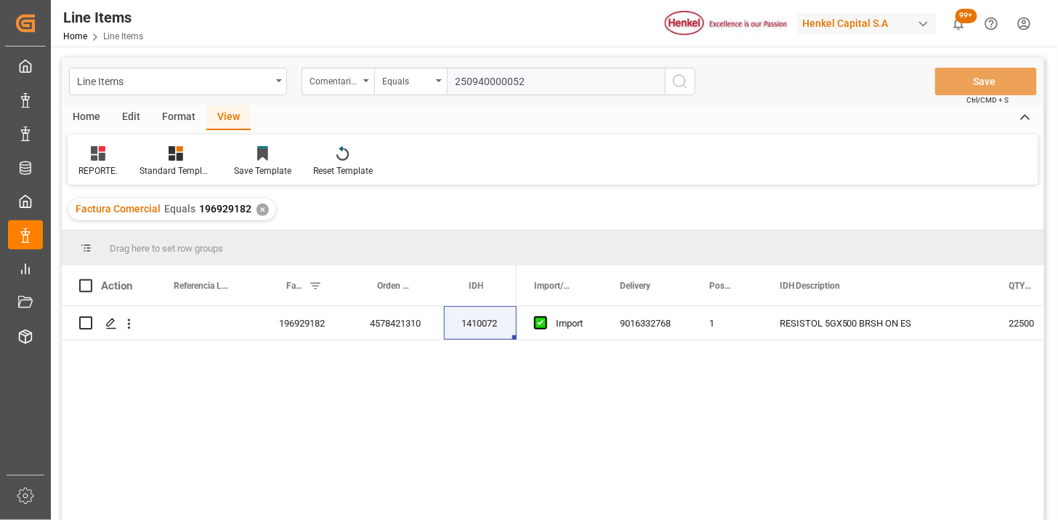
type input "250940000052"
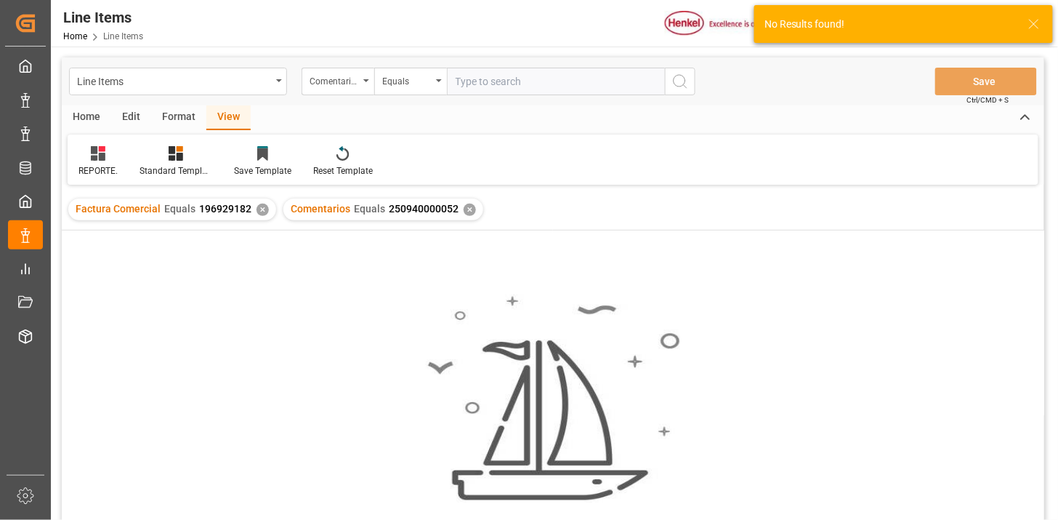
click at [258, 208] on div "✕" at bounding box center [263, 210] width 12 height 12
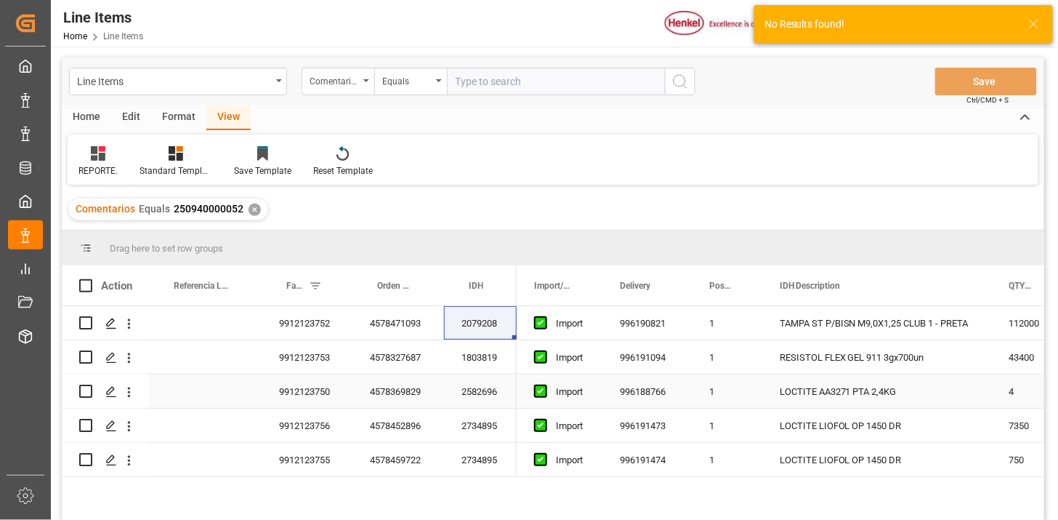
click at [580, 375] on div "Import" at bounding box center [570, 391] width 29 height 33
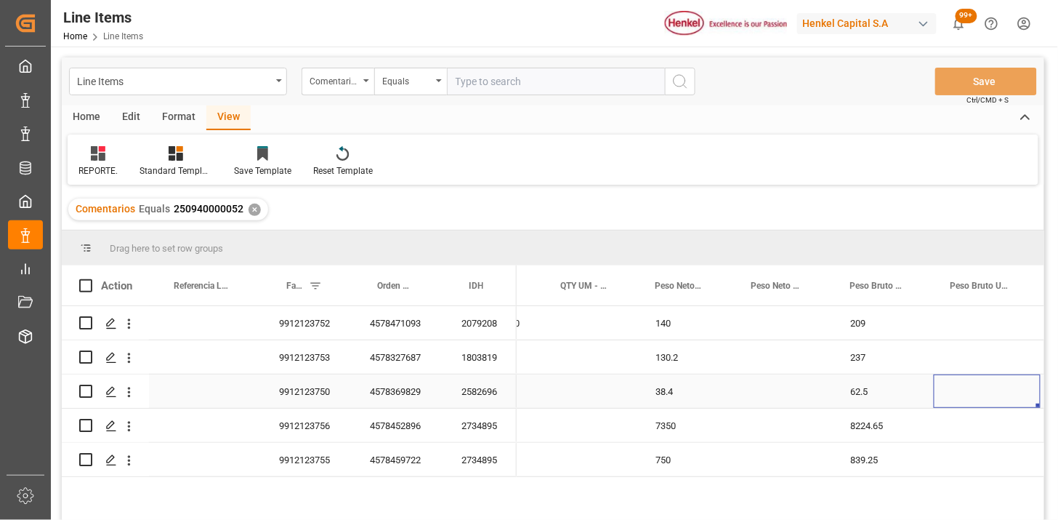
scroll to position [0, 661]
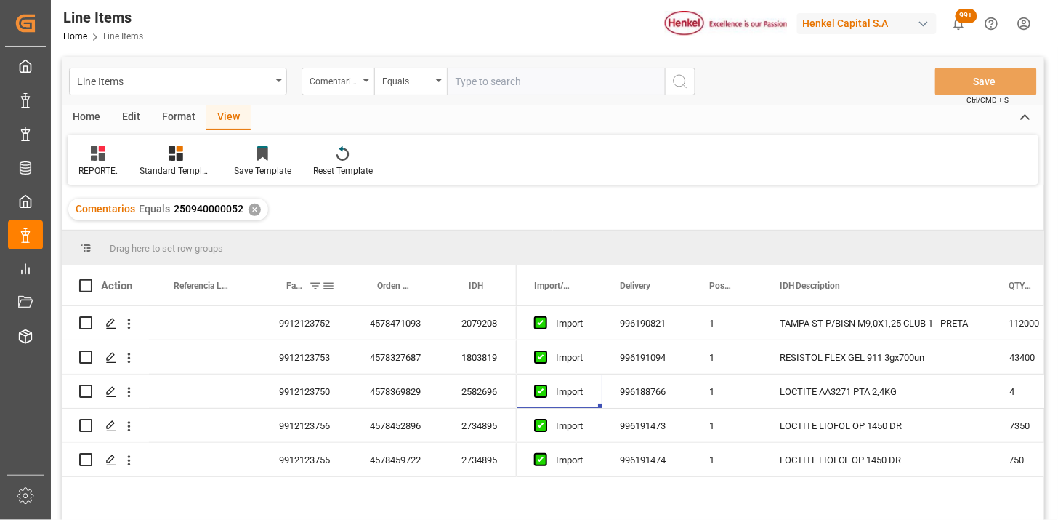
click at [294, 291] on div "Factura Comercial" at bounding box center [304, 285] width 36 height 40
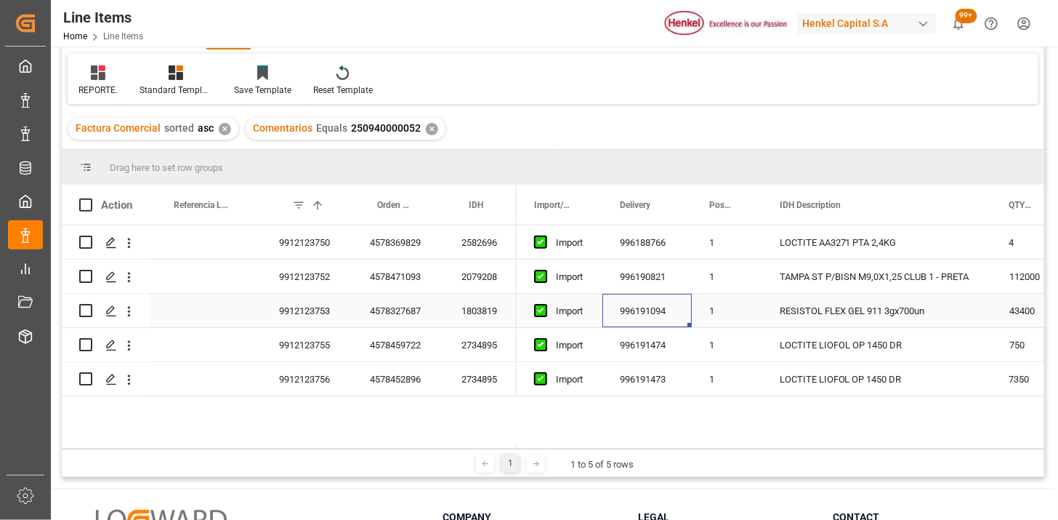
click at [635, 323] on div "996191094" at bounding box center [647, 310] width 89 height 33
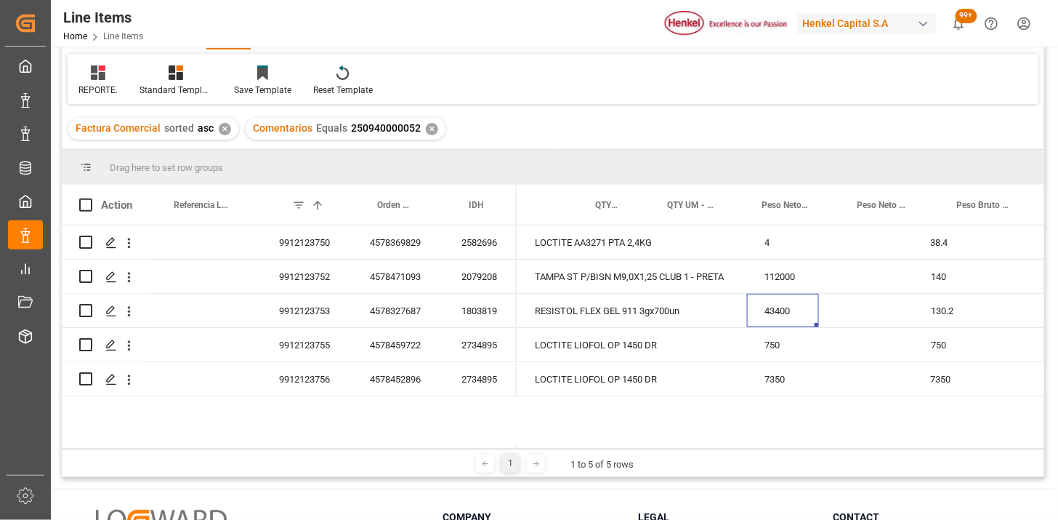
scroll to position [0, 245]
click at [786, 350] on div "750" at bounding box center [783, 344] width 72 height 33
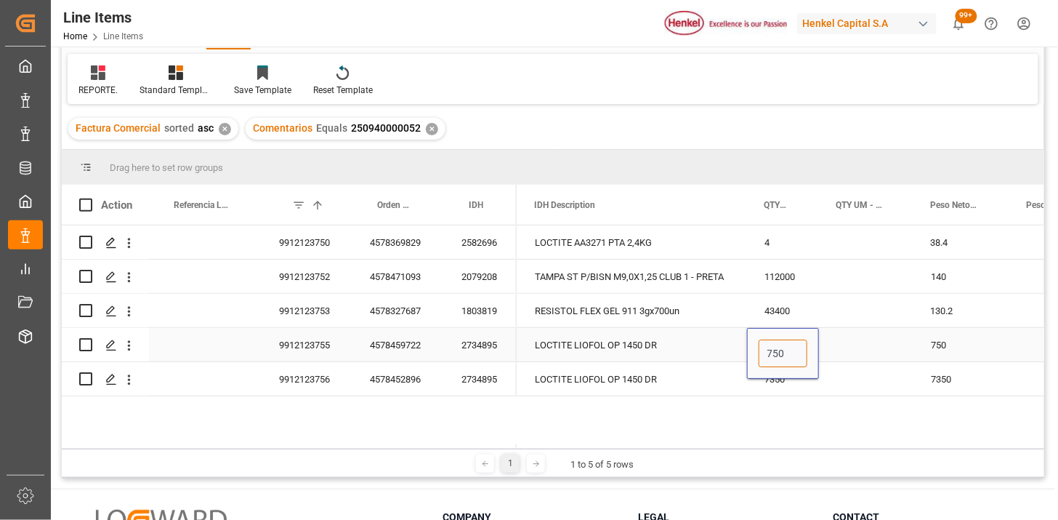
click at [786, 350] on input "750" at bounding box center [783, 353] width 49 height 28
type input "5"
click at [855, 340] on div "Press SPACE to select this row." at bounding box center [866, 344] width 94 height 33
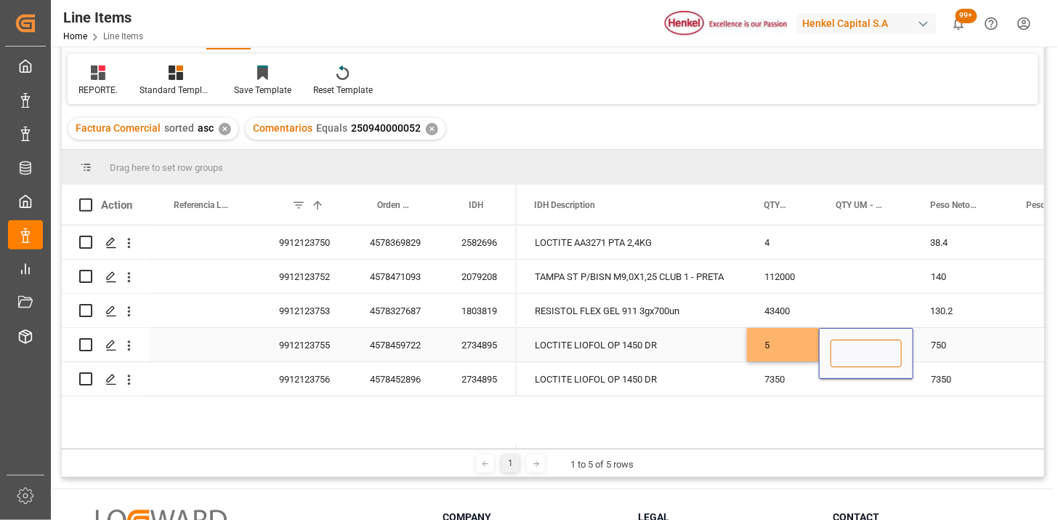
click at [855, 340] on input "Press SPACE to select this row." at bounding box center [866, 353] width 71 height 28
type input "DR"
click at [788, 381] on div "7350" at bounding box center [783, 378] width 72 height 33
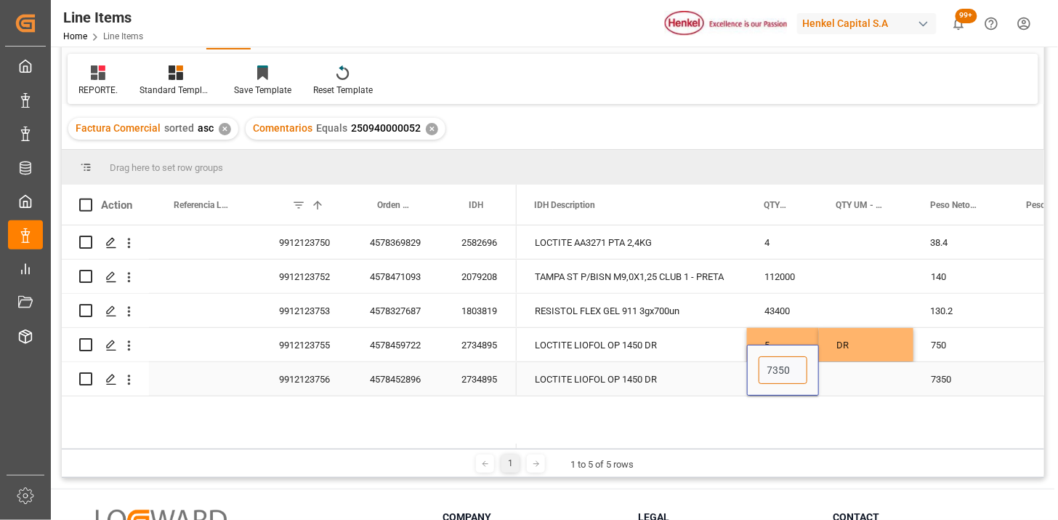
click at [788, 381] on input "7350" at bounding box center [783, 370] width 49 height 28
type input "49"
click at [847, 382] on div "Press SPACE to select this row." at bounding box center [866, 378] width 94 height 33
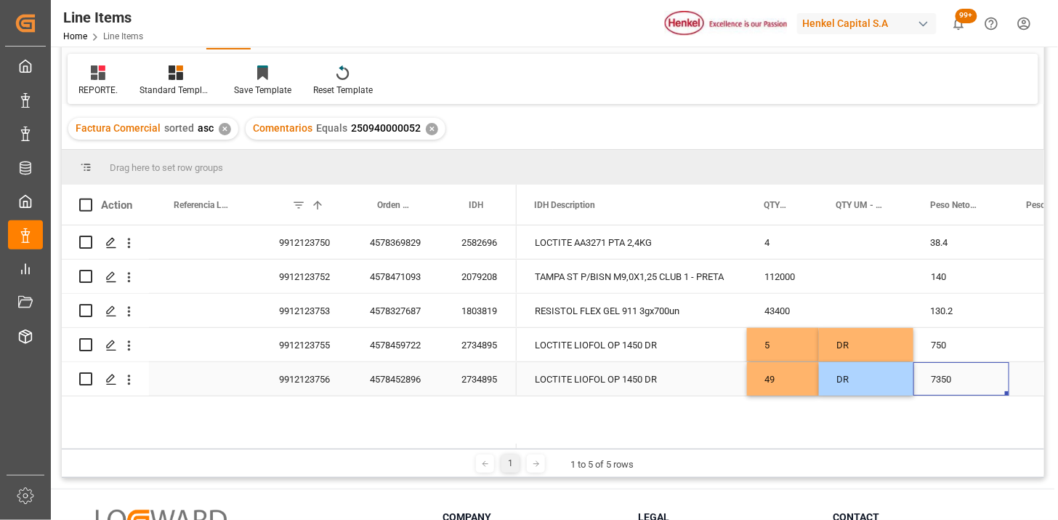
scroll to position [0, 414]
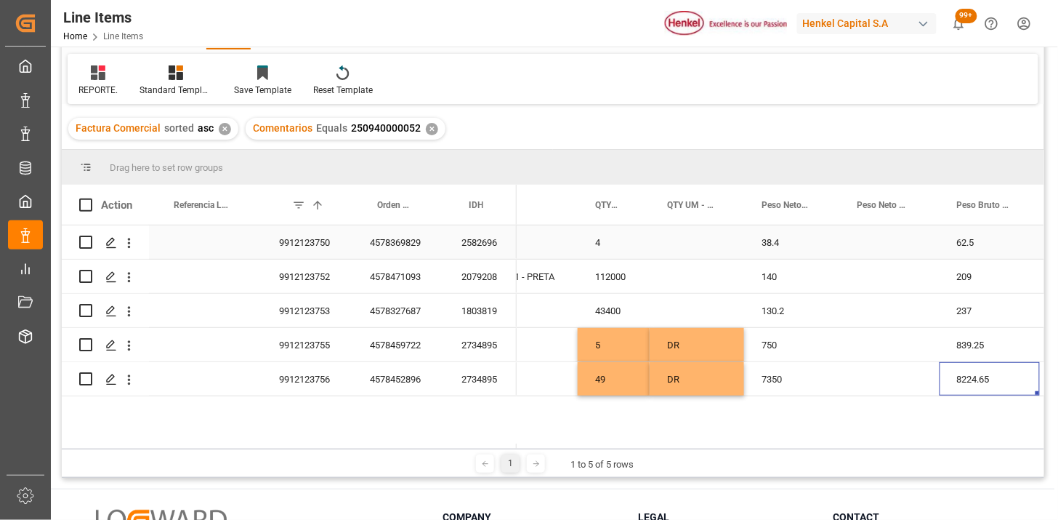
click at [874, 245] on div "Press SPACE to select this row." at bounding box center [890, 241] width 100 height 33
click at [874, 245] on input "Press SPACE to select this row." at bounding box center [890, 251] width 76 height 28
type input "KG"
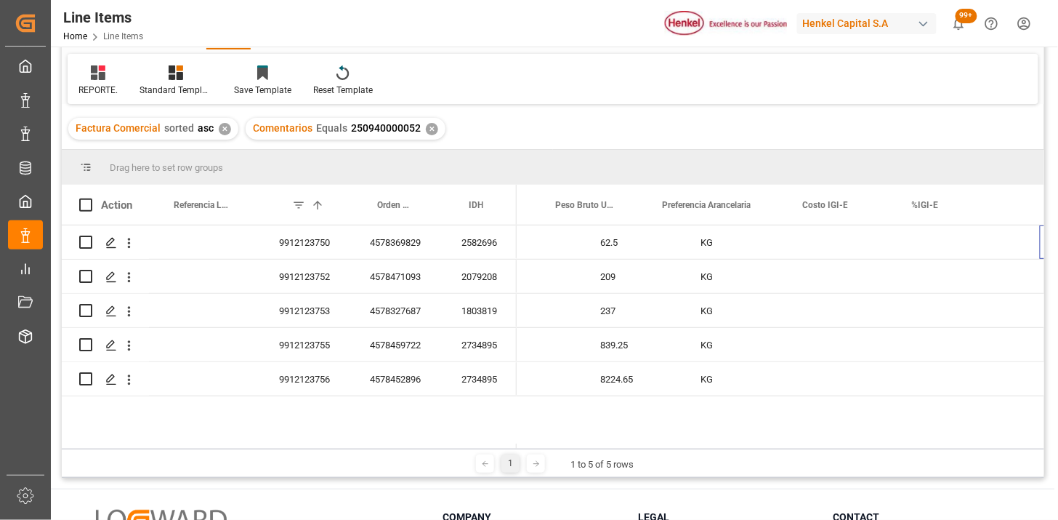
scroll to position [0, 917]
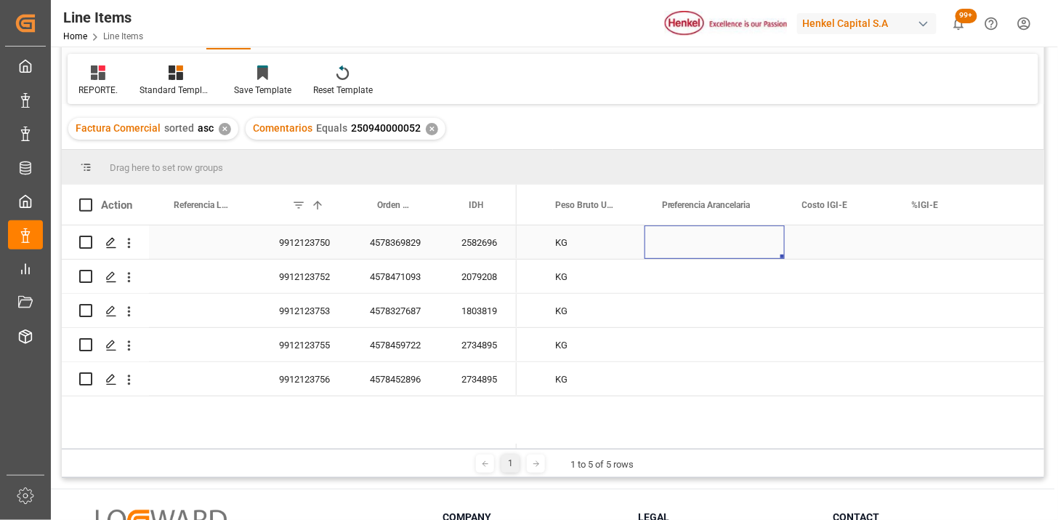
click at [727, 248] on div "Press SPACE to select this row." at bounding box center [715, 241] width 140 height 33
drag, startPoint x: 730, startPoint y: 248, endPoint x: 757, endPoint y: 253, distance: 27.4
click at [757, 253] on button "Select" at bounding box center [714, 251] width 117 height 28
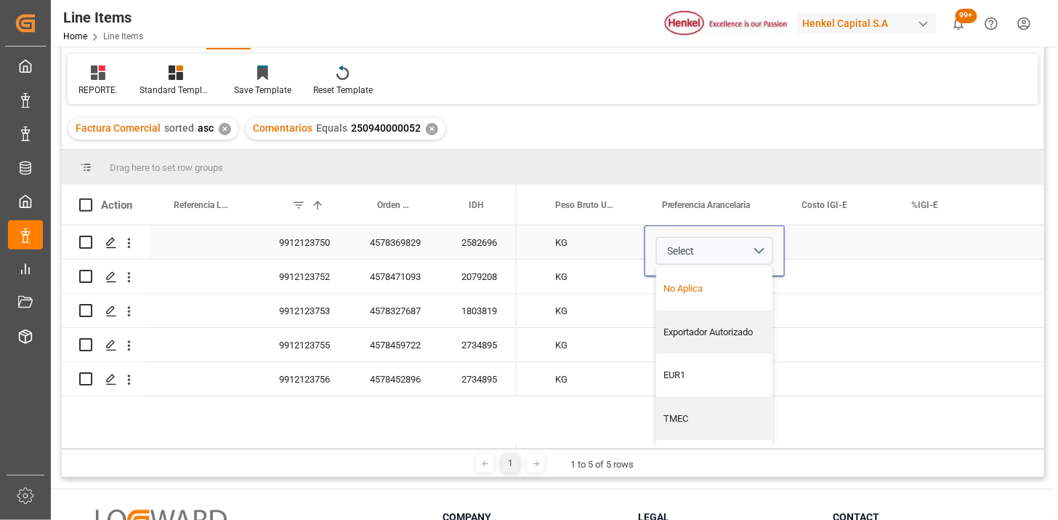
scroll to position [81, 0]
click at [701, 427] on div "Aladi" at bounding box center [715, 424] width 100 height 15
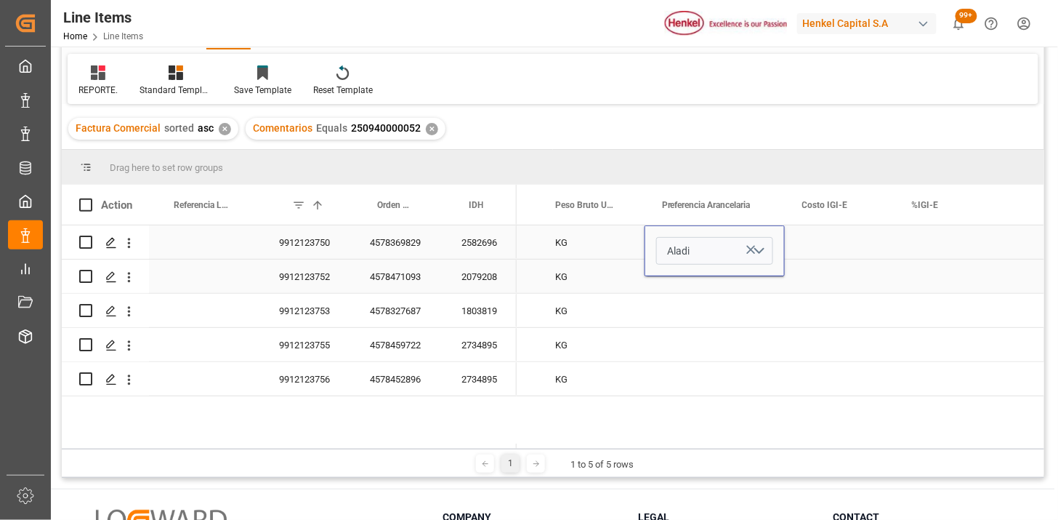
click at [816, 245] on div "Press SPACE to select this row." at bounding box center [840, 241] width 110 height 33
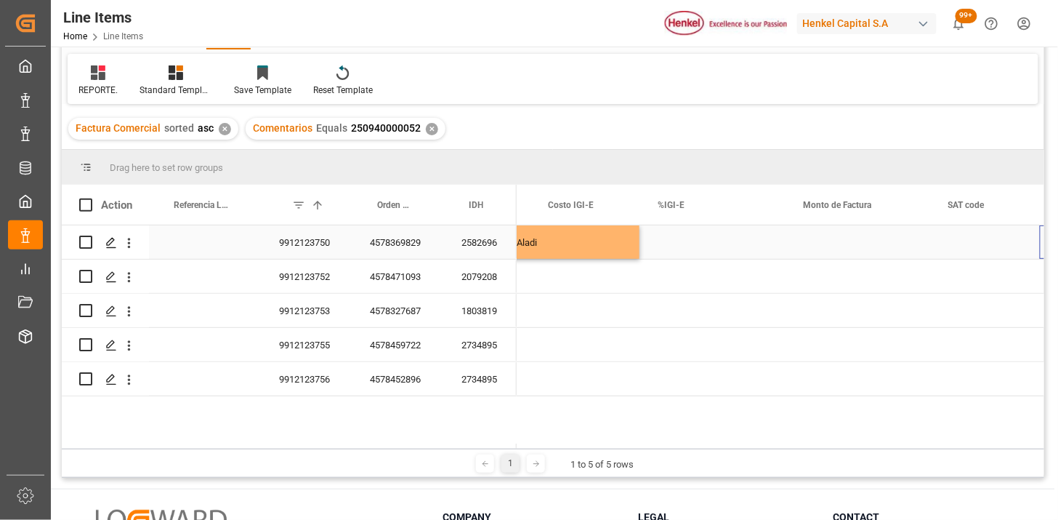
scroll to position [0, 1171]
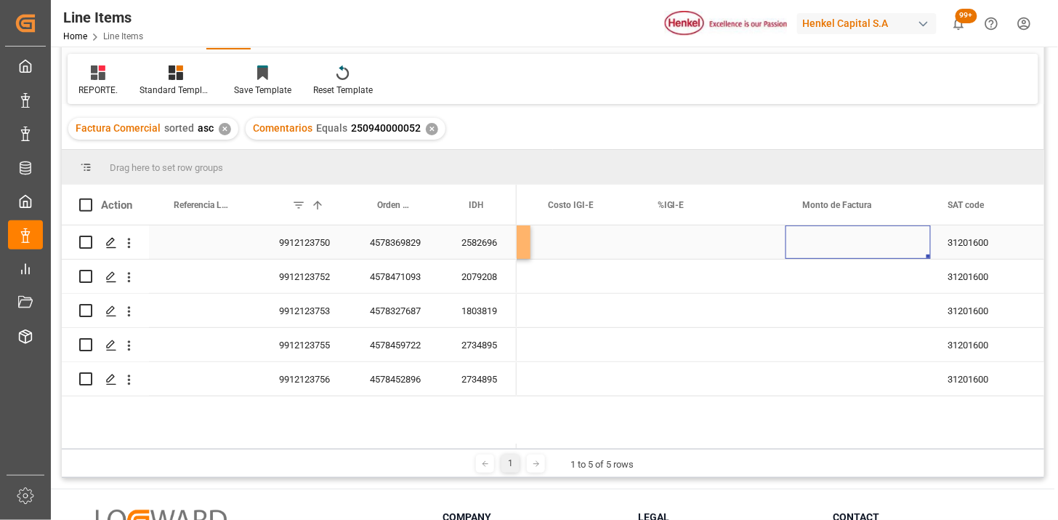
click at [843, 243] on div "Press SPACE to select this row." at bounding box center [858, 241] width 145 height 33
click at [843, 243] on input "Press SPACE to select this row." at bounding box center [858, 251] width 122 height 28
type input "1089.11"
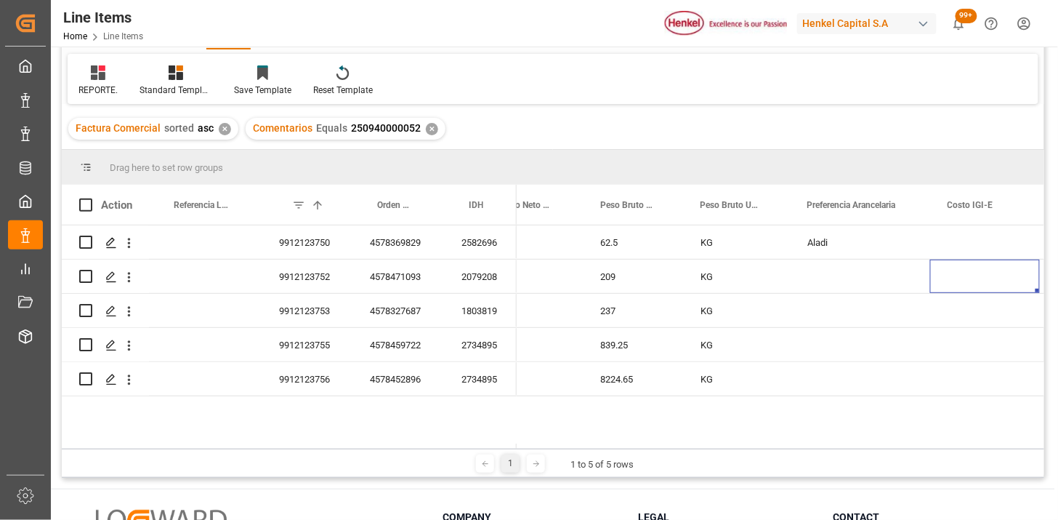
scroll to position [0, 917]
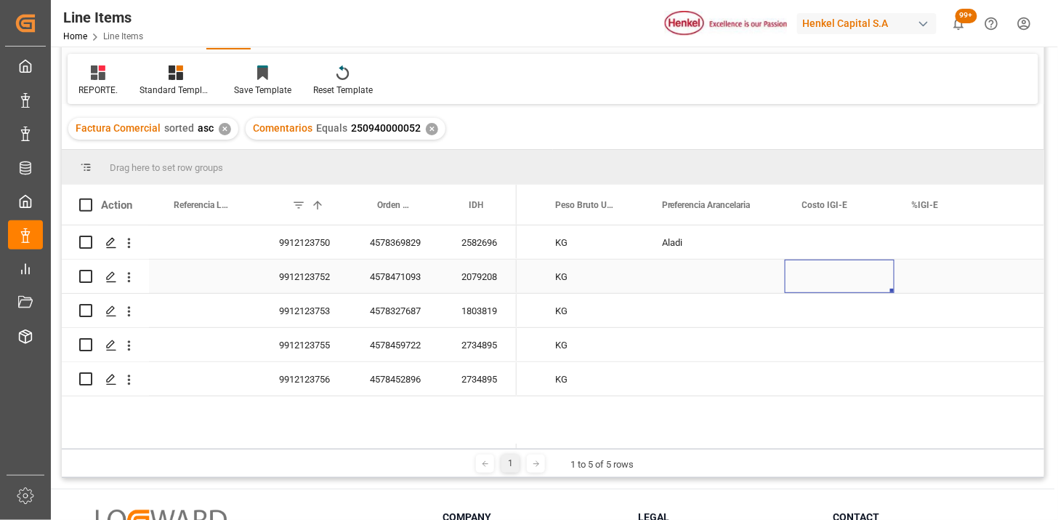
click at [701, 278] on div "Press SPACE to select this row." at bounding box center [715, 275] width 140 height 33
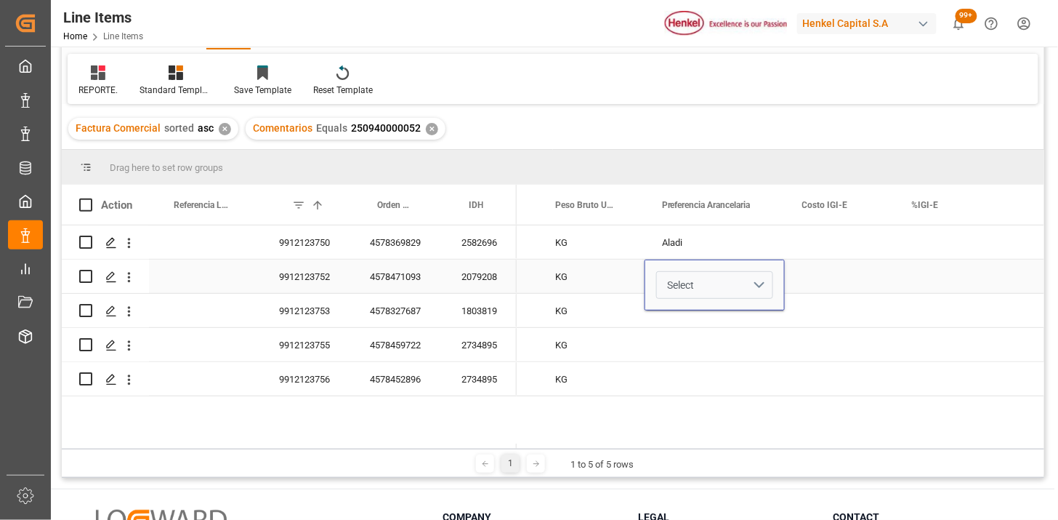
drag, startPoint x: 760, startPoint y: 286, endPoint x: 754, endPoint y: 296, distance: 12.1
click at [760, 287] on button "Select" at bounding box center [714, 285] width 117 height 28
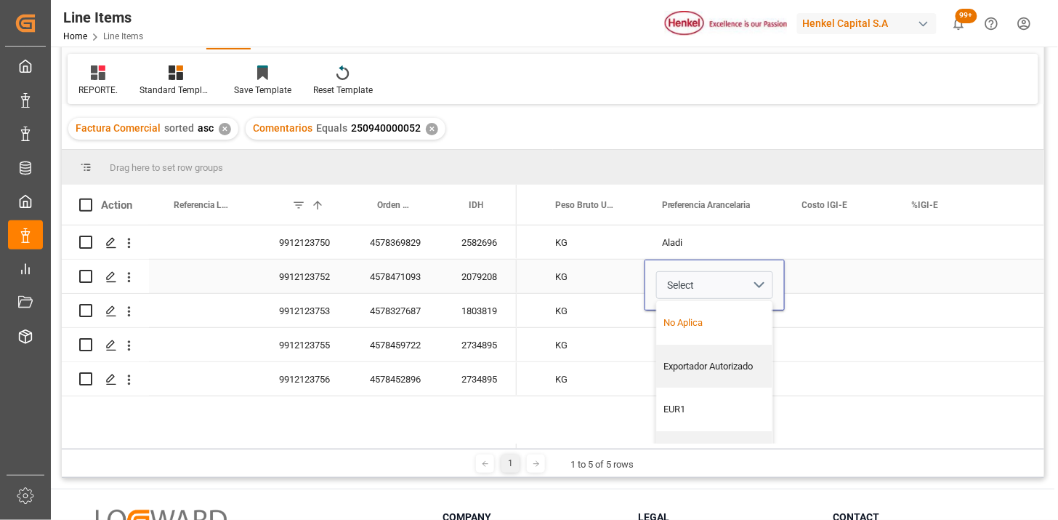
click at [728, 329] on div "No Aplica" at bounding box center [715, 322] width 100 height 15
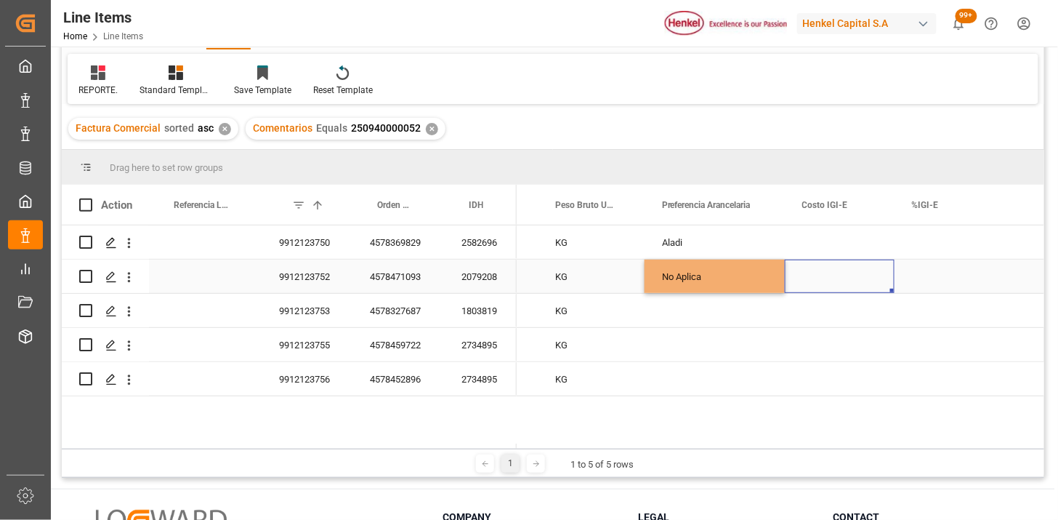
click at [820, 286] on div "Press SPACE to select this row." at bounding box center [840, 275] width 110 height 33
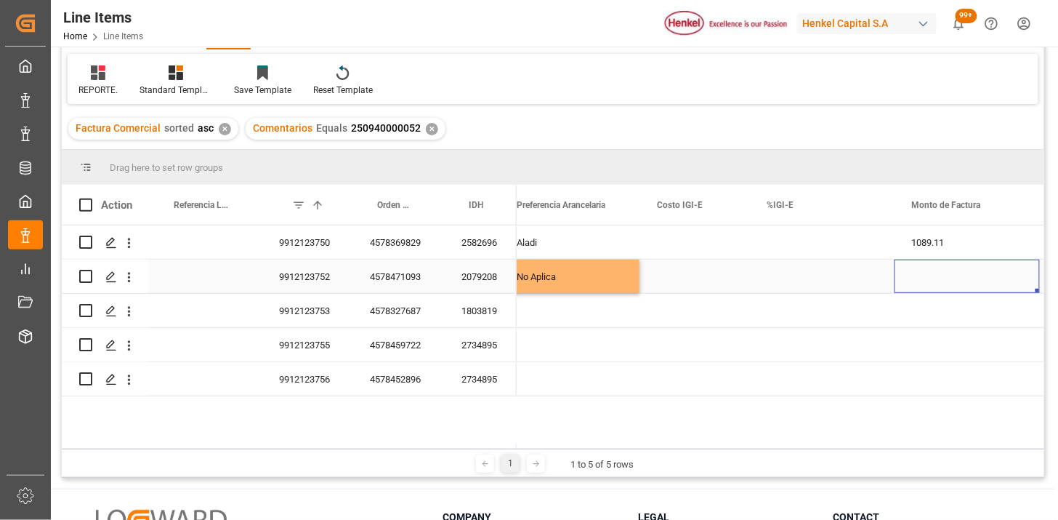
click at [917, 281] on div "Press SPACE to select this row." at bounding box center [967, 275] width 145 height 33
click at [917, 281] on input "Press SPACE to select this row." at bounding box center [967, 285] width 122 height 28
type input "4484.48"
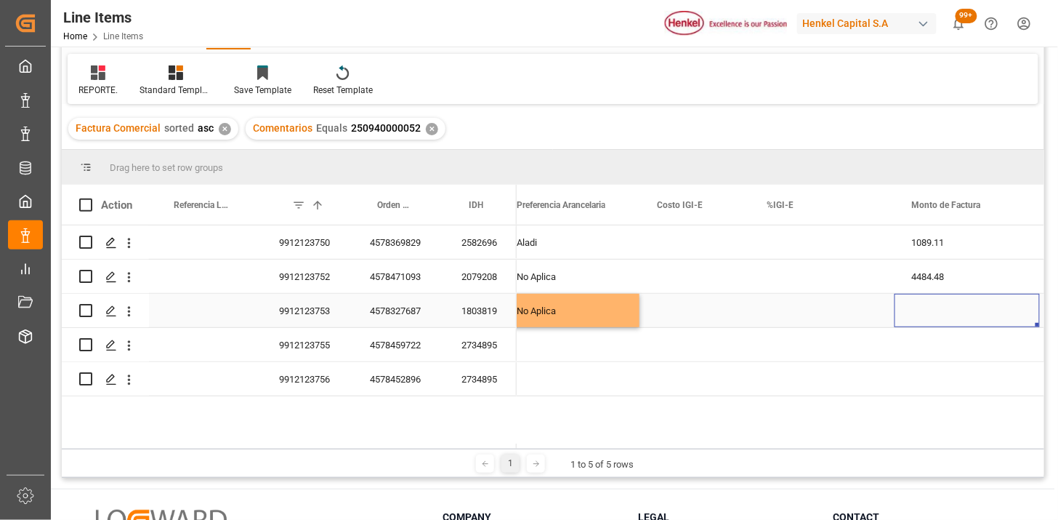
click at [919, 317] on div "Press SPACE to select this row." at bounding box center [967, 310] width 145 height 33
click at [919, 317] on input "Press SPACE to select this row." at bounding box center [967, 319] width 122 height 28
type input "11042.70"
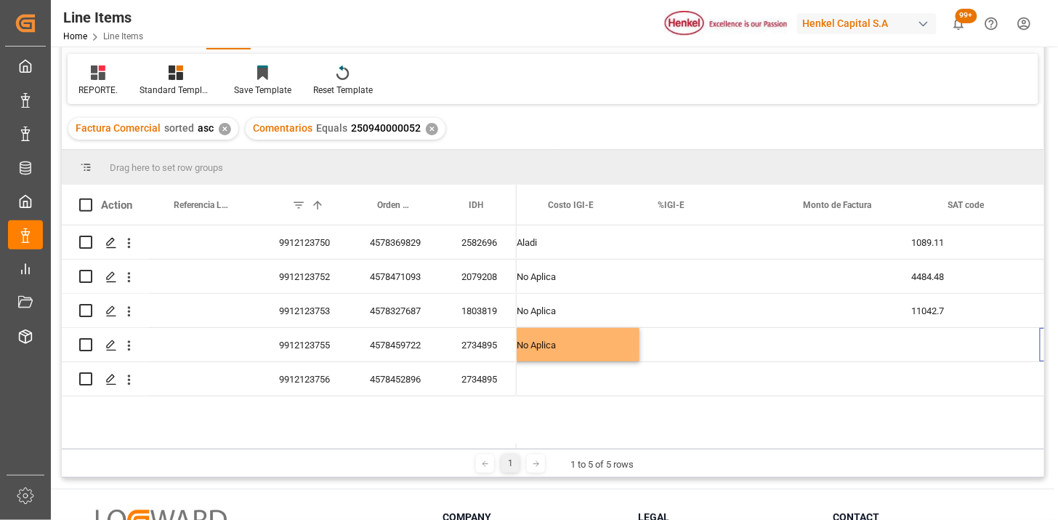
scroll to position [0, 1171]
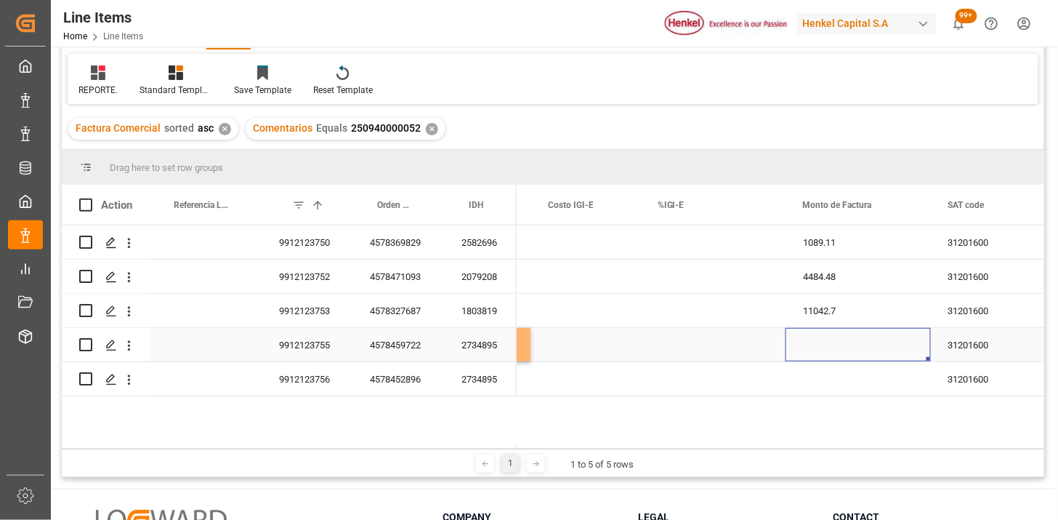
click at [874, 342] on div "Press SPACE to select this row." at bounding box center [858, 344] width 145 height 33
click at [874, 342] on input "Press SPACE to select this row." at bounding box center [858, 353] width 122 height 28
type input "4266.33"
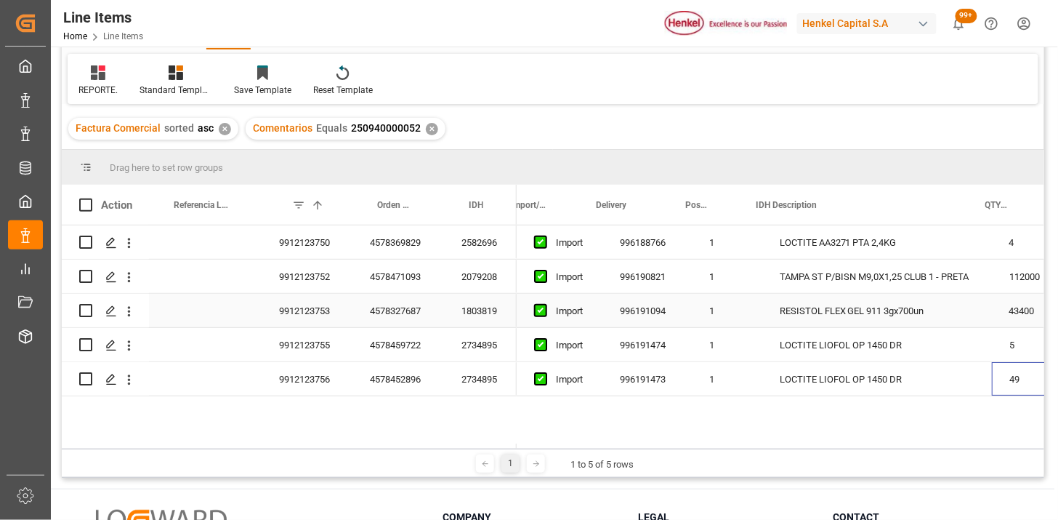
scroll to position [0, 24]
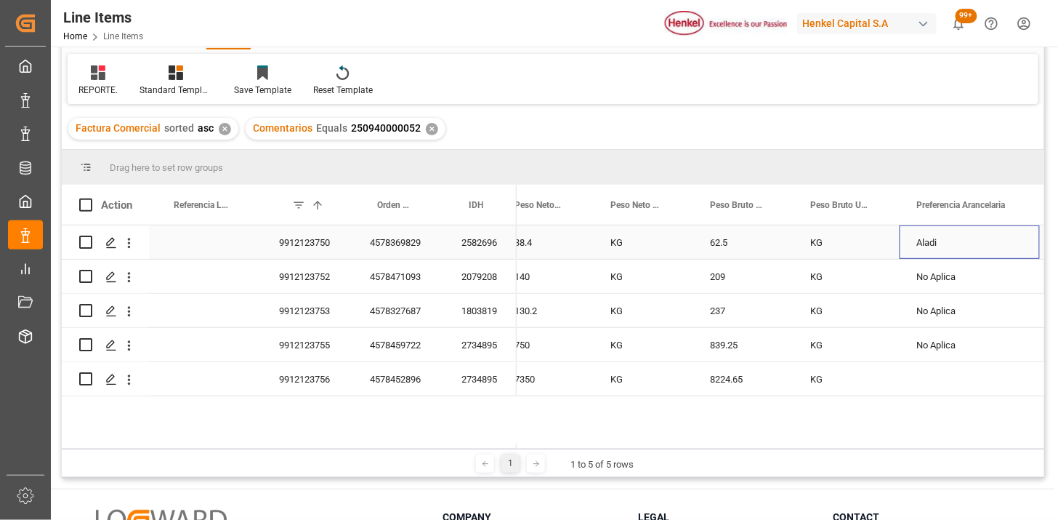
click at [958, 242] on div "Aladi" at bounding box center [970, 241] width 140 height 33
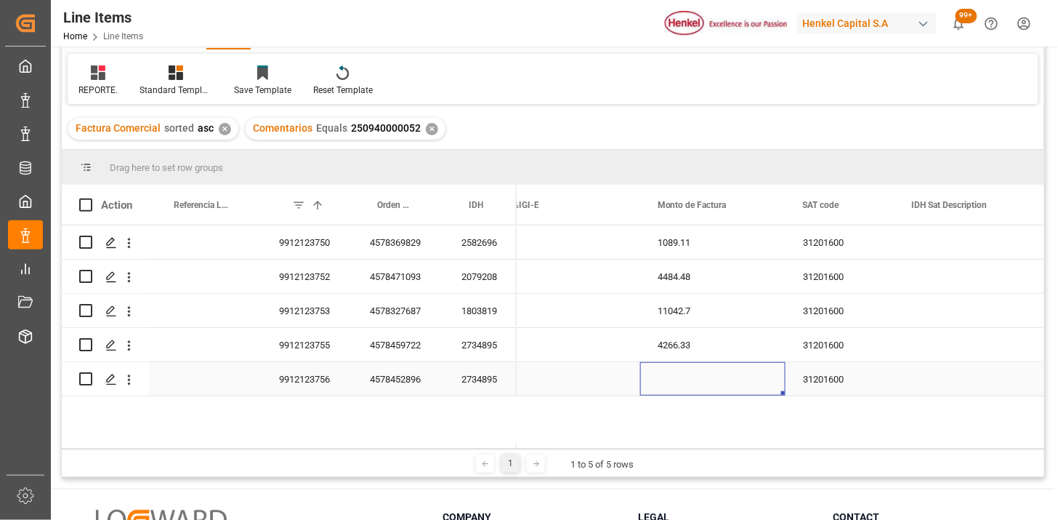
click at [677, 378] on div "Press SPACE to select this row." at bounding box center [712, 378] width 145 height 33
click at [677, 378] on input "Press SPACE to select this row." at bounding box center [713, 370] width 122 height 28
type input "41810.11"
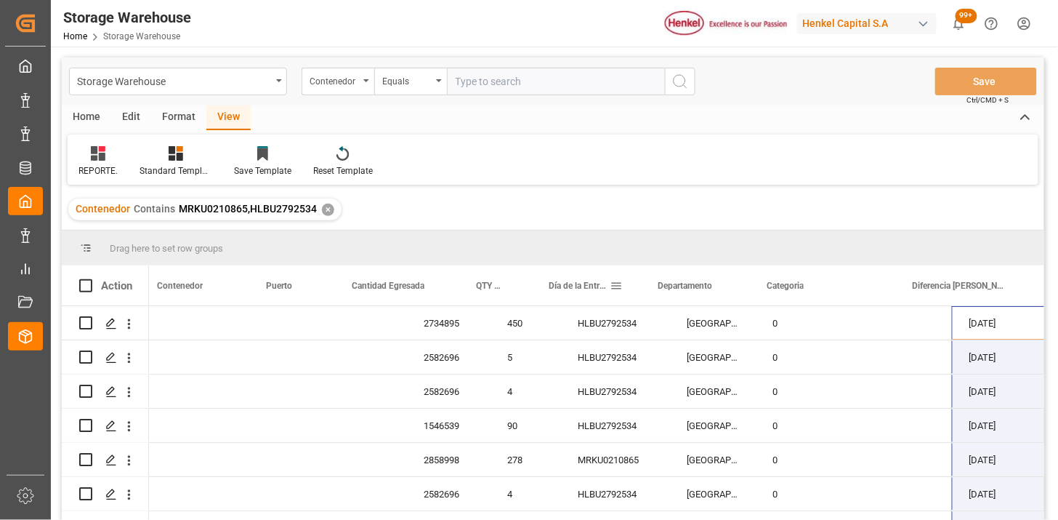
scroll to position [0, 420]
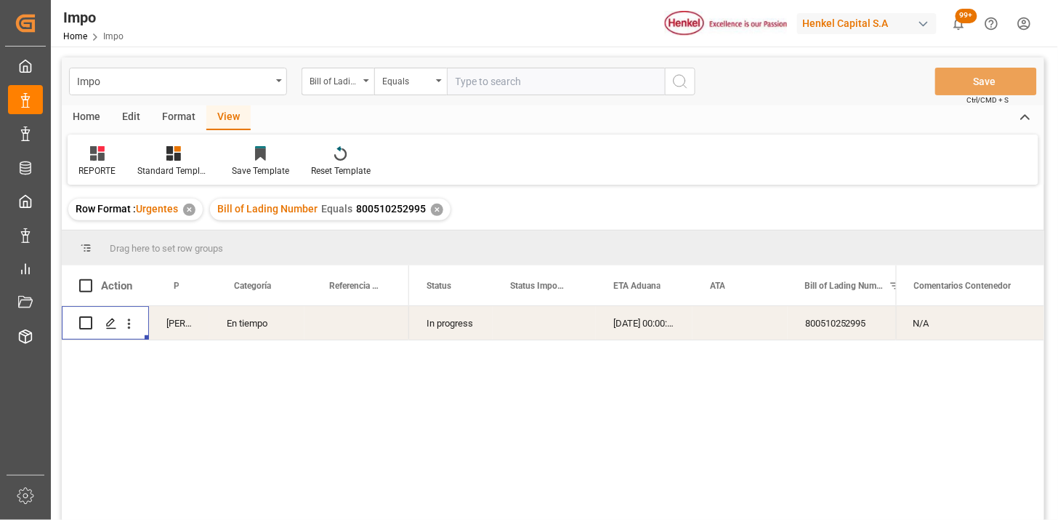
click at [235, 329] on div "En tiempo" at bounding box center [256, 322] width 95 height 33
click at [816, 329] on div "800510252995" at bounding box center [860, 322] width 145 height 33
drag, startPoint x: 426, startPoint y: 86, endPoint x: 411, endPoint y: 89, distance: 15.5
click at [412, 89] on div "Equals" at bounding box center [410, 82] width 73 height 28
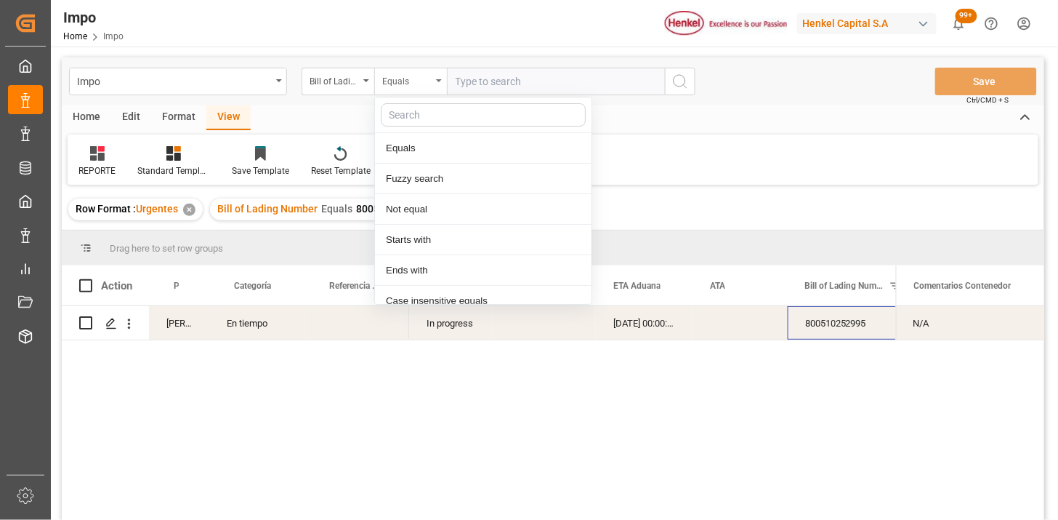
scroll to position [73, 0]
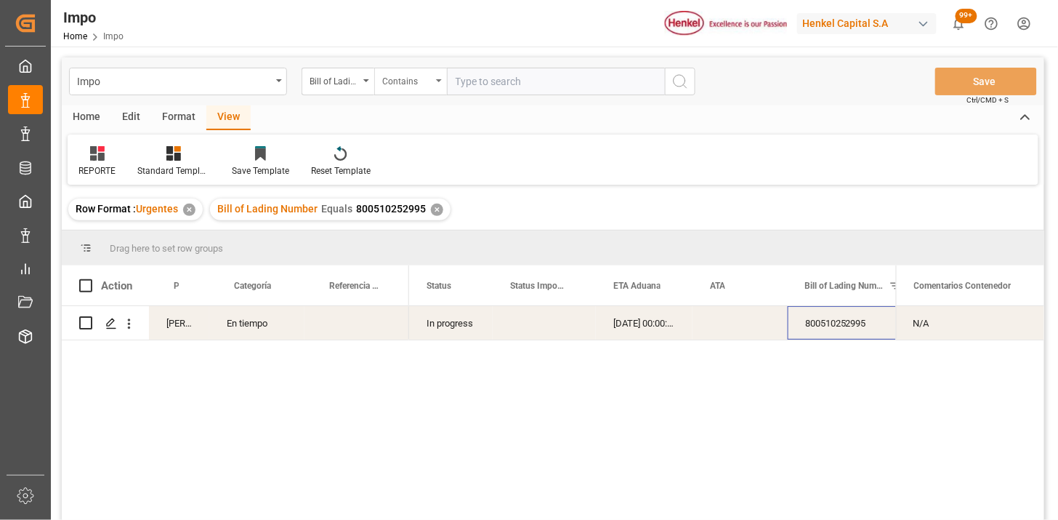
paste input "800510252995"
paste input "800510253022"
type input "800510252995,800510253022"
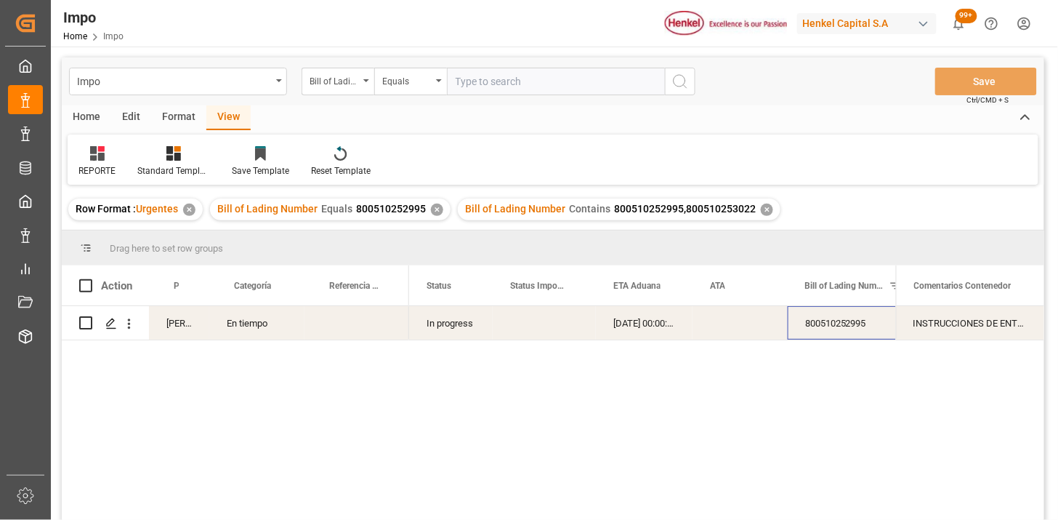
click at [438, 205] on div "✕" at bounding box center [437, 210] width 12 height 12
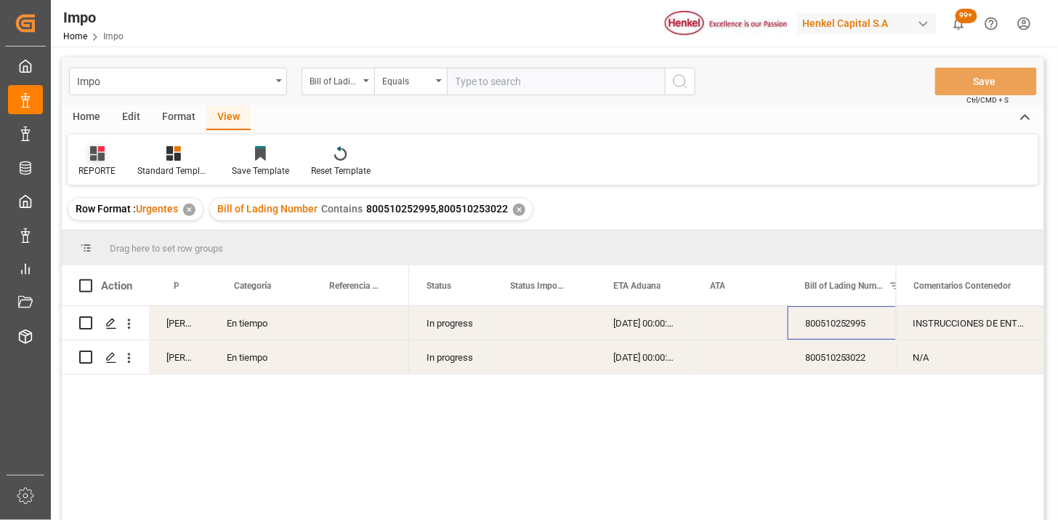
click at [100, 149] on icon at bounding box center [100, 149] width 7 height 6
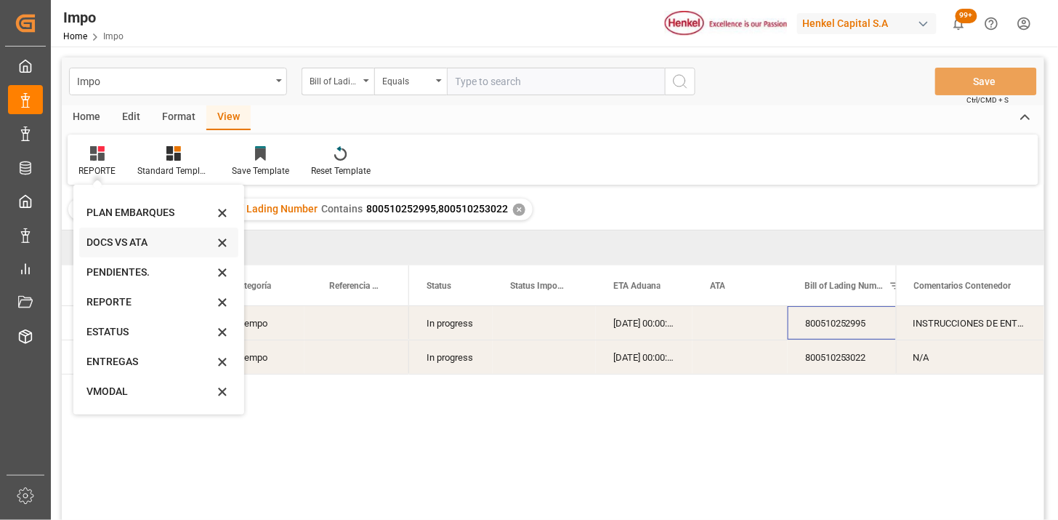
scroll to position [80, 0]
click at [140, 411] on div "Default HC & MV PLAN EMBARQUES DOCS VS ATA PENDIENTES. REPORTE ESTATUS ENTREGAS…" at bounding box center [158, 300] width 171 height 230
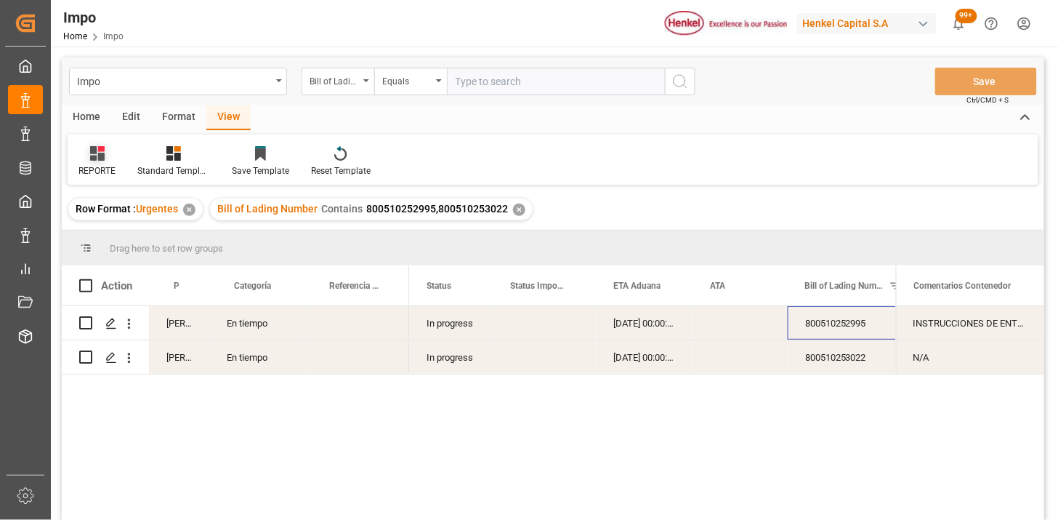
click at [100, 166] on div "REPORTE" at bounding box center [96, 170] width 37 height 13
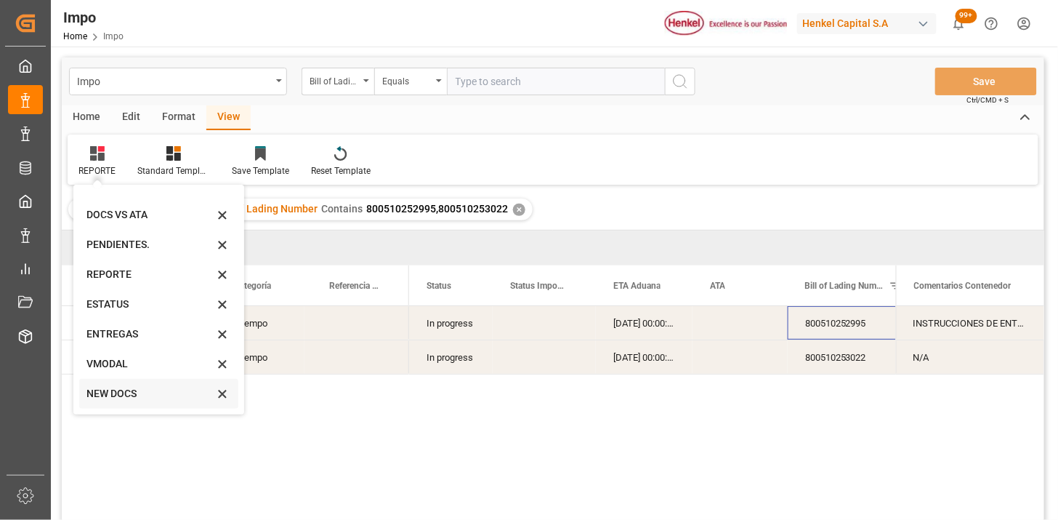
click at [118, 384] on div "NEW DOCS" at bounding box center [158, 394] width 159 height 30
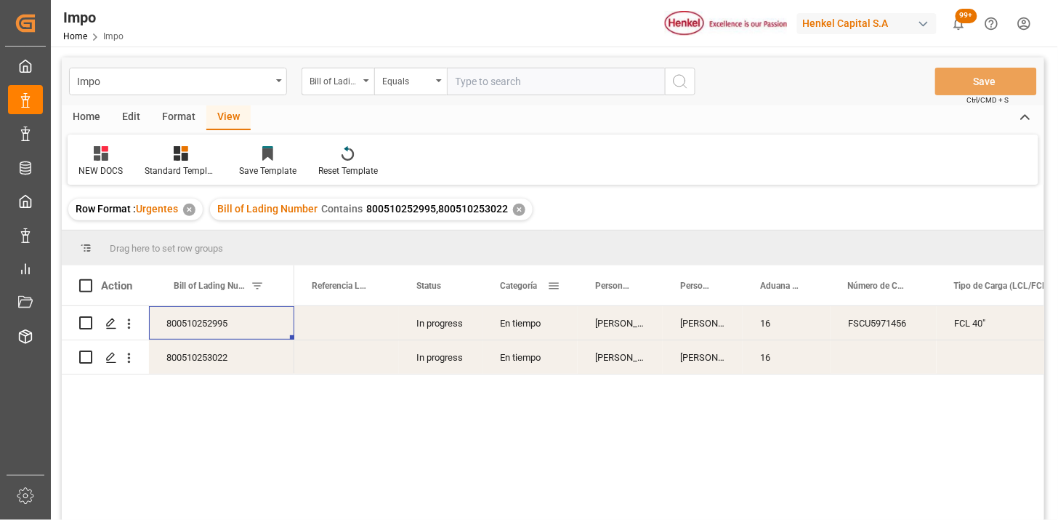
click at [555, 286] on span at bounding box center [553, 285] width 13 height 13
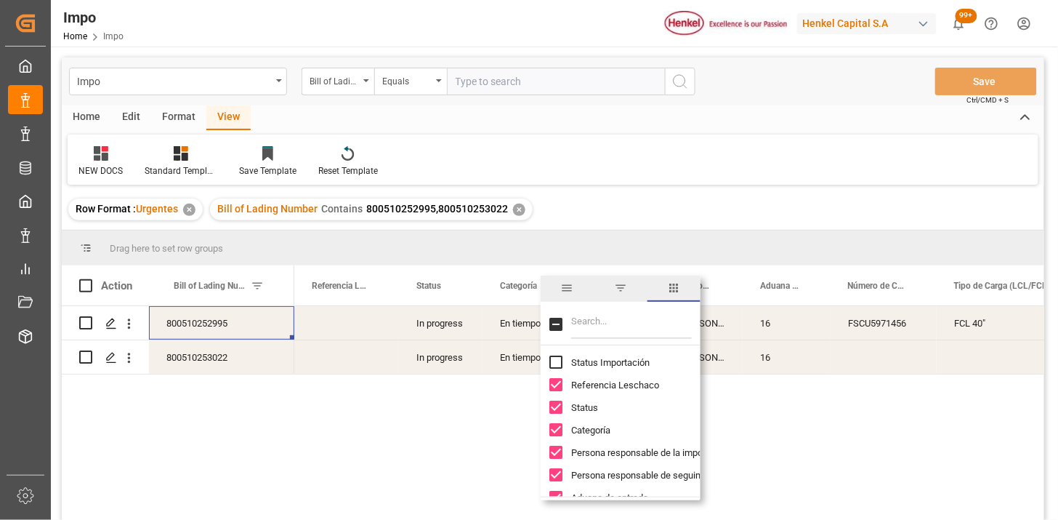
drag, startPoint x: 619, startPoint y: 327, endPoint x: 611, endPoint y: 325, distance: 7.6
click at [618, 327] on input "Filter Columns Input" at bounding box center [631, 324] width 121 height 29
type input "o"
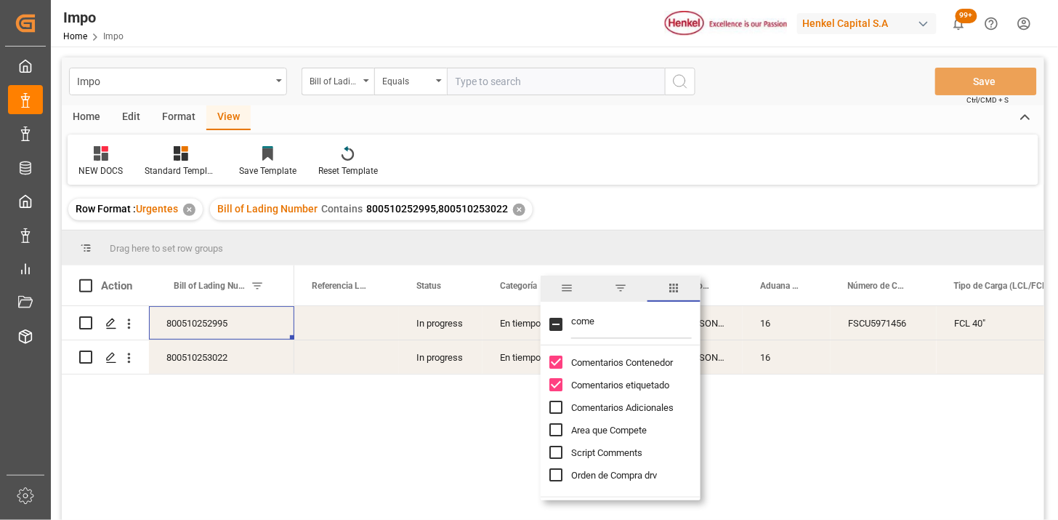
type input "comen"
click at [416, 447] on div "In progress FSCU5971456 En tiempo [PERSON_NAME] [PERSON_NAME] 16 FCL 40" Conten…" at bounding box center [669, 417] width 750 height 223
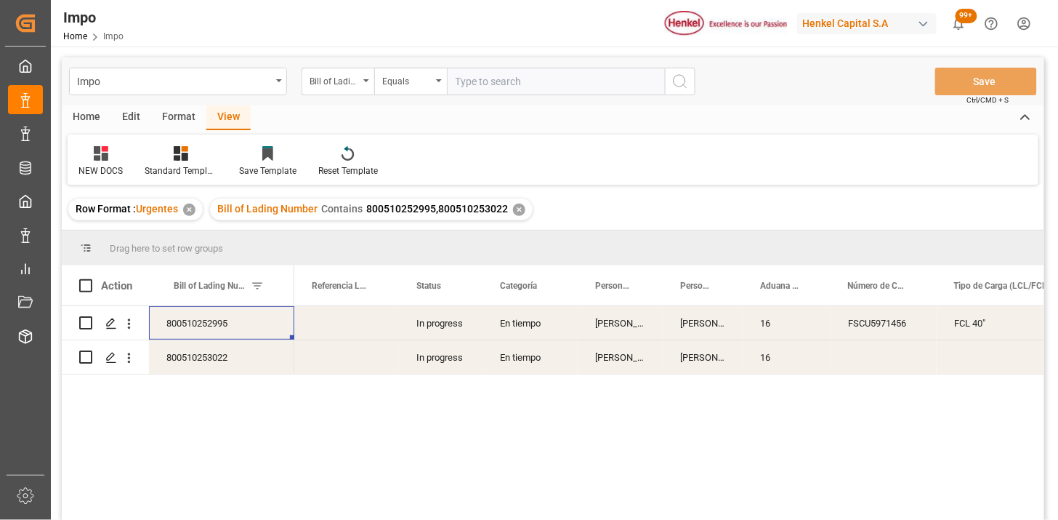
click at [252, 369] on div "800510253022" at bounding box center [221, 356] width 145 height 33
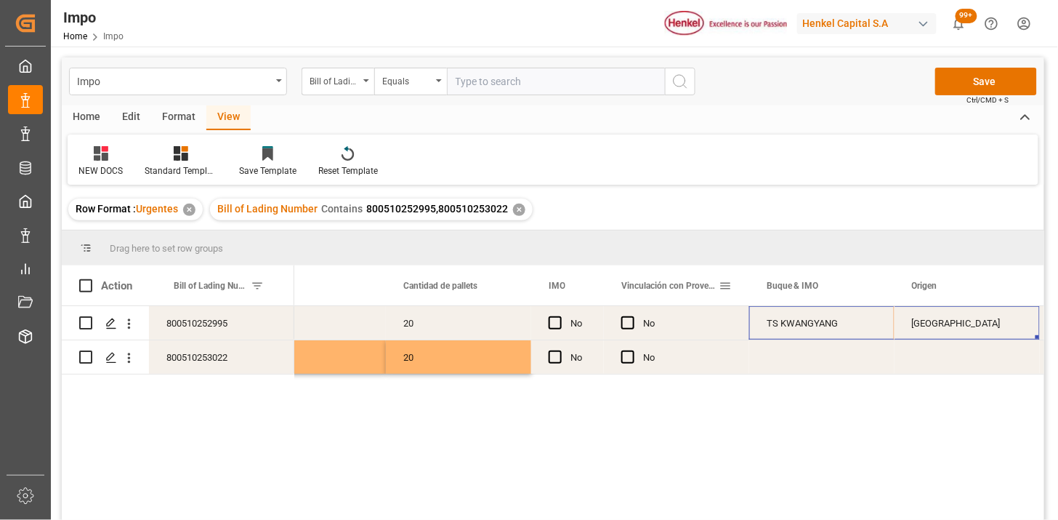
scroll to position [0, 0]
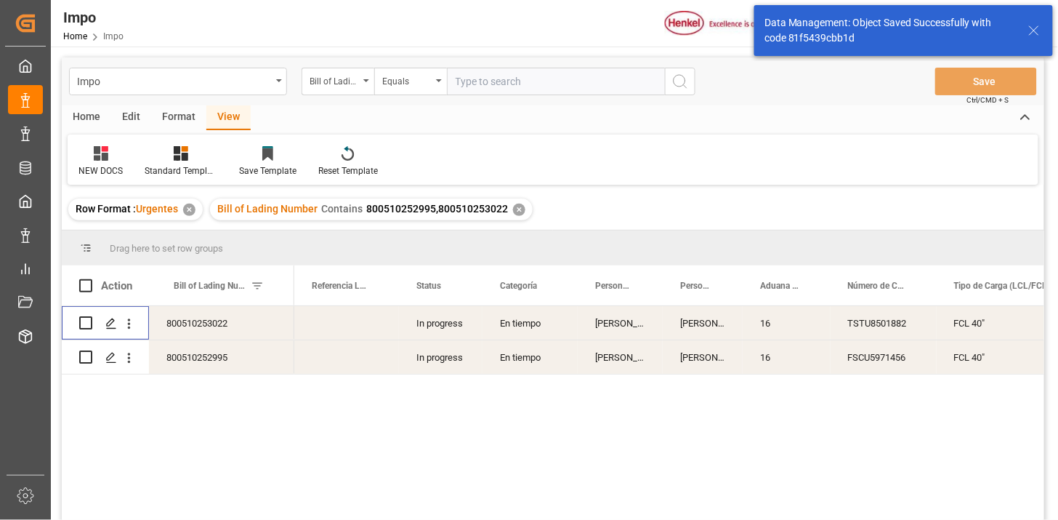
drag, startPoint x: 134, startPoint y: 323, endPoint x: 153, endPoint y: 336, distance: 23.0
click at [135, 323] on icon "open menu" at bounding box center [128, 323] width 15 height 15
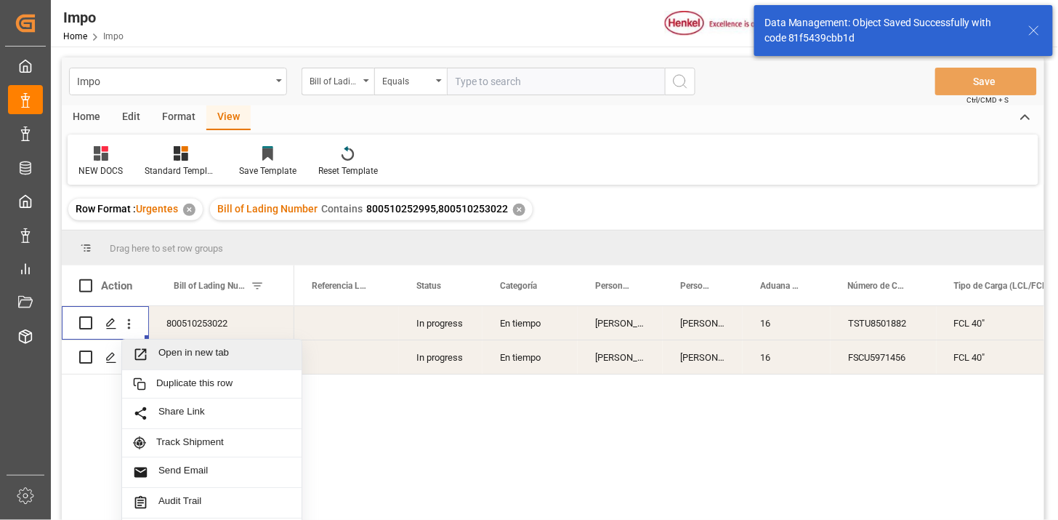
click at [185, 353] on span "Open in new tab" at bounding box center [224, 354] width 132 height 15
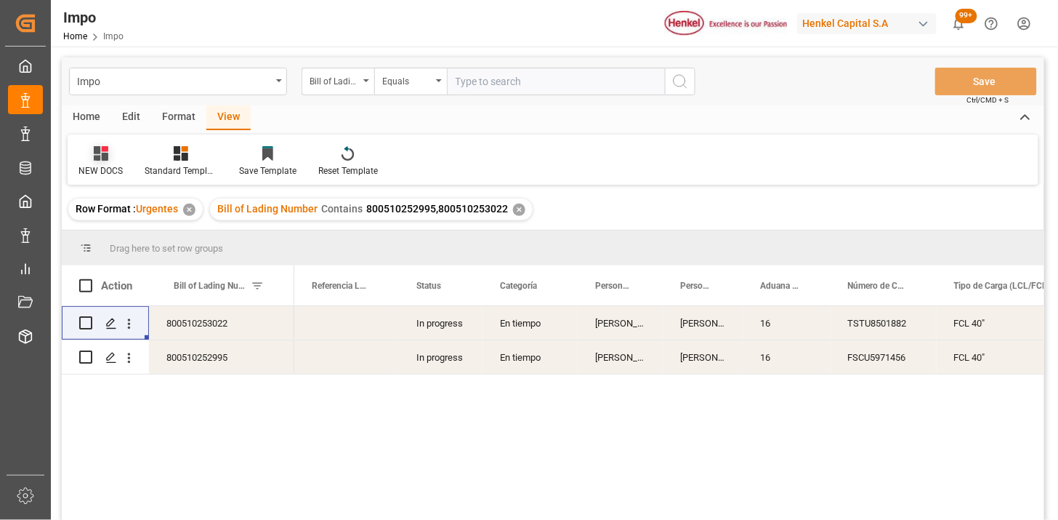
click at [105, 154] on icon at bounding box center [101, 153] width 15 height 15
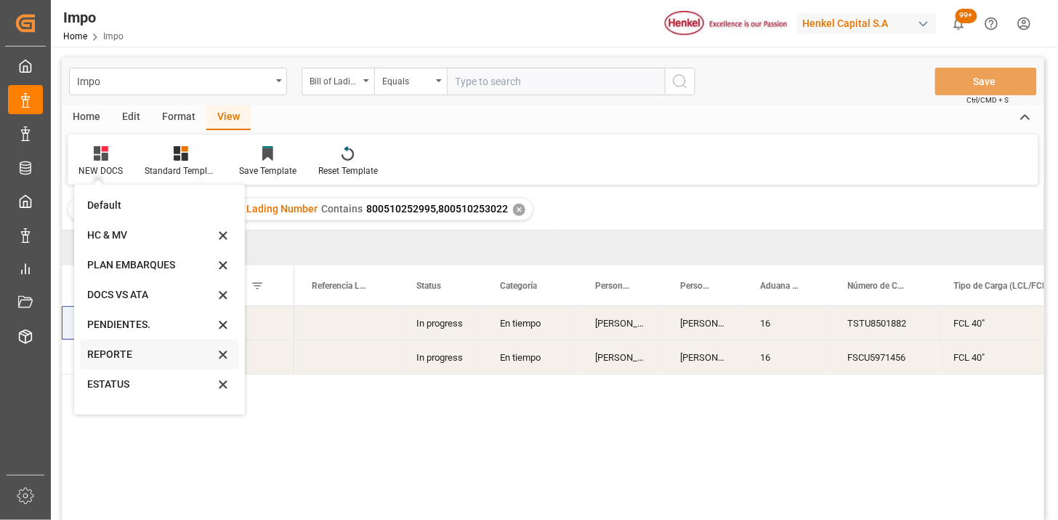
click at [100, 360] on div "REPORTE" at bounding box center [150, 354] width 127 height 15
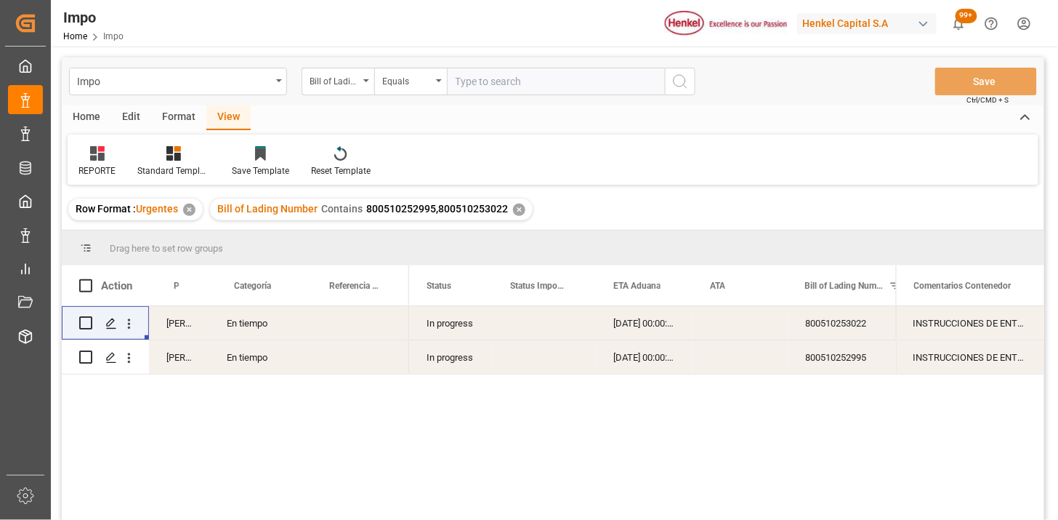
click at [483, 70] on input "text" at bounding box center [556, 82] width 218 height 28
paste input "DUBA44656"
type input "DUBA44656"
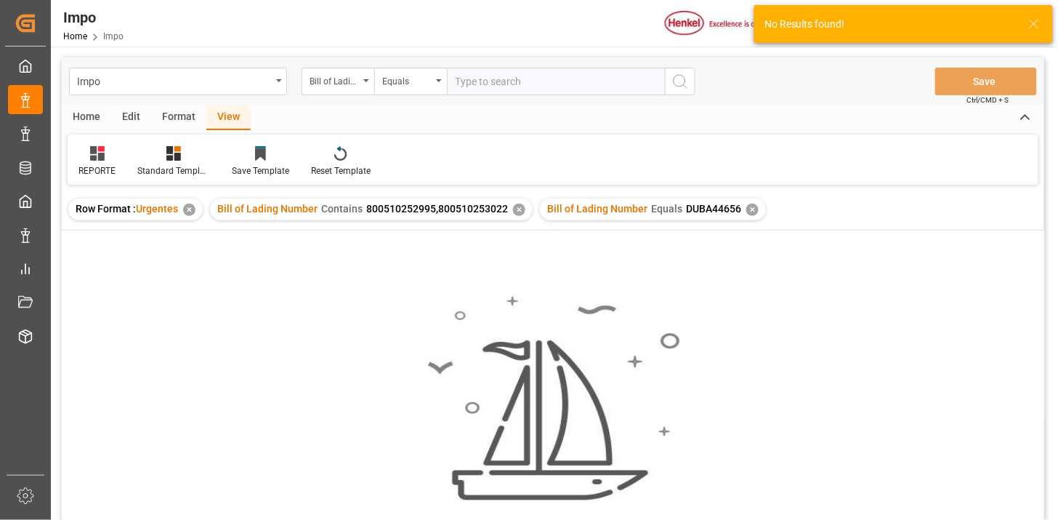
click at [518, 211] on div "✕" at bounding box center [519, 210] width 12 height 12
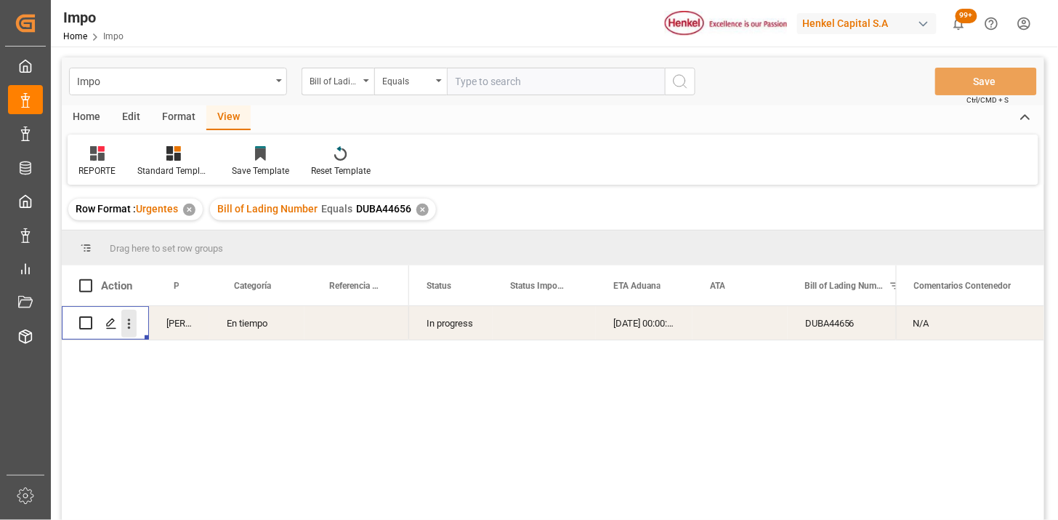
click at [127, 329] on icon "open menu" at bounding box center [128, 323] width 15 height 15
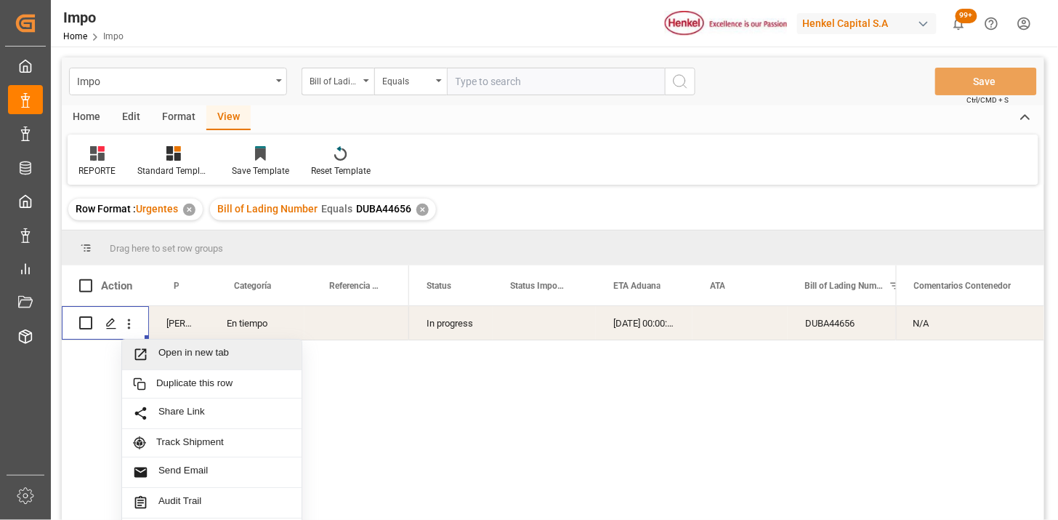
click at [180, 354] on span "Open in new tab" at bounding box center [224, 354] width 132 height 15
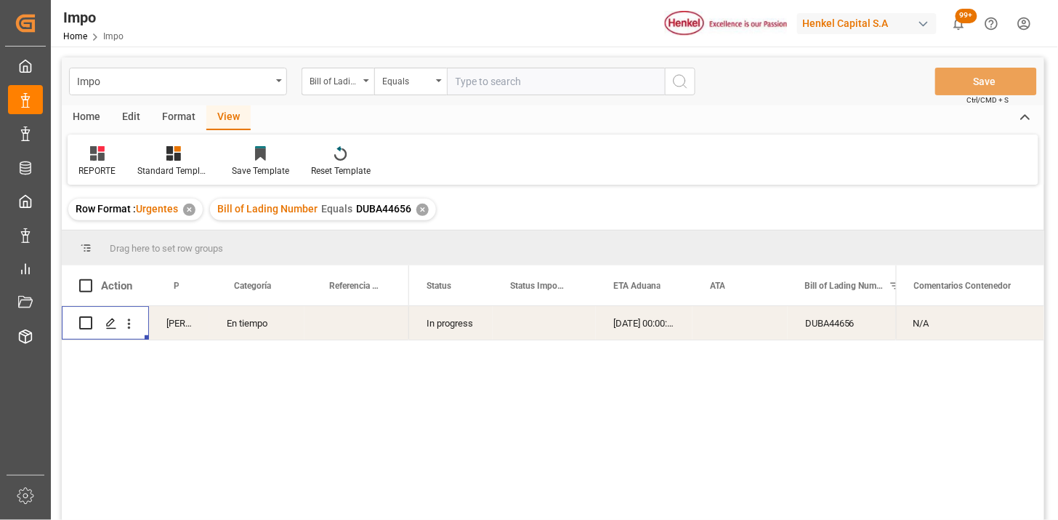
click at [427, 209] on div "Bill of Lading Number Equals DUBA44656 ✕" at bounding box center [323, 209] width 226 height 22
click at [418, 212] on div "✕" at bounding box center [422, 210] width 12 height 12
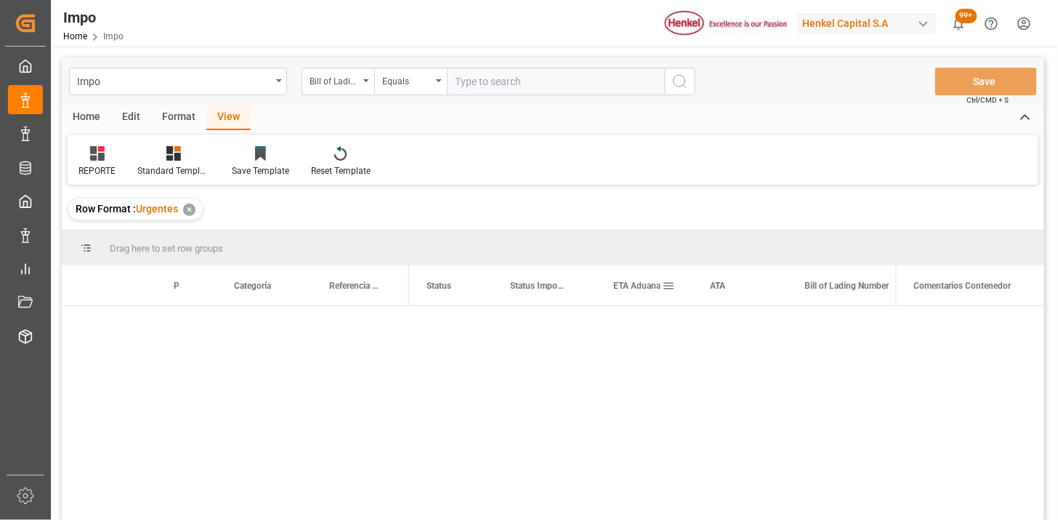
click at [670, 287] on span at bounding box center [668, 285] width 13 height 13
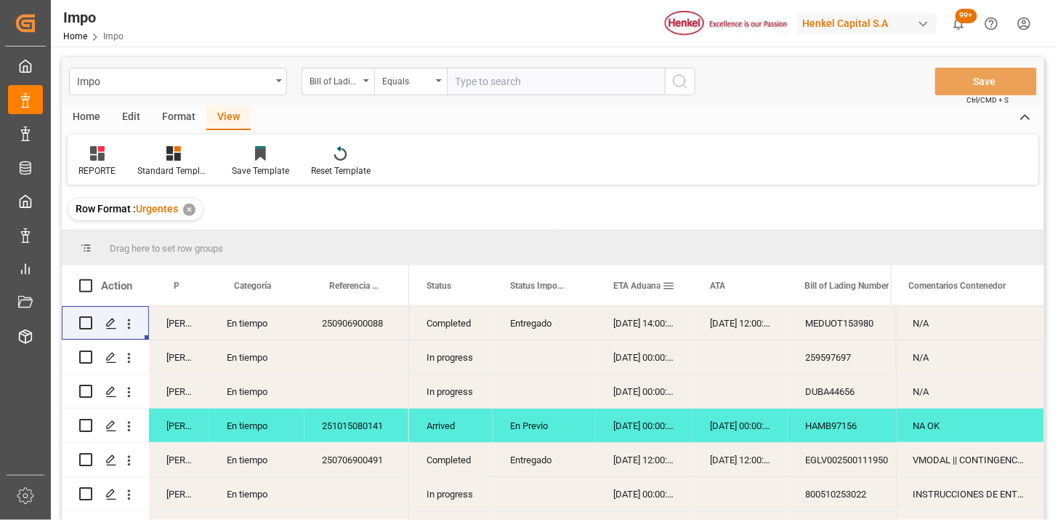
click at [667, 286] on span at bounding box center [668, 285] width 13 height 13
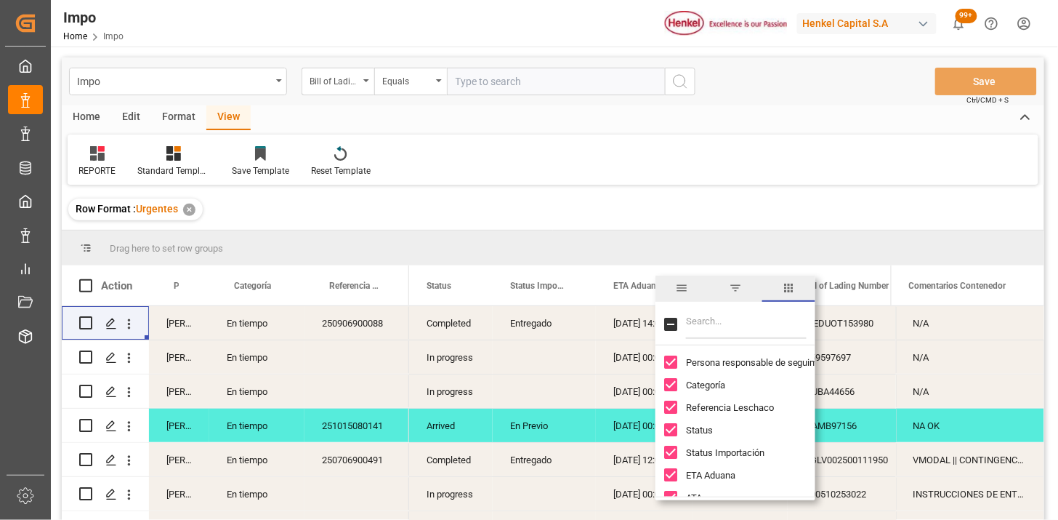
click at [736, 289] on span "filter" at bounding box center [735, 287] width 13 height 13
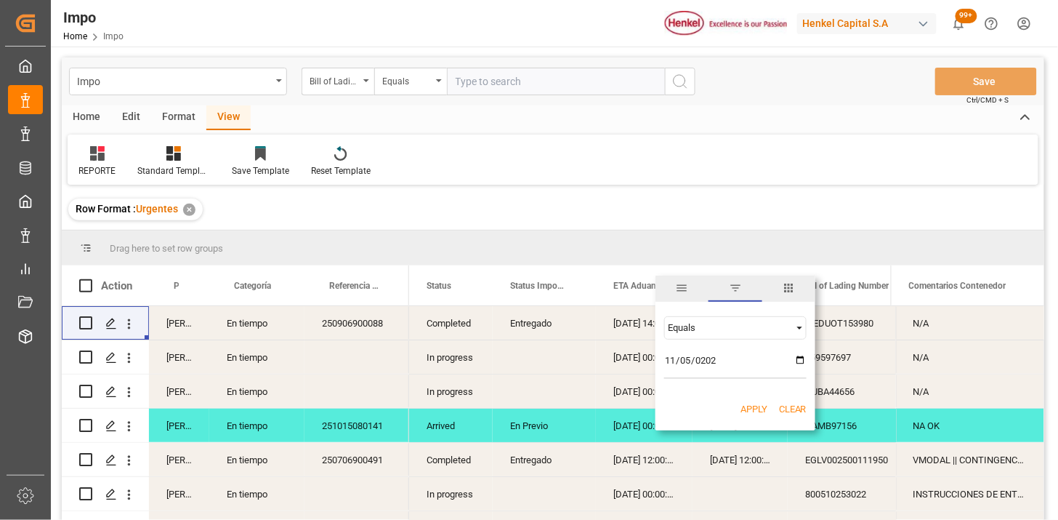
type input "2025-11-05"
drag, startPoint x: 757, startPoint y: 413, endPoint x: 448, endPoint y: 110, distance: 432.8
click at [757, 413] on button "Apply" at bounding box center [754, 409] width 27 height 15
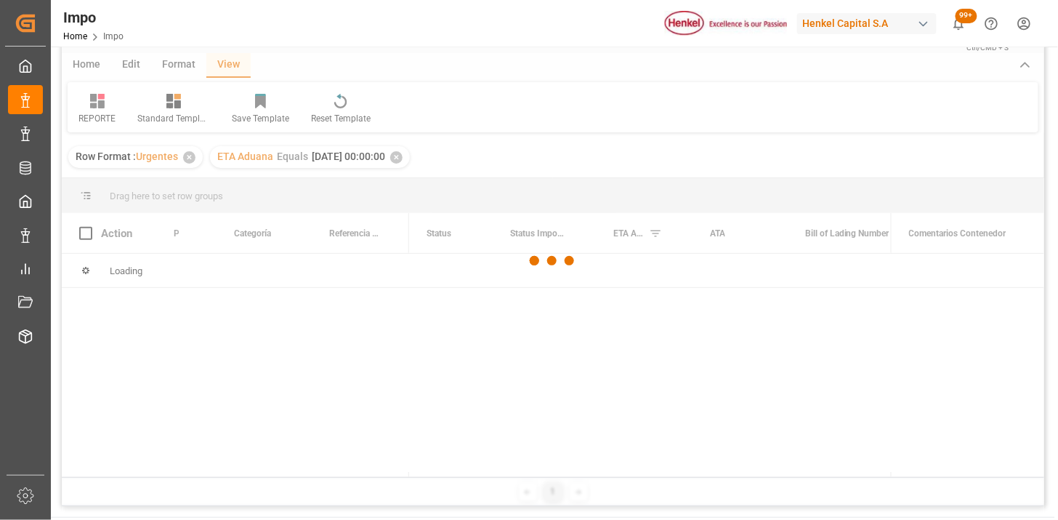
scroll to position [81, 0]
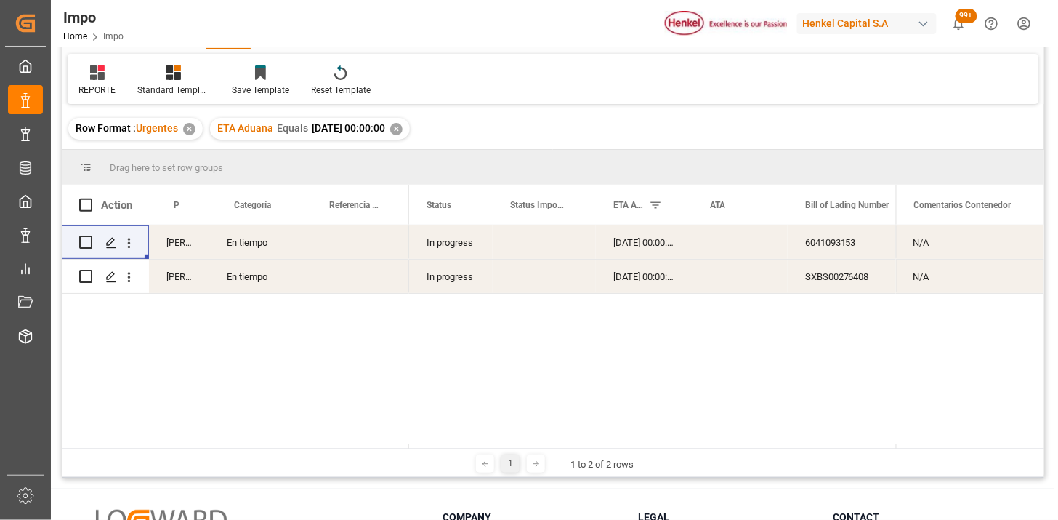
click at [469, 283] on div "In progress" at bounding box center [451, 275] width 84 height 33
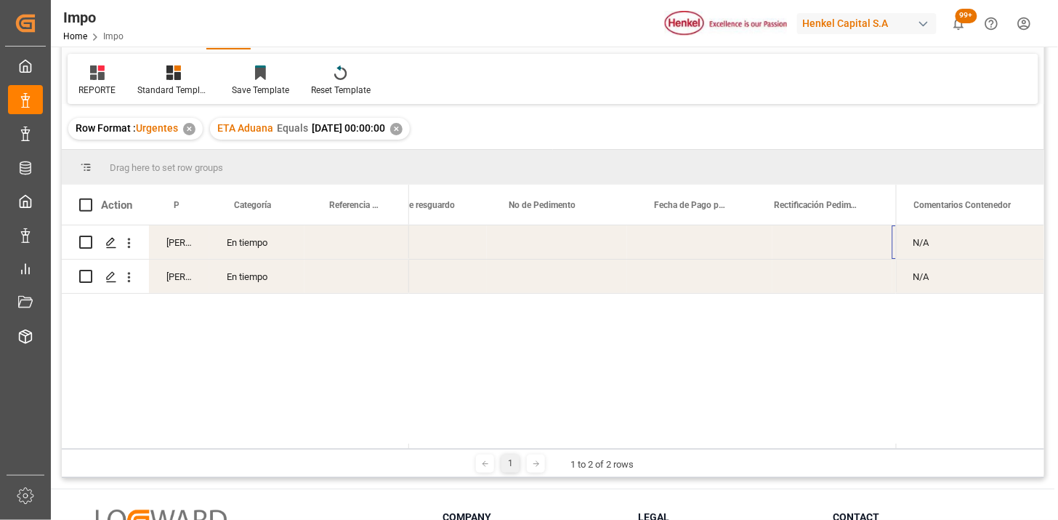
scroll to position [0, 962]
click at [97, 73] on icon at bounding box center [97, 72] width 15 height 15
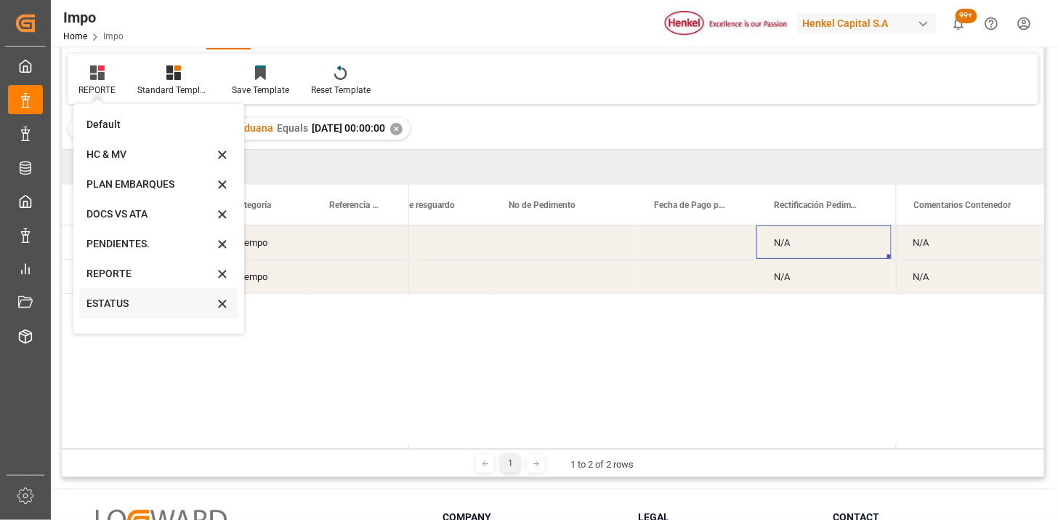
click at [128, 305] on div "ESTATUS" at bounding box center [149, 303] width 127 height 15
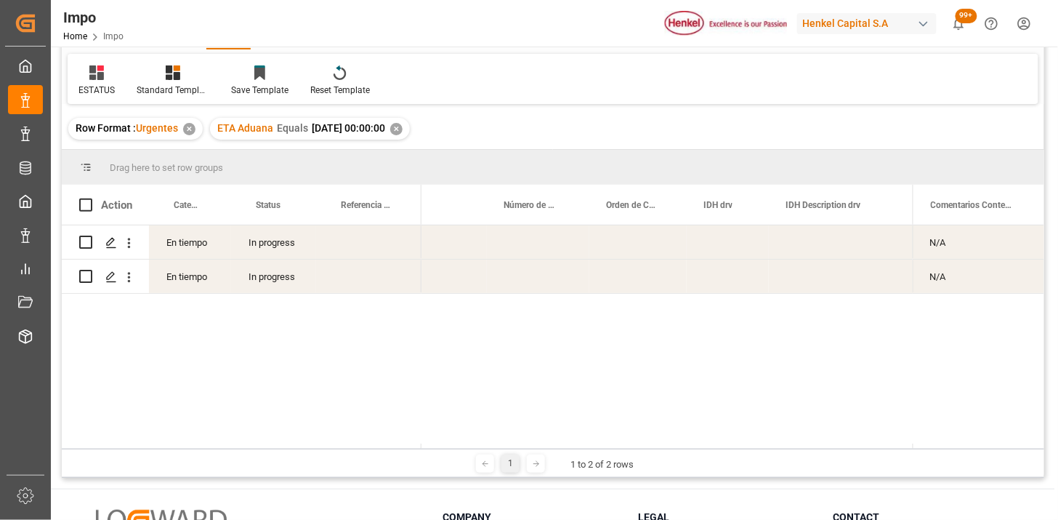
click at [304, 249] on div "In progress" at bounding box center [273, 241] width 85 height 33
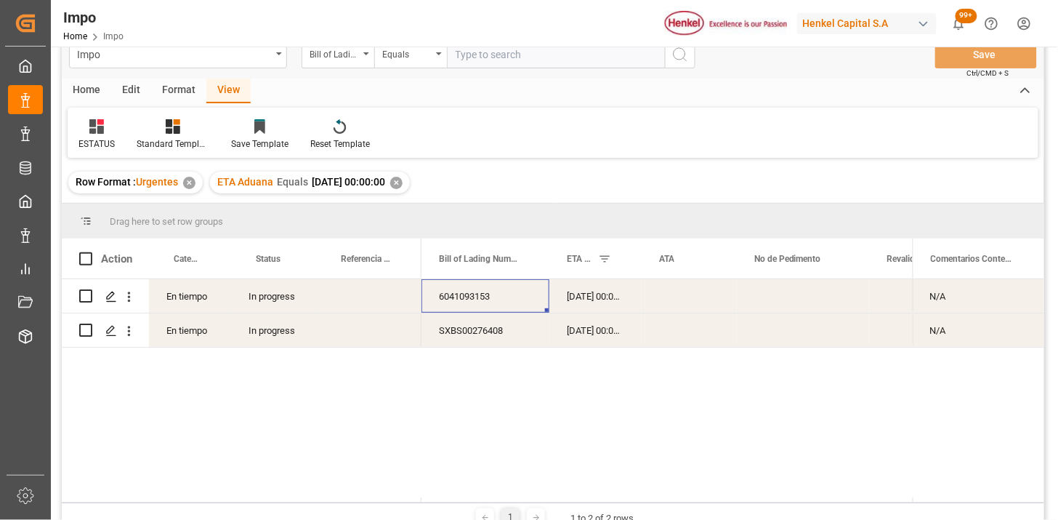
scroll to position [0, 0]
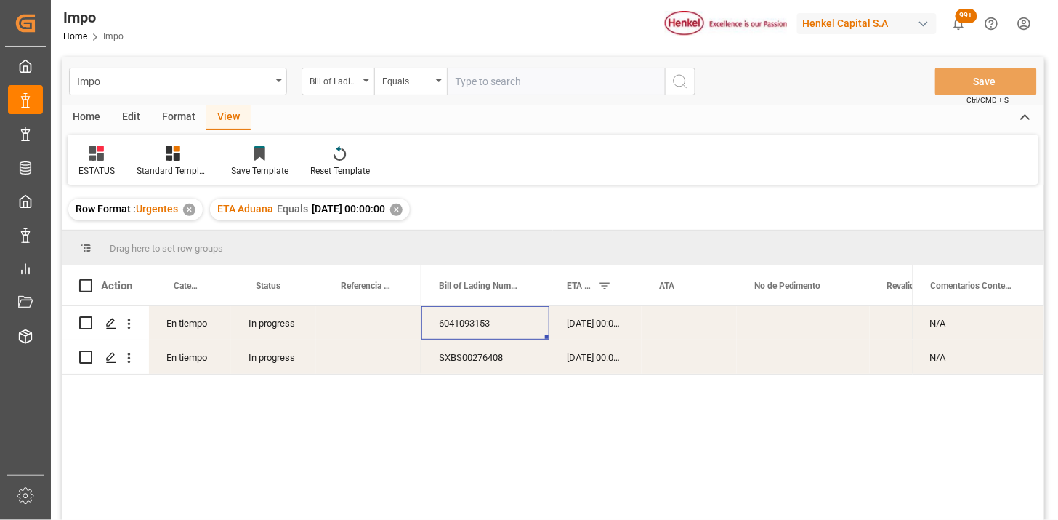
click at [533, 77] on input "text" at bounding box center [556, 82] width 218 height 28
paste input "250940000052"
type input "250940000052"
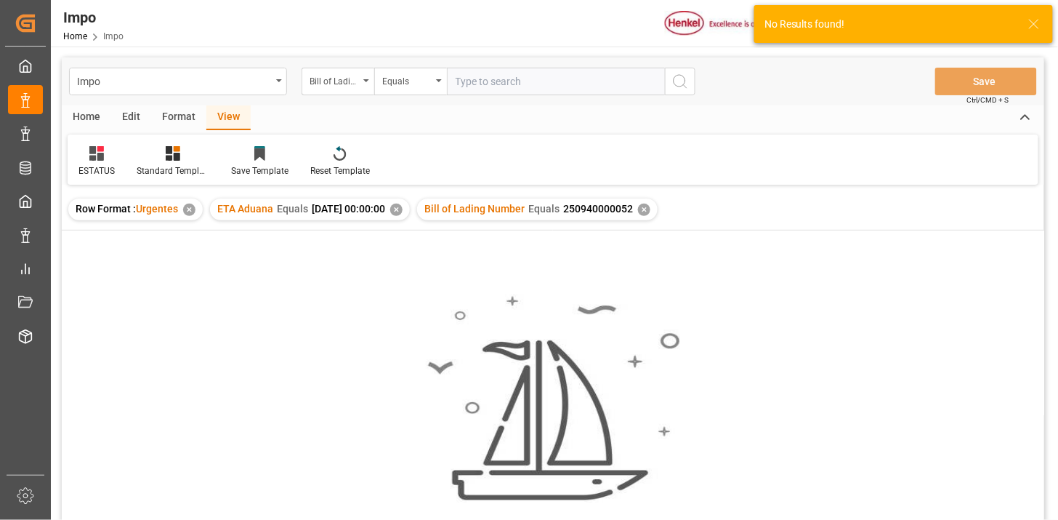
click at [403, 212] on div "✕" at bounding box center [396, 210] width 12 height 12
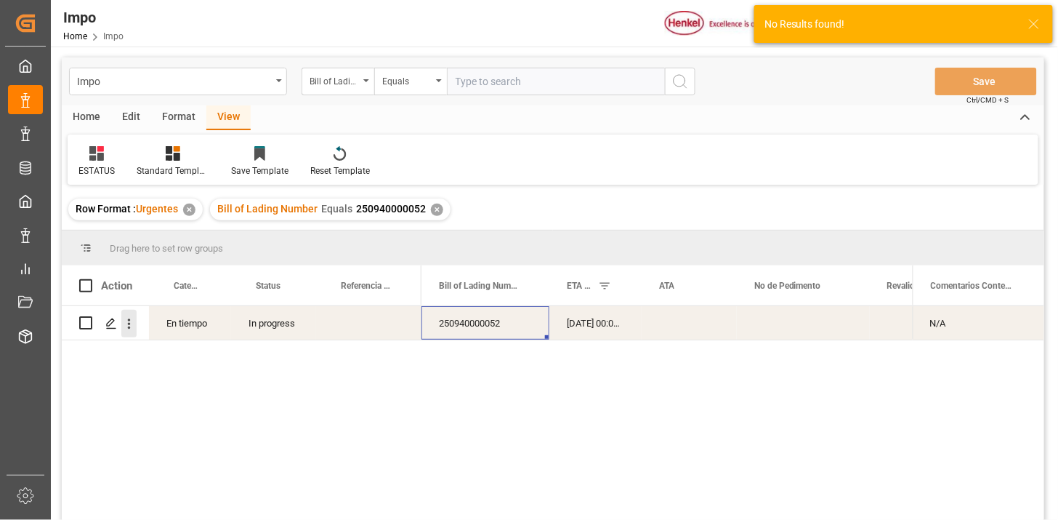
click at [131, 331] on button "open menu" at bounding box center [128, 324] width 15 height 28
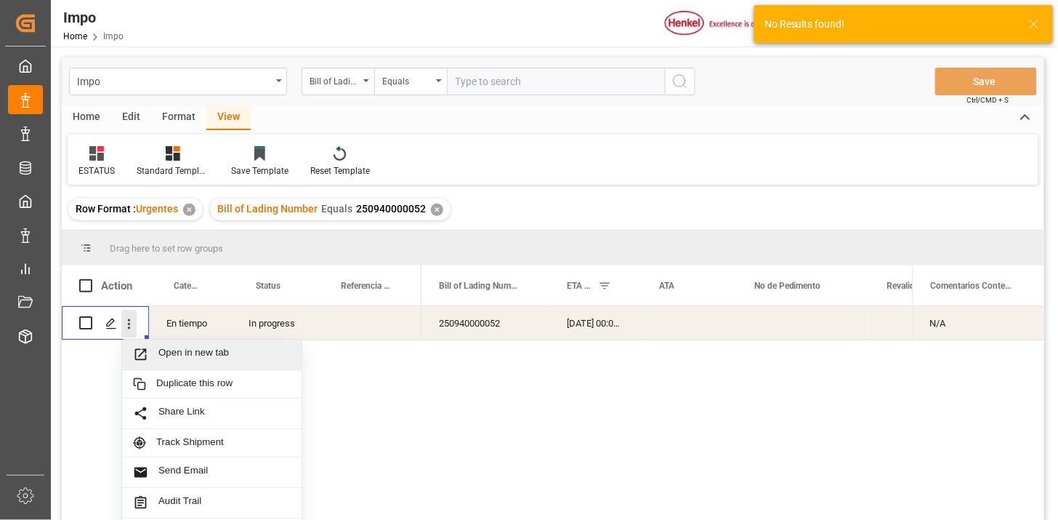
click at [167, 350] on span "Open in new tab" at bounding box center [224, 354] width 132 height 15
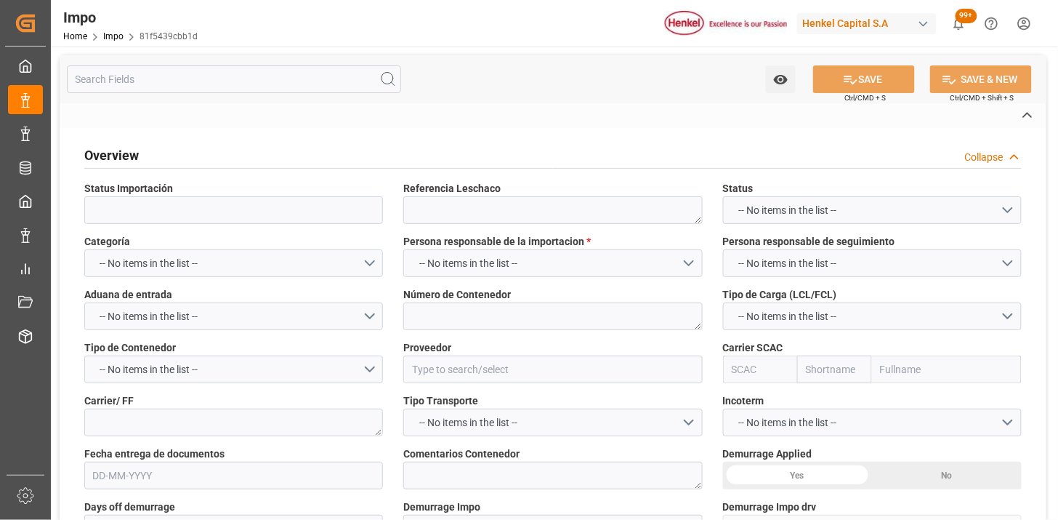
type textarea "TSTU8501882"
type input "TIANJIN LUHUA HONGJINNEW MATERIAL TECHNOLOGY CO., LTD"
type textarea "TS LINES"
type textarea "INSTRUCCIONES DE ENTREGA"
type input "AA"
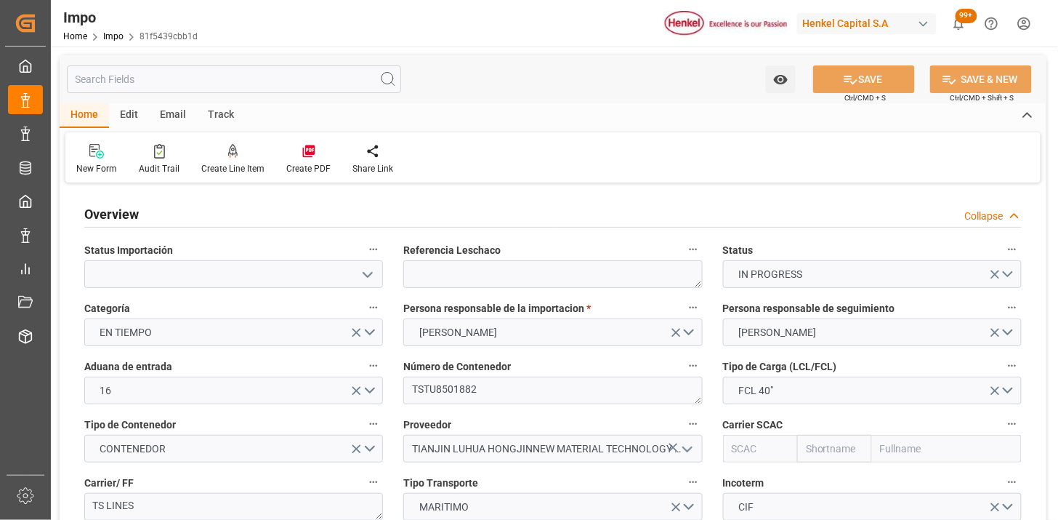
type input "50"
type input "20"
type input "[DATE]"
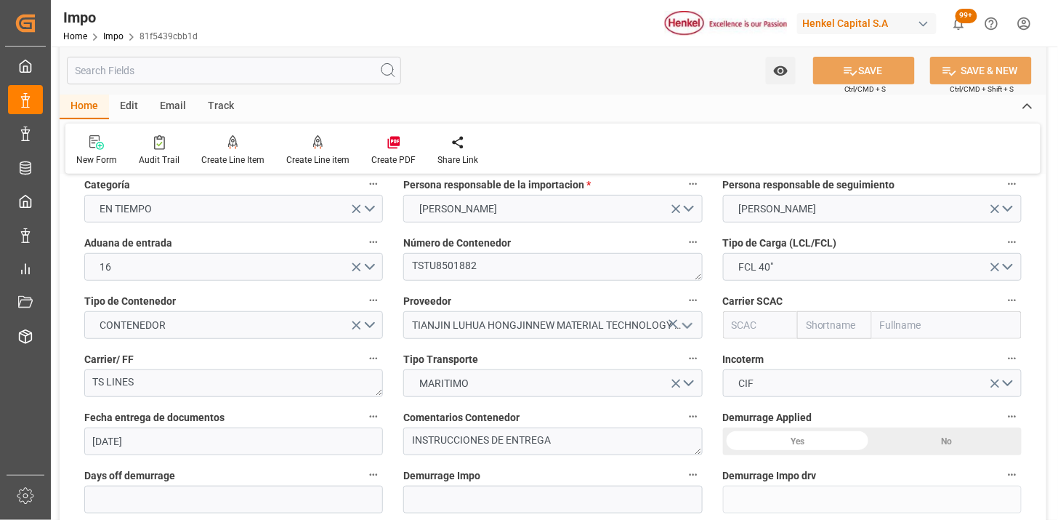
scroll to position [161, 0]
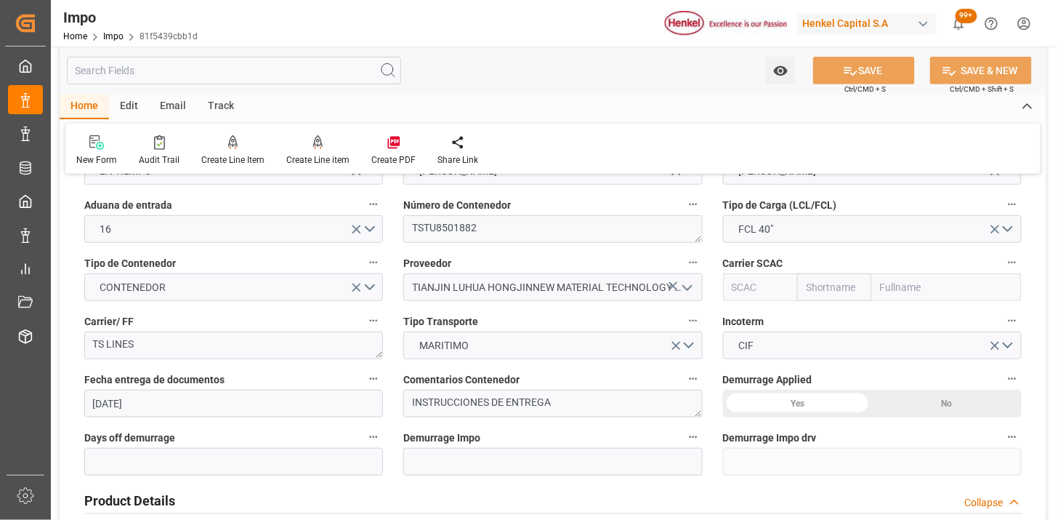
click at [763, 292] on input "text" at bounding box center [760, 287] width 75 height 28
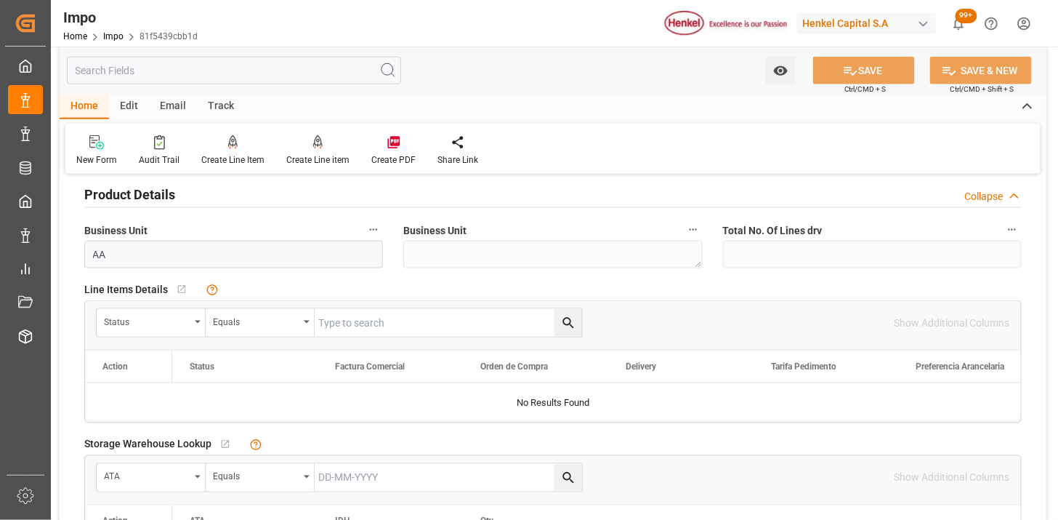
scroll to position [484, 0]
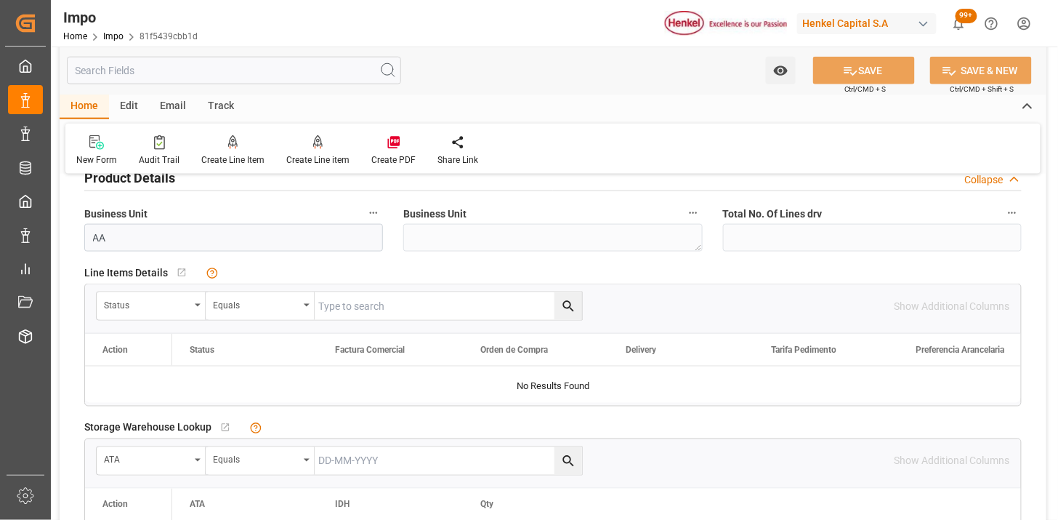
type input "TS LINES"
click at [132, 313] on div "Status" at bounding box center [151, 306] width 109 height 28
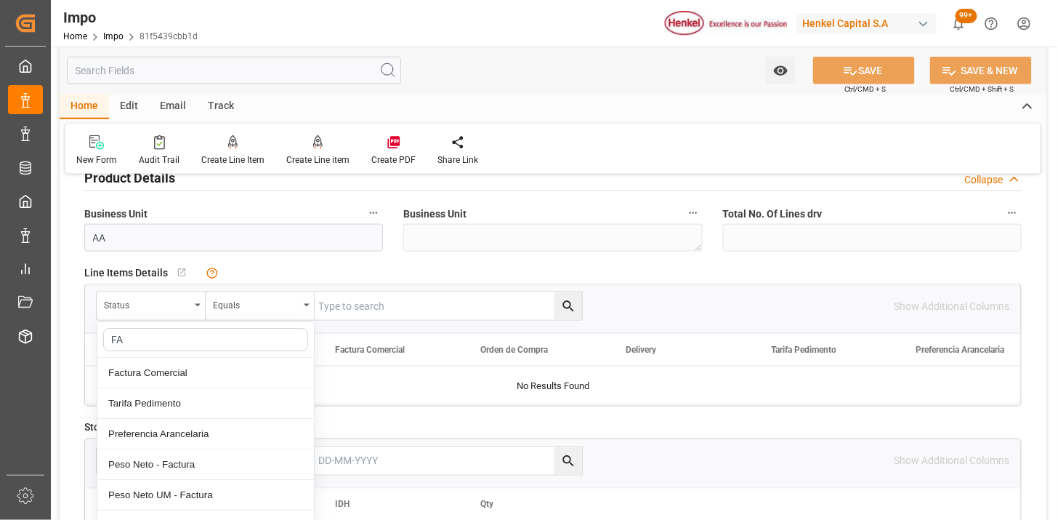
type input "FAC"
click at [167, 369] on div "Factura Comercial" at bounding box center [205, 373] width 217 height 31
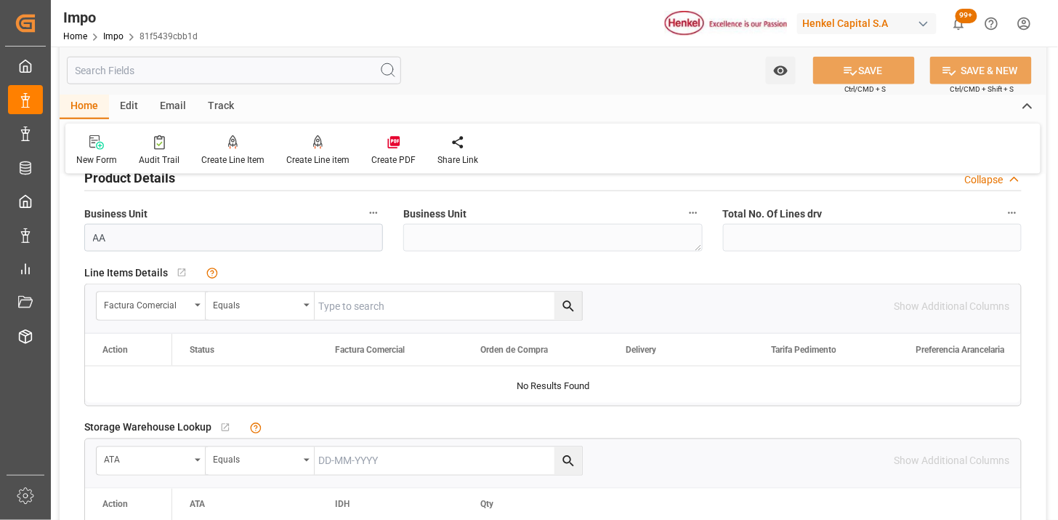
click at [365, 309] on input "text" at bounding box center [448, 306] width 267 height 28
paste input "LH4578401105"
type input "LH4578401105"
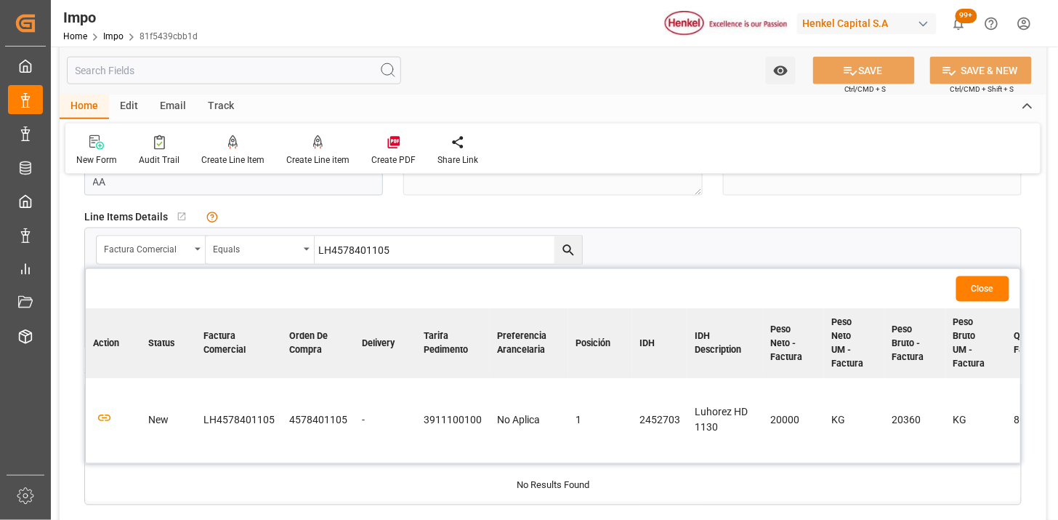
scroll to position [565, 0]
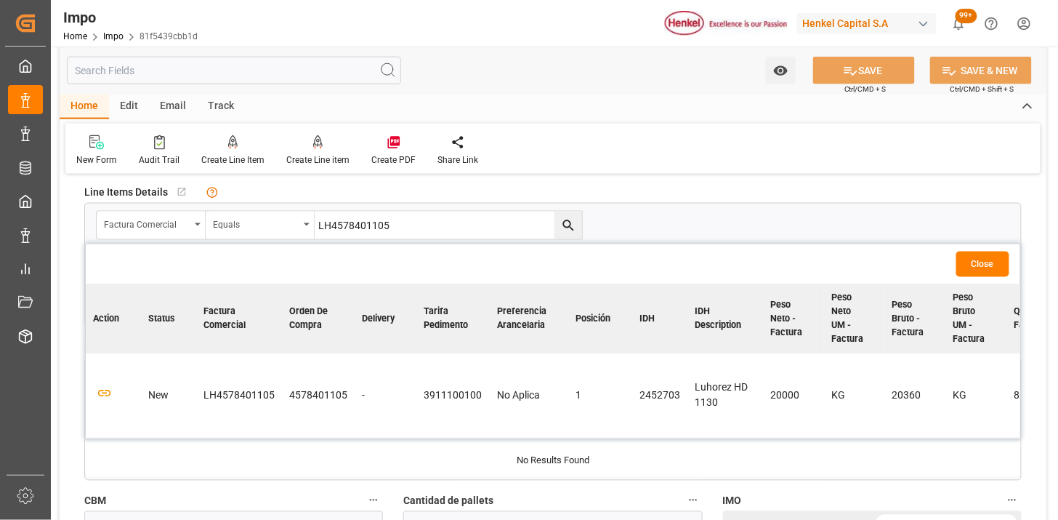
click at [112, 395] on td at bounding box center [113, 396] width 55 height 84
click at [110, 393] on icon "button" at bounding box center [104, 393] width 18 height 18
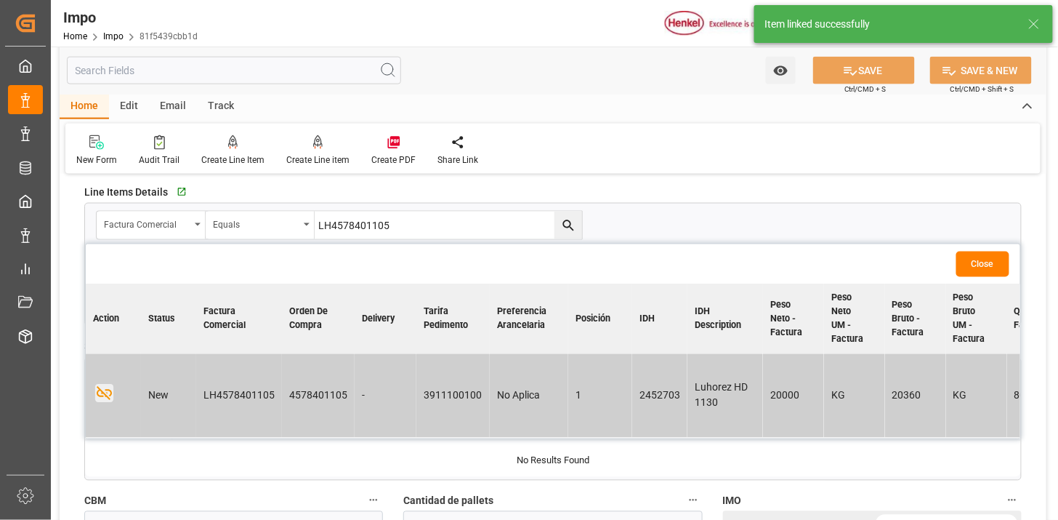
click at [996, 262] on button "Close" at bounding box center [982, 263] width 53 height 25
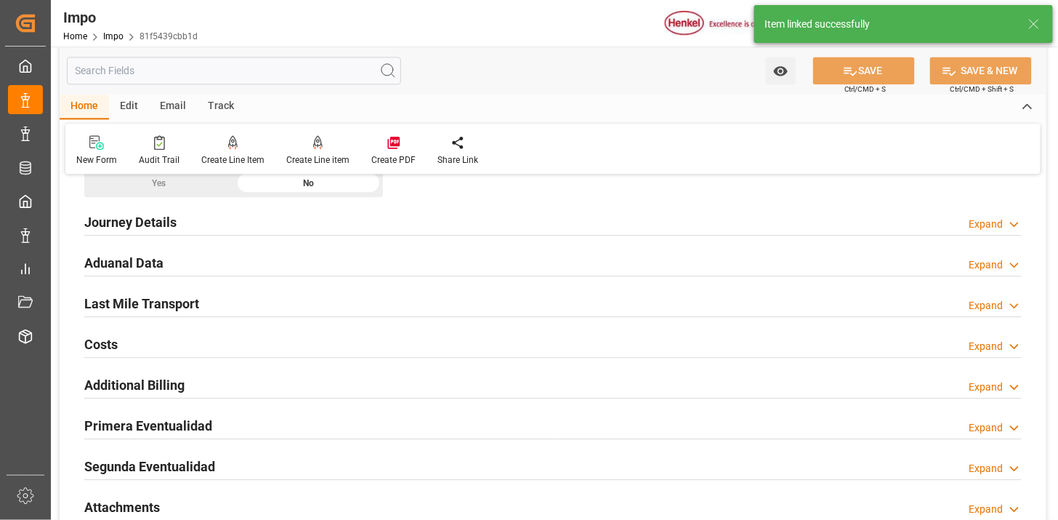
scroll to position [969, 0]
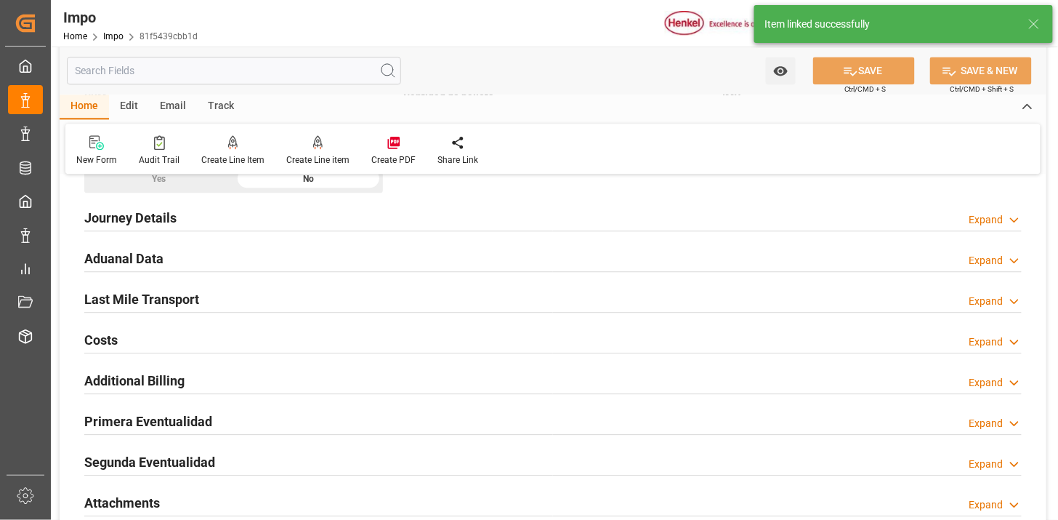
click at [299, 256] on div "Aduanal Data Expand" at bounding box center [553, 257] width 938 height 28
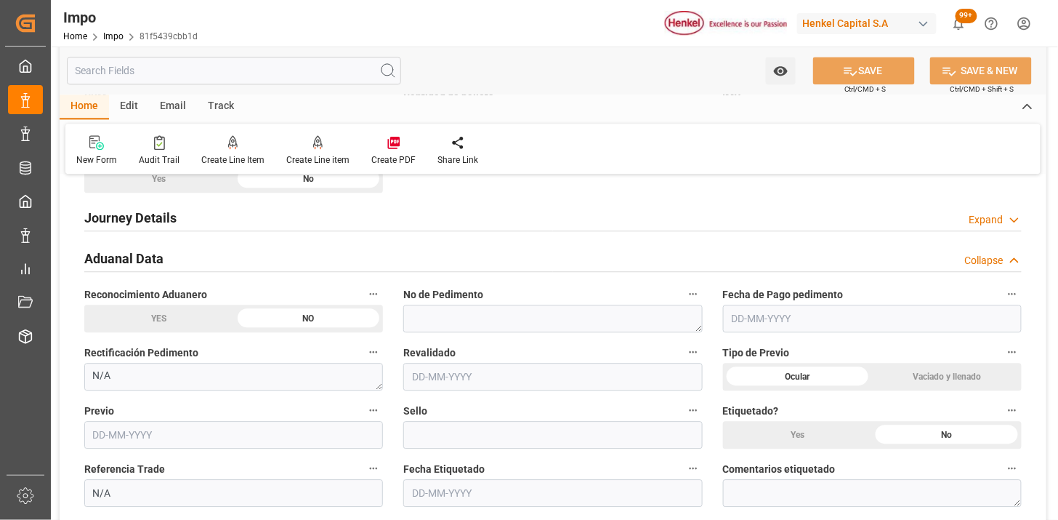
click at [299, 257] on div "Aduanal Data Collapse" at bounding box center [553, 257] width 938 height 28
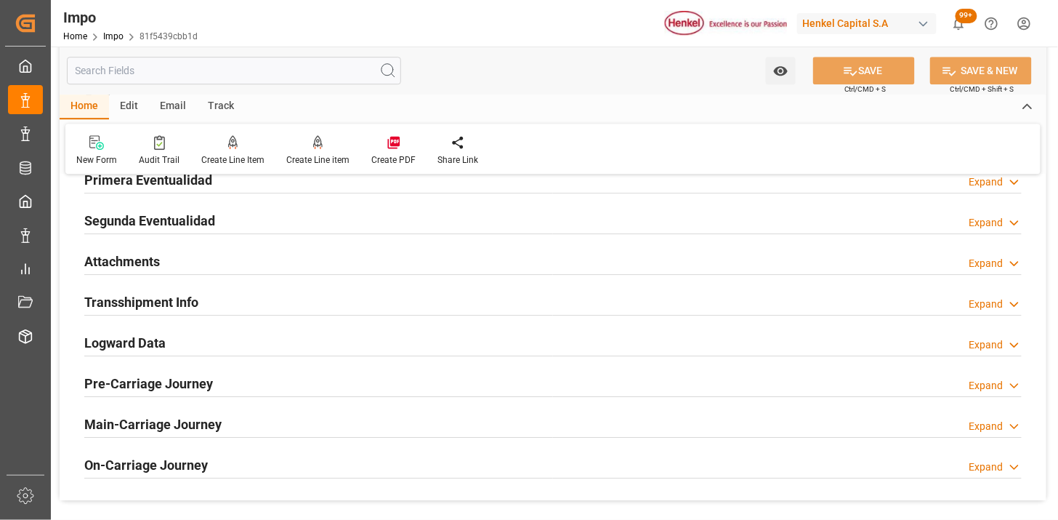
scroll to position [1211, 0]
click at [293, 255] on div "Attachments Expand" at bounding box center [553, 260] width 938 height 28
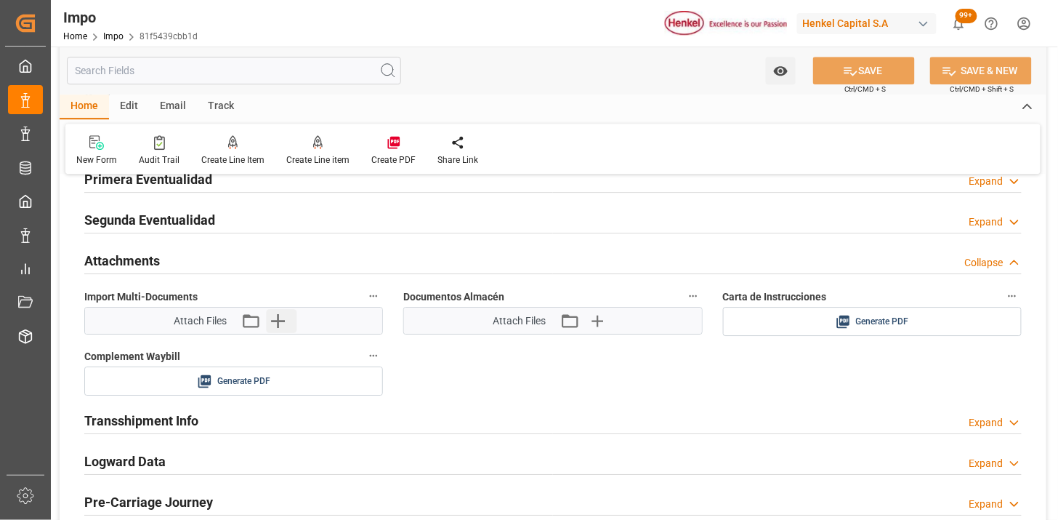
click at [291, 318] on button "Upload new file" at bounding box center [281, 320] width 31 height 23
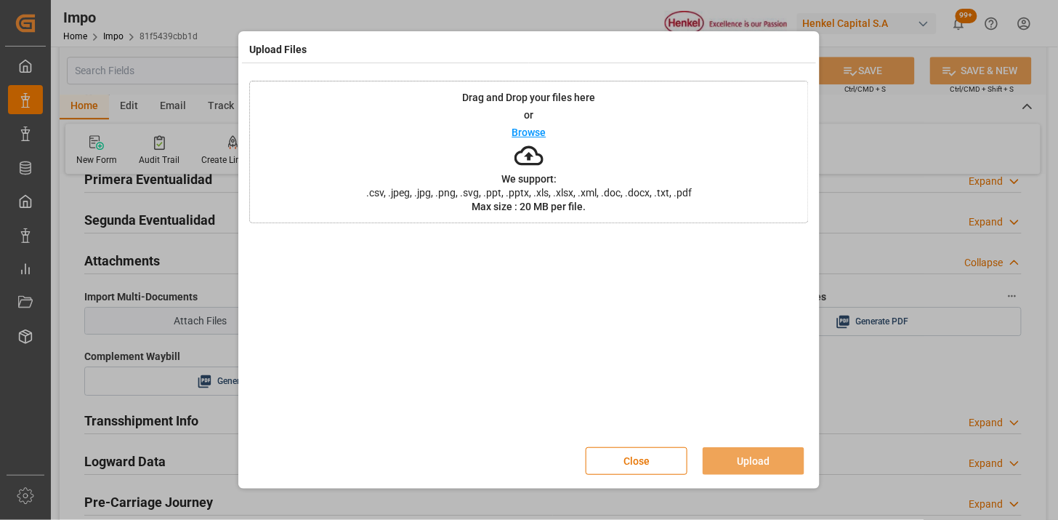
click at [286, 320] on div at bounding box center [529, 335] width 560 height 204
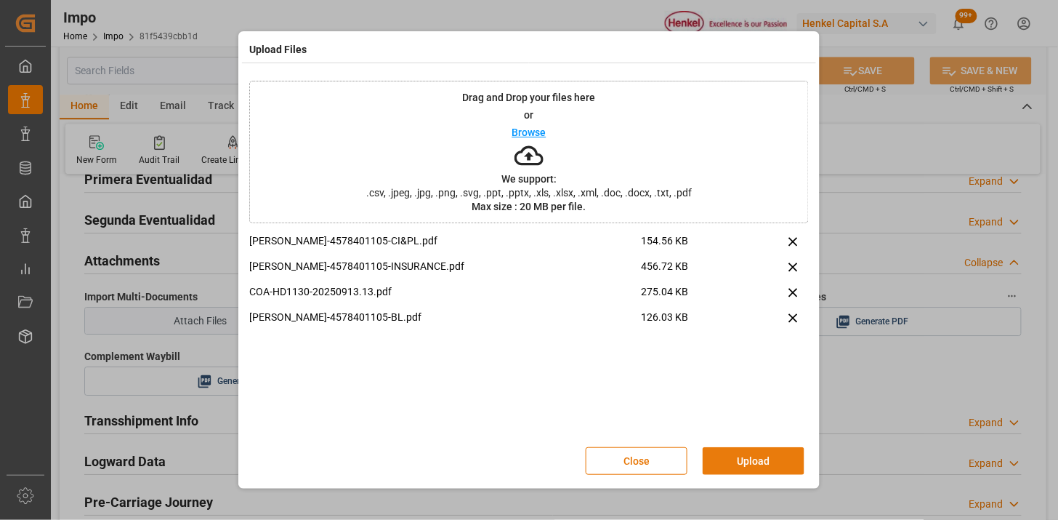
click at [762, 454] on button "Upload" at bounding box center [754, 461] width 102 height 28
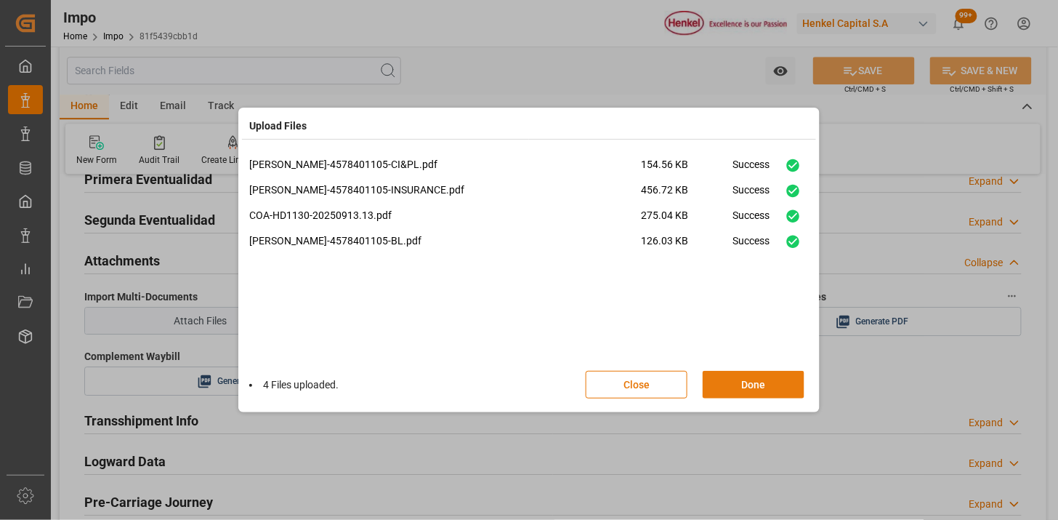
click at [787, 392] on button "Done" at bounding box center [754, 385] width 102 height 28
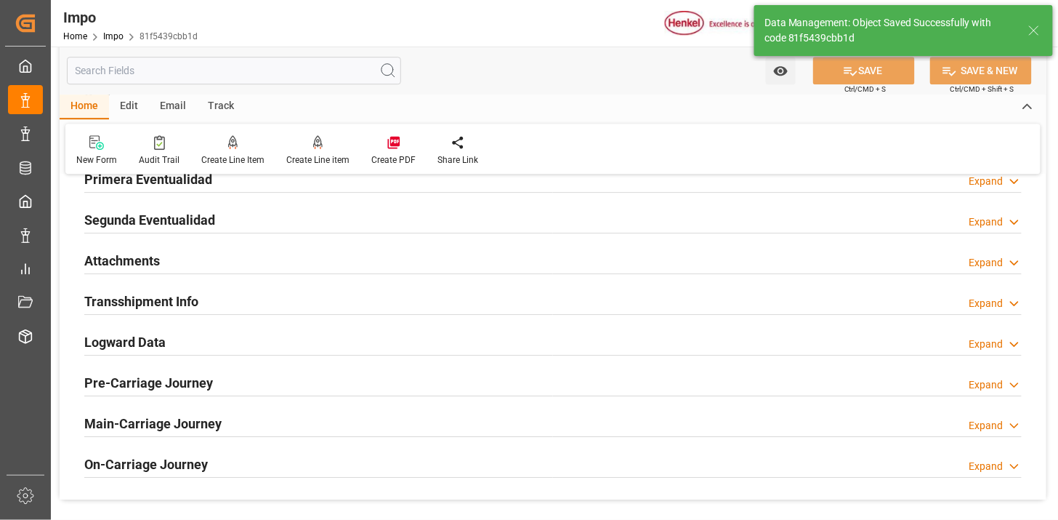
type textarea "AA"
type input "1"
click at [248, 265] on div "Attachments Expand" at bounding box center [553, 260] width 938 height 28
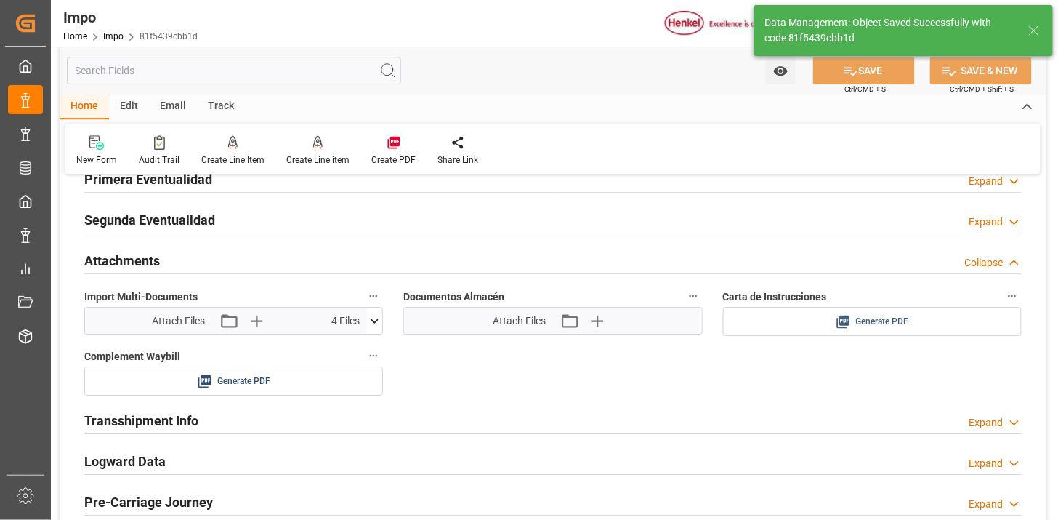
click at [861, 315] on span "Generate PDF" at bounding box center [882, 322] width 53 height 18
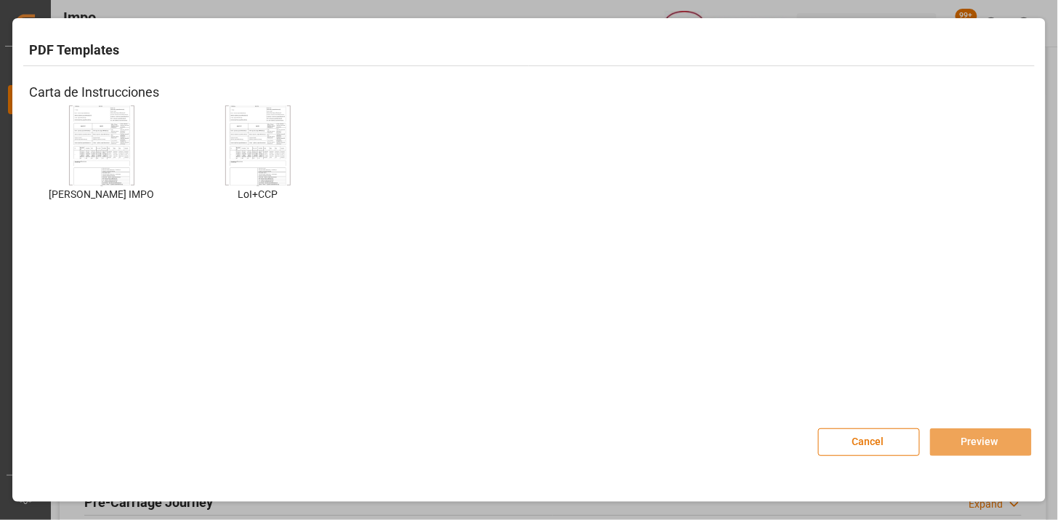
click at [97, 155] on img at bounding box center [102, 146] width 58 height 82
click at [970, 447] on button "Preview" at bounding box center [981, 442] width 102 height 28
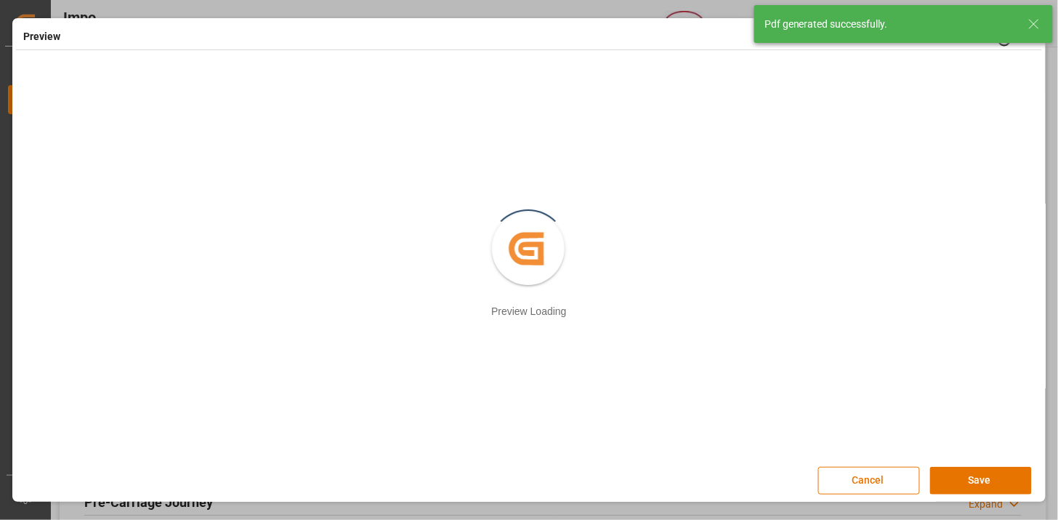
scroll to position [2, 0]
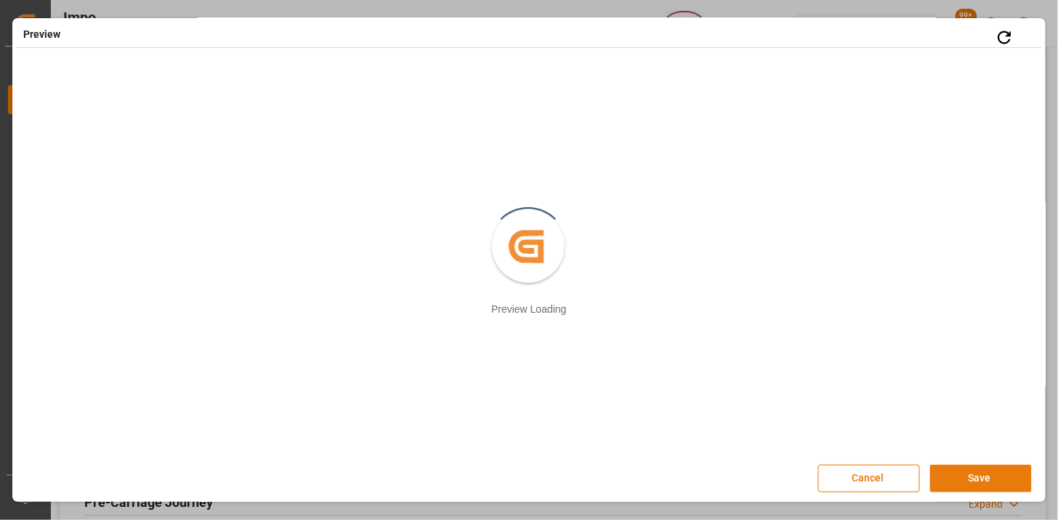
click at [949, 475] on button "Save" at bounding box center [981, 478] width 102 height 28
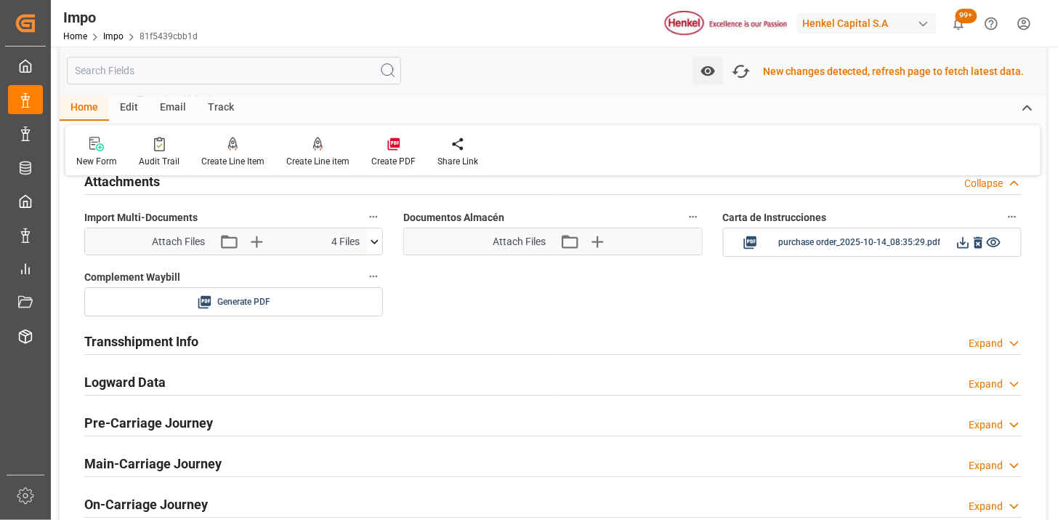
scroll to position [1294, 0]
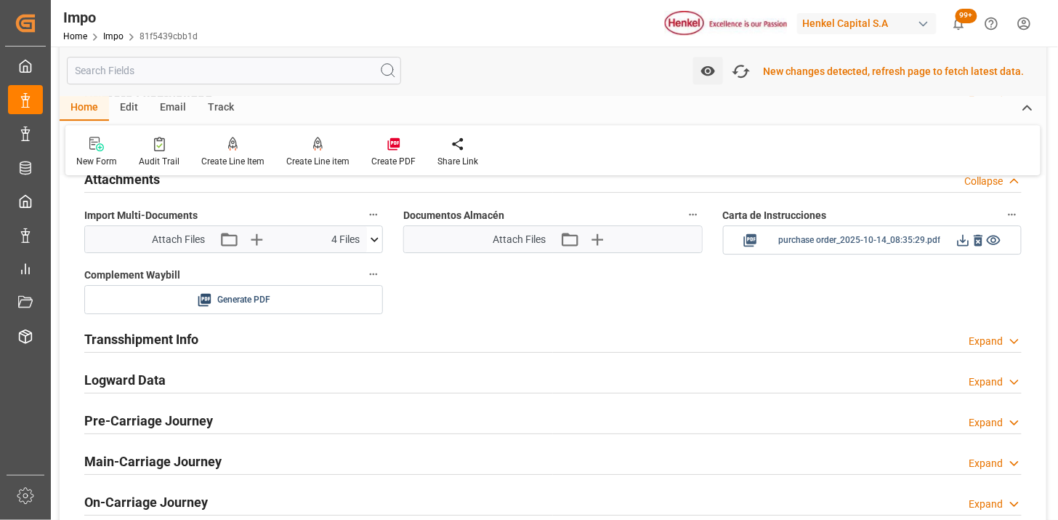
click at [959, 247] on icon at bounding box center [963, 240] width 15 height 15
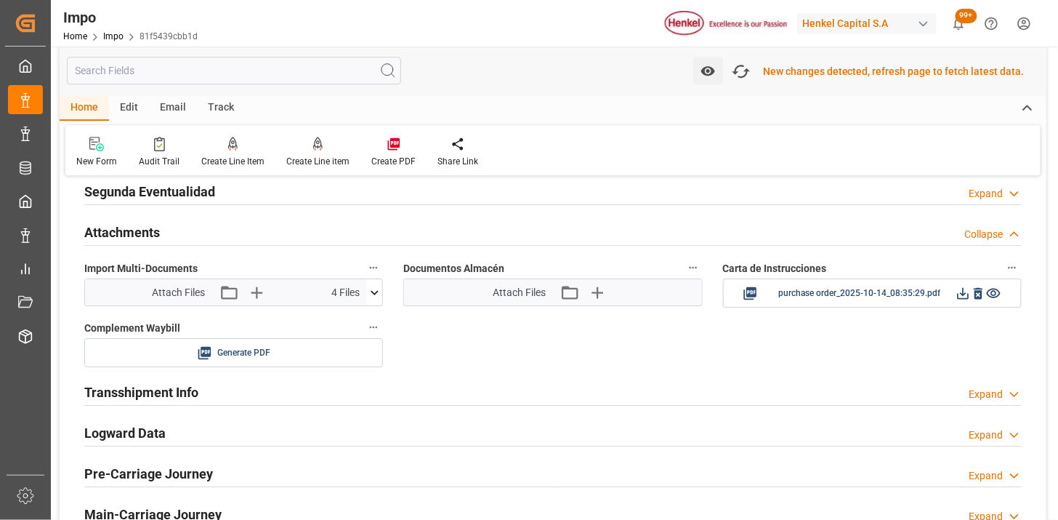
scroll to position [1212, 0]
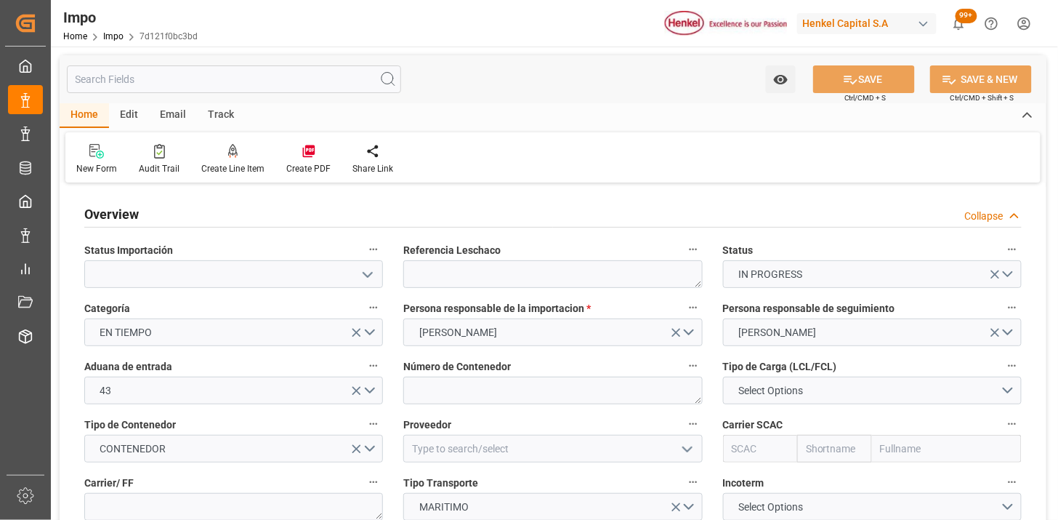
type input "[DATE]"
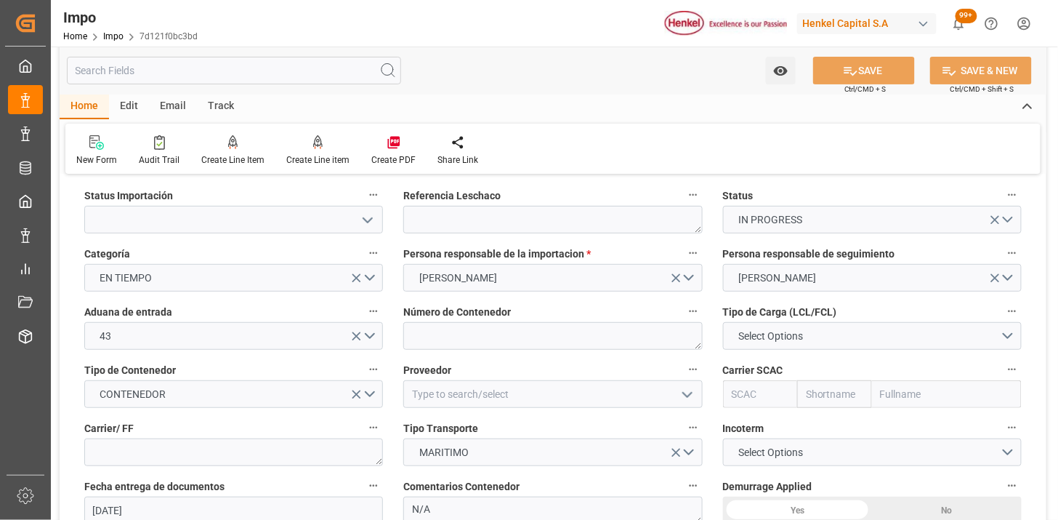
scroll to position [81, 0]
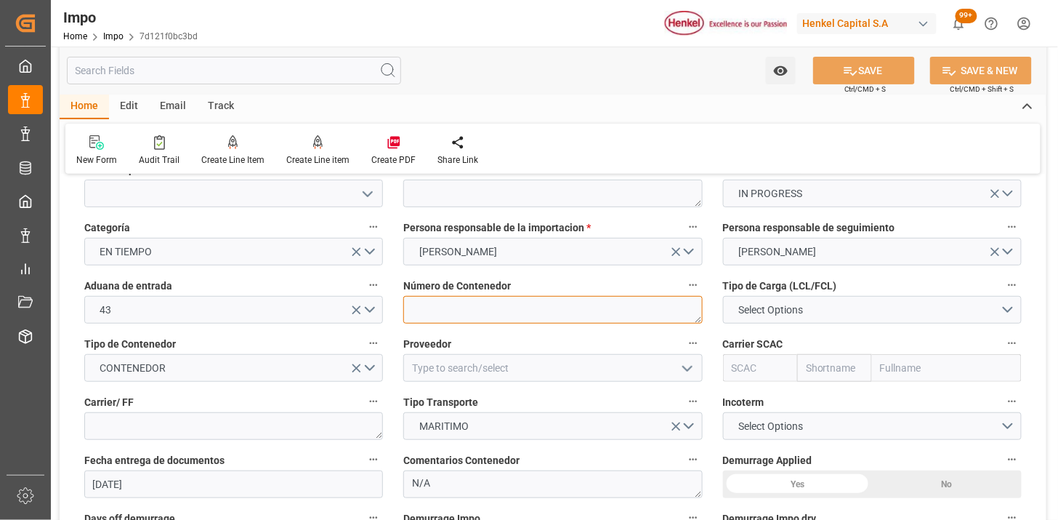
click at [531, 318] on textarea at bounding box center [552, 310] width 299 height 28
paste textarea "TXGU6784058"
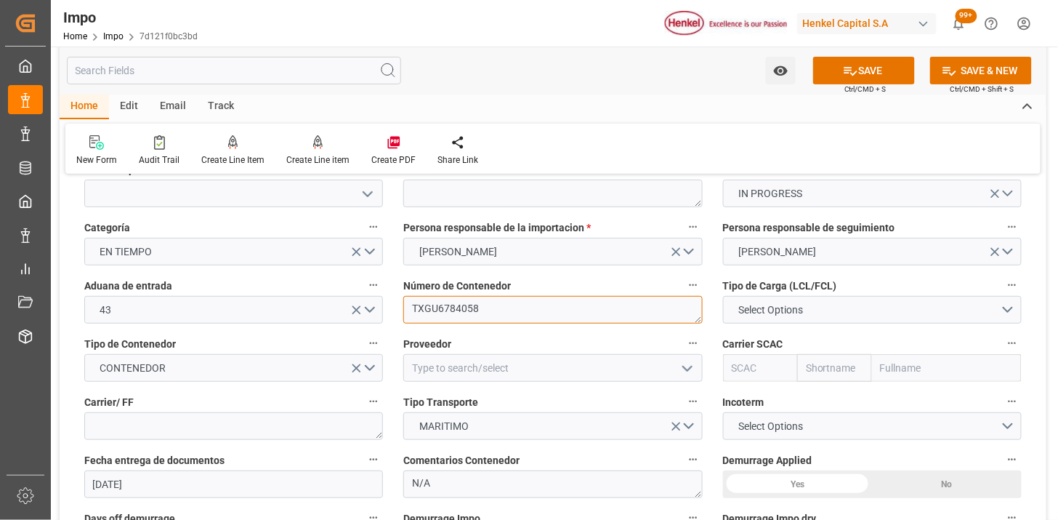
type textarea "TXGU6784058"
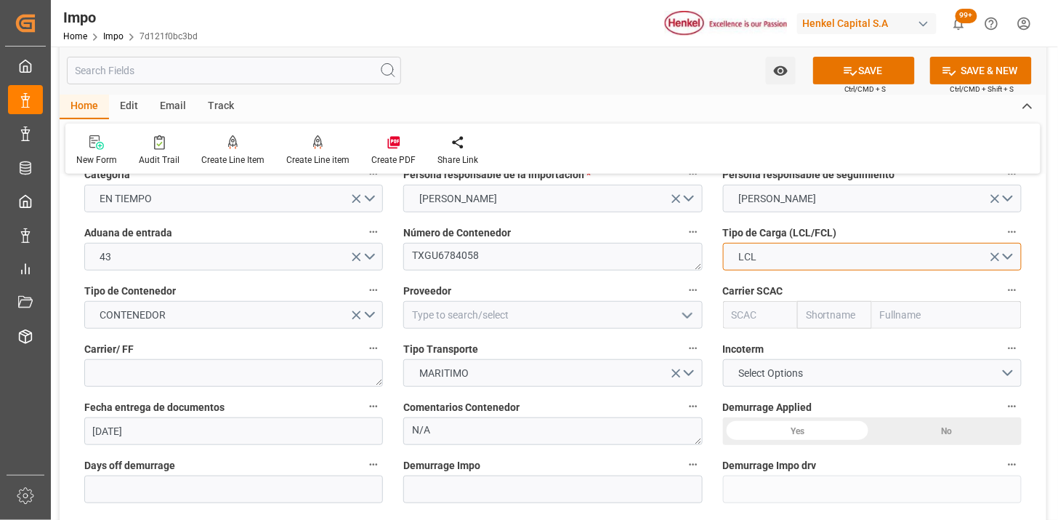
scroll to position [161, 0]
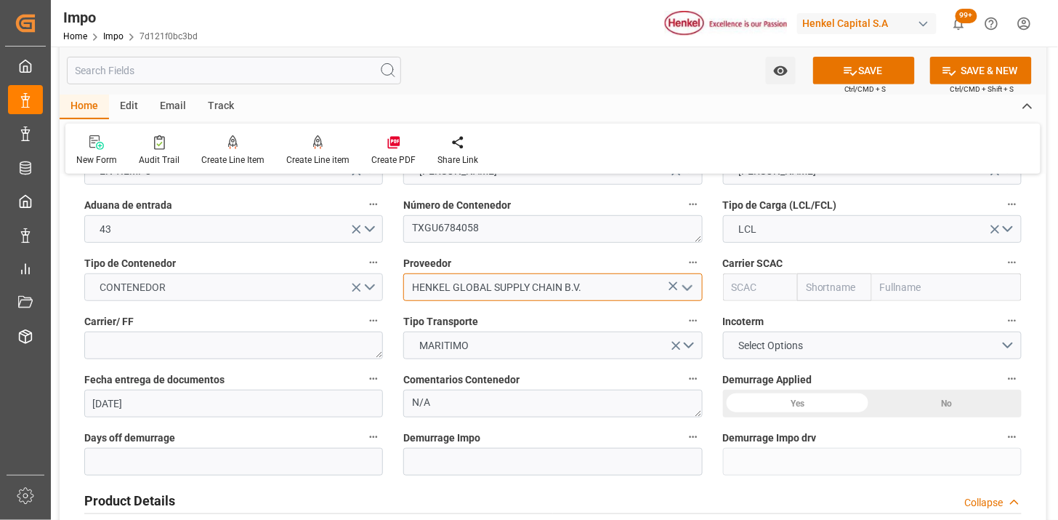
type input "HENKEL GLOBAL SUPPLY CHAIN B.V."
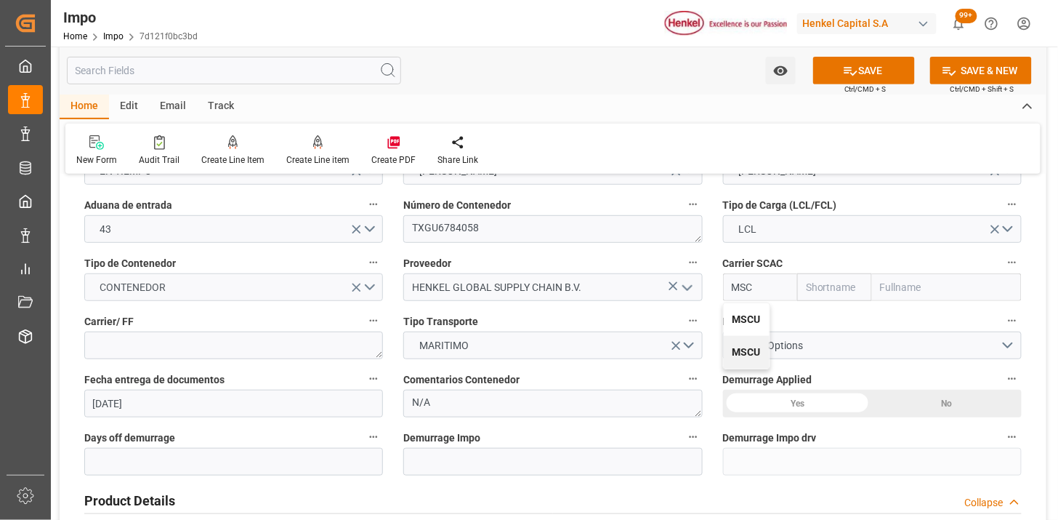
type input "MSCU"
type input "MSC"
type input "Mediterranean Shipping Company"
type input "MSCU"
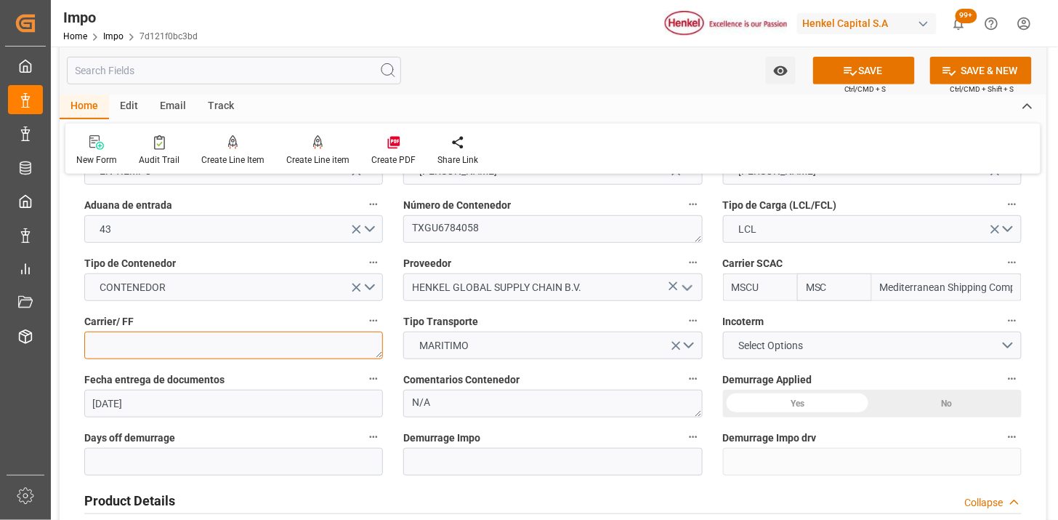
click at [297, 339] on textarea at bounding box center [233, 345] width 299 height 28
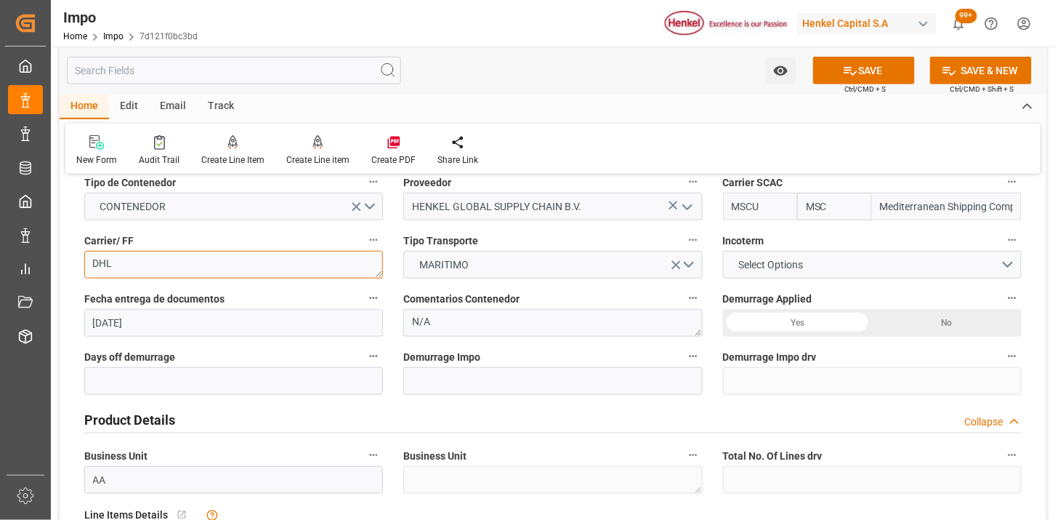
type textarea "DHL"
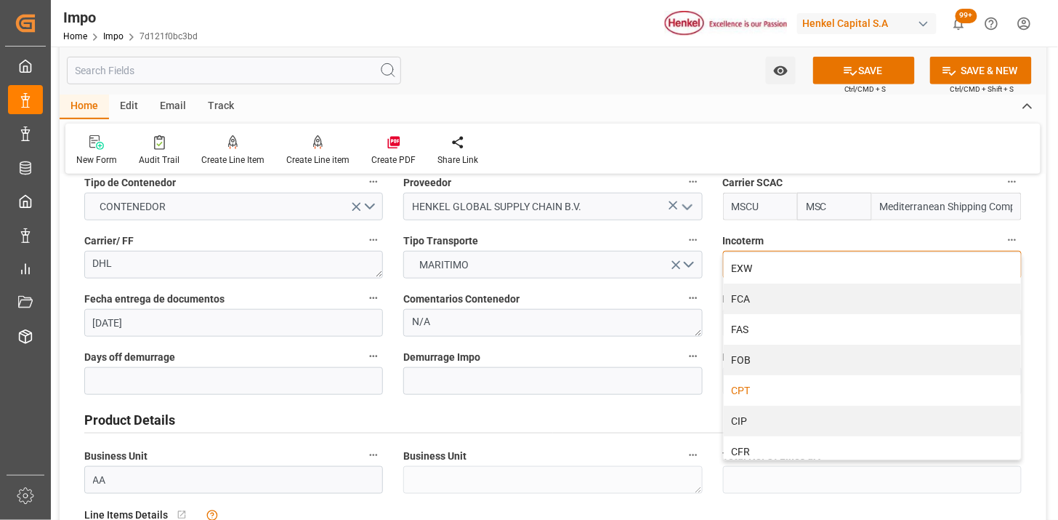
click at [769, 394] on div "CPT" at bounding box center [872, 390] width 297 height 31
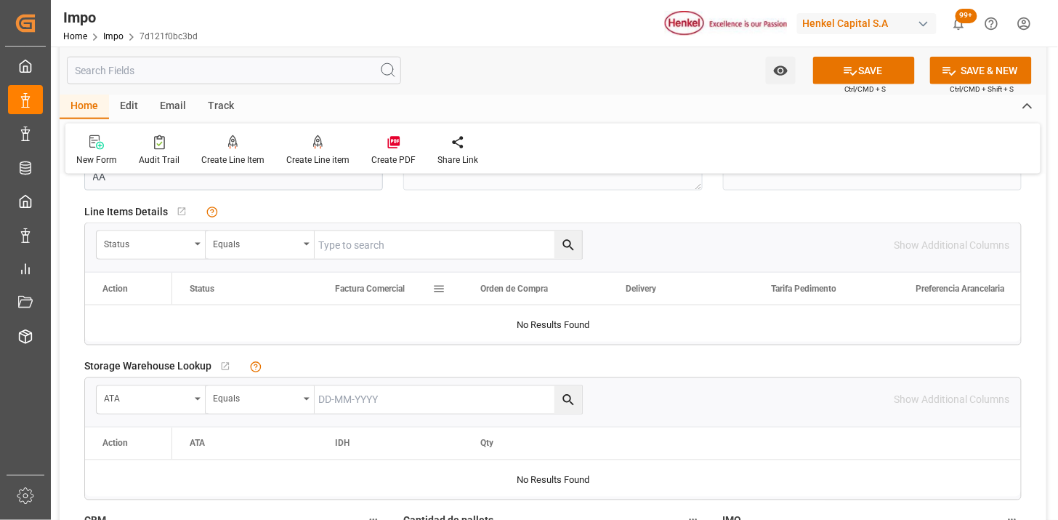
scroll to position [565, 0]
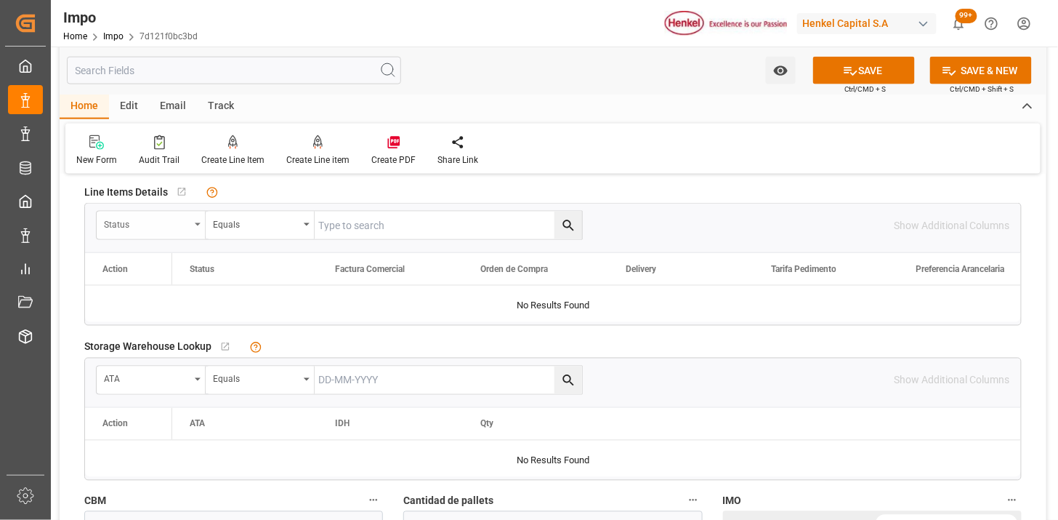
click at [172, 238] on div "Status Equals" at bounding box center [339, 225] width 487 height 29
click at [166, 225] on div "Status" at bounding box center [147, 222] width 86 height 17
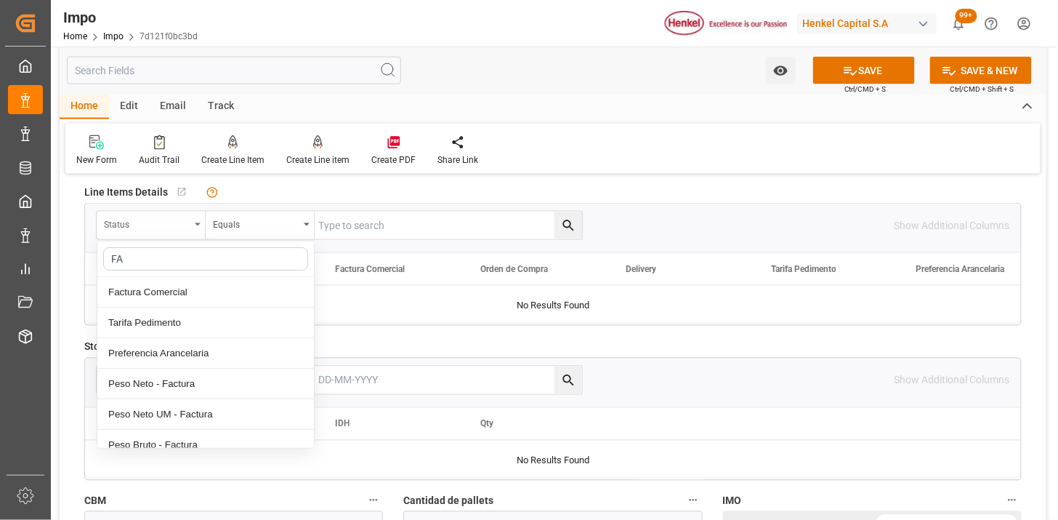
type input "FAC"
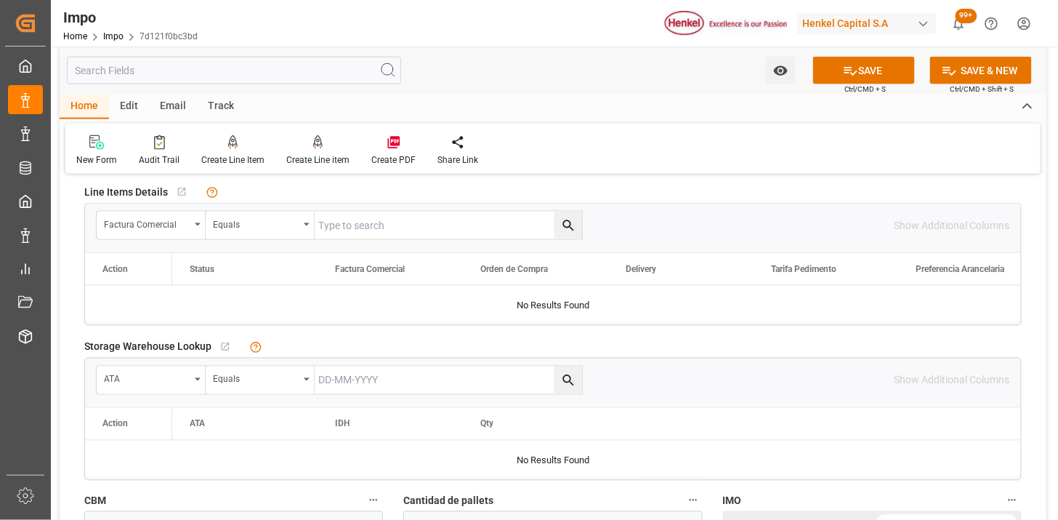
click at [380, 218] on input "text" at bounding box center [448, 226] width 267 height 28
paste input "196929182"
type input "196929182"
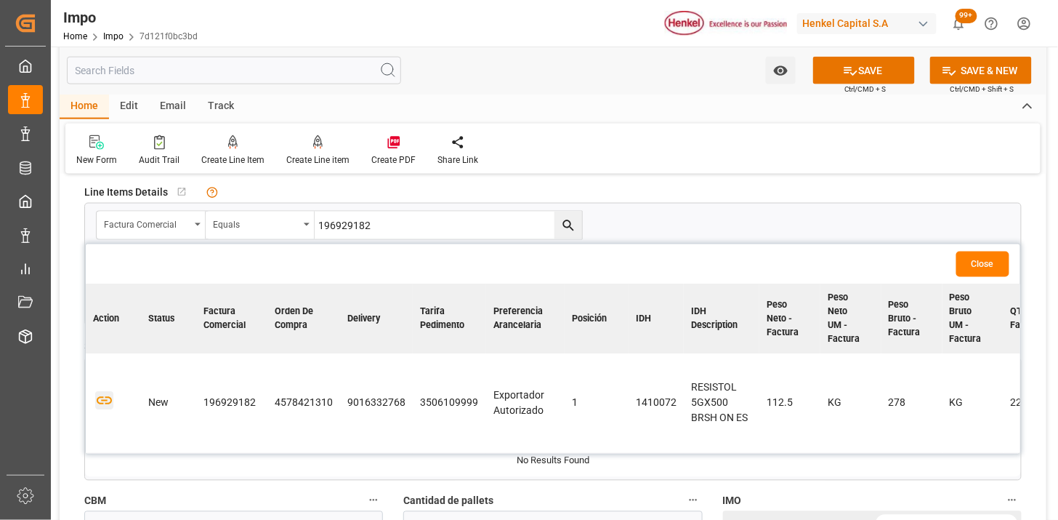
click at [107, 403] on icon "button" at bounding box center [104, 402] width 15 height 8
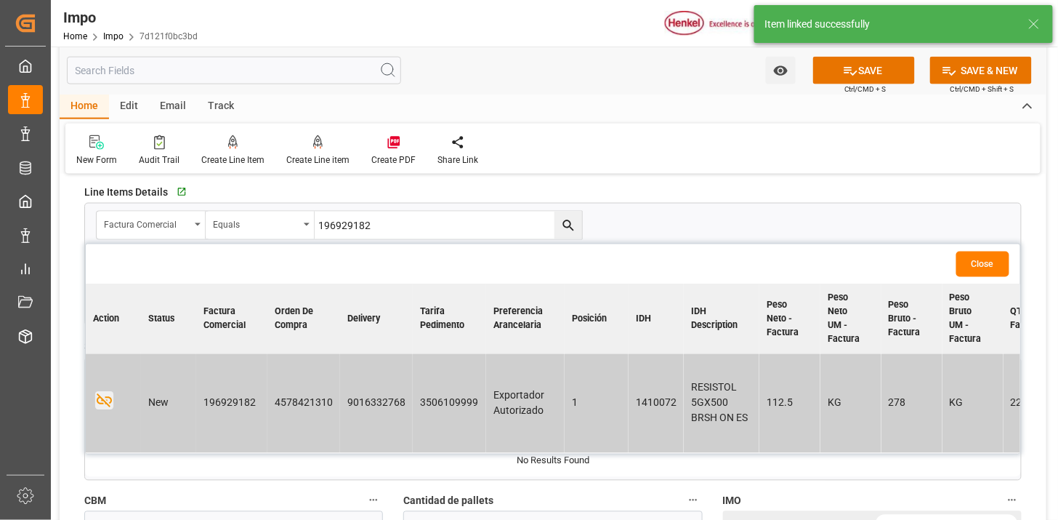
click at [991, 266] on button "Close" at bounding box center [982, 263] width 53 height 25
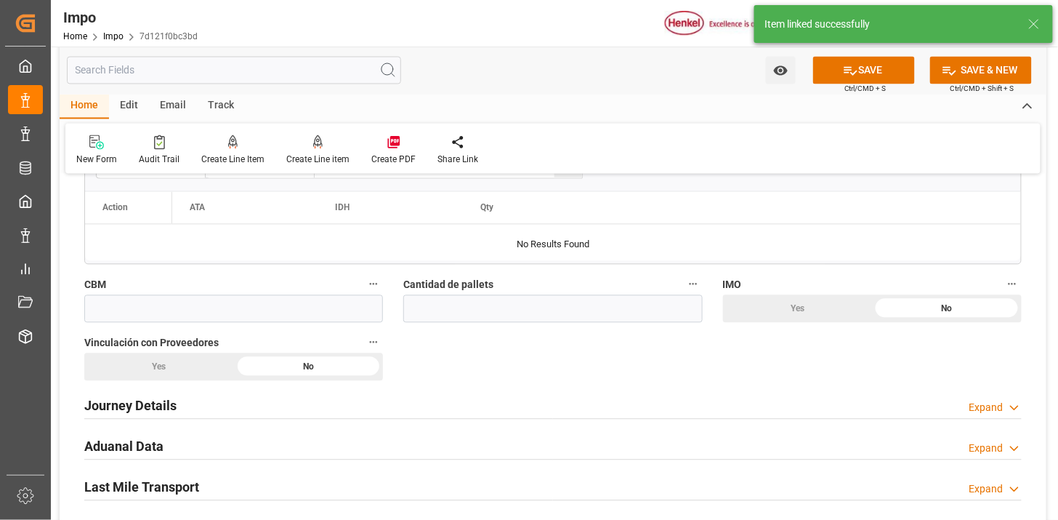
scroll to position [807, 0]
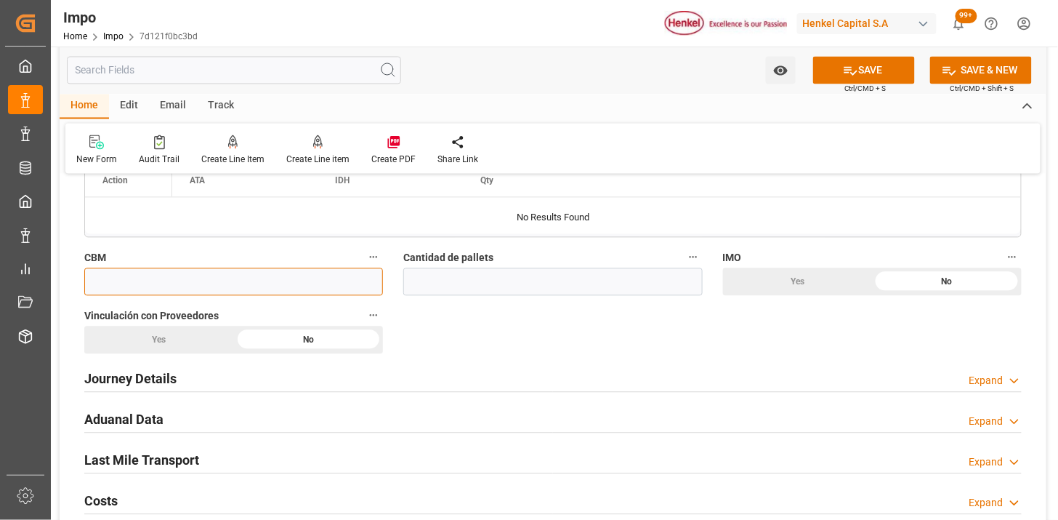
click at [267, 279] on input "text" at bounding box center [233, 282] width 299 height 28
paste input "text"
click at [271, 282] on input "text" at bounding box center [233, 282] width 299 height 28
paste input "text"
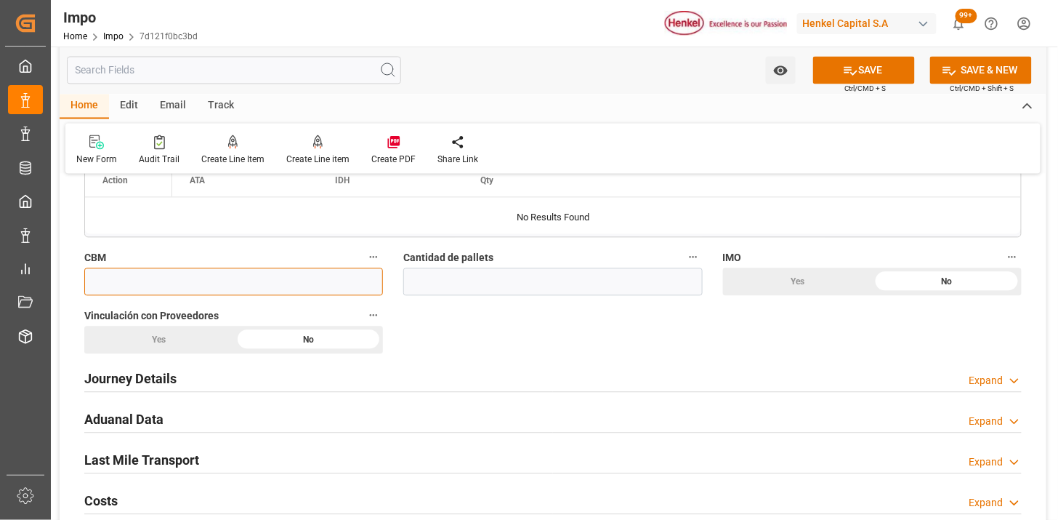
paste input "text"
type input "1.320"
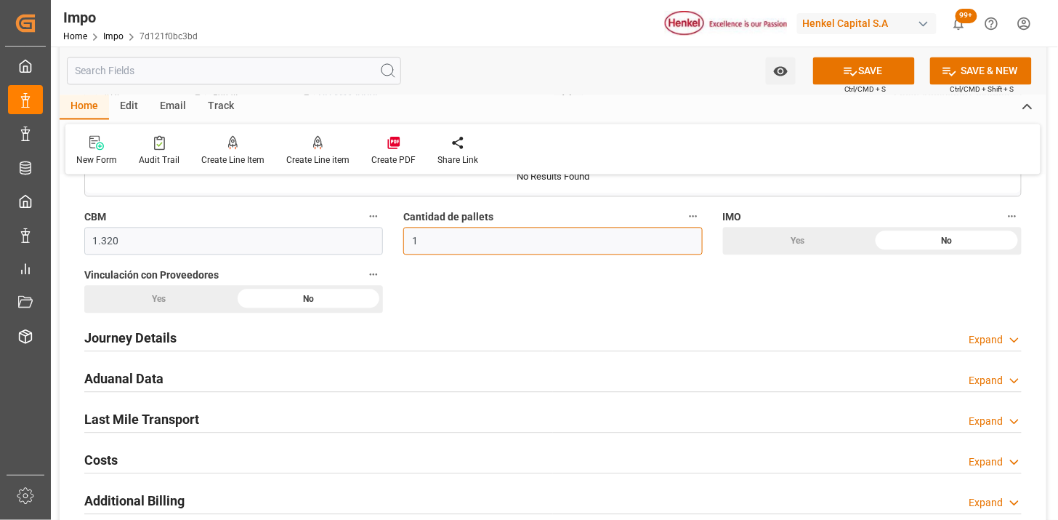
scroll to position [888, 0]
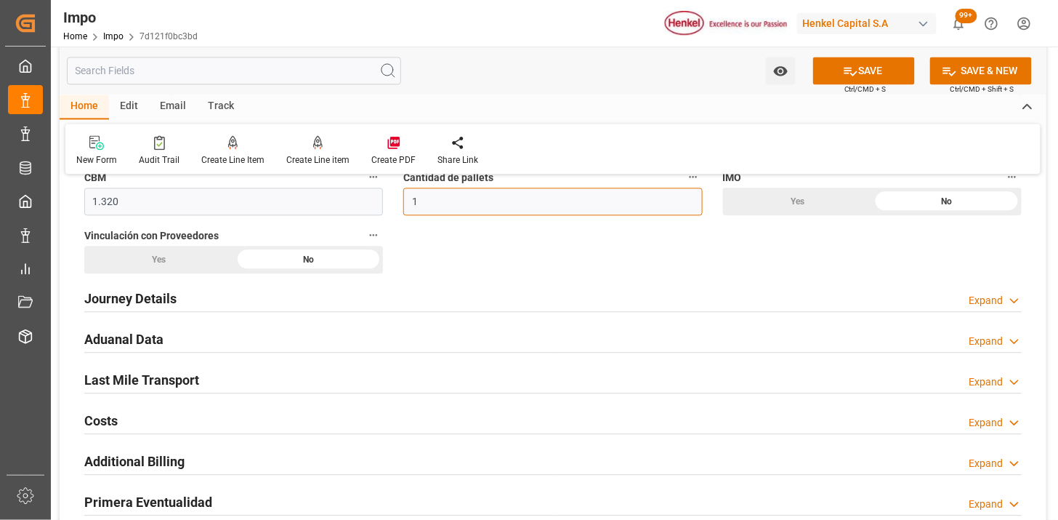
type input "1"
click at [197, 253] on div "Yes" at bounding box center [159, 260] width 150 height 28
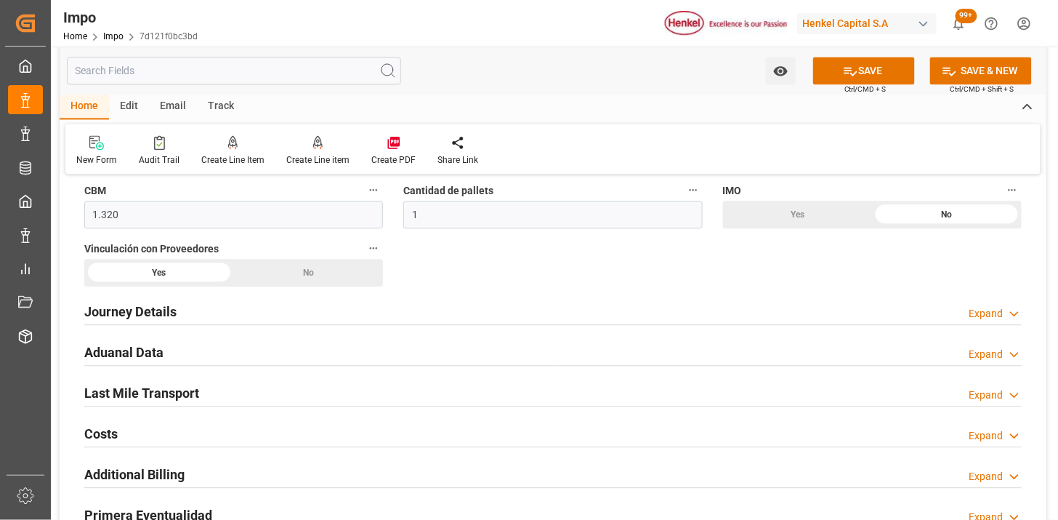
scroll to position [889, 0]
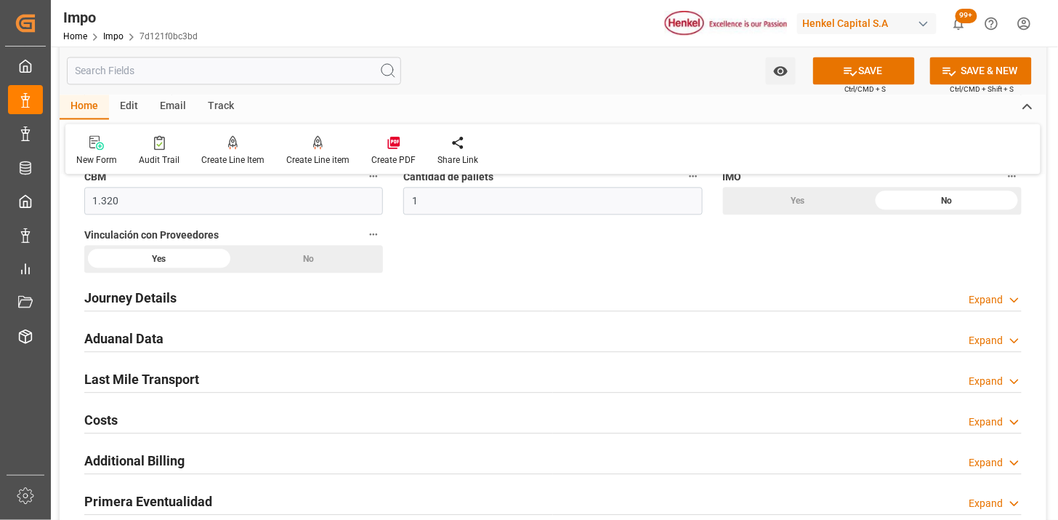
click at [189, 302] on div "Journey Details Expand" at bounding box center [553, 297] width 938 height 28
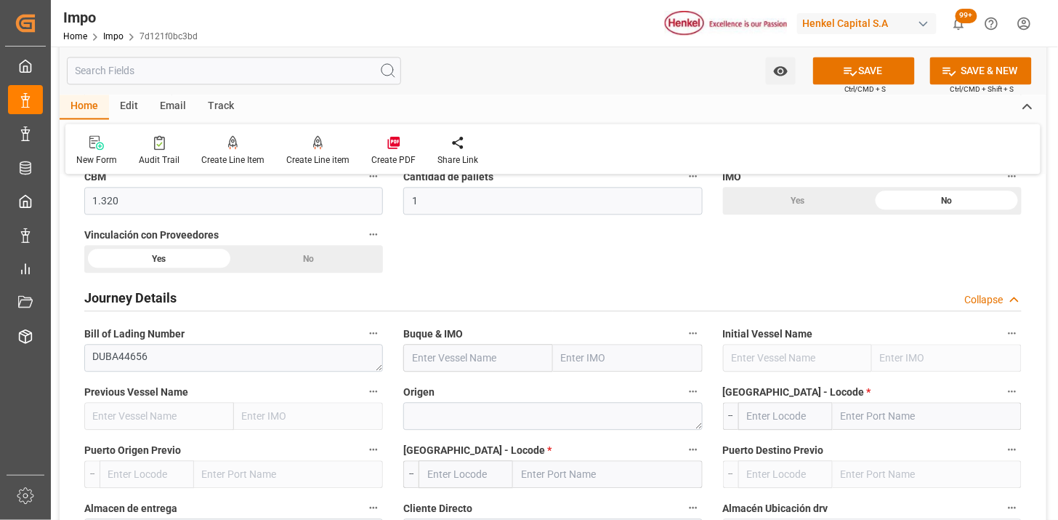
scroll to position [970, 0]
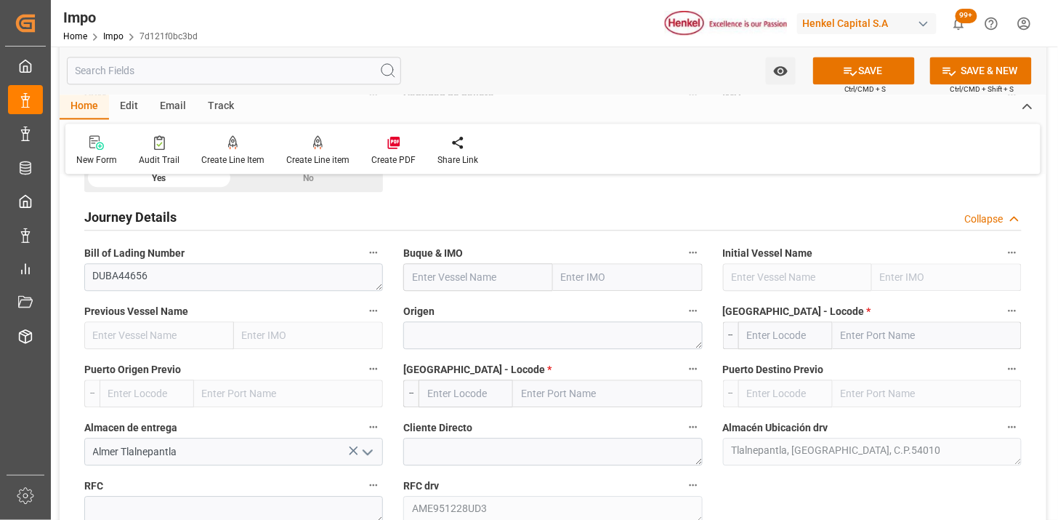
click at [434, 281] on input "text" at bounding box center [478, 277] width 150 height 28
paste input "ELBFEEDER"
type input "Elbfeeder"
type input "9388522"
type input "Elbfeeder"
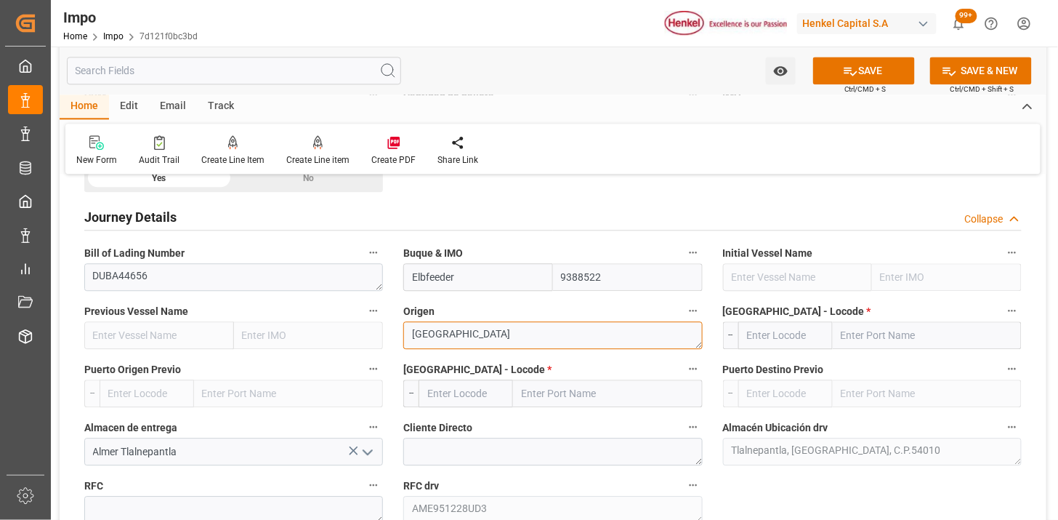
type textarea "IRLANDA"
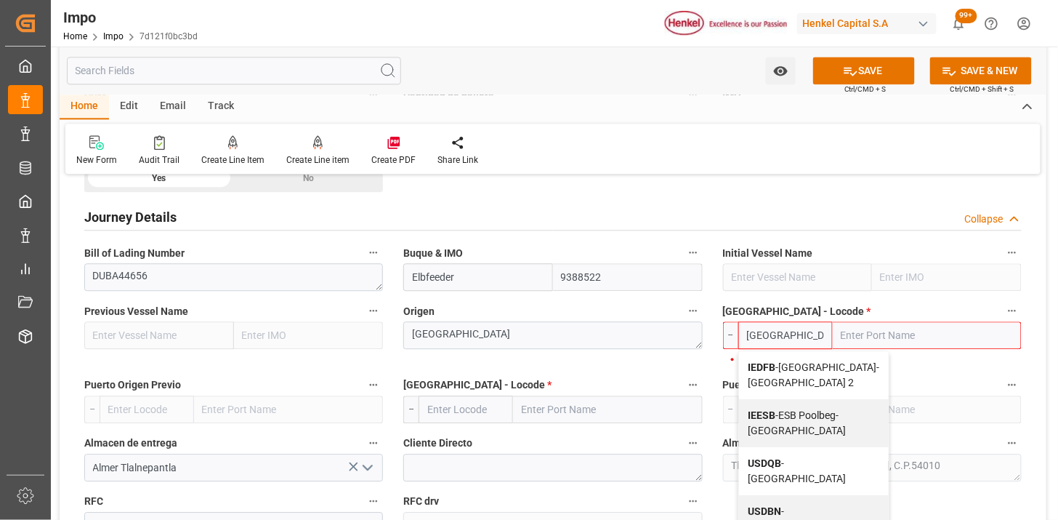
type input "USDQB"
type input "Dublin"
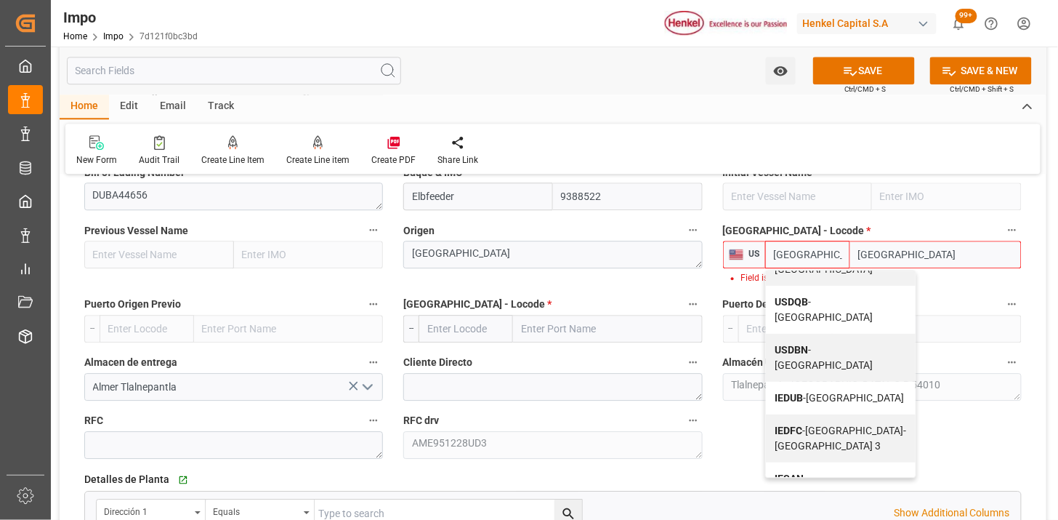
scroll to position [161, 0]
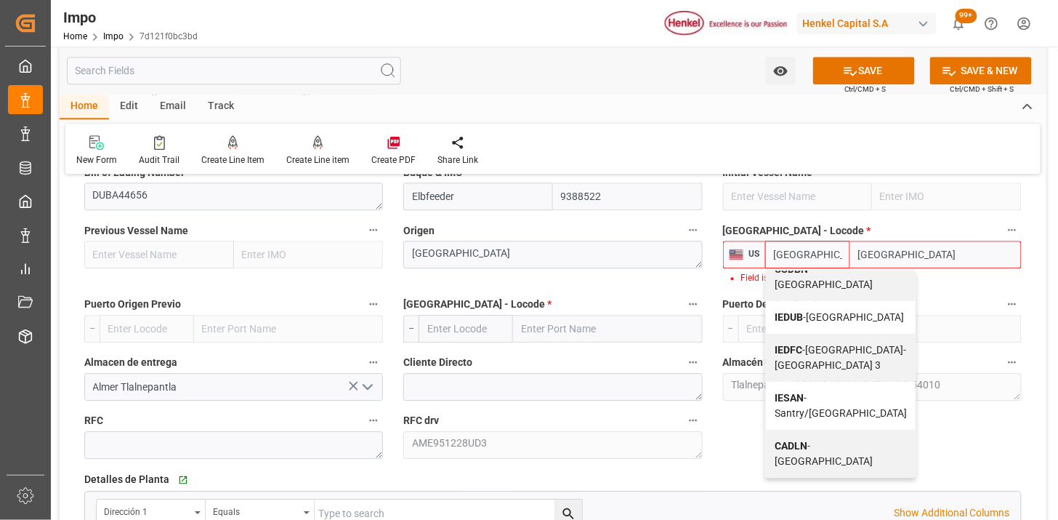
drag, startPoint x: 803, startPoint y: 379, endPoint x: 778, endPoint y: 391, distance: 27.3
click at [802, 323] on span "IEDUB - Dublin" at bounding box center [839, 317] width 129 height 12
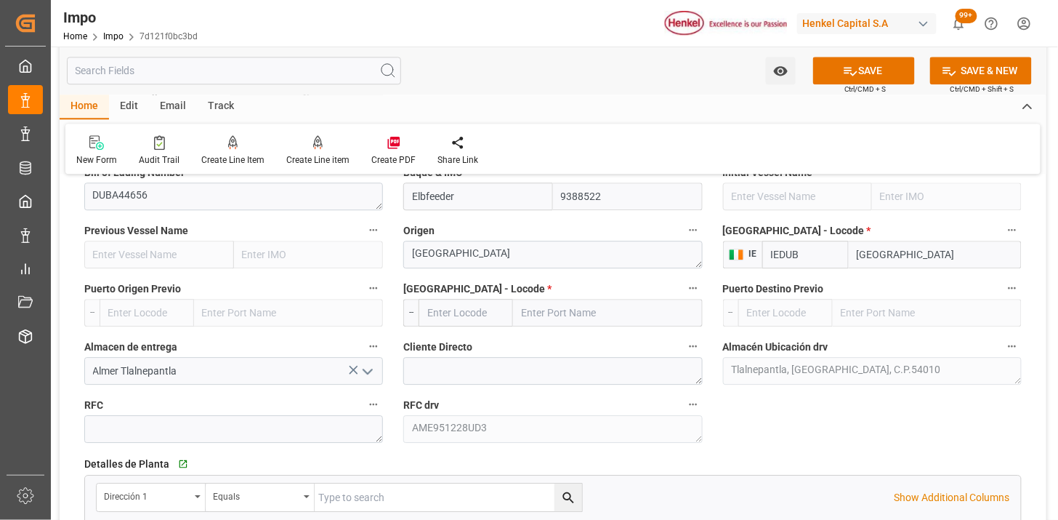
type input "IEDUB"
type input "MXVER"
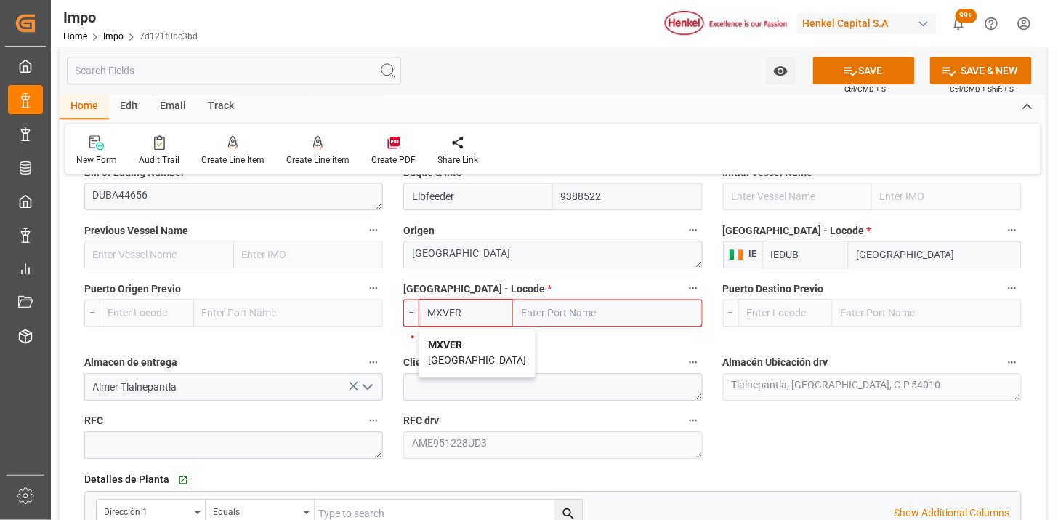
type input "[GEOGRAPHIC_DATA]"
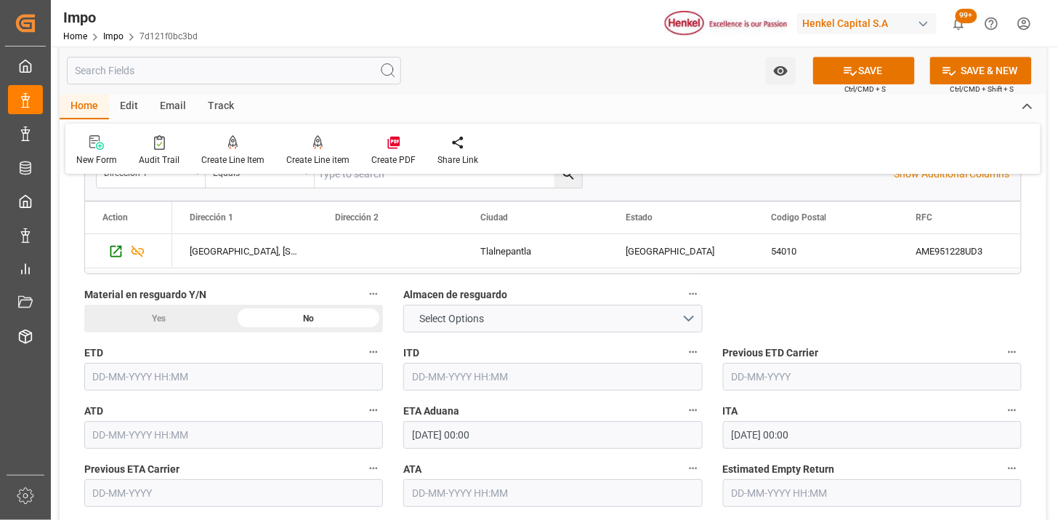
scroll to position [1454, 0]
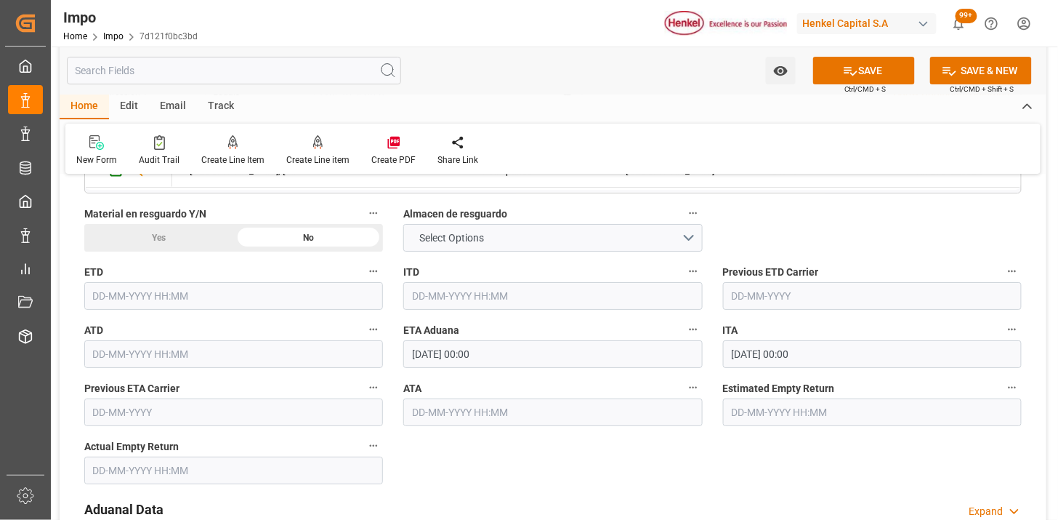
type input "MXVER"
click at [497, 357] on input "16-10-2025 00:00" at bounding box center [552, 354] width 299 height 28
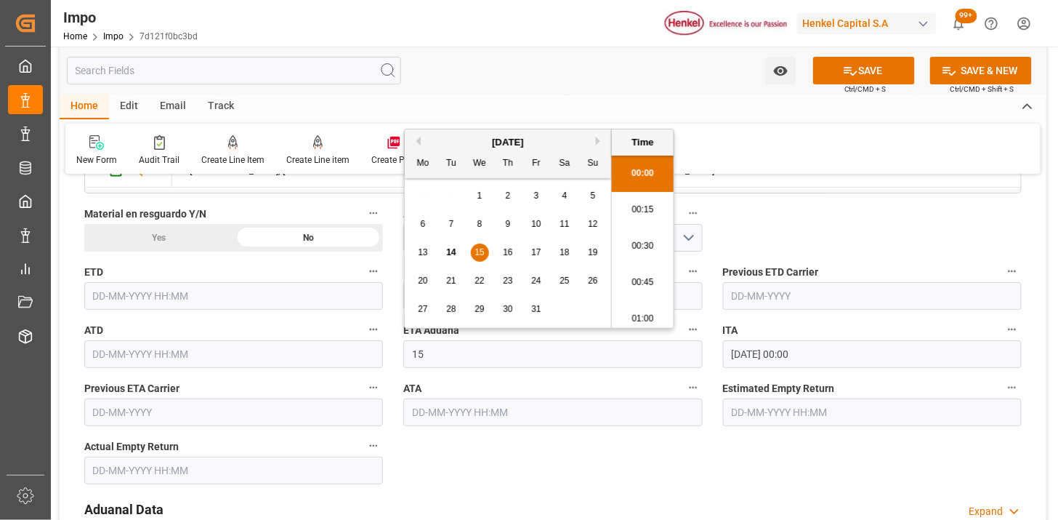
type input "15-10-2025 00:00"
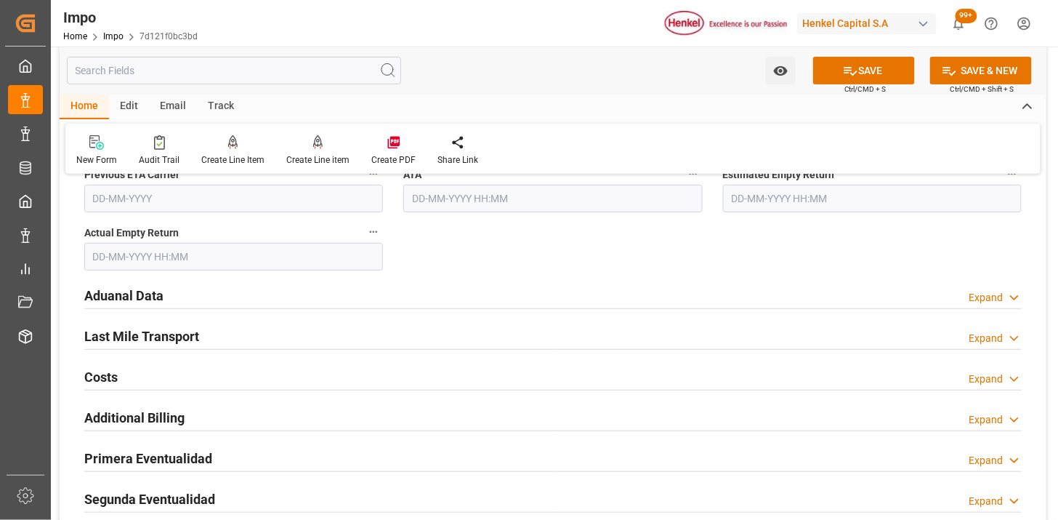
scroll to position [1696, 0]
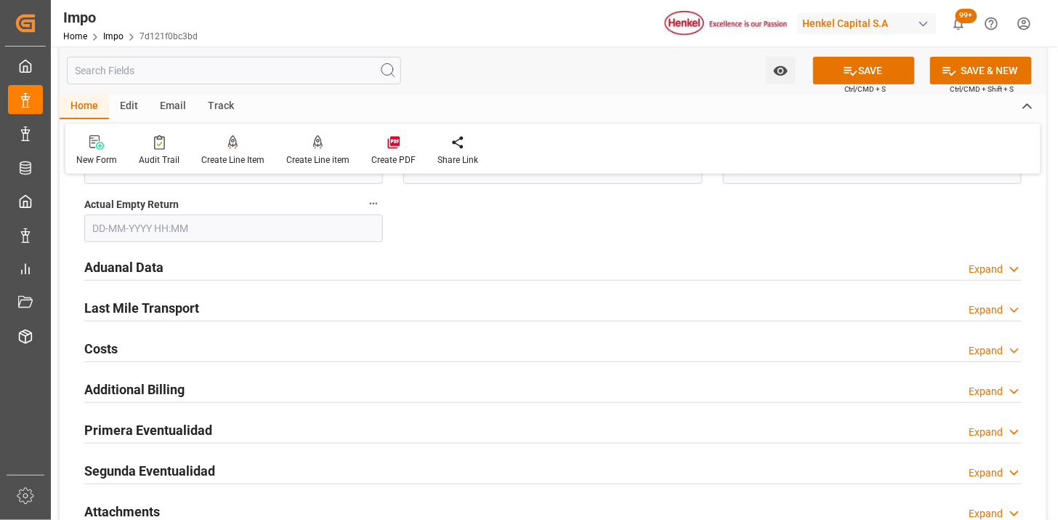
click at [260, 273] on div "Aduanal Data Expand" at bounding box center [553, 266] width 938 height 28
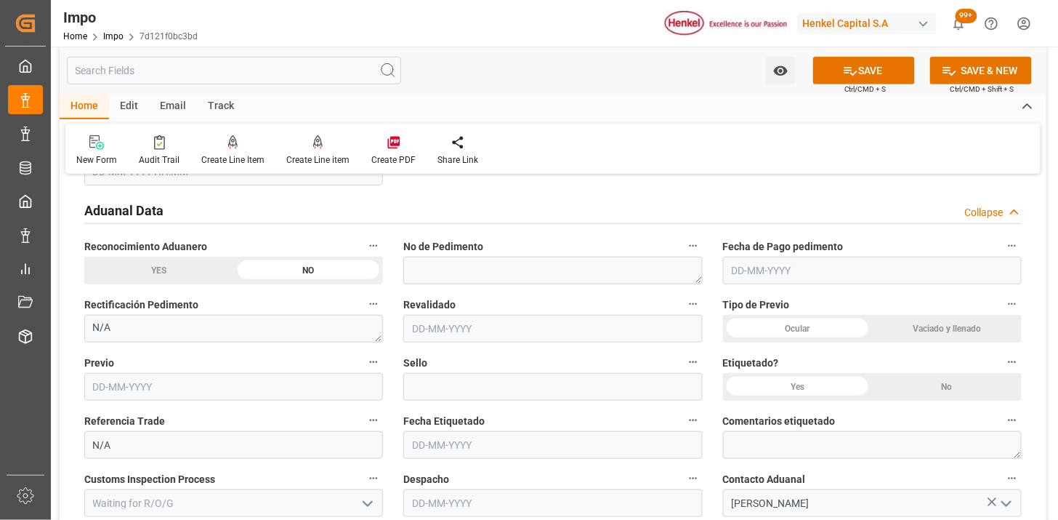
scroll to position [1777, 0]
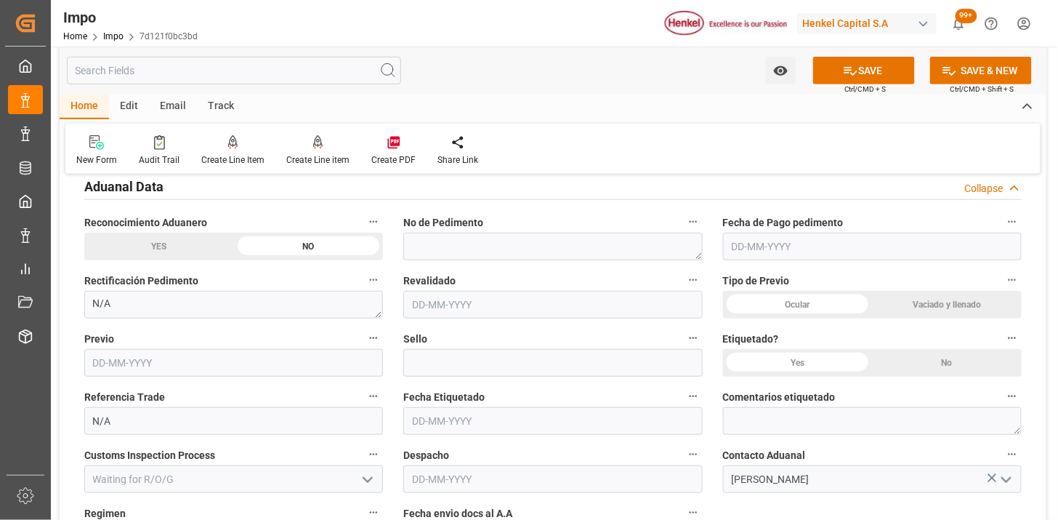
click at [912, 308] on div "Vaciado y llenado" at bounding box center [947, 305] width 150 height 28
click at [939, 367] on div "No" at bounding box center [947, 363] width 150 height 28
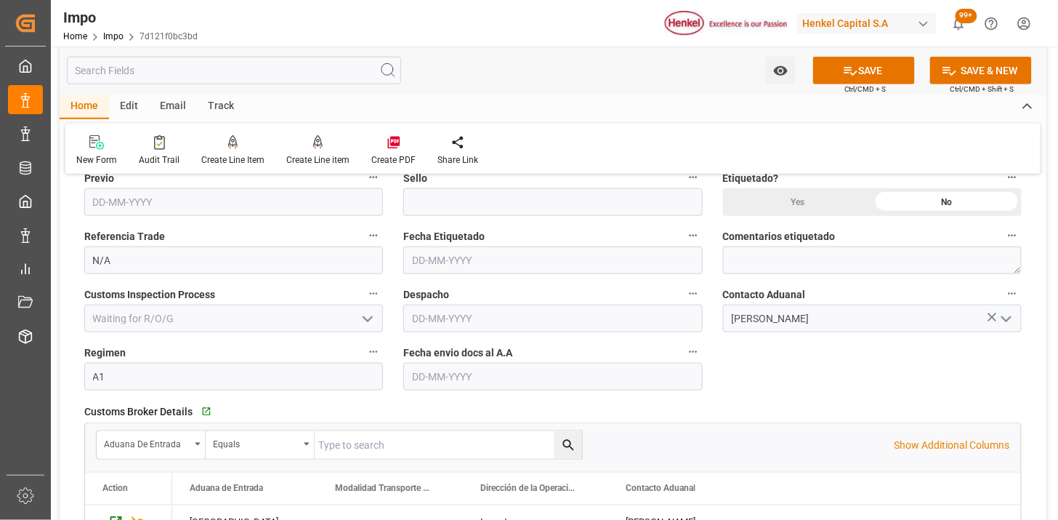
scroll to position [1938, 0]
click at [451, 381] on input "text" at bounding box center [552, 376] width 299 height 28
click at [461, 376] on input "[DATE]" at bounding box center [552, 376] width 299 height 28
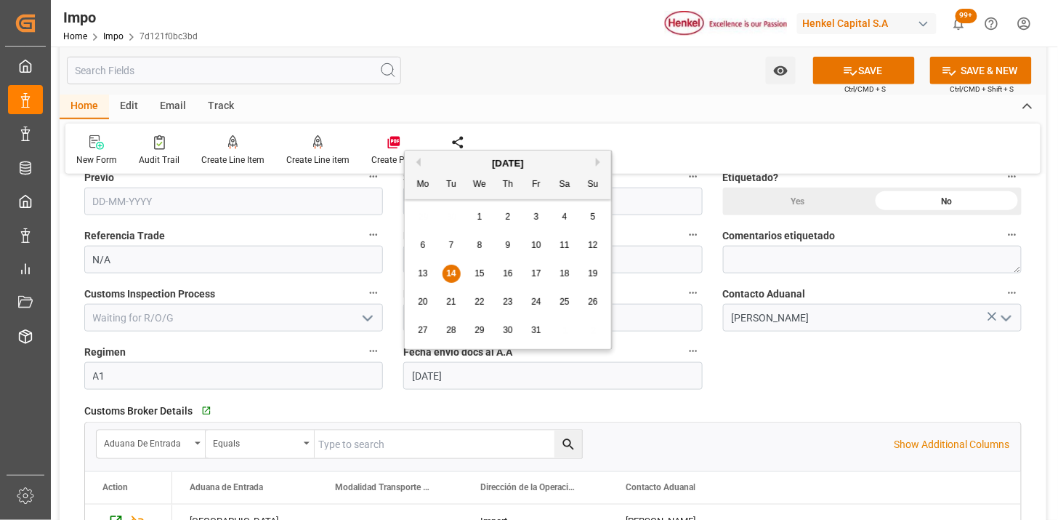
click at [461, 376] on input "[DATE]" at bounding box center [552, 376] width 299 height 28
type input "13-10-2025"
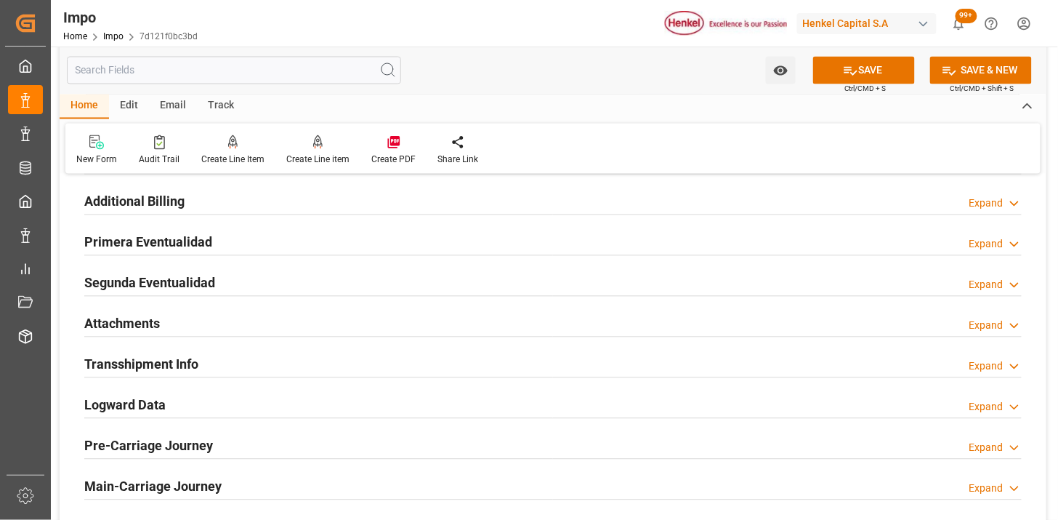
scroll to position [2423, 0]
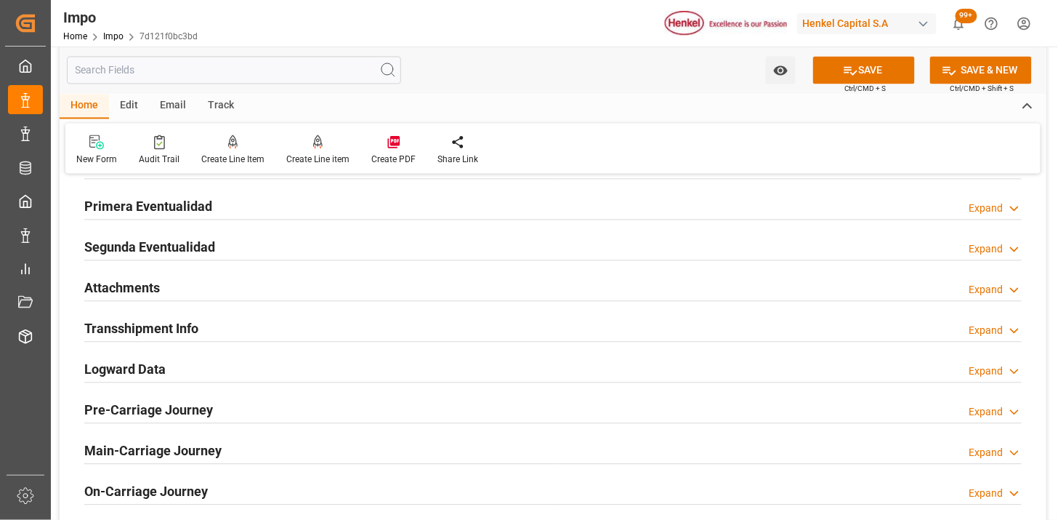
click at [177, 286] on div "Attachments Expand" at bounding box center [553, 287] width 938 height 28
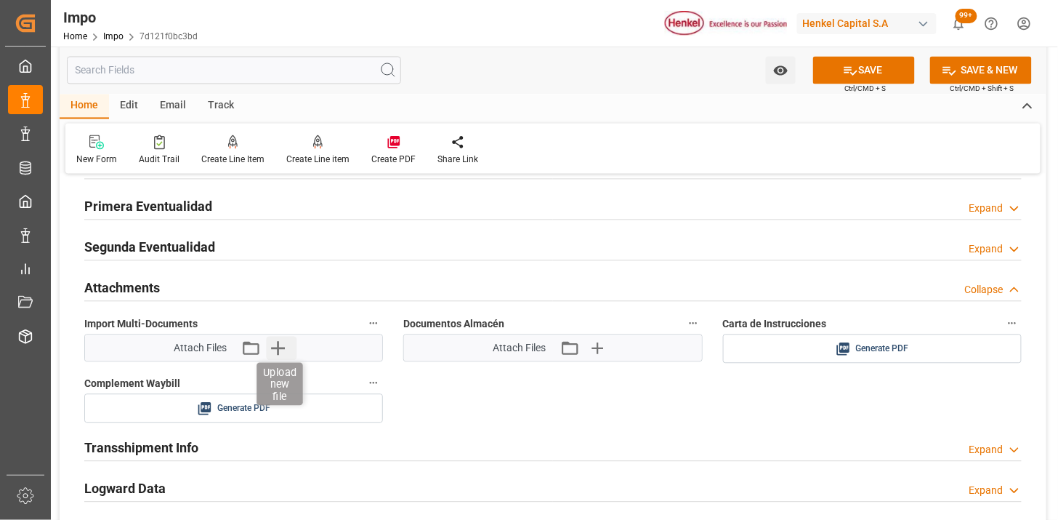
click at [277, 344] on icon "button" at bounding box center [277, 348] width 23 height 23
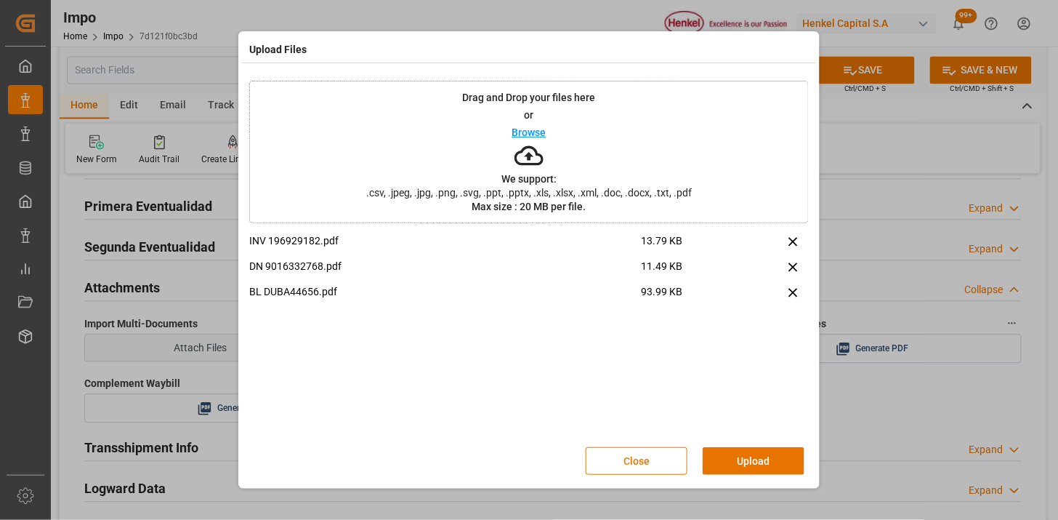
drag, startPoint x: 753, startPoint y: 452, endPoint x: 645, endPoint y: 443, distance: 107.9
click at [749, 451] on button "Upload" at bounding box center [754, 461] width 102 height 28
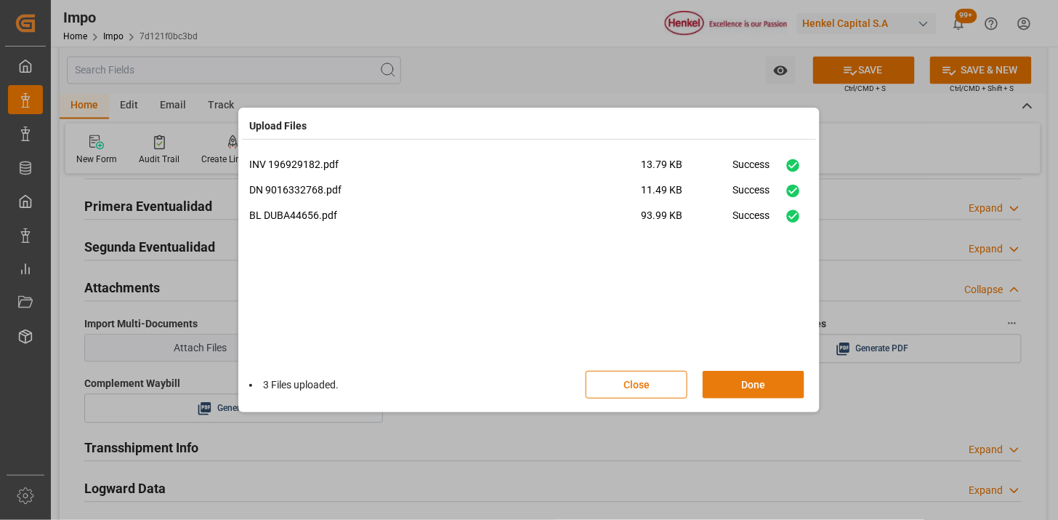
click at [738, 384] on button "Done" at bounding box center [754, 385] width 102 height 28
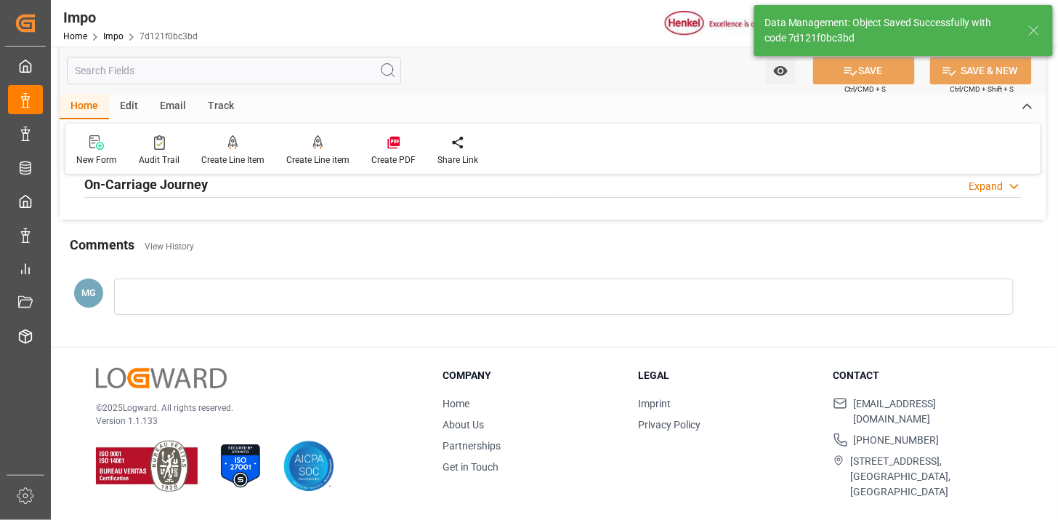
type textarea "AA"
type input "1"
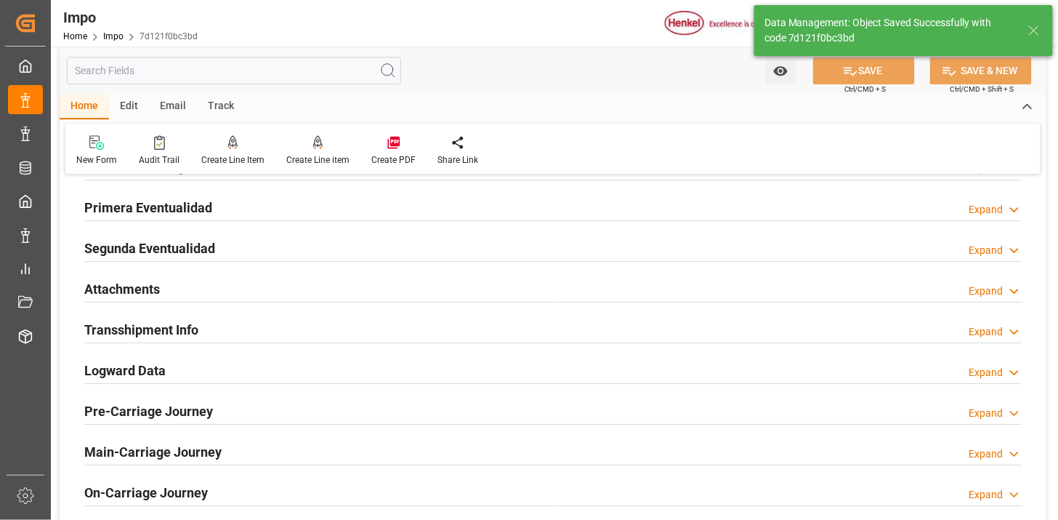
click at [223, 286] on div "Attachments Expand" at bounding box center [553, 288] width 938 height 28
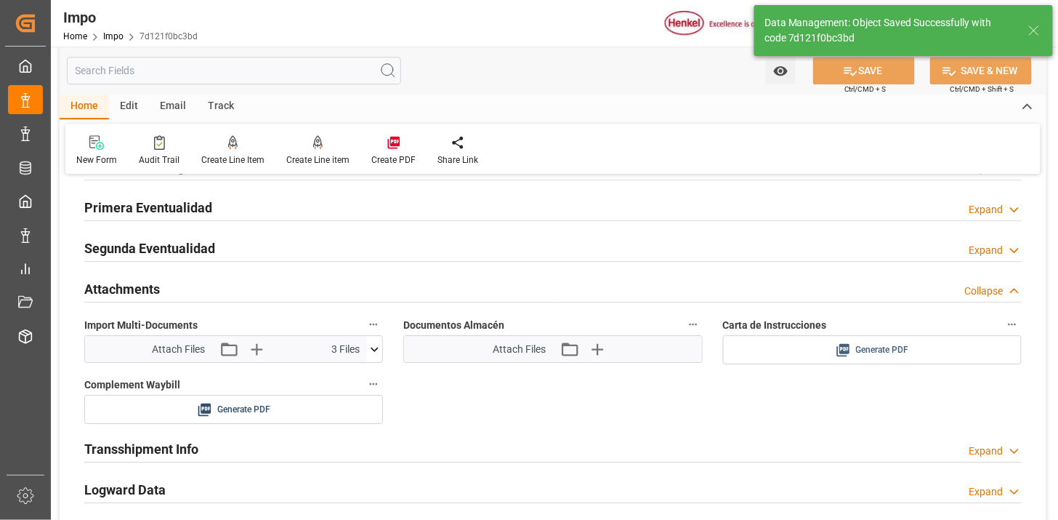
click at [891, 352] on span "Generate PDF" at bounding box center [882, 350] width 53 height 18
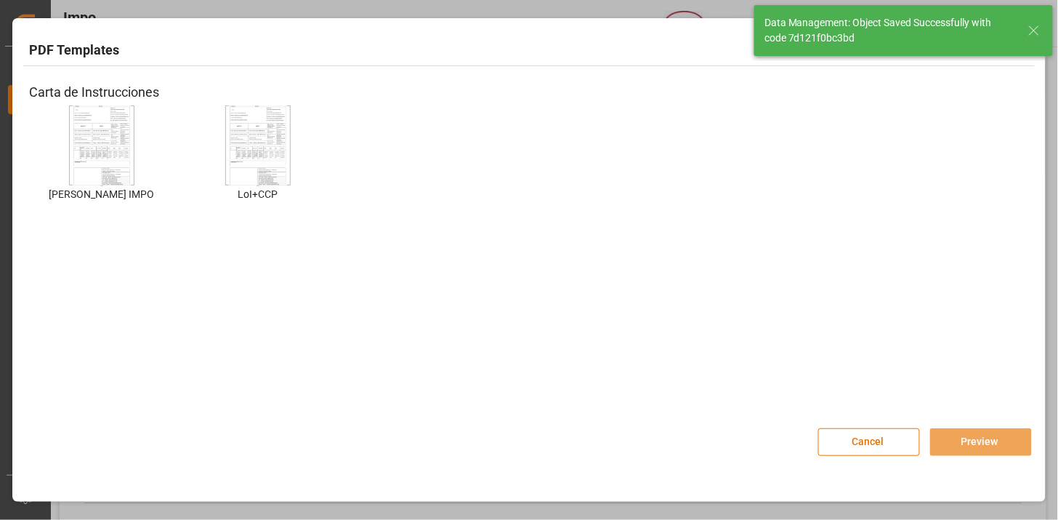
click at [98, 156] on img at bounding box center [102, 146] width 58 height 82
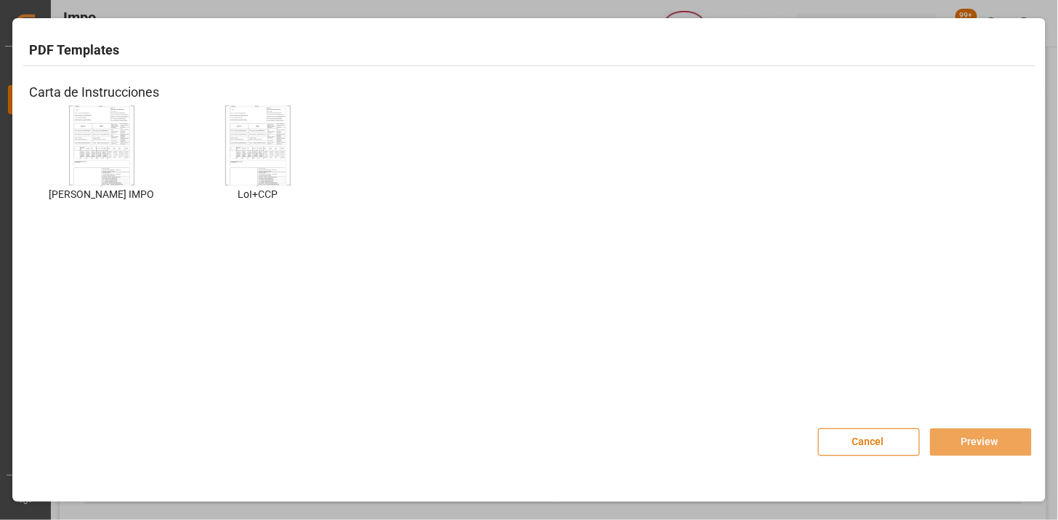
click at [102, 132] on img at bounding box center [102, 146] width 58 height 82
click at [957, 440] on button "Preview" at bounding box center [981, 442] width 102 height 28
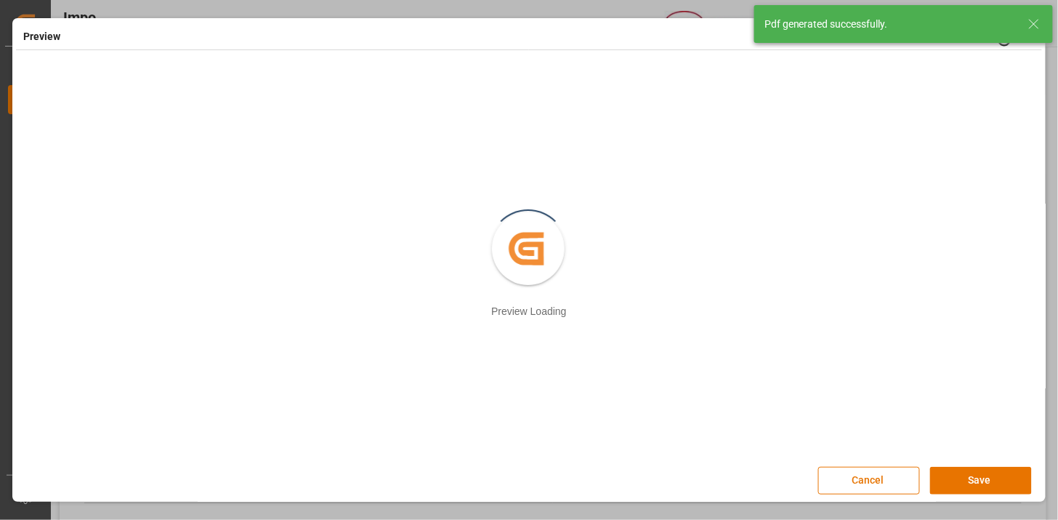
scroll to position [2, 0]
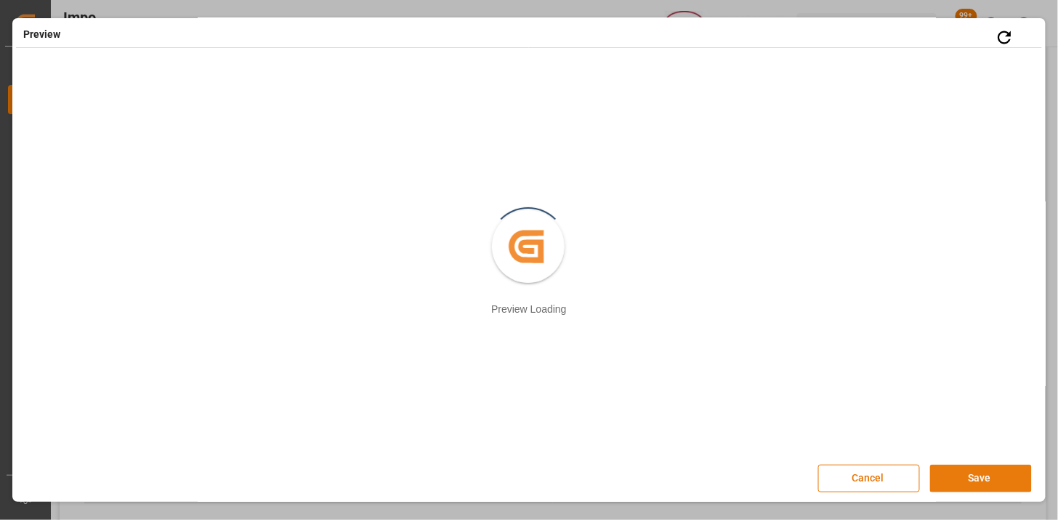
drag, startPoint x: 1009, startPoint y: 478, endPoint x: 956, endPoint y: 481, distance: 53.1
click at [1008, 478] on button "Save" at bounding box center [981, 478] width 102 height 28
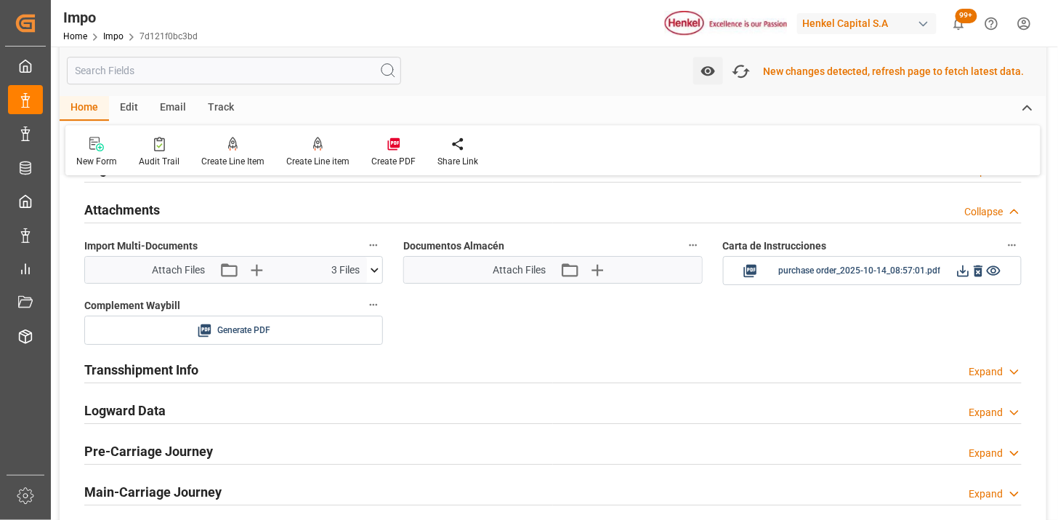
scroll to position [1265, 0]
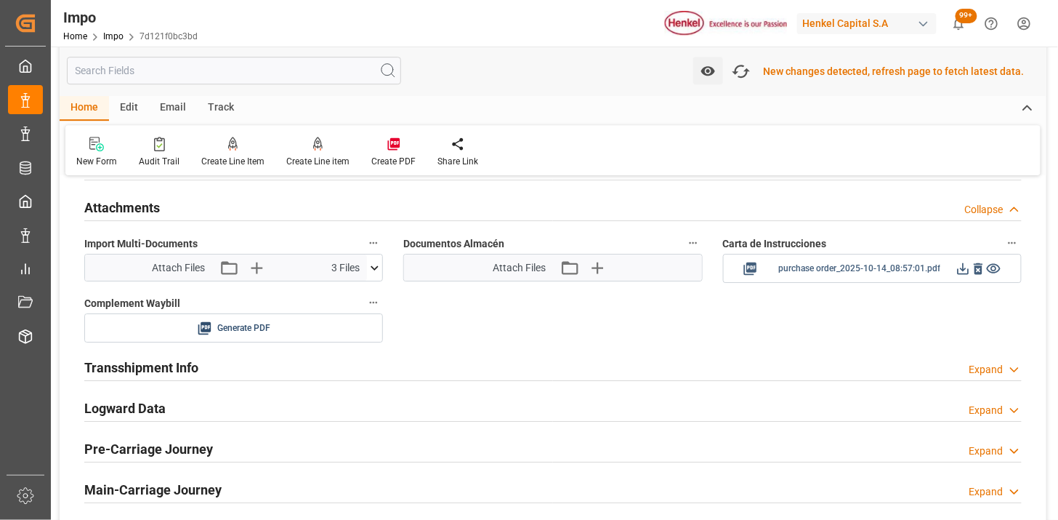
click at [959, 275] on icon at bounding box center [963, 268] width 15 height 15
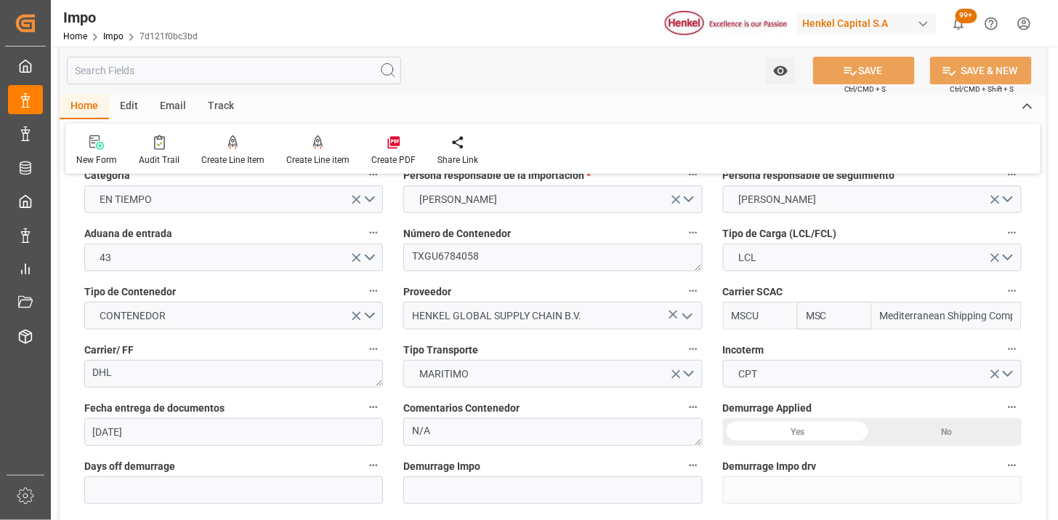
scroll to position [0, 0]
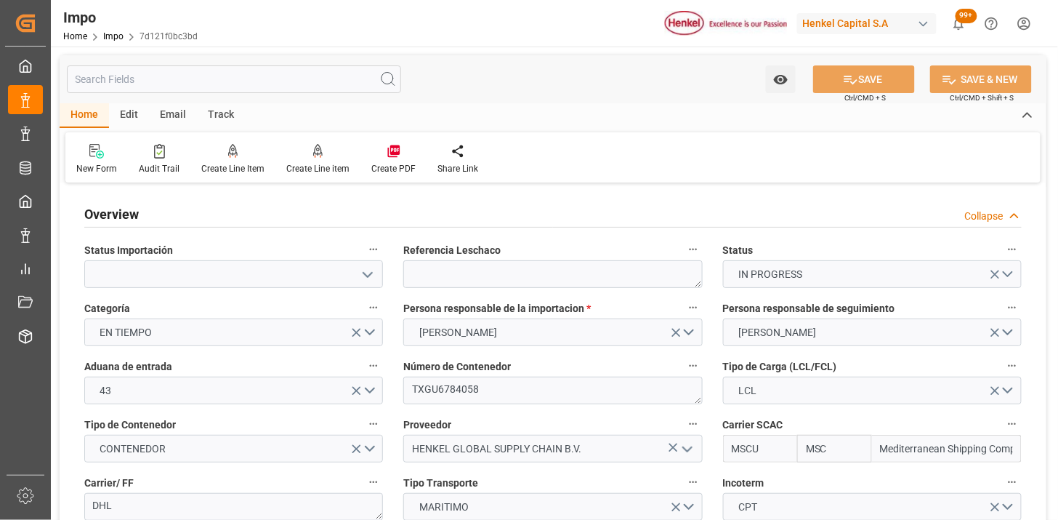
click at [299, 214] on div "Overview Collapse" at bounding box center [553, 213] width 938 height 28
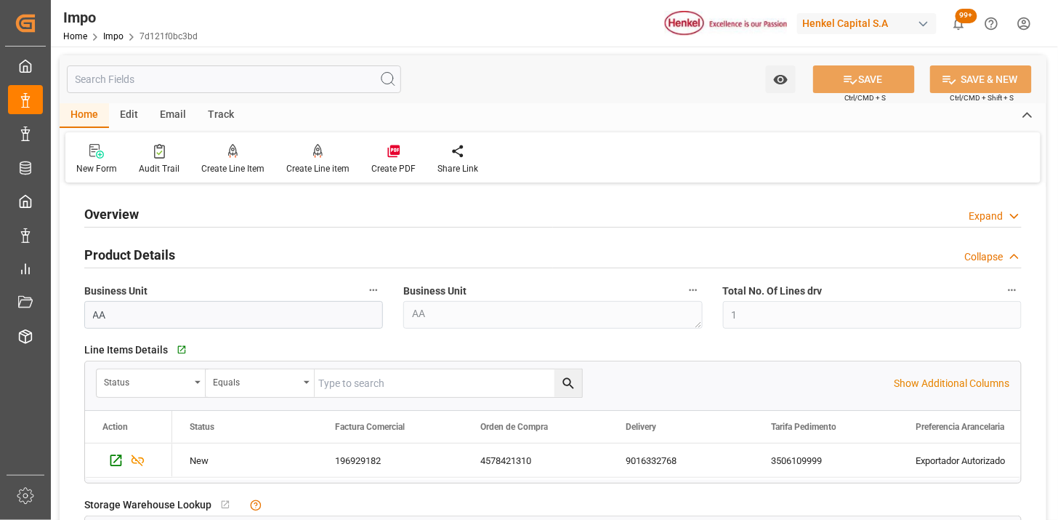
click at [286, 258] on div "Product Details Collapse" at bounding box center [553, 254] width 938 height 28
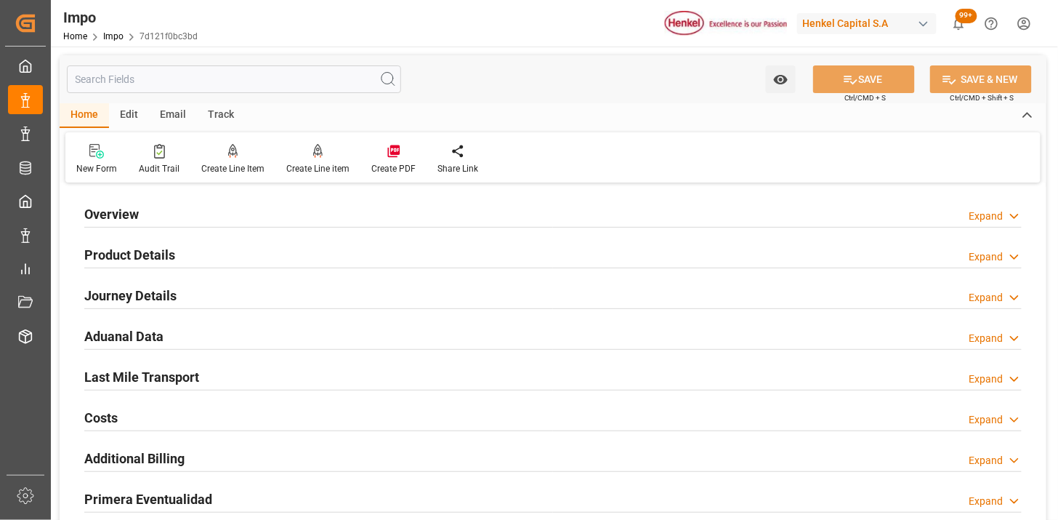
click at [142, 288] on h2 "Journey Details" at bounding box center [130, 296] width 92 height 20
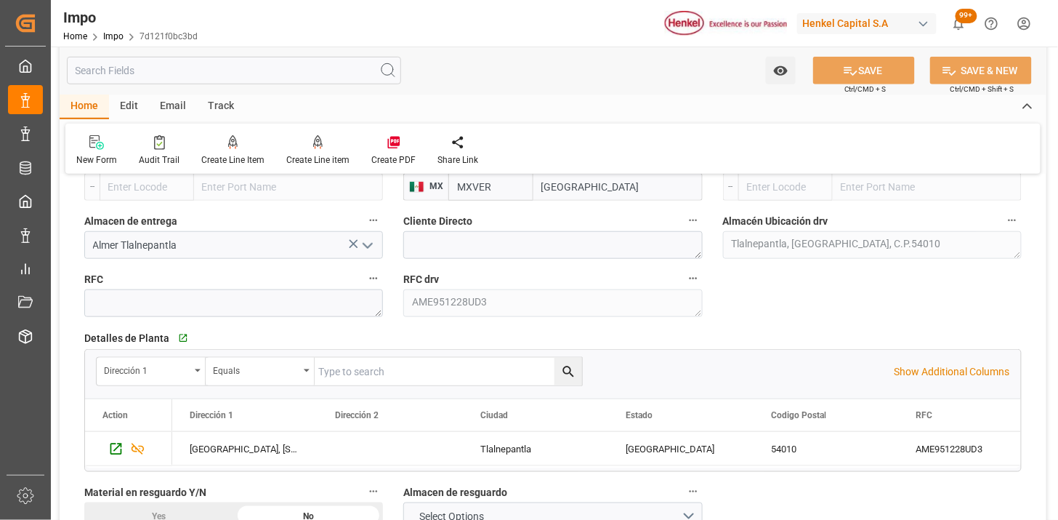
scroll to position [323, 0]
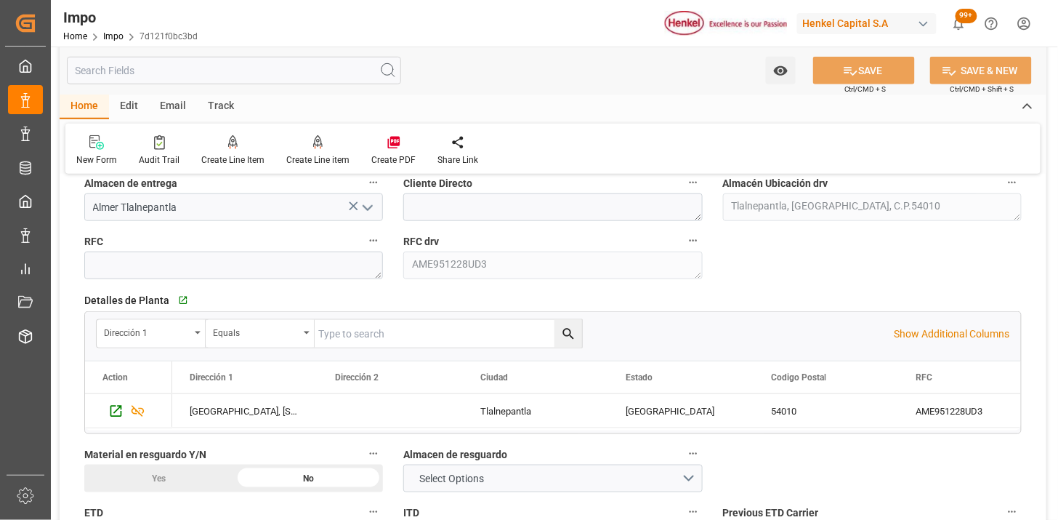
click at [188, 80] on input "text" at bounding box center [234, 71] width 334 height 28
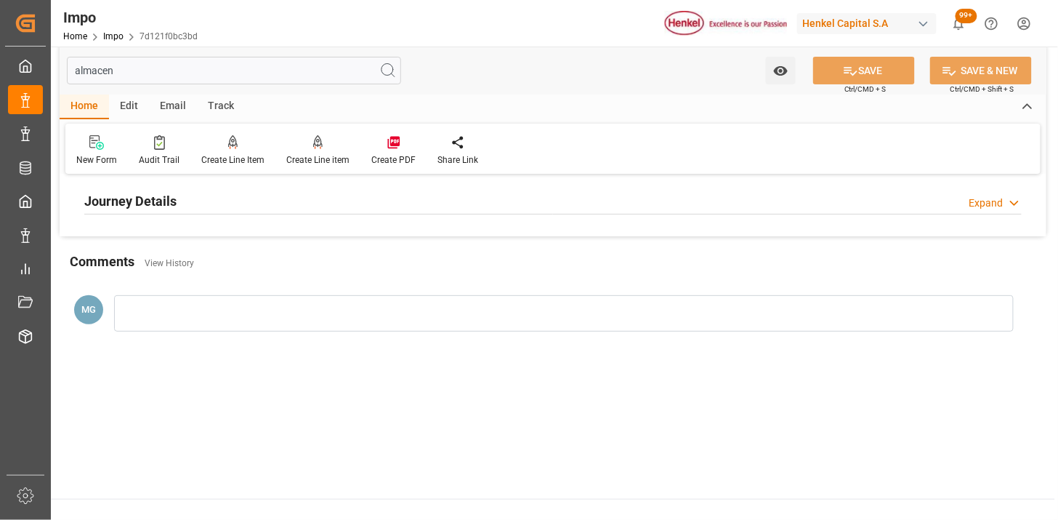
scroll to position [0, 0]
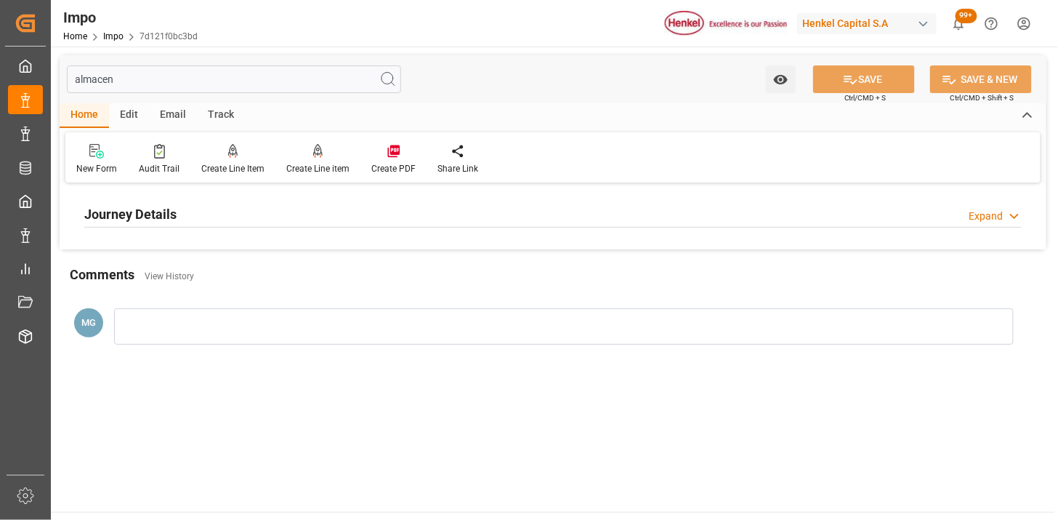
type input "almacen"
click at [280, 217] on div "Journey Details Expand" at bounding box center [553, 213] width 938 height 28
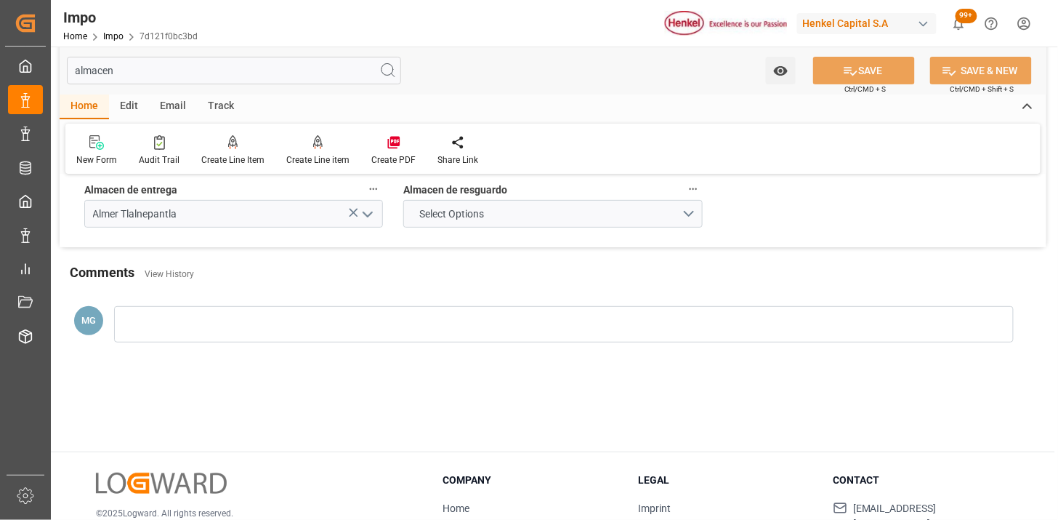
scroll to position [64, 0]
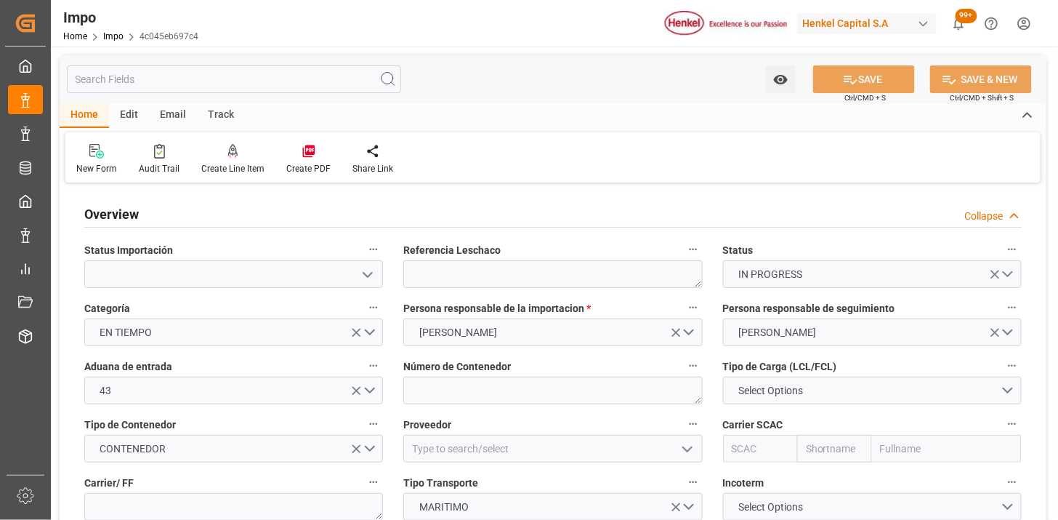
type input "[DATE]"
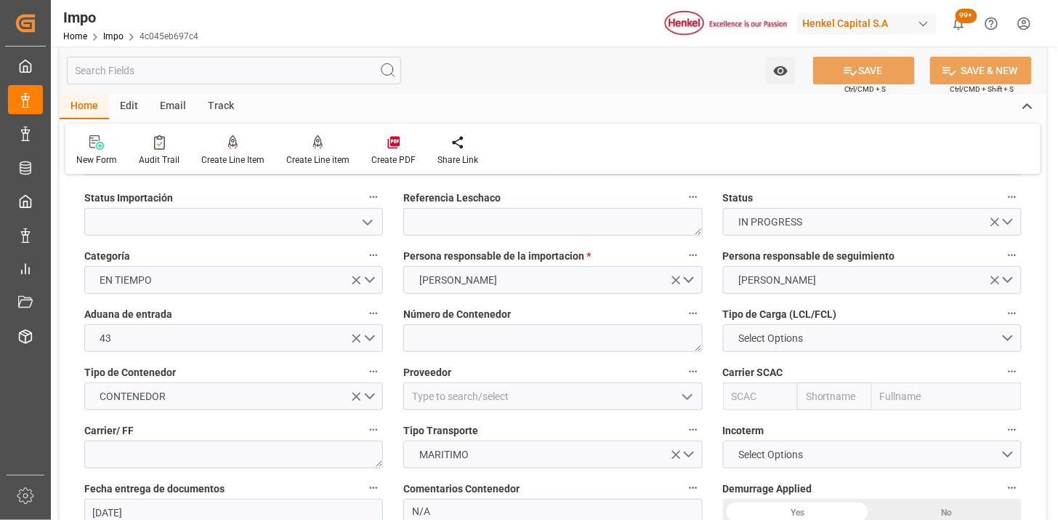
scroll to position [81, 0]
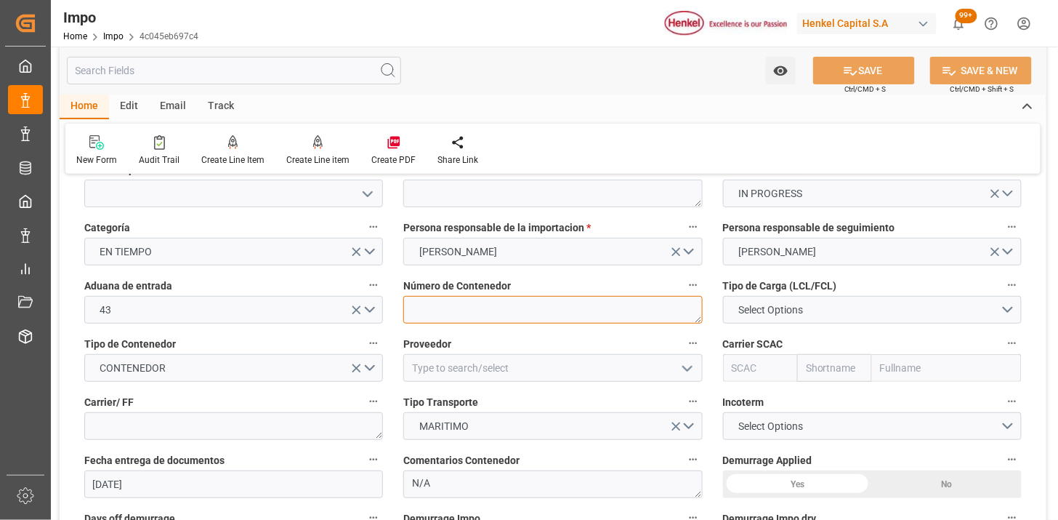
click at [475, 315] on textarea at bounding box center [552, 310] width 299 height 28
paste textarea "TCNU4127350"
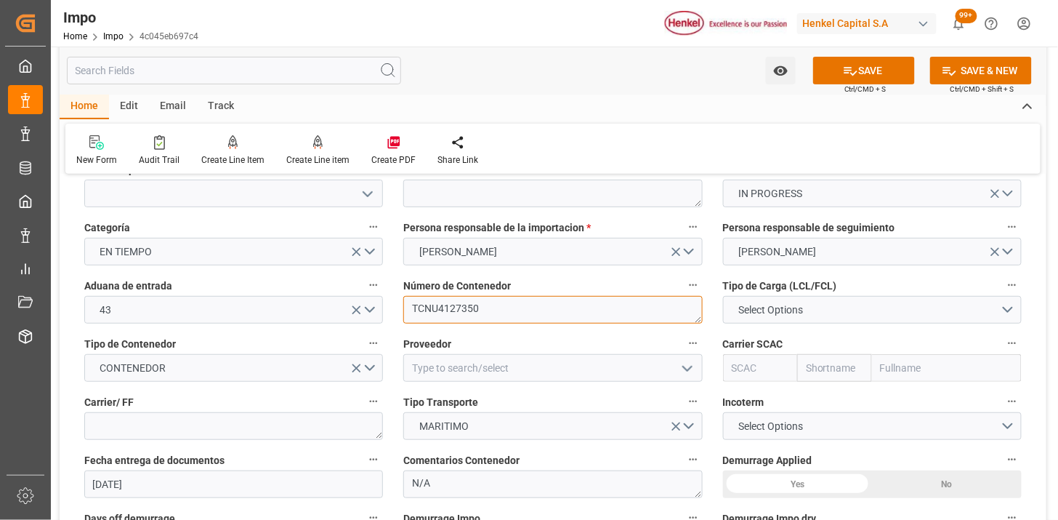
type textarea "TCNU4127350"
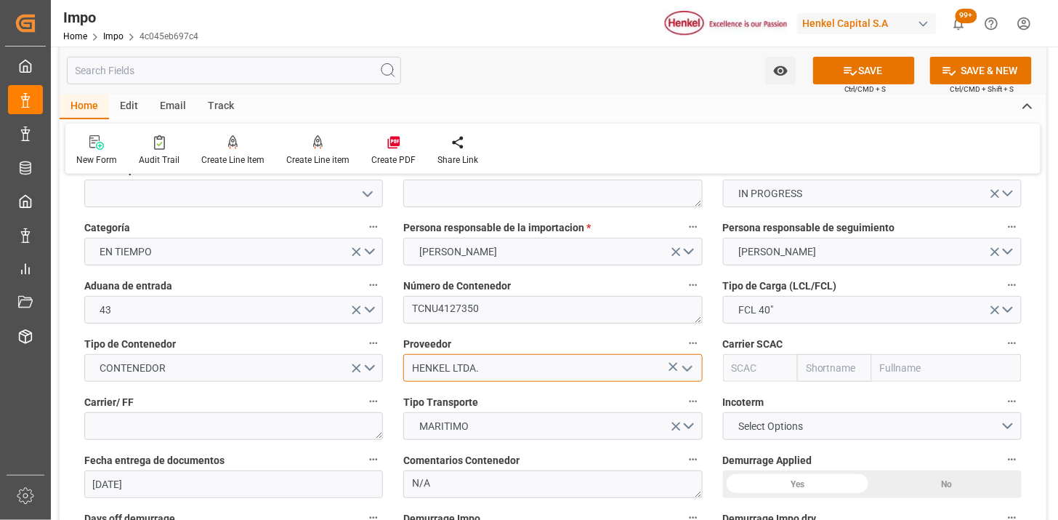
type input "HENKEL LTDA."
type input "ONEY"
type input "ONE"
type input "Ocean Network Express"
type input "ONEY"
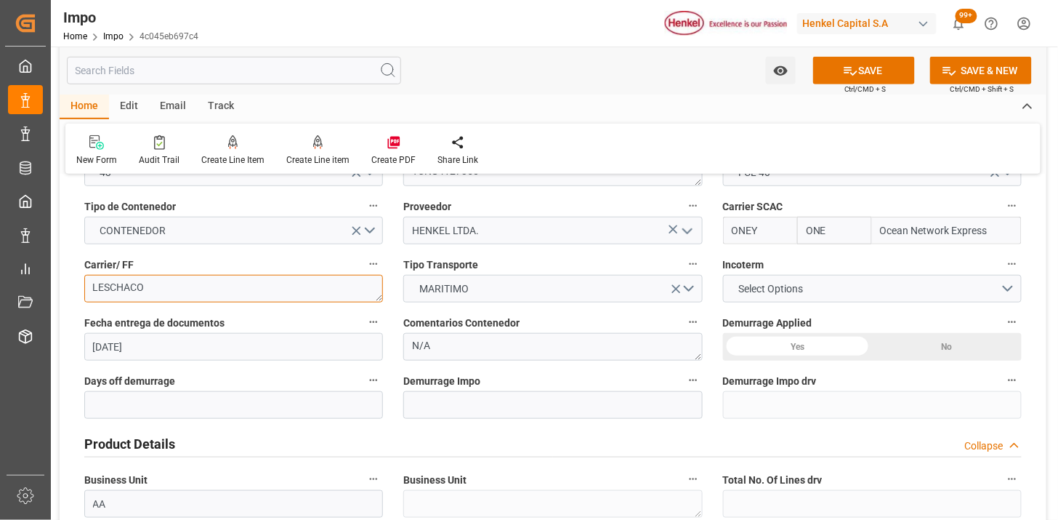
scroll to position [242, 0]
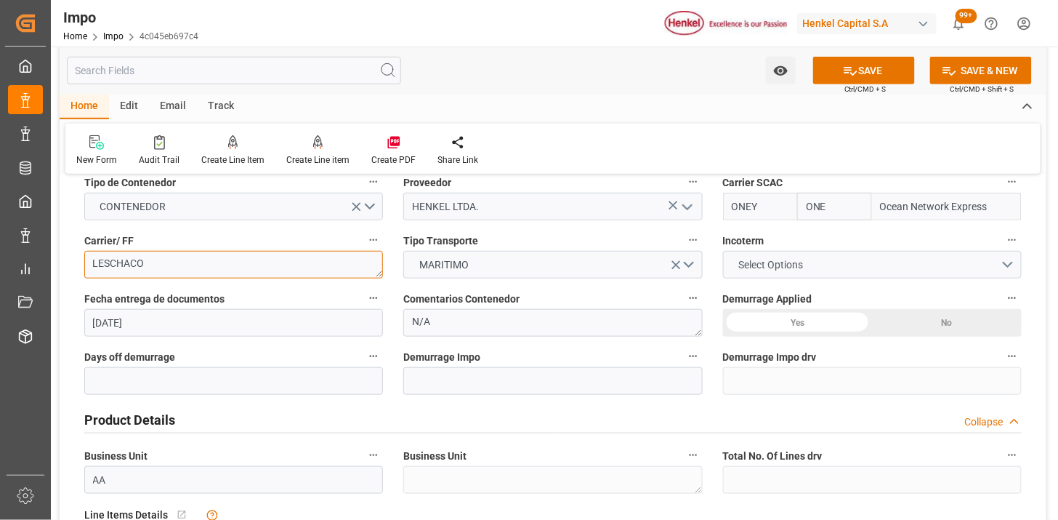
type textarea "LESCHACO"
click at [738, 273] on button "Select Options" at bounding box center [872, 265] width 299 height 28
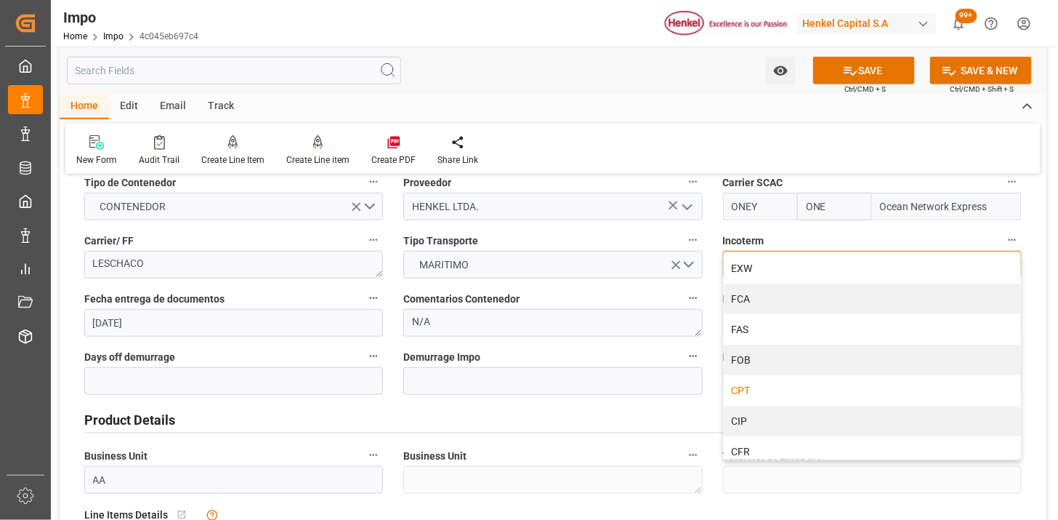
click at [783, 403] on div "CPT" at bounding box center [872, 390] width 297 height 31
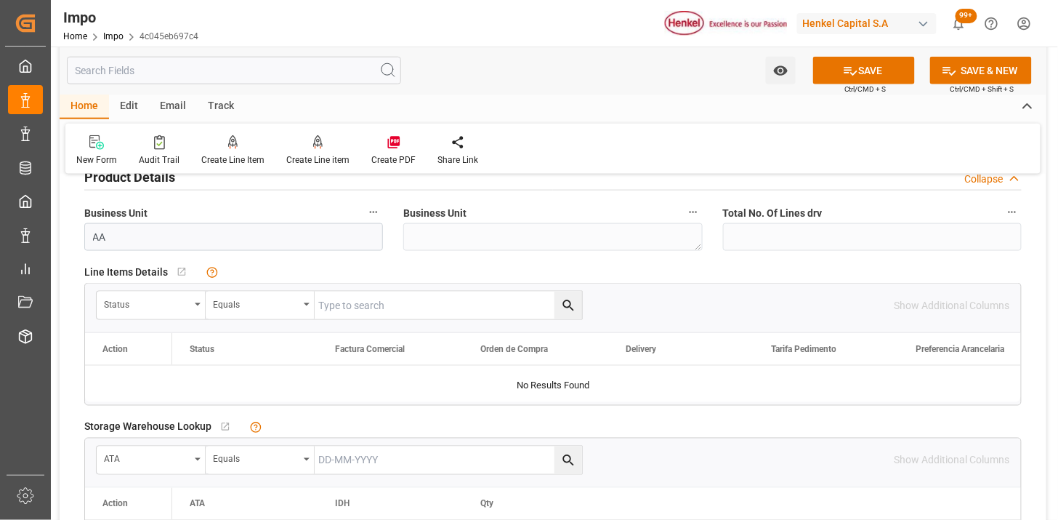
scroll to position [565, 0]
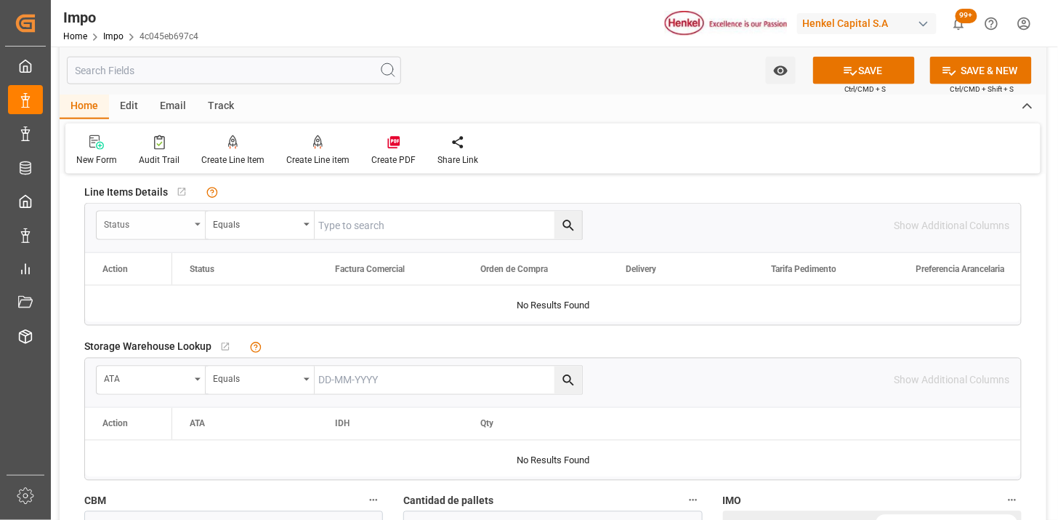
click at [172, 227] on div "Status" at bounding box center [147, 222] width 86 height 17
type input "COME"
click at [169, 227] on div "Status" at bounding box center [147, 222] width 86 height 17
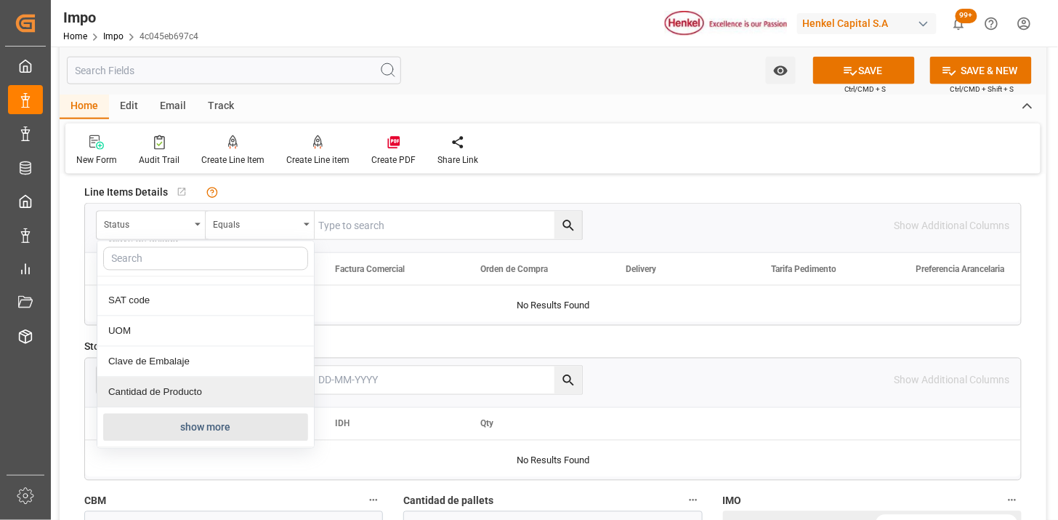
click at [212, 417] on button "show more" at bounding box center [205, 428] width 205 height 28
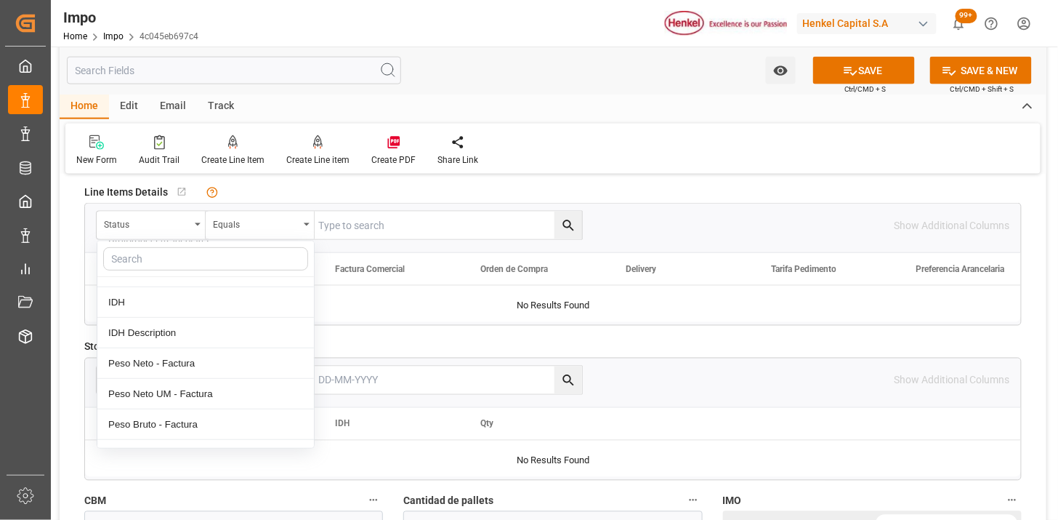
scroll to position [326, 0]
click at [208, 332] on div "Comentarios" at bounding box center [205, 333] width 217 height 31
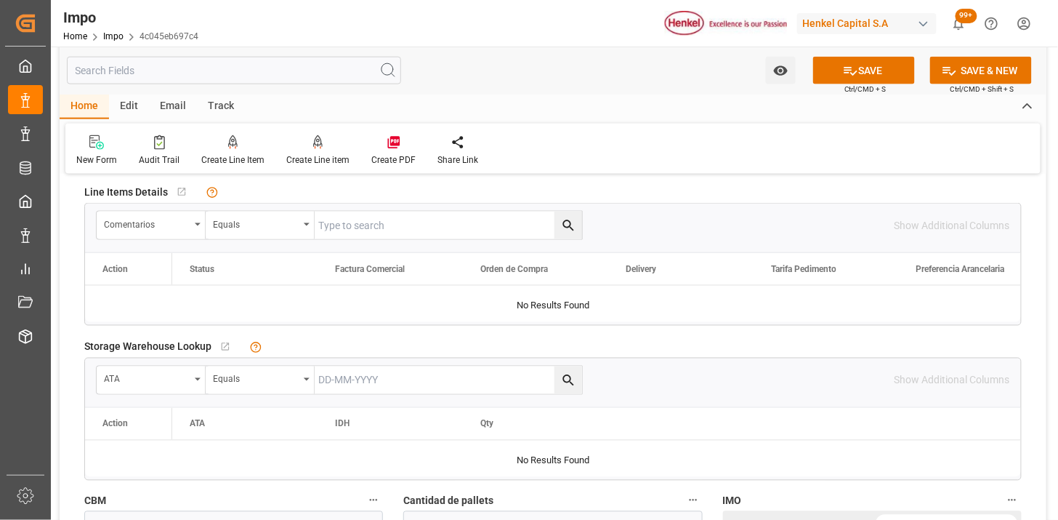
click at [338, 228] on input "text" at bounding box center [448, 226] width 267 height 28
paste input "250940000052"
type input "250940000052"
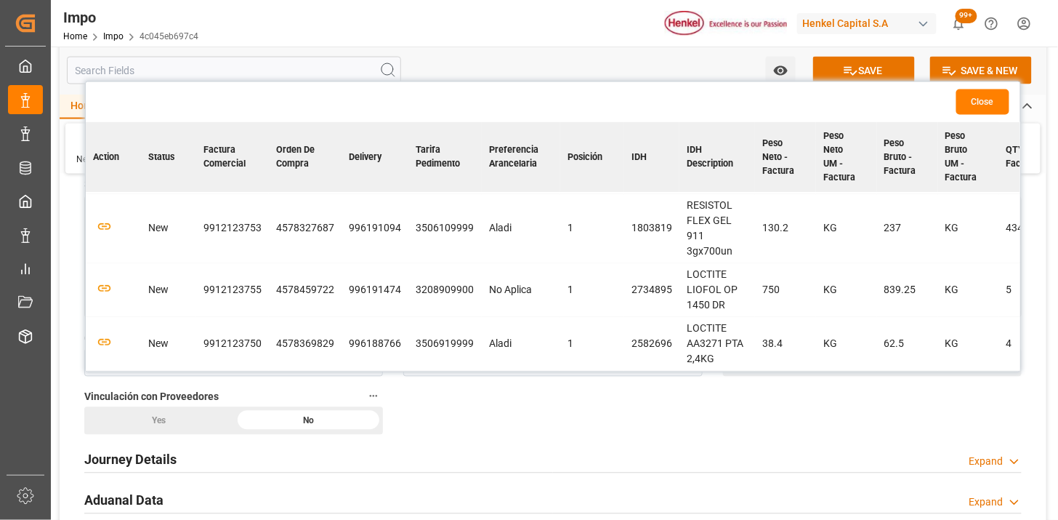
scroll to position [59, 0]
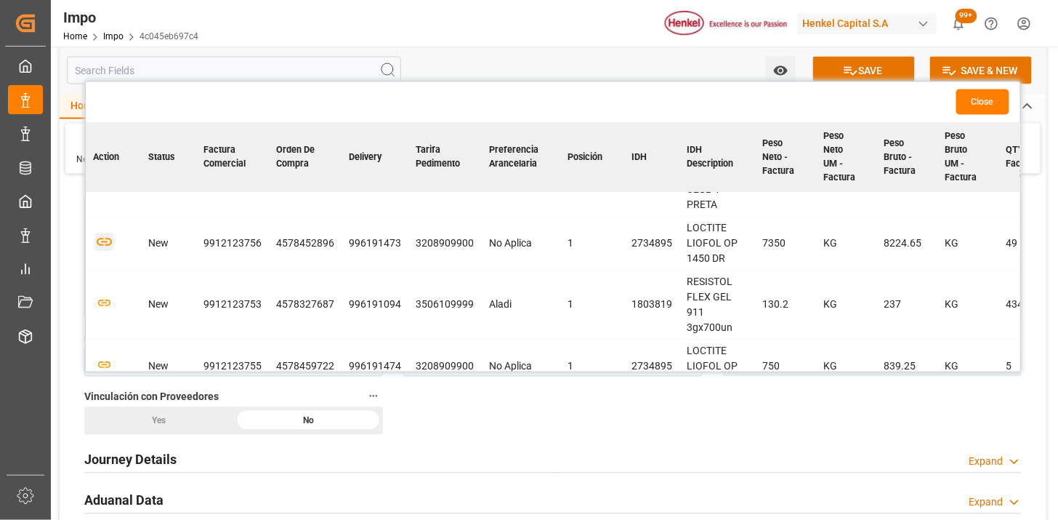
click at [105, 246] on icon "button" at bounding box center [104, 242] width 18 height 18
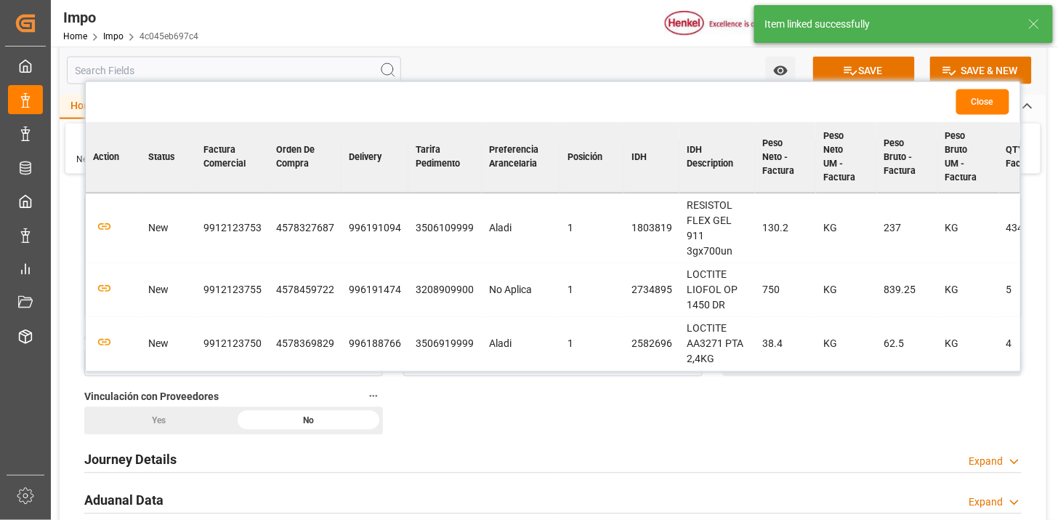
scroll to position [124, 0]
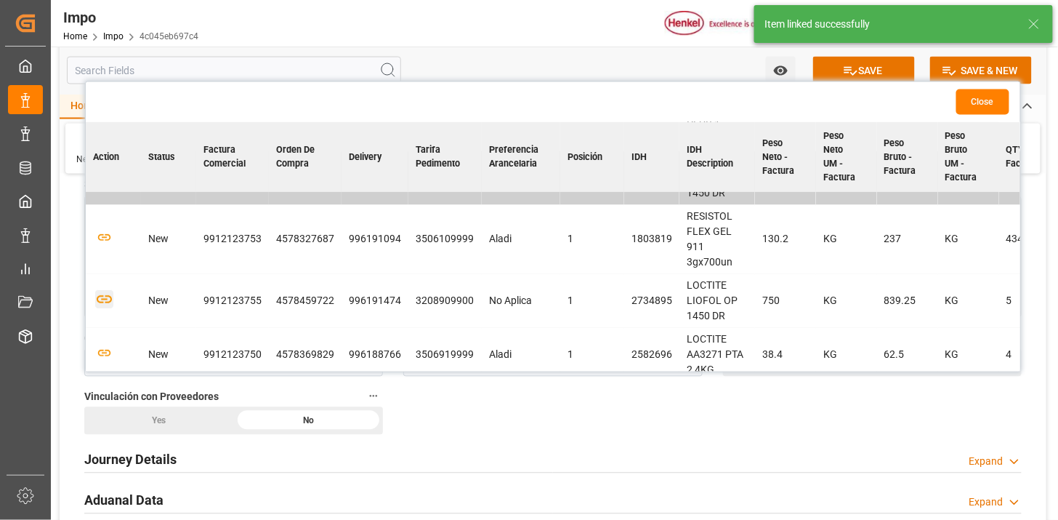
click at [103, 299] on icon "button" at bounding box center [104, 299] width 18 height 18
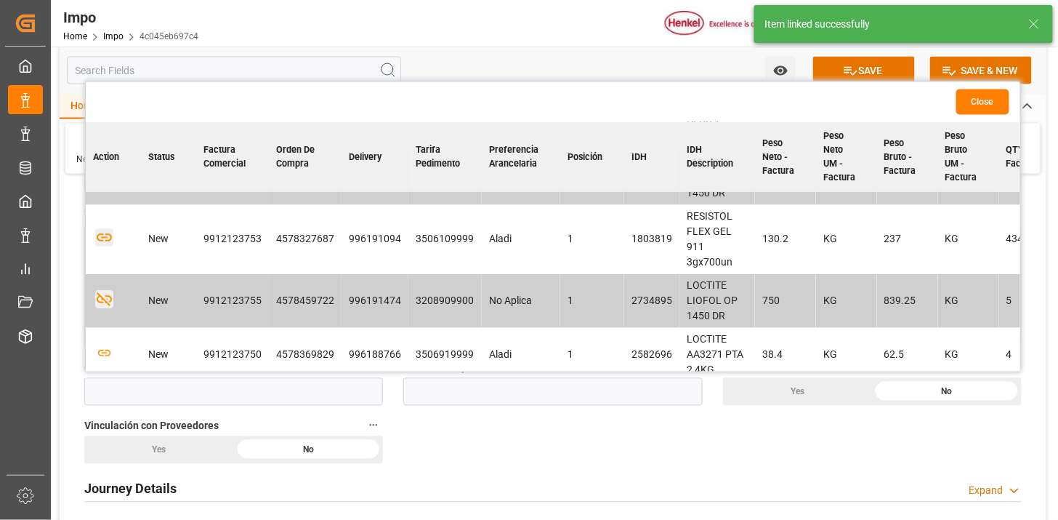
click at [100, 235] on icon "button" at bounding box center [104, 237] width 18 height 18
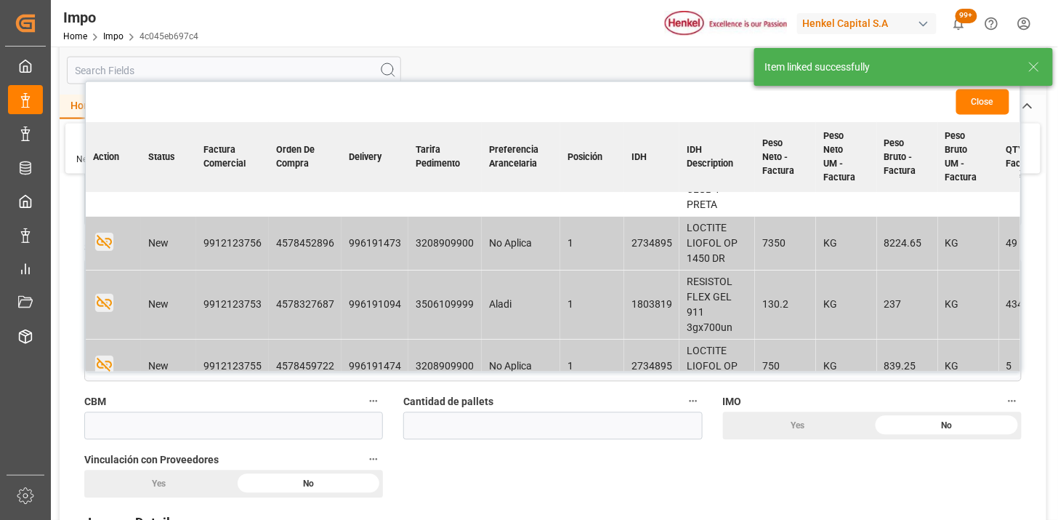
scroll to position [0, 0]
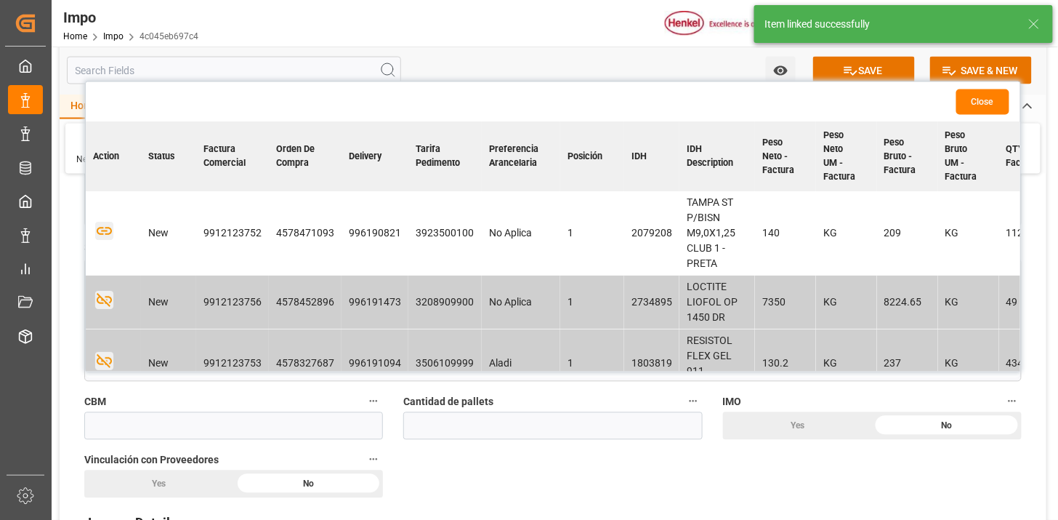
click at [98, 228] on icon "button" at bounding box center [104, 231] width 15 height 8
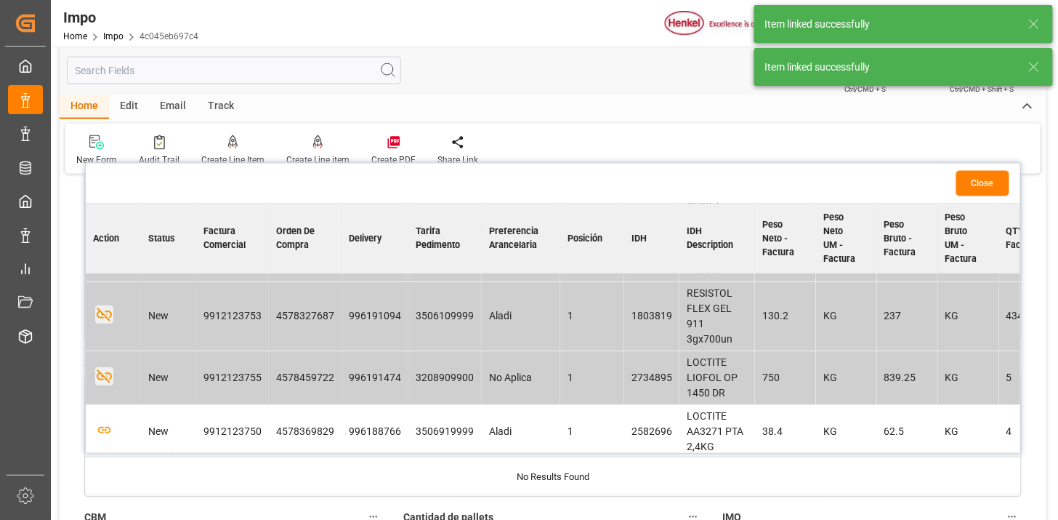
scroll to position [140, 0]
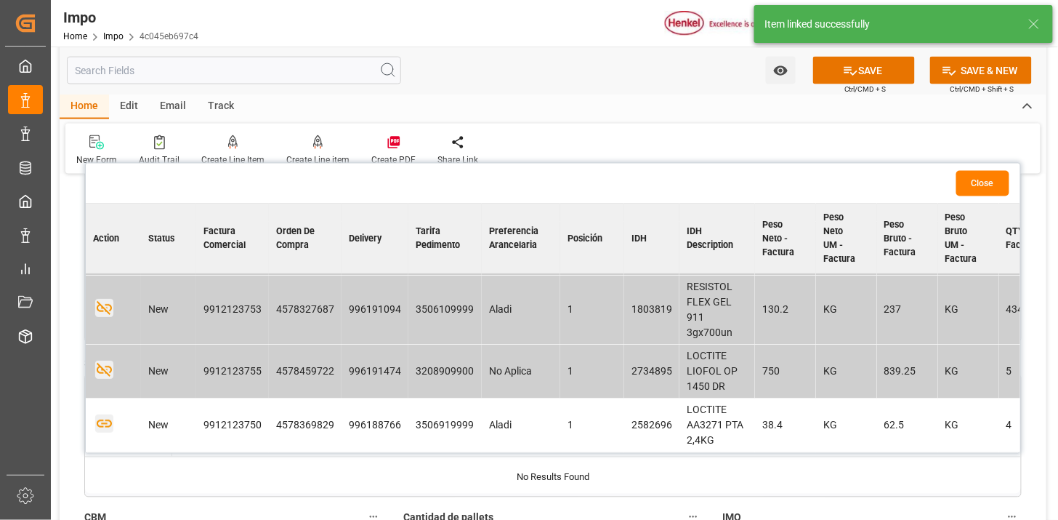
click at [110, 418] on icon "button" at bounding box center [104, 423] width 18 height 18
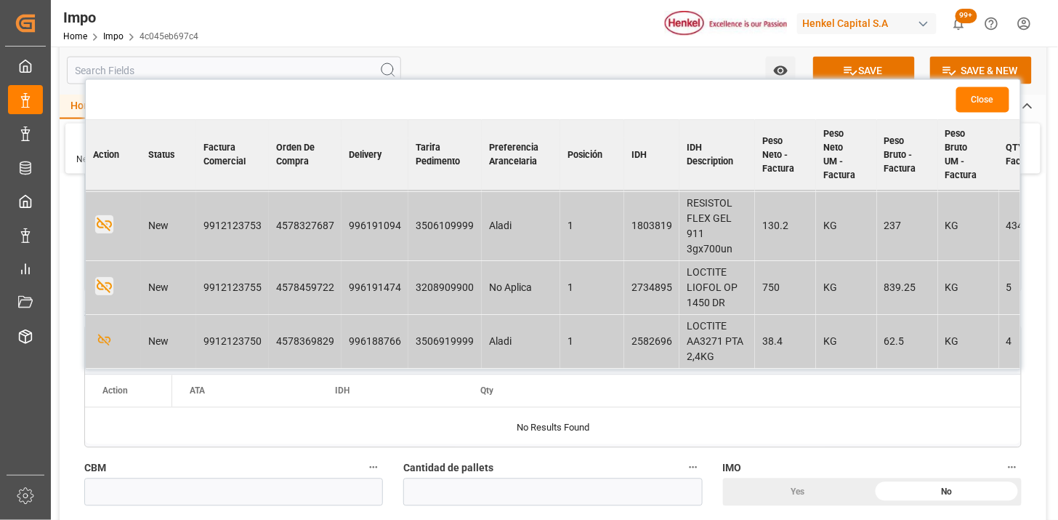
scroll to position [727, 0]
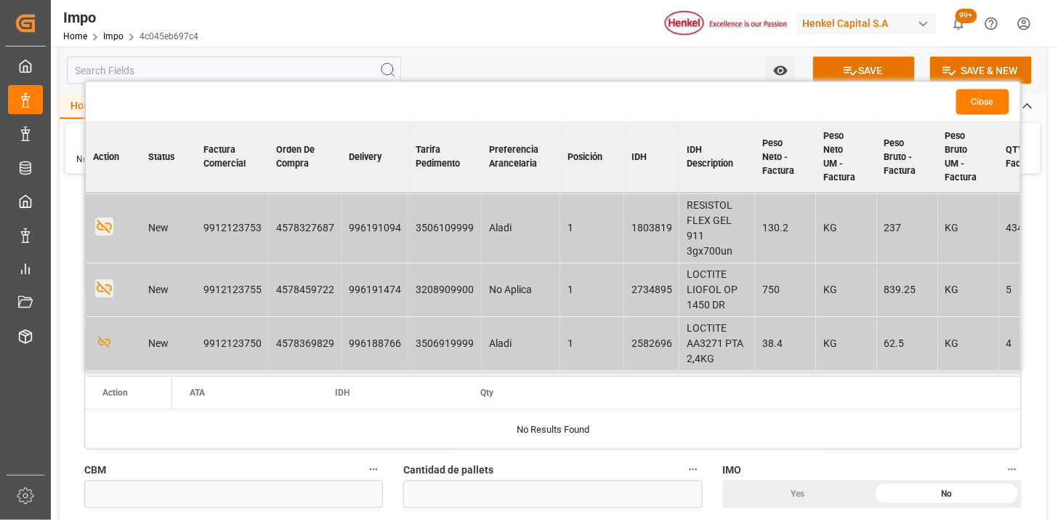
drag, startPoint x: 963, startPoint y: 105, endPoint x: 844, endPoint y: 155, distance: 129.0
click at [963, 106] on button "Close" at bounding box center [982, 101] width 53 height 25
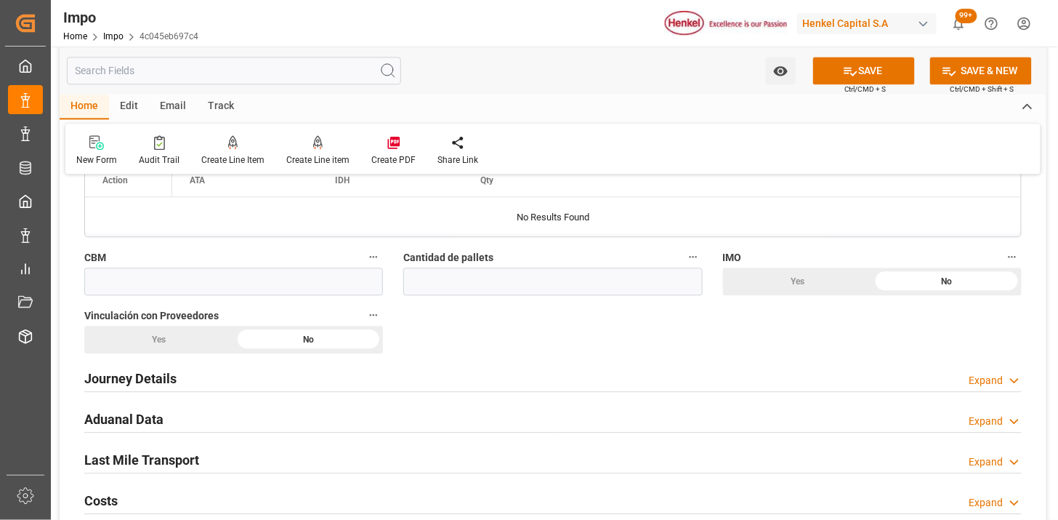
scroll to position [969, 0]
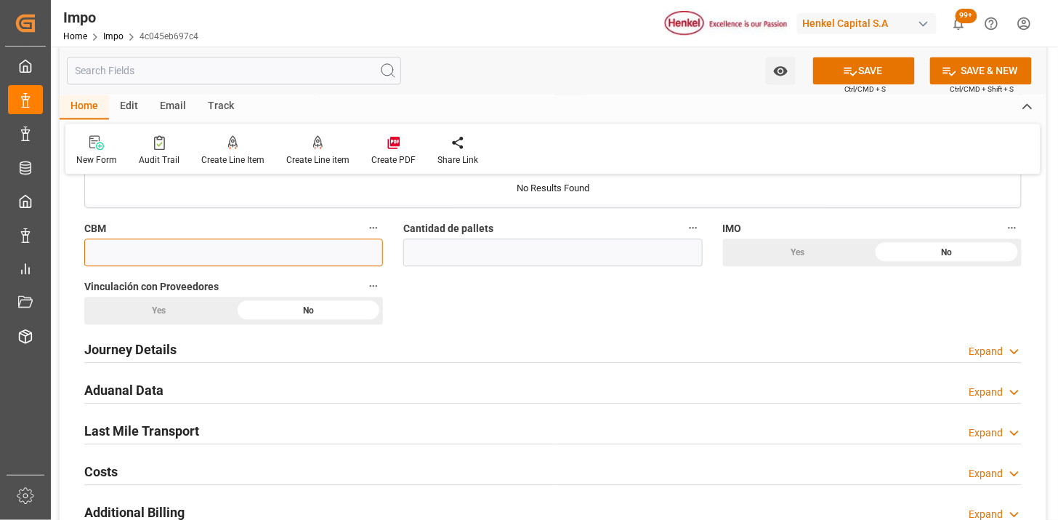
click at [194, 251] on input "text" at bounding box center [233, 252] width 299 height 28
type input "508.5"
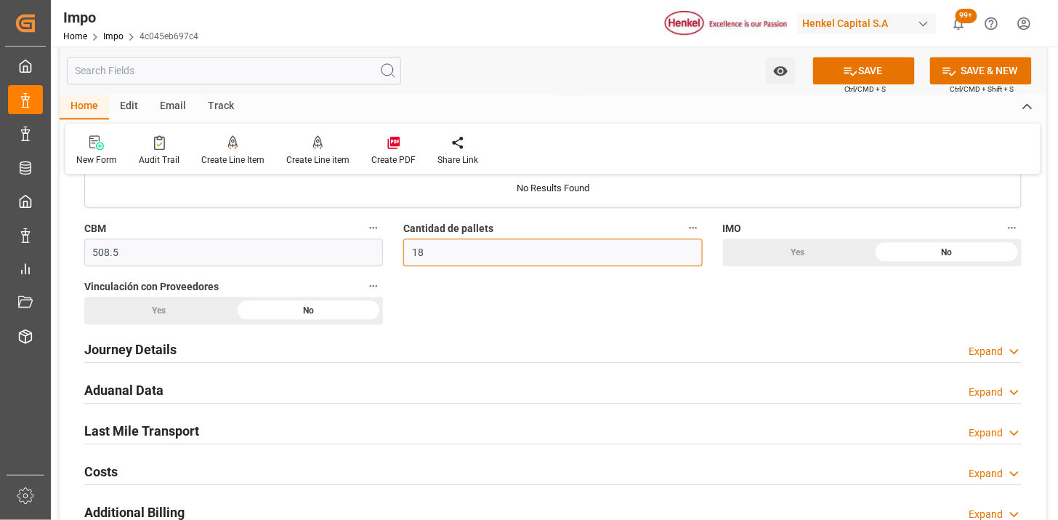
type input "18"
click at [197, 303] on div "Yes" at bounding box center [159, 311] width 150 height 28
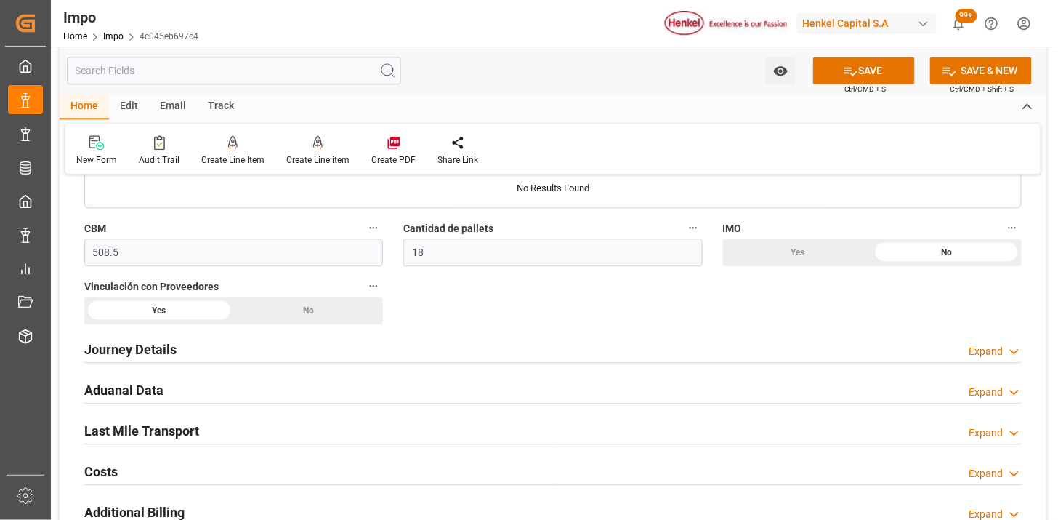
scroll to position [1050, 0]
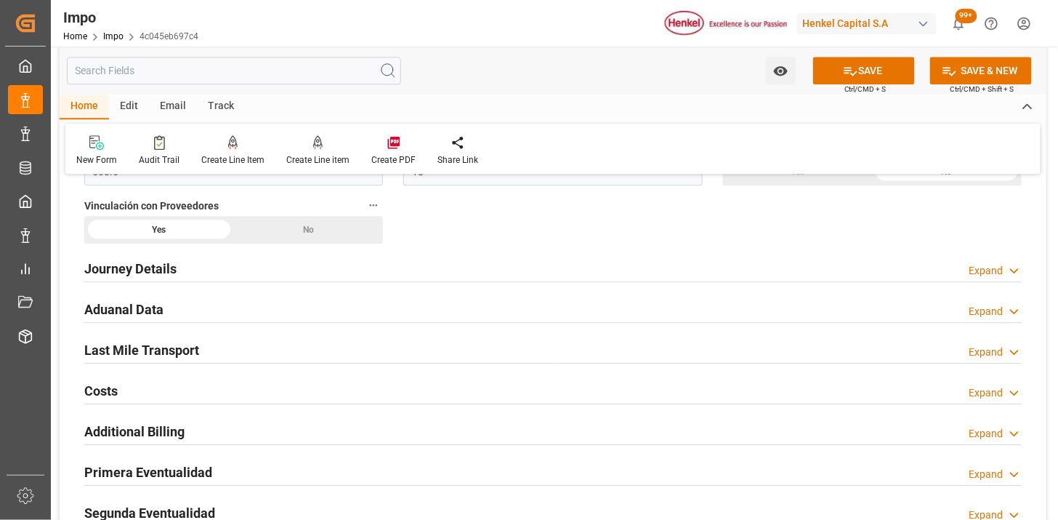
click at [201, 273] on div "Journey Details Expand" at bounding box center [553, 268] width 938 height 28
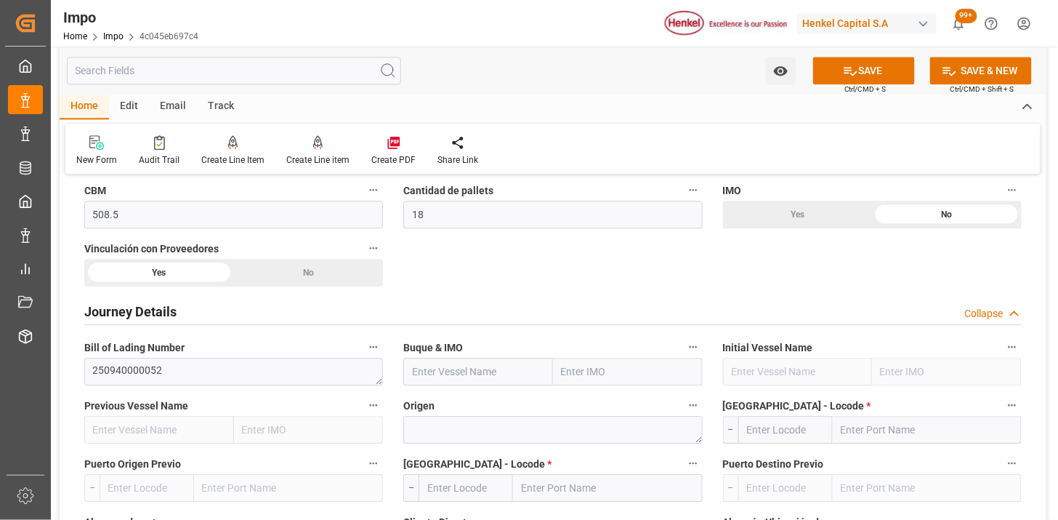
scroll to position [969, 0]
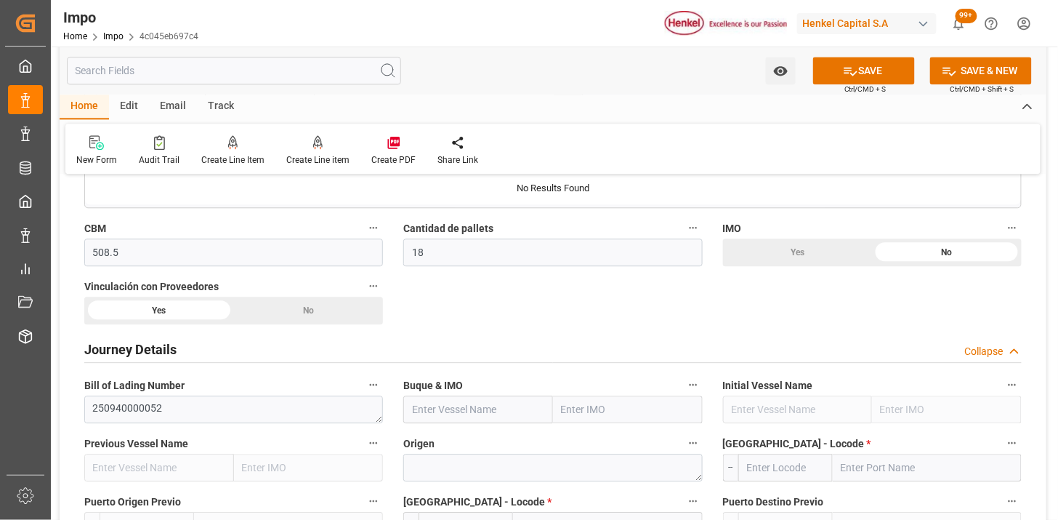
click at [758, 251] on div "Yes" at bounding box center [798, 252] width 150 height 28
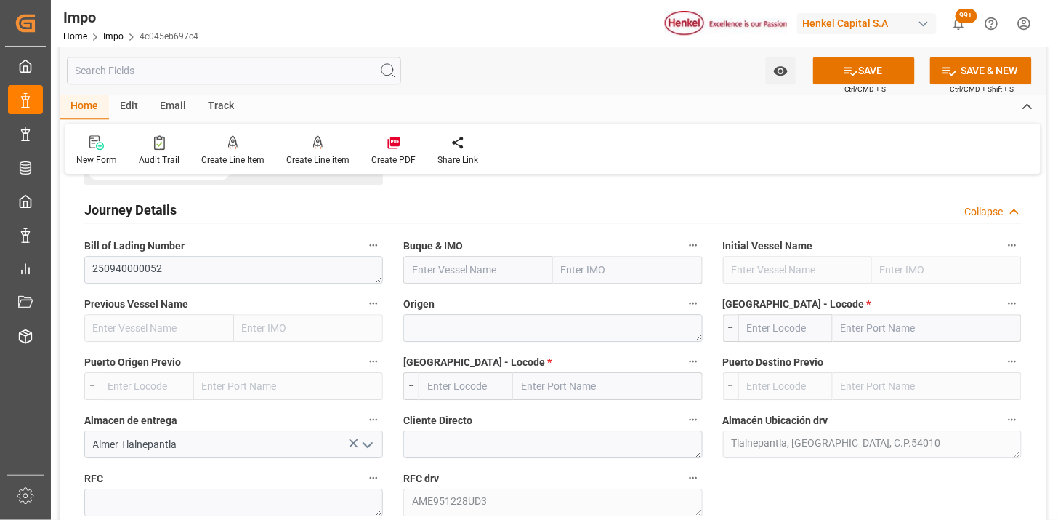
scroll to position [1130, 0]
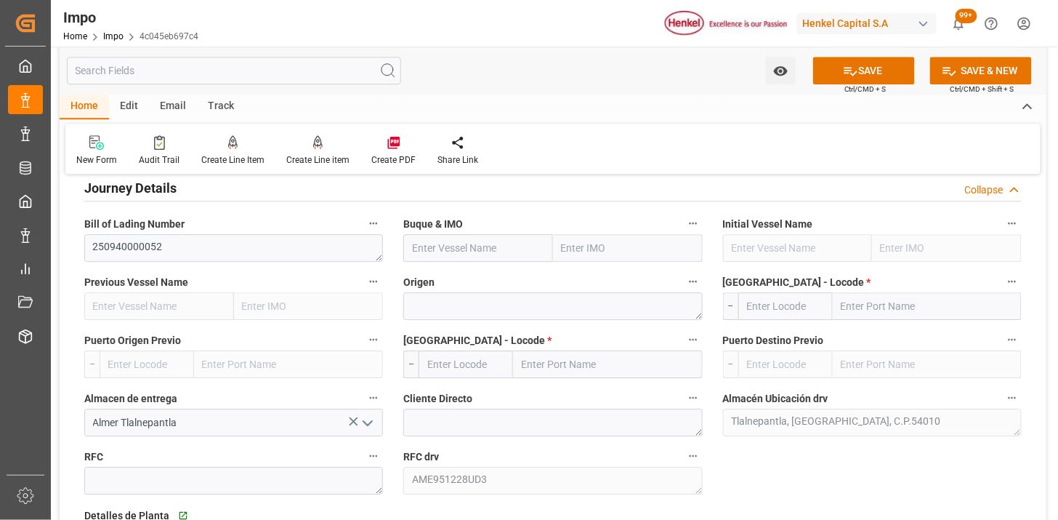
click at [443, 255] on input "text" at bounding box center [478, 248] width 150 height 28
type input "COSTA RICA EXPRESS"
type input "9641235"
type input "COSTA RICA EXPRESS"
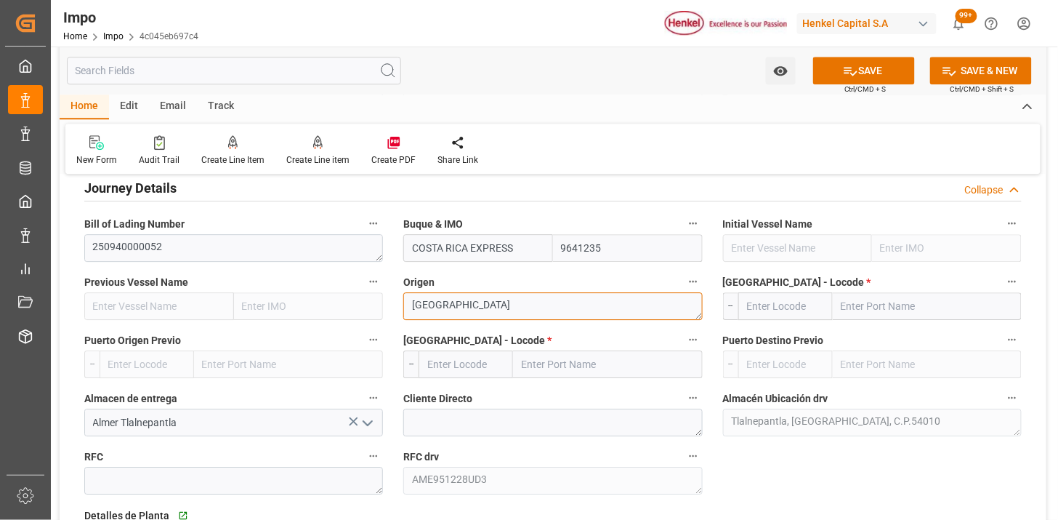
type textarea "[GEOGRAPHIC_DATA]"
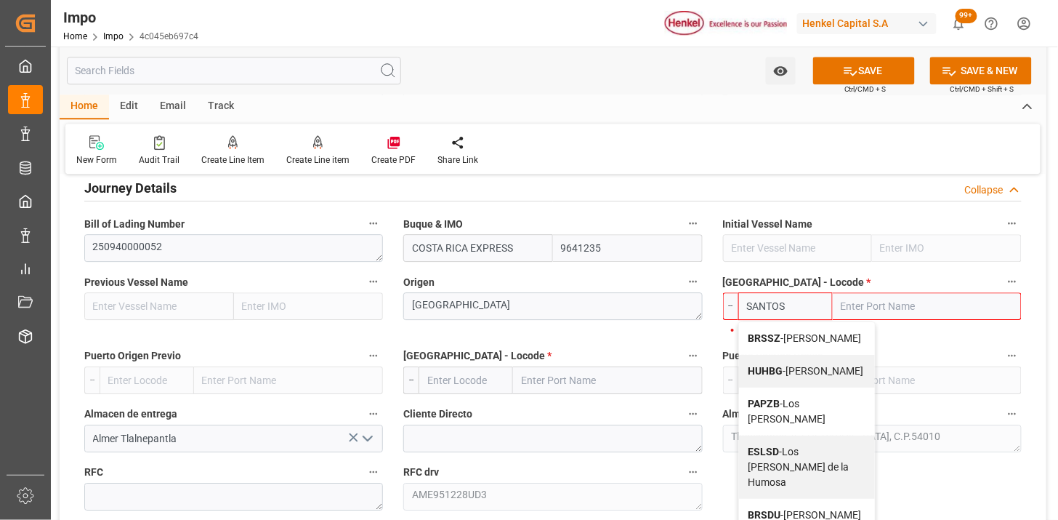
type input "BRSSZ"
type input "[PERSON_NAME]"
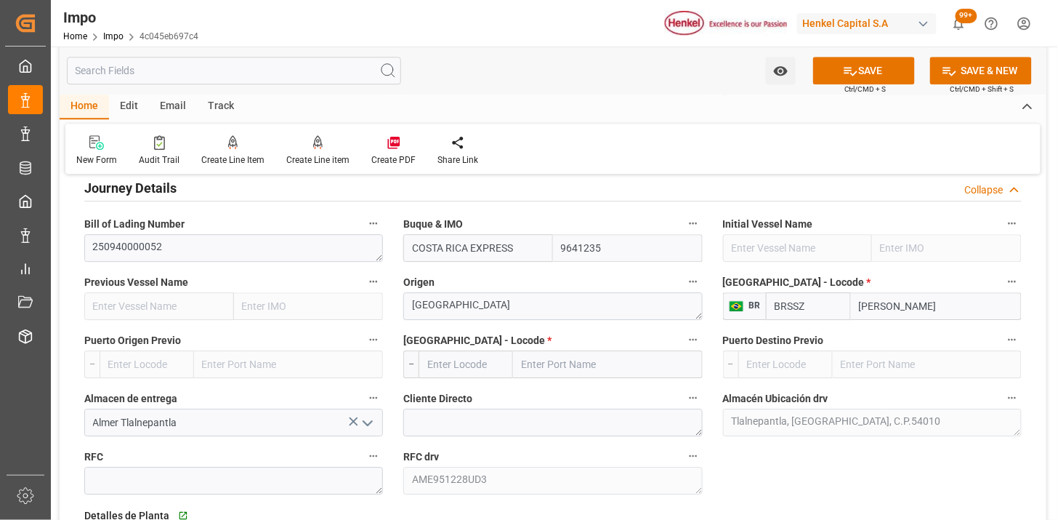
type input "BRSSZ"
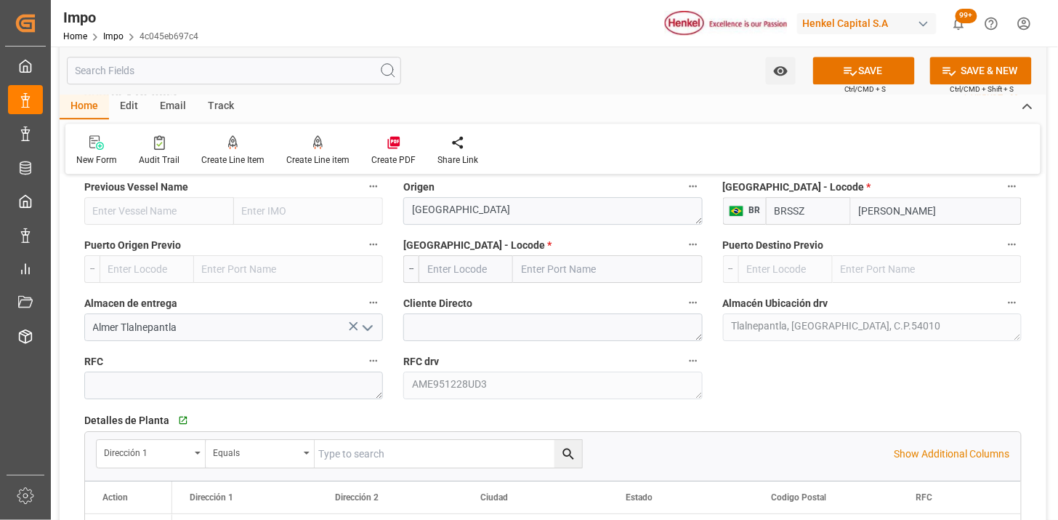
scroll to position [1292, 0]
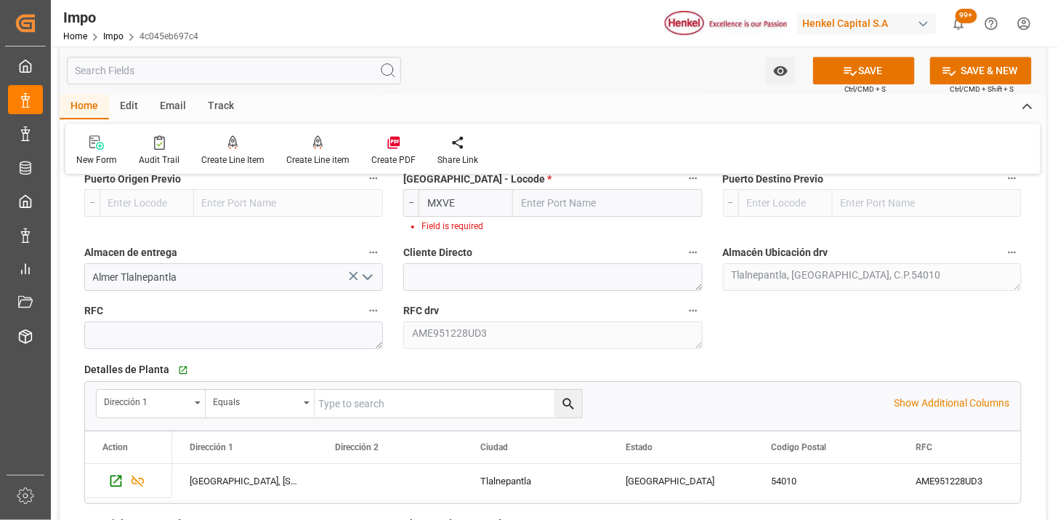
type input "MXVER"
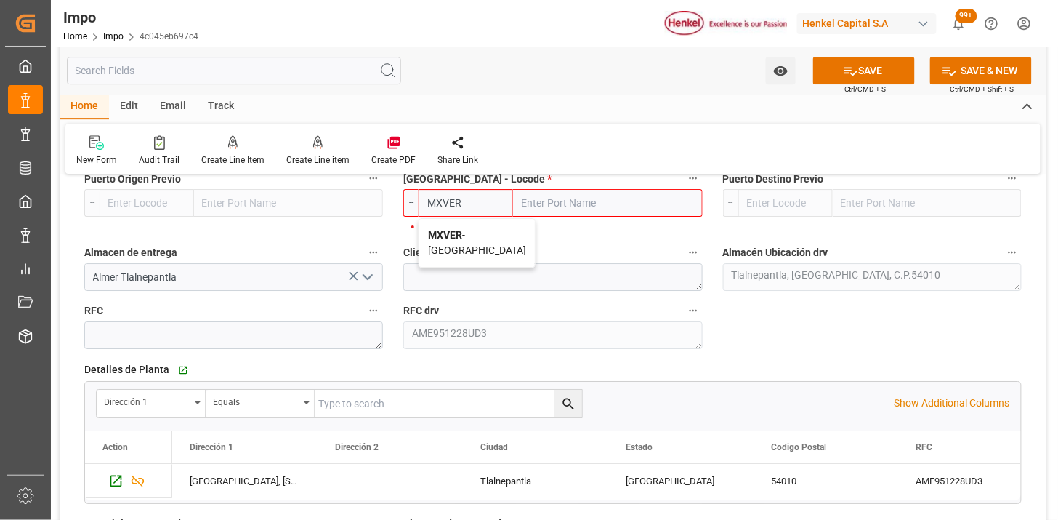
type input "[GEOGRAPHIC_DATA]"
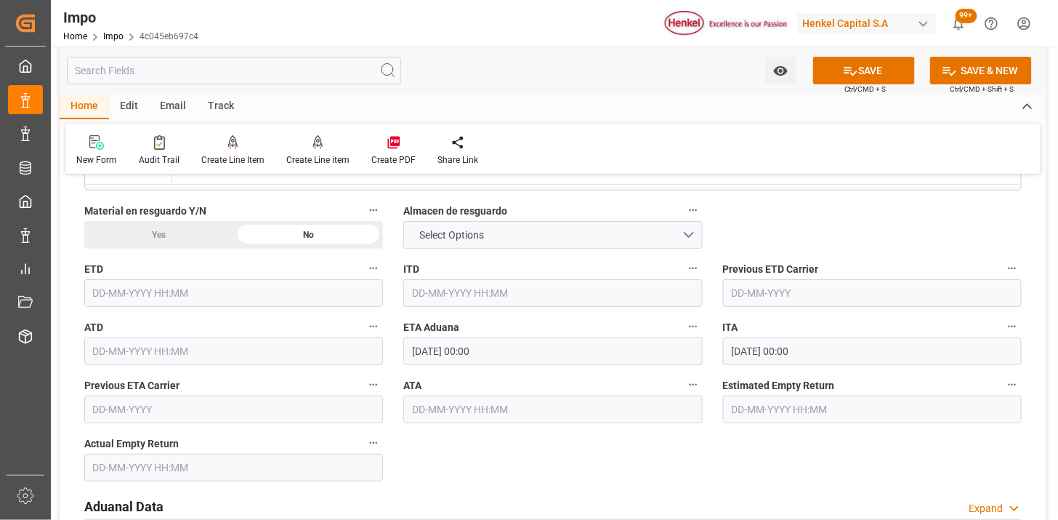
scroll to position [1615, 0]
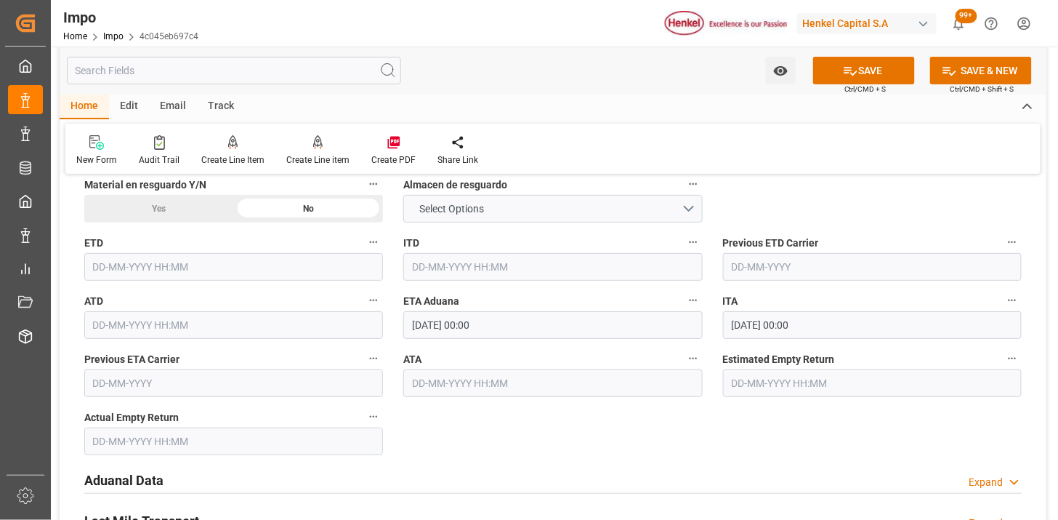
type input "MXVER"
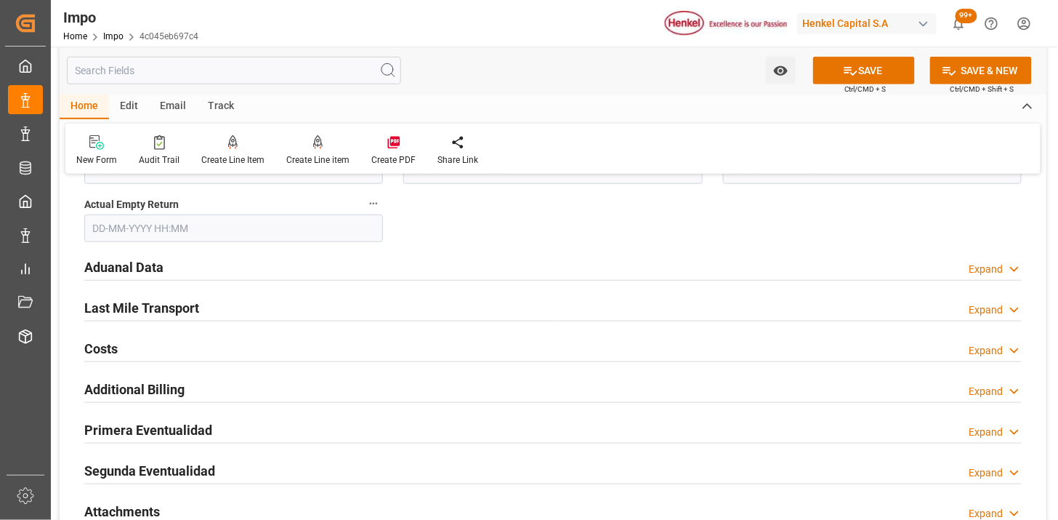
scroll to position [1857, 0]
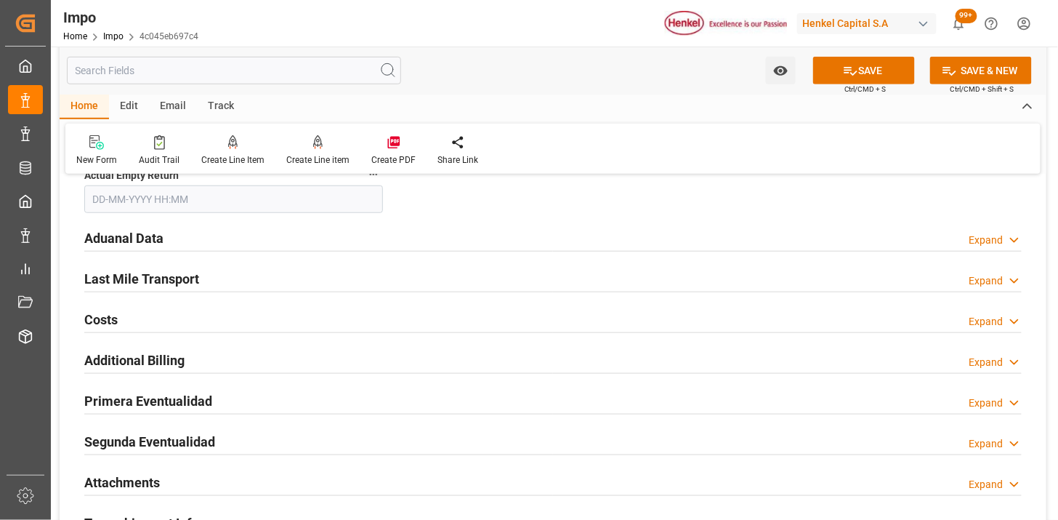
click at [266, 231] on div "Aduanal Data Expand" at bounding box center [553, 237] width 938 height 28
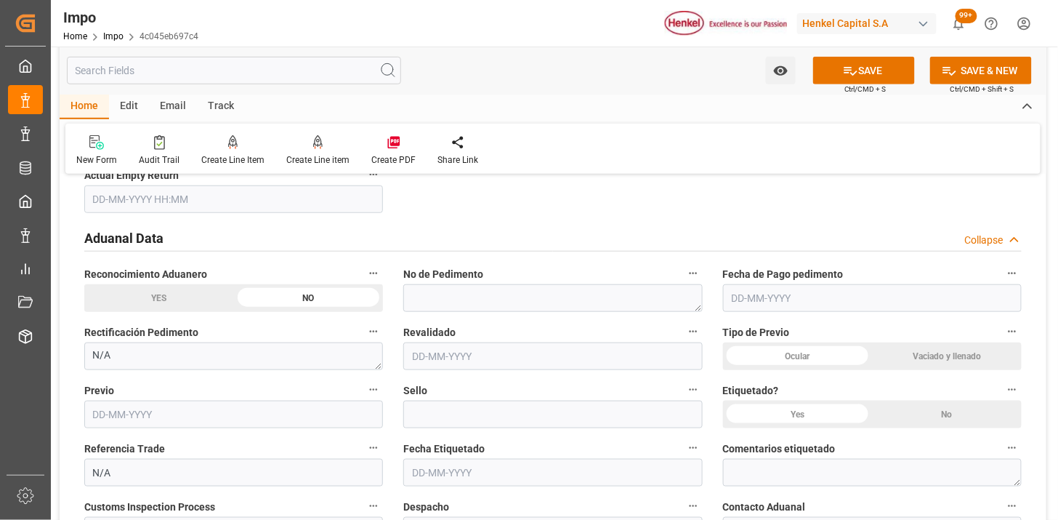
scroll to position [1938, 0]
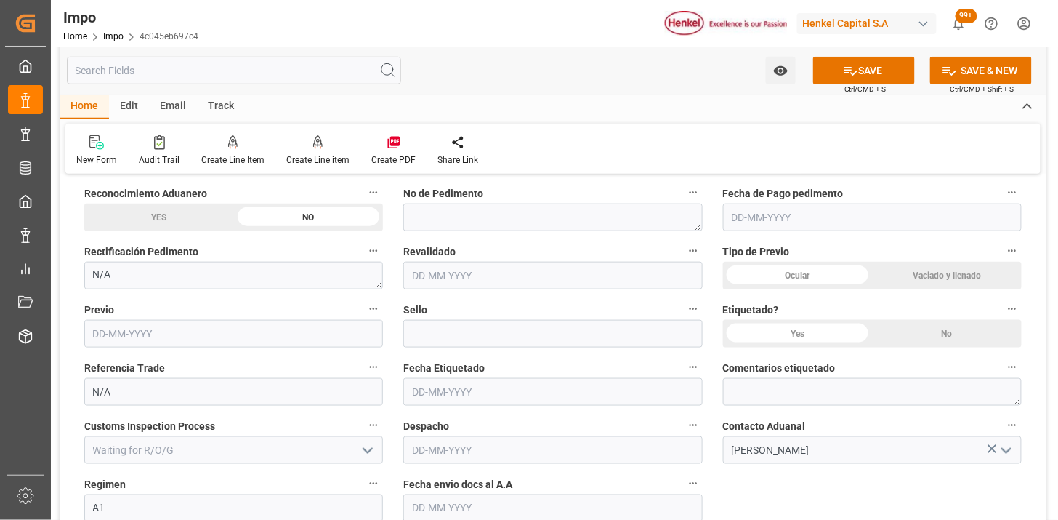
click at [917, 274] on div "Vaciado y llenado" at bounding box center [947, 276] width 150 height 28
click at [941, 338] on div "No" at bounding box center [947, 334] width 150 height 28
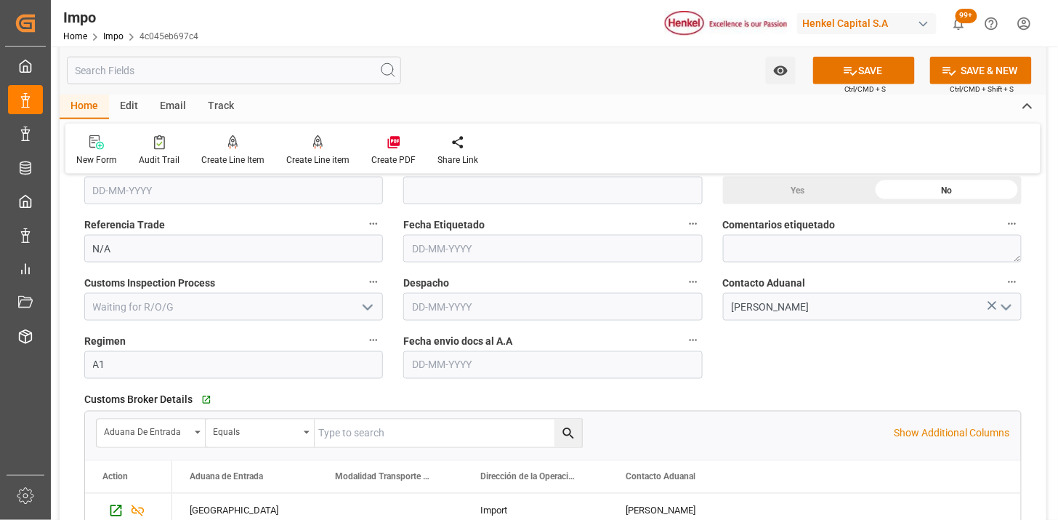
scroll to position [2018, 0]
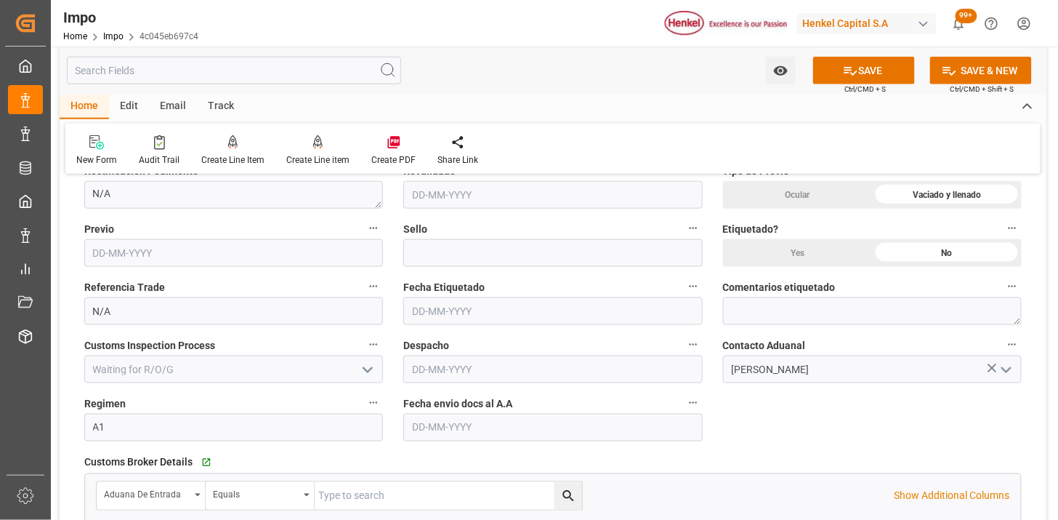
click at [791, 251] on div "Yes" at bounding box center [798, 253] width 150 height 28
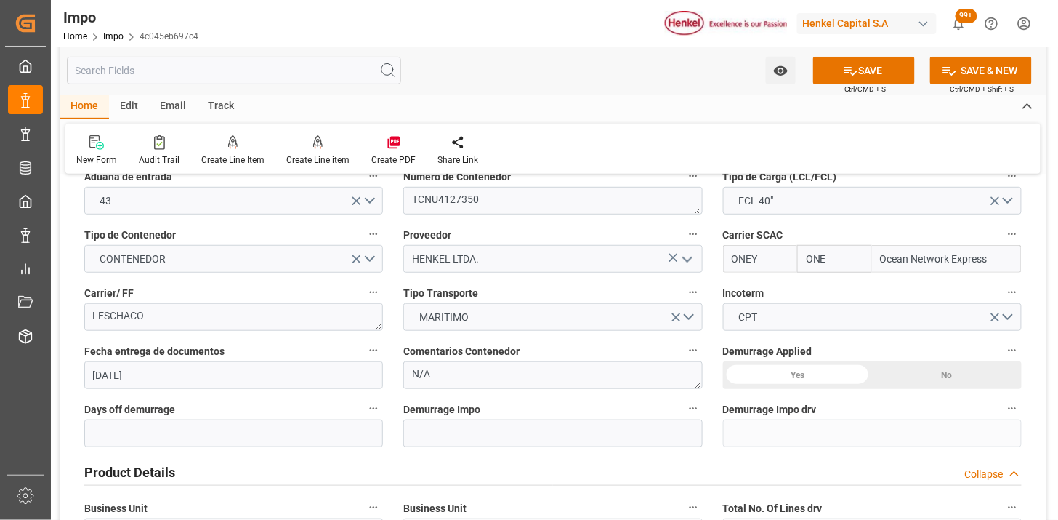
scroll to position [161, 0]
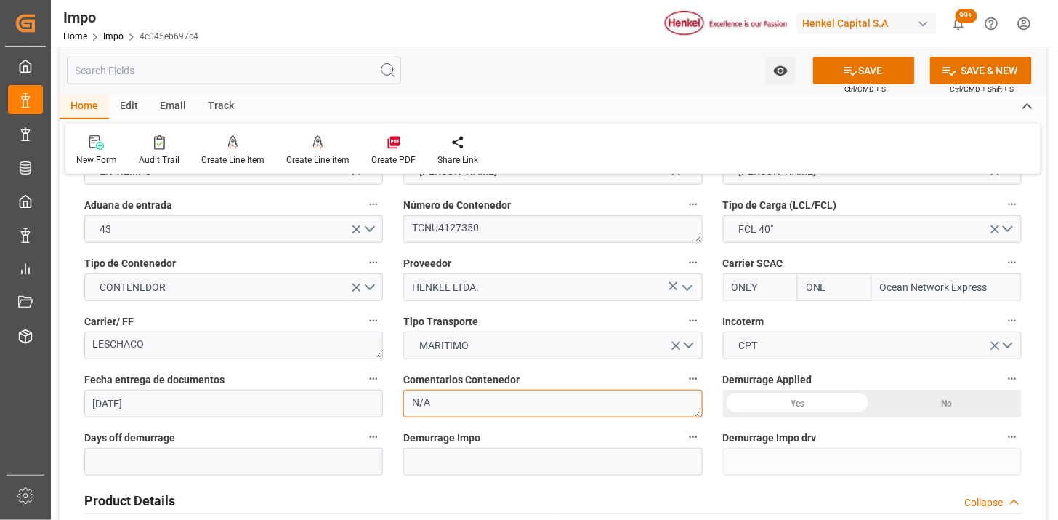
click at [497, 403] on textarea "N/A" at bounding box center [552, 404] width 299 height 28
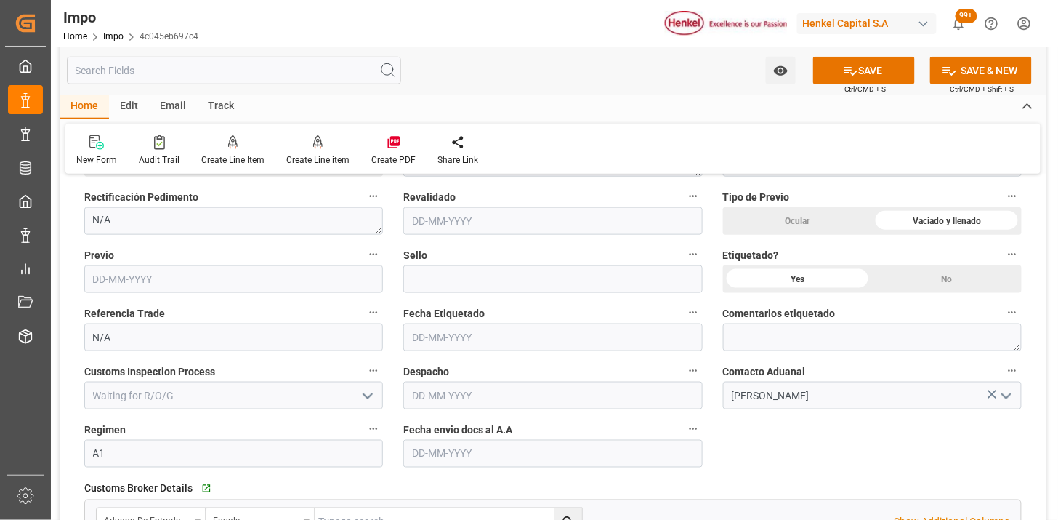
scroll to position [2018, 0]
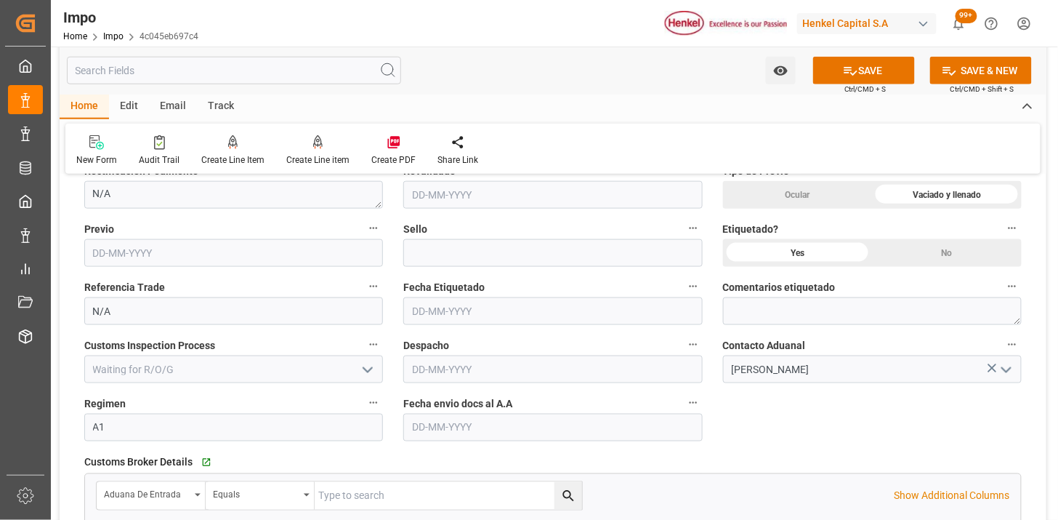
type textarea "ETIQUETAS"
click at [770, 310] on textarea at bounding box center [872, 311] width 299 height 28
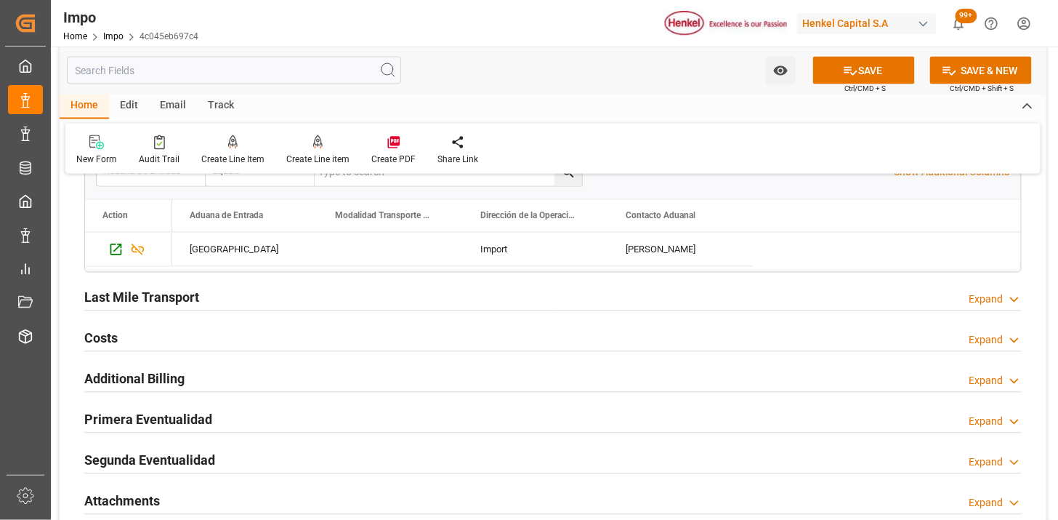
scroll to position [2422, 0]
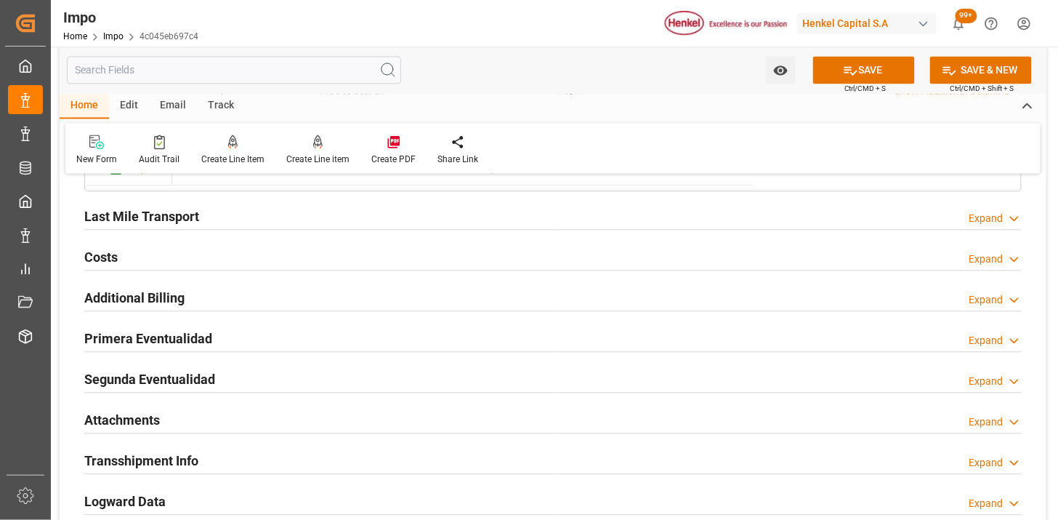
type textarea "NOM 003"
drag, startPoint x: 219, startPoint y: 340, endPoint x: 371, endPoint y: 301, distance: 156.2
click at [219, 340] on div "Primera Eventualidad Expand" at bounding box center [553, 338] width 938 height 28
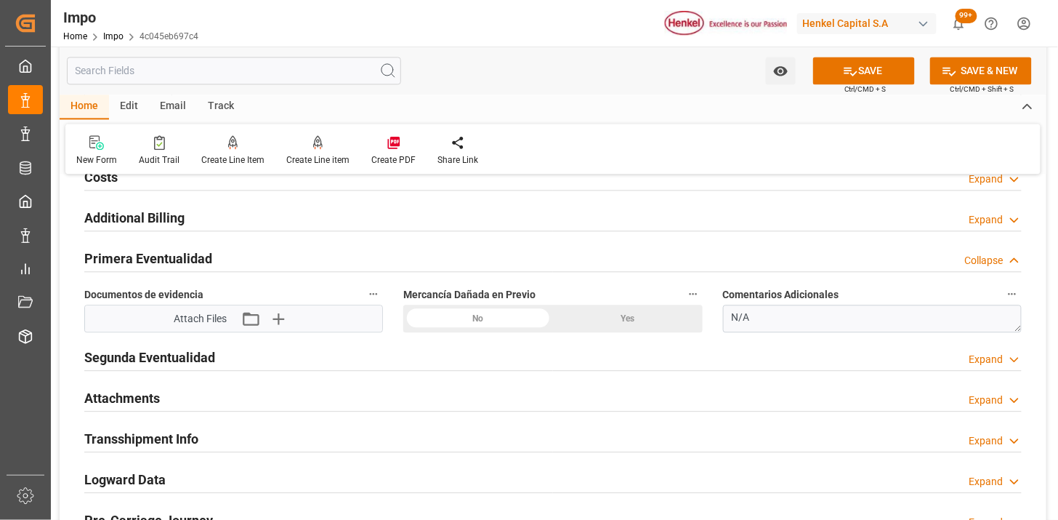
drag, startPoint x: 199, startPoint y: 258, endPoint x: 282, endPoint y: 265, distance: 83.1
click at [199, 259] on h2 "Primera Eventualidad" at bounding box center [148, 259] width 128 height 20
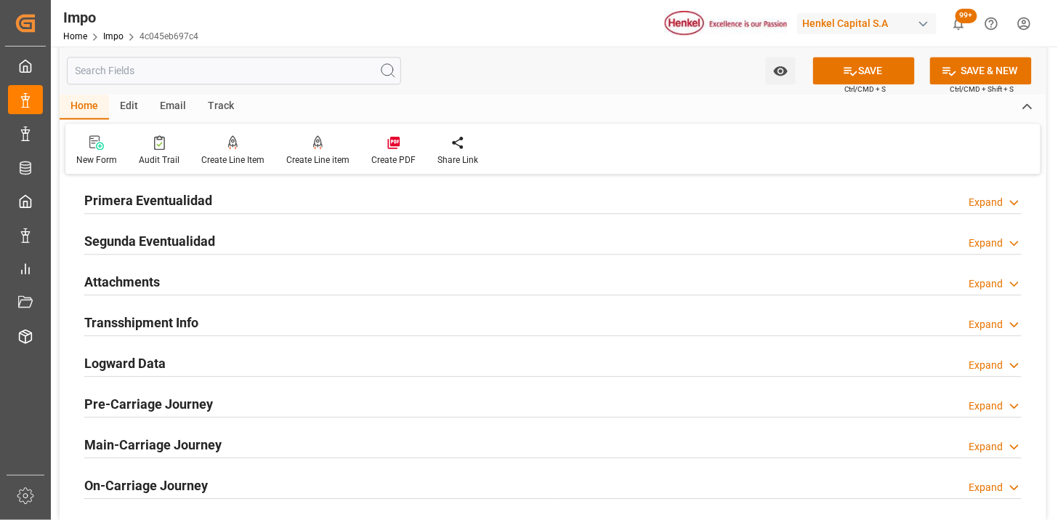
scroll to position [2584, 0]
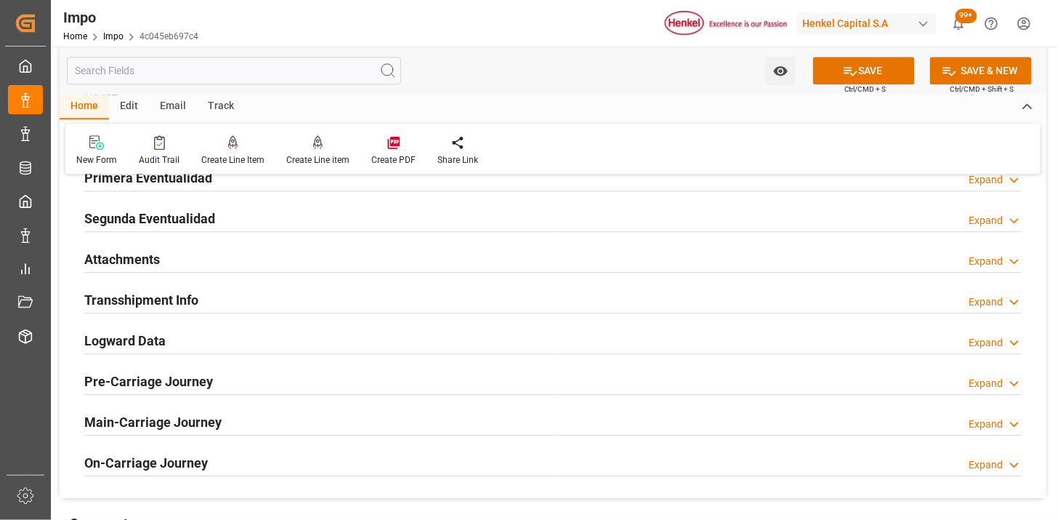
drag, startPoint x: 178, startPoint y: 267, endPoint x: 435, endPoint y: 307, distance: 259.7
click at [178, 267] on div "Attachments Expand" at bounding box center [553, 258] width 938 height 28
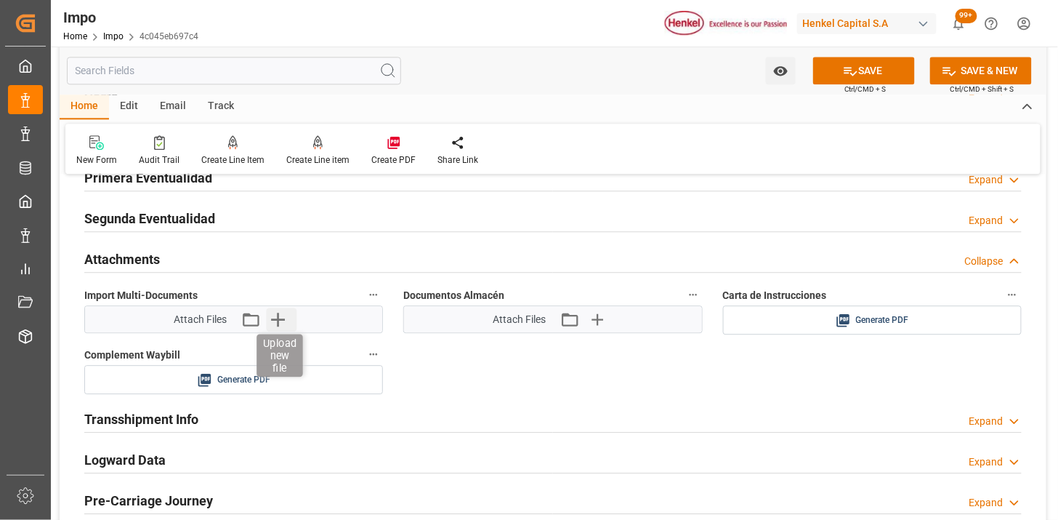
click at [281, 324] on icon "button" at bounding box center [277, 318] width 23 height 23
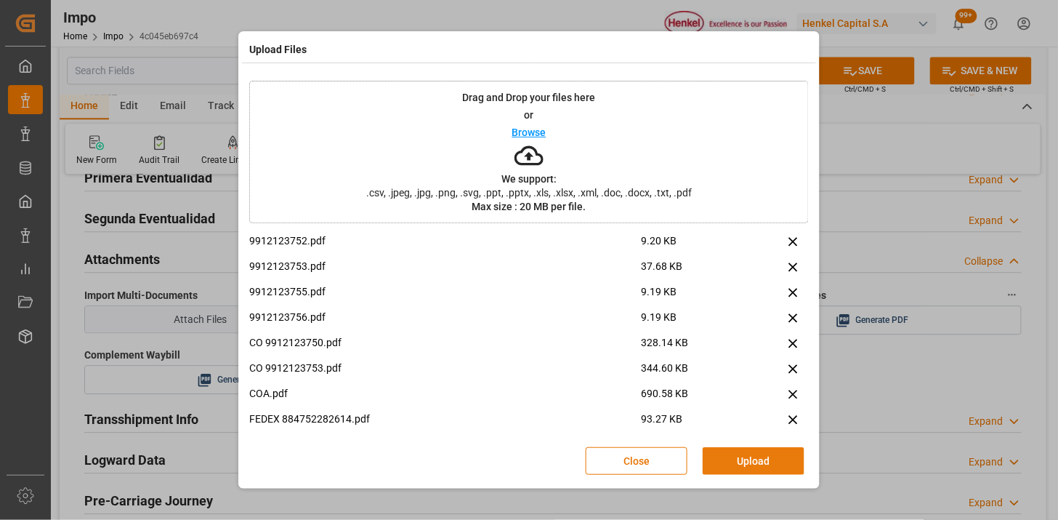
click at [783, 456] on button "Upload" at bounding box center [754, 461] width 102 height 28
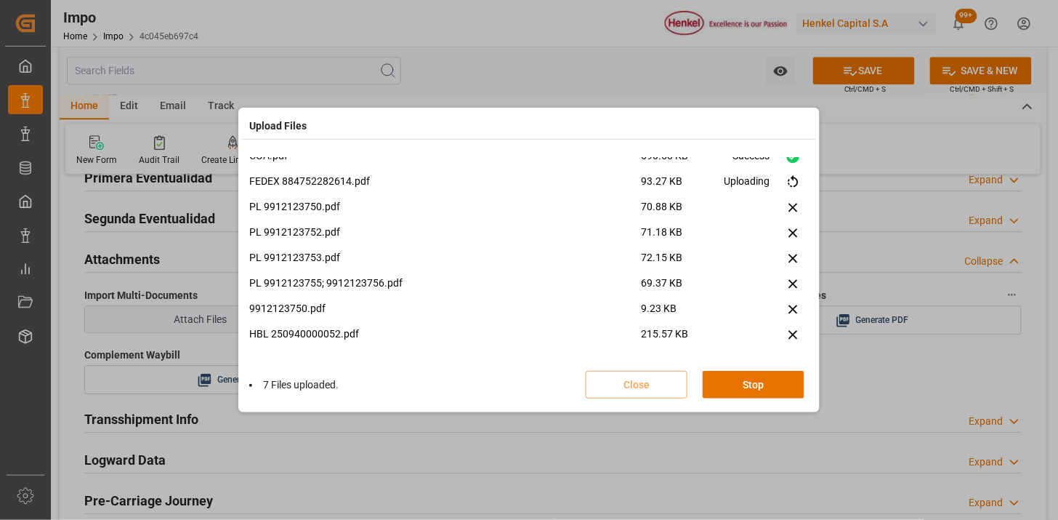
scroll to position [162, 0]
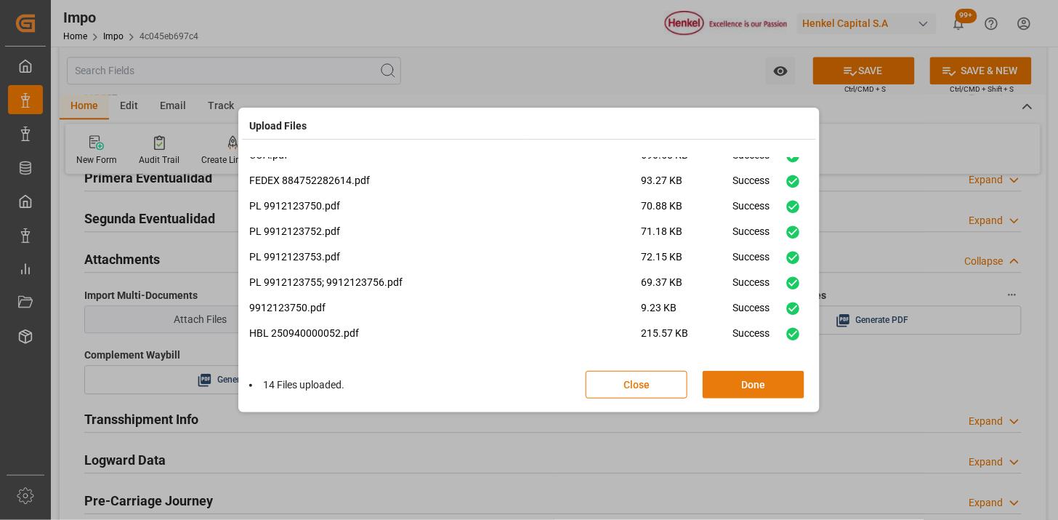
click at [727, 389] on button "Done" at bounding box center [754, 385] width 102 height 28
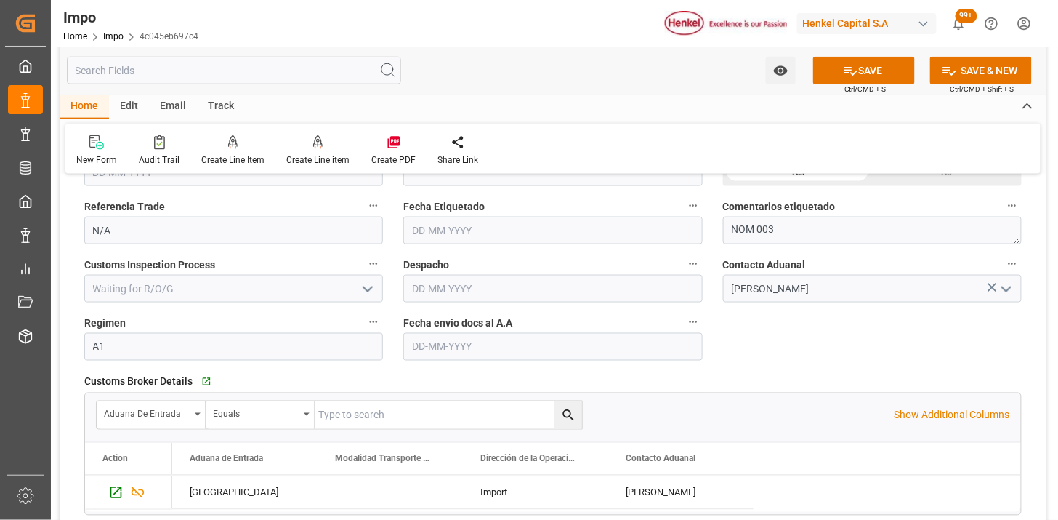
scroll to position [2180, 0]
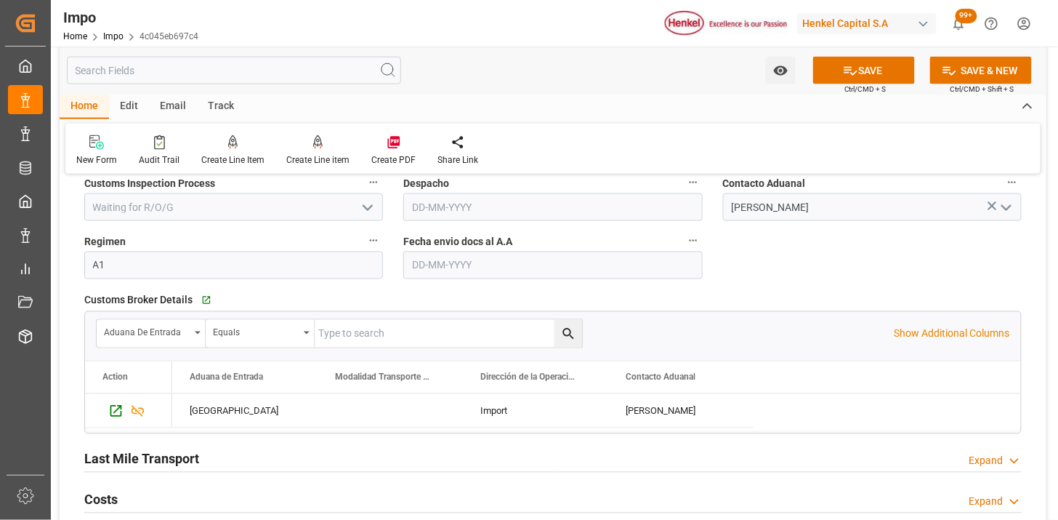
click at [473, 269] on input "text" at bounding box center [552, 265] width 299 height 28
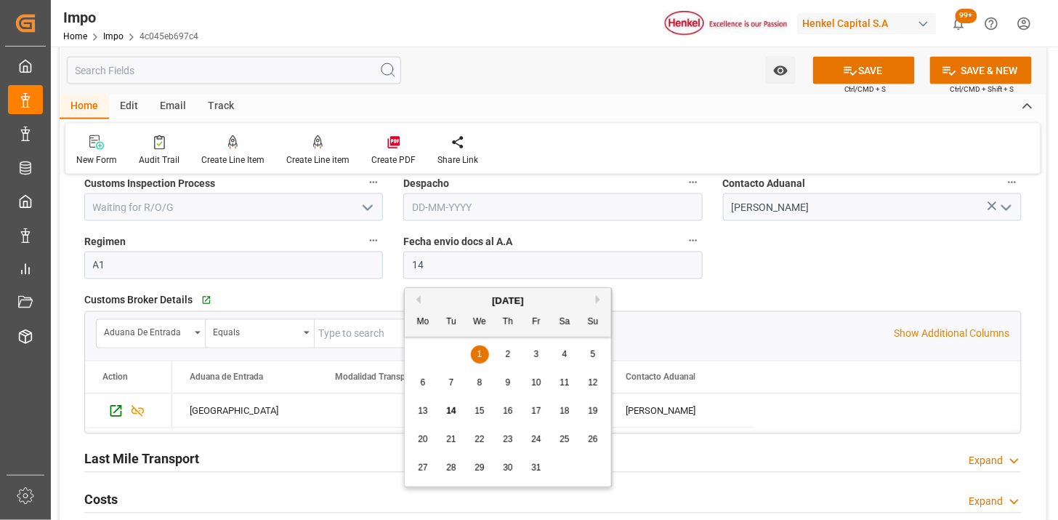
type input "[DATE]"
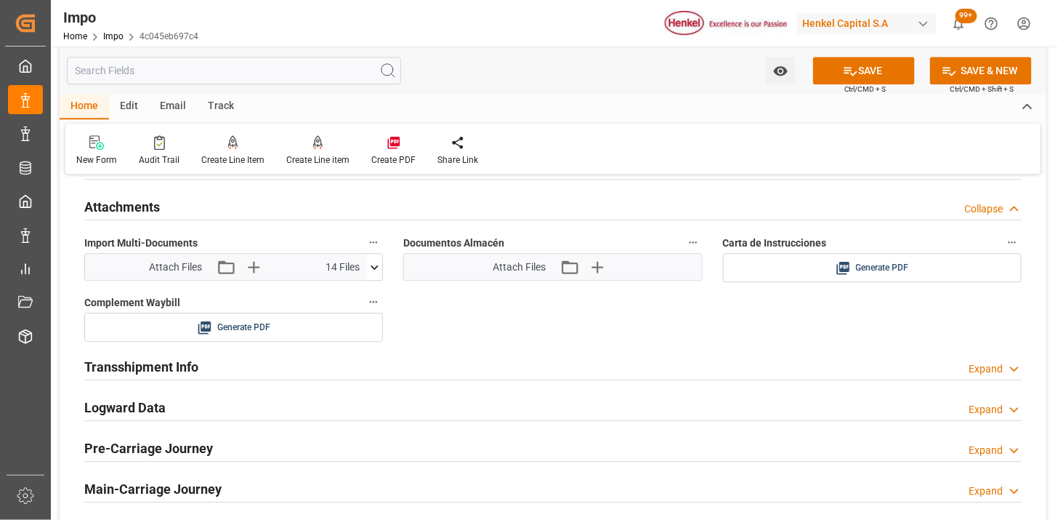
scroll to position [2665, 0]
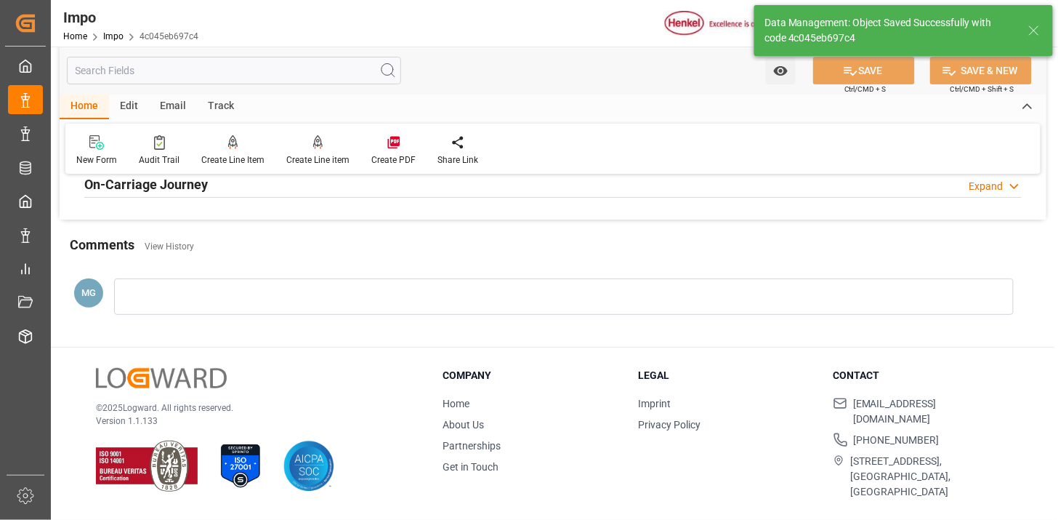
type textarea "AA"
type input "5"
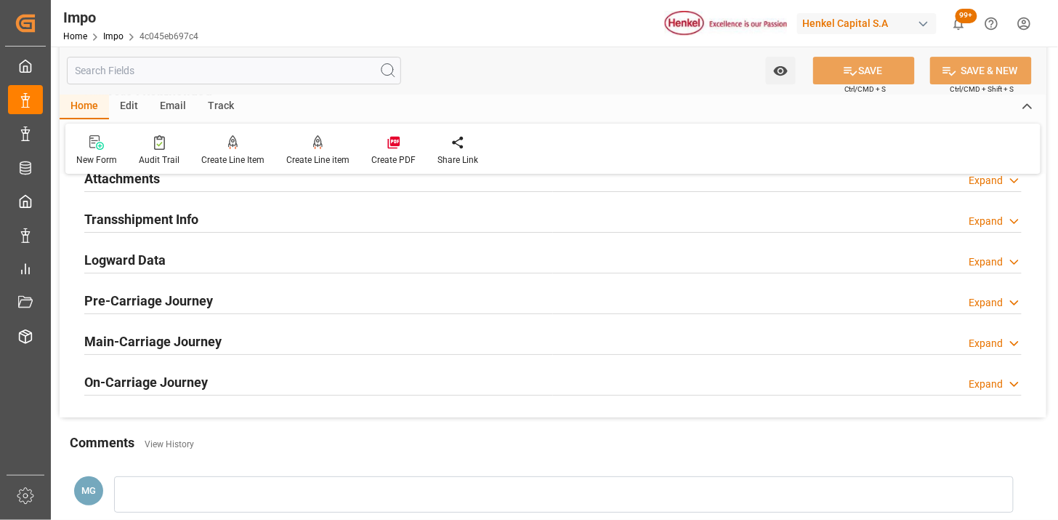
click at [250, 182] on div "Attachments Expand" at bounding box center [553, 178] width 938 height 28
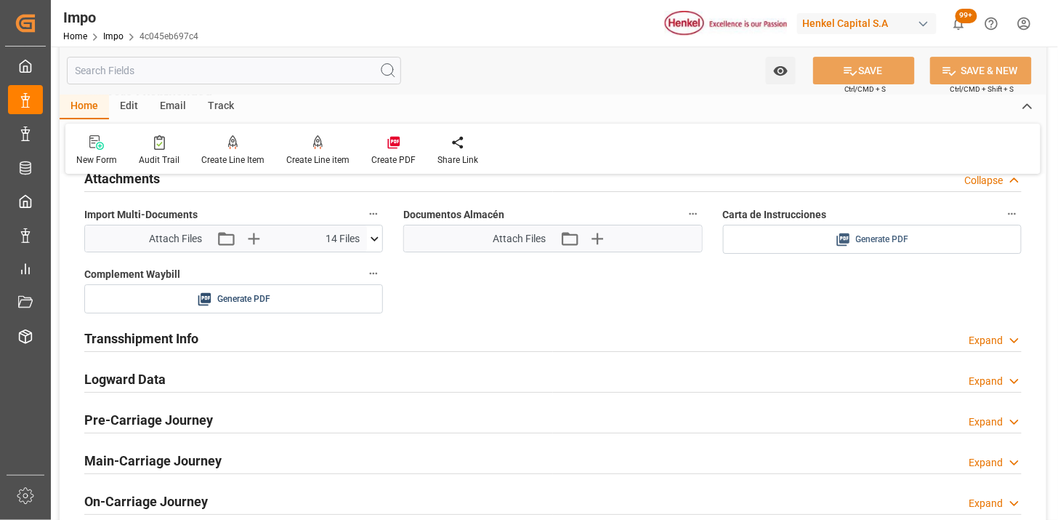
click at [894, 235] on span "Generate PDF" at bounding box center [882, 239] width 53 height 18
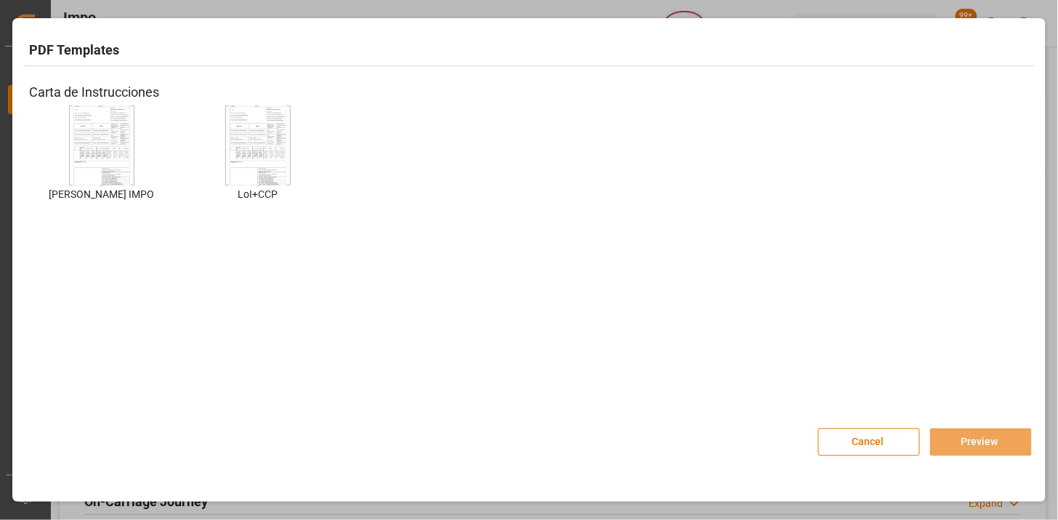
click at [94, 151] on img at bounding box center [102, 146] width 58 height 82
click at [949, 440] on button "Preview" at bounding box center [981, 442] width 102 height 28
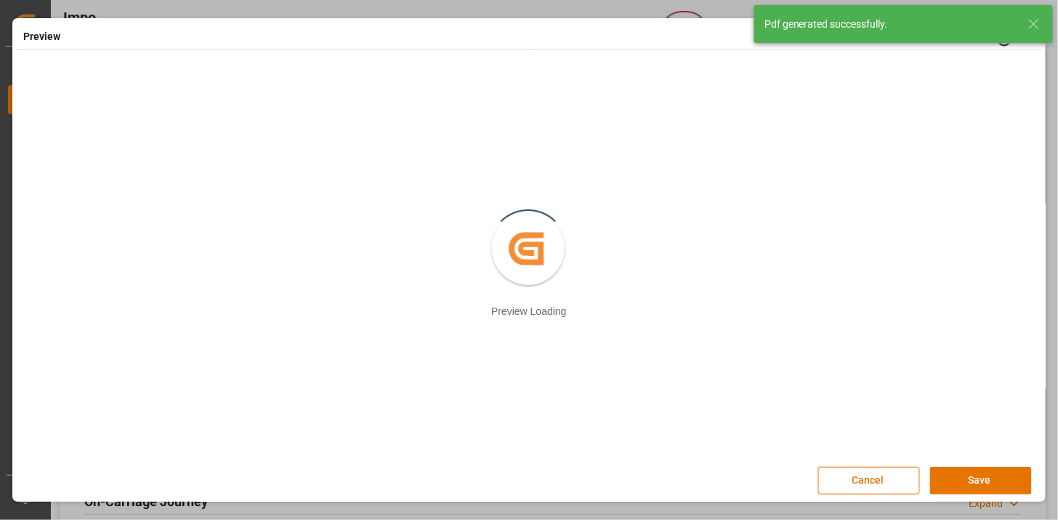
scroll to position [2, 0]
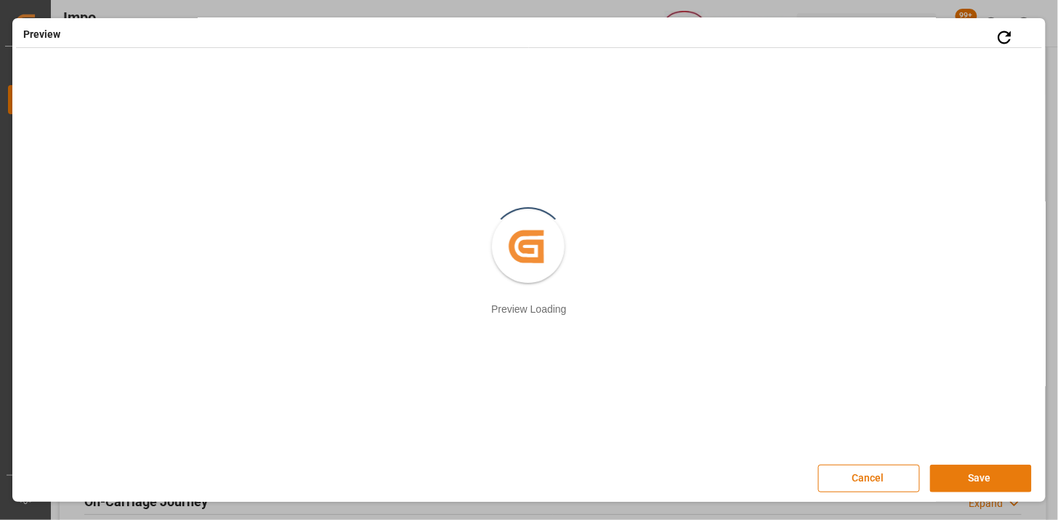
click at [952, 478] on button "Save" at bounding box center [981, 478] width 102 height 28
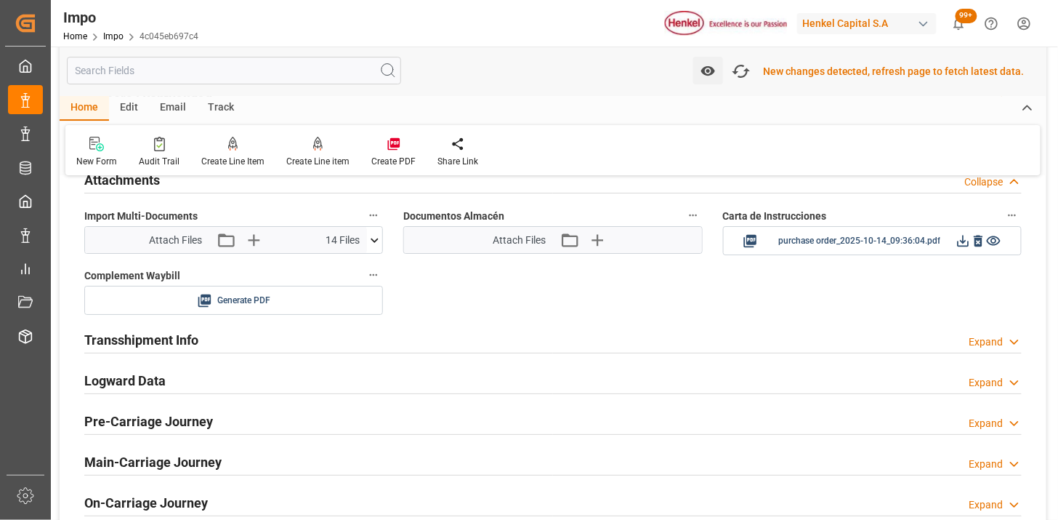
scroll to position [1426, 0]
click at [959, 242] on icon at bounding box center [963, 239] width 15 height 15
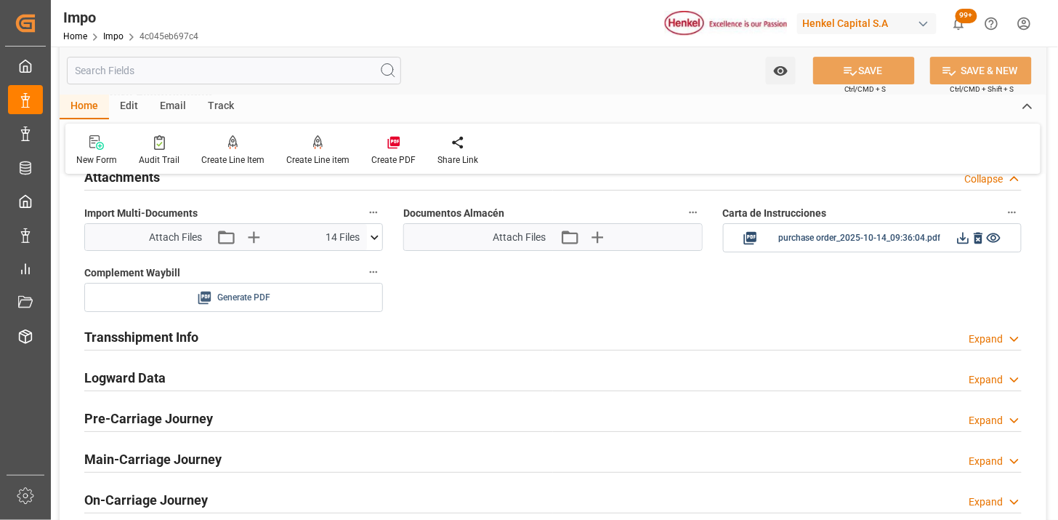
scroll to position [1425, 0]
